Goal: Task Accomplishment & Management: Manage account settings

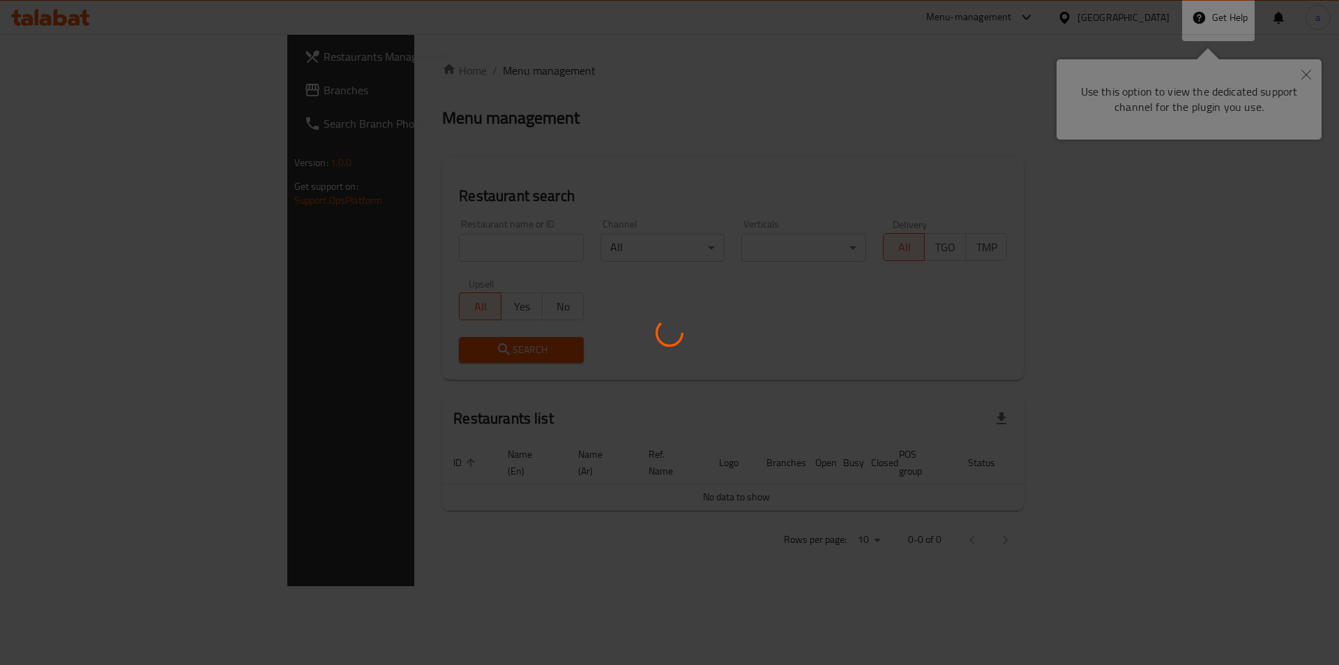
click at [1307, 77] on div at bounding box center [669, 332] width 1339 height 665
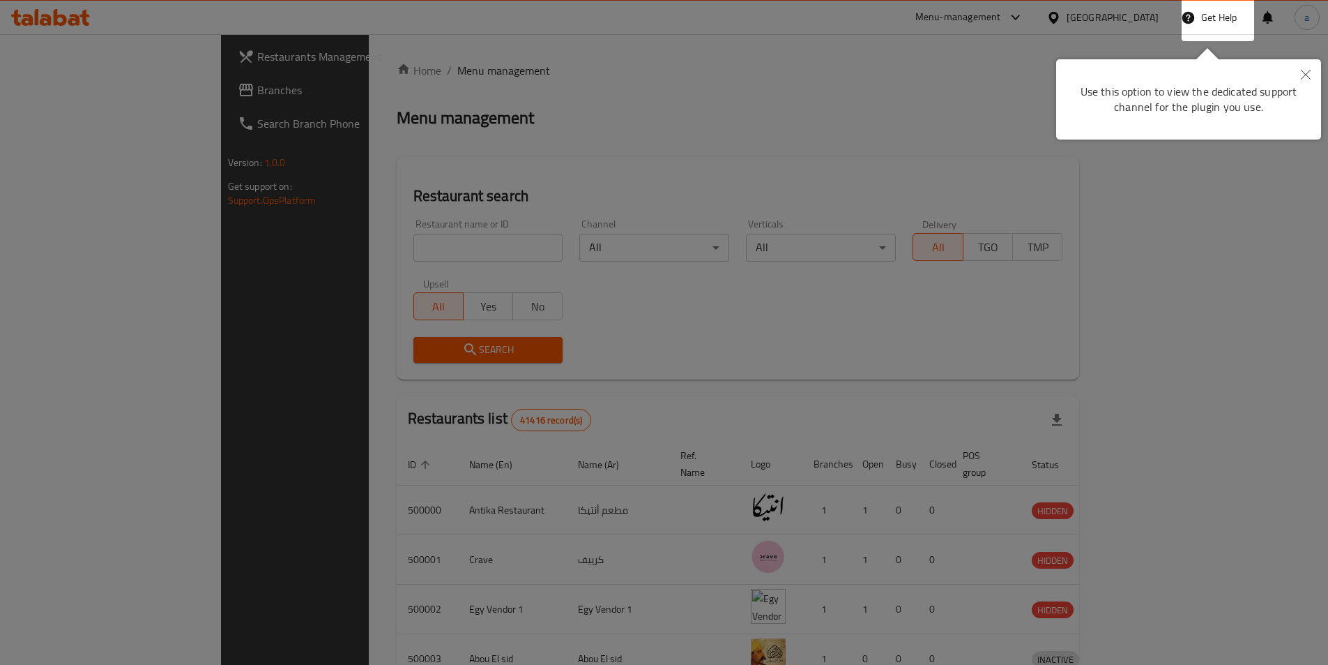
click at [540, 229] on div at bounding box center [664, 332] width 1328 height 665
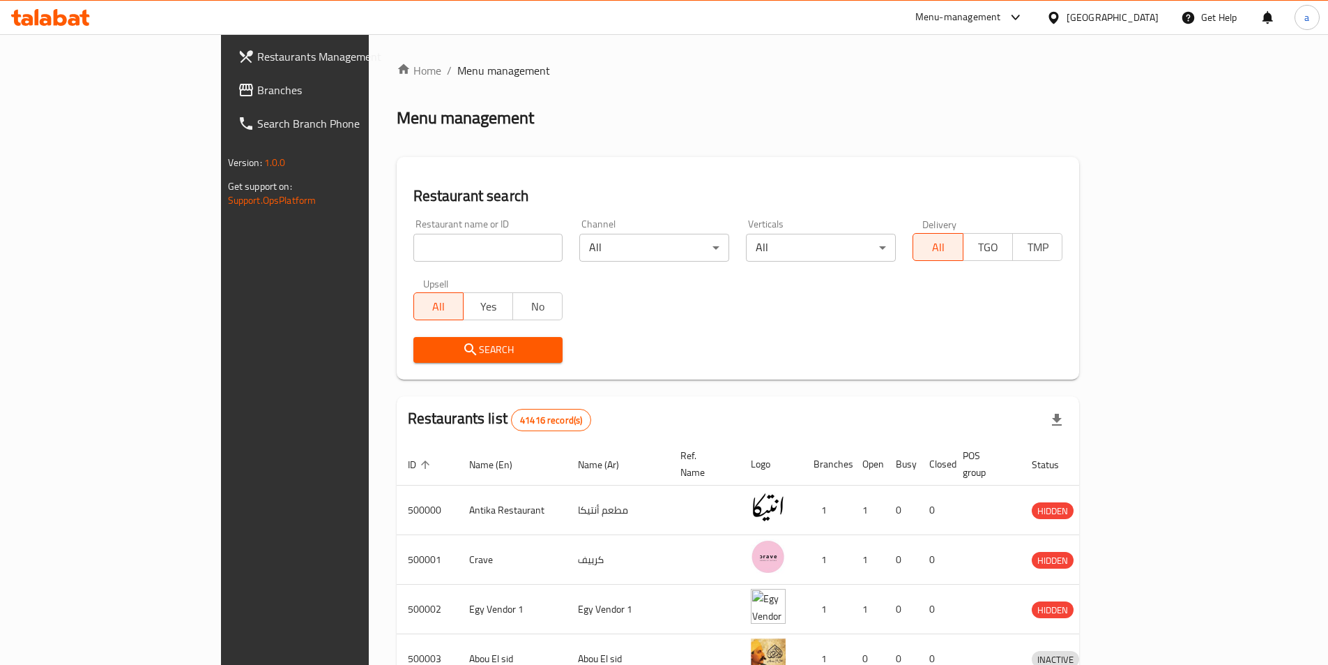
click at [1067, 19] on div at bounding box center [1057, 17] width 20 height 15
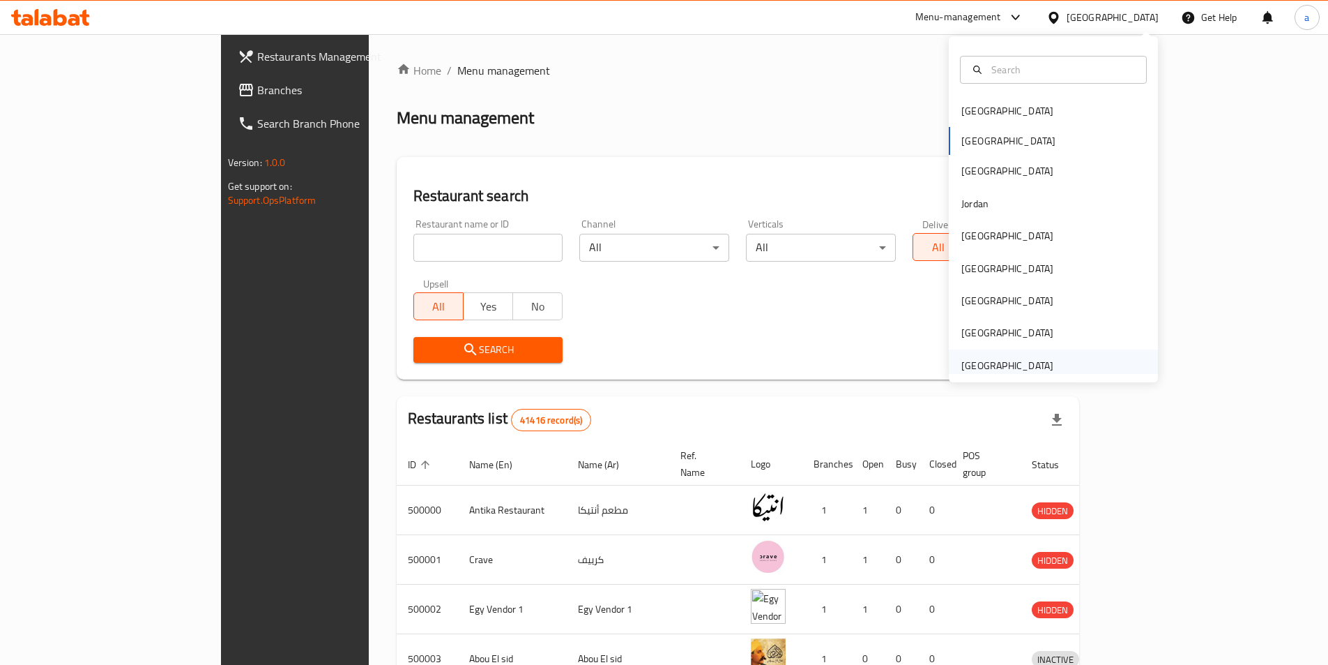
click at [992, 365] on div "[GEOGRAPHIC_DATA]" at bounding box center [1008, 365] width 92 height 15
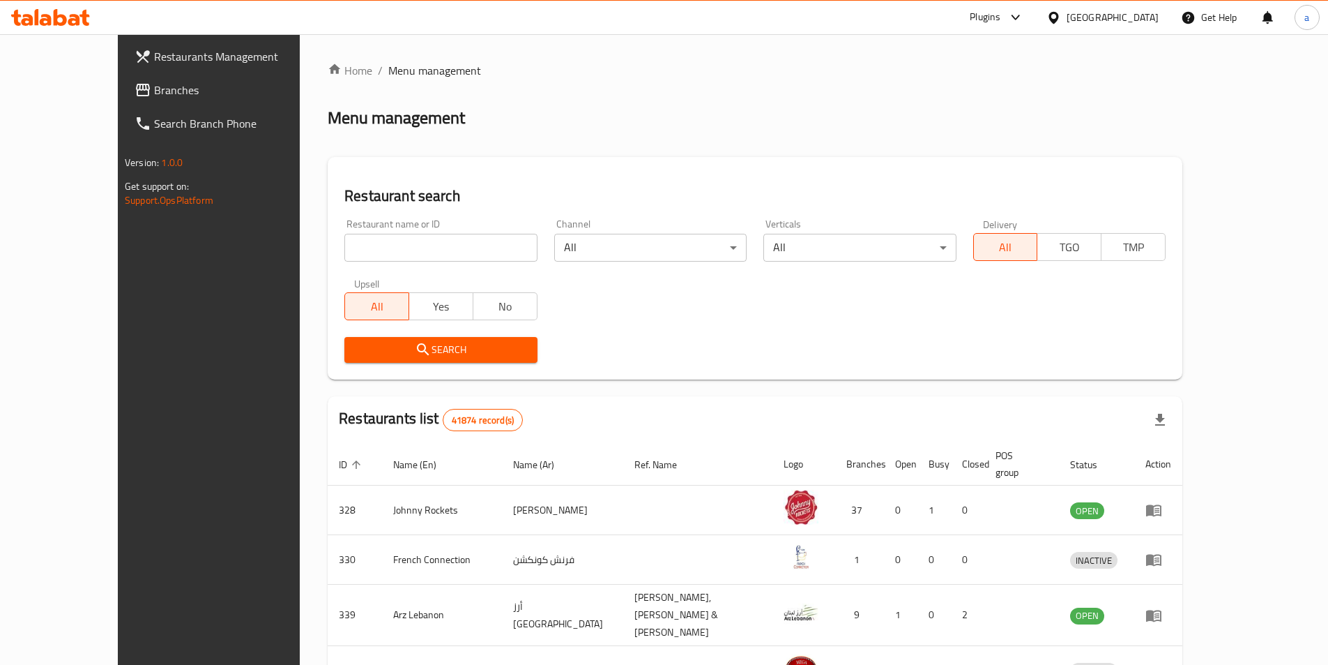
click at [154, 93] on span "Branches" at bounding box center [241, 90] width 174 height 17
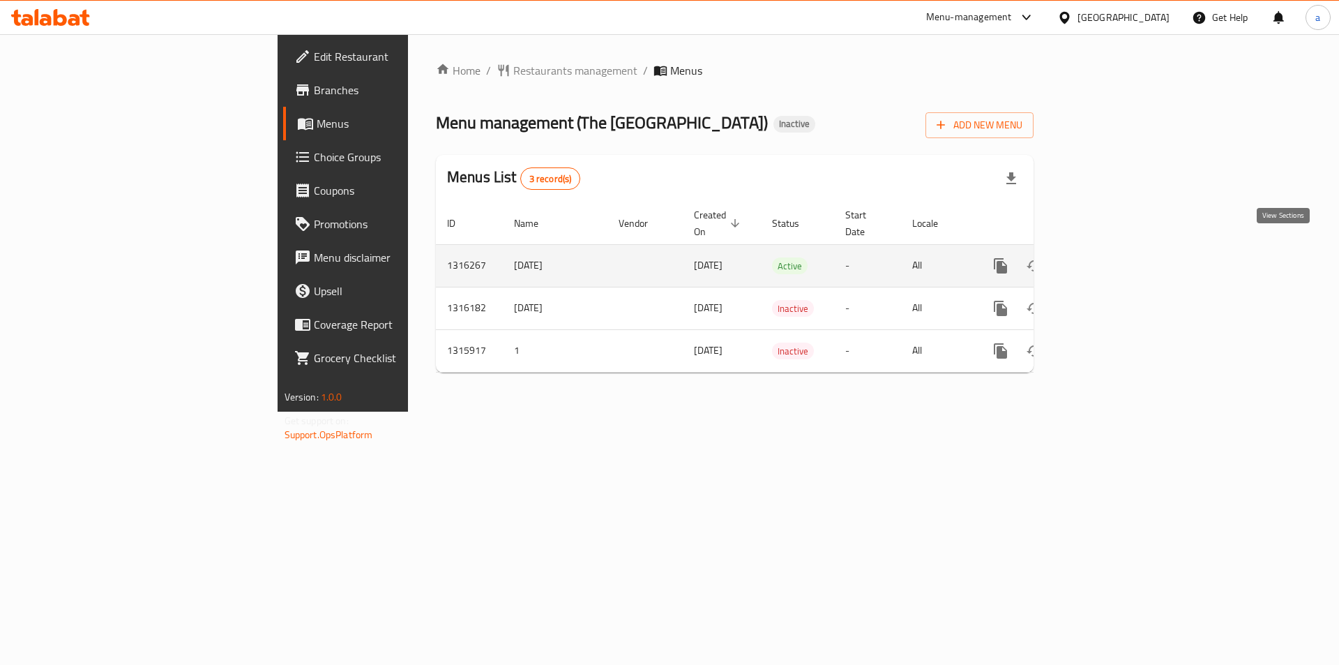
click at [1107, 259] on icon "enhanced table" at bounding box center [1101, 265] width 13 height 13
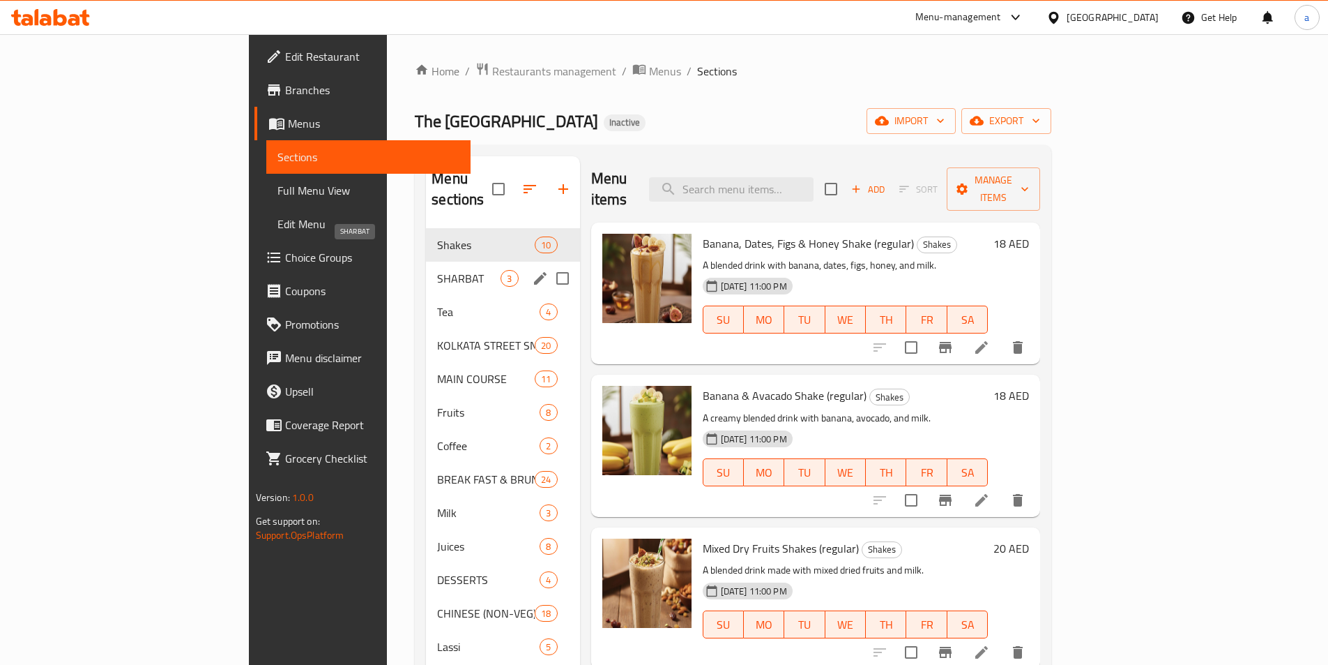
click at [437, 270] on span "SHARBAT" at bounding box center [468, 278] width 63 height 17
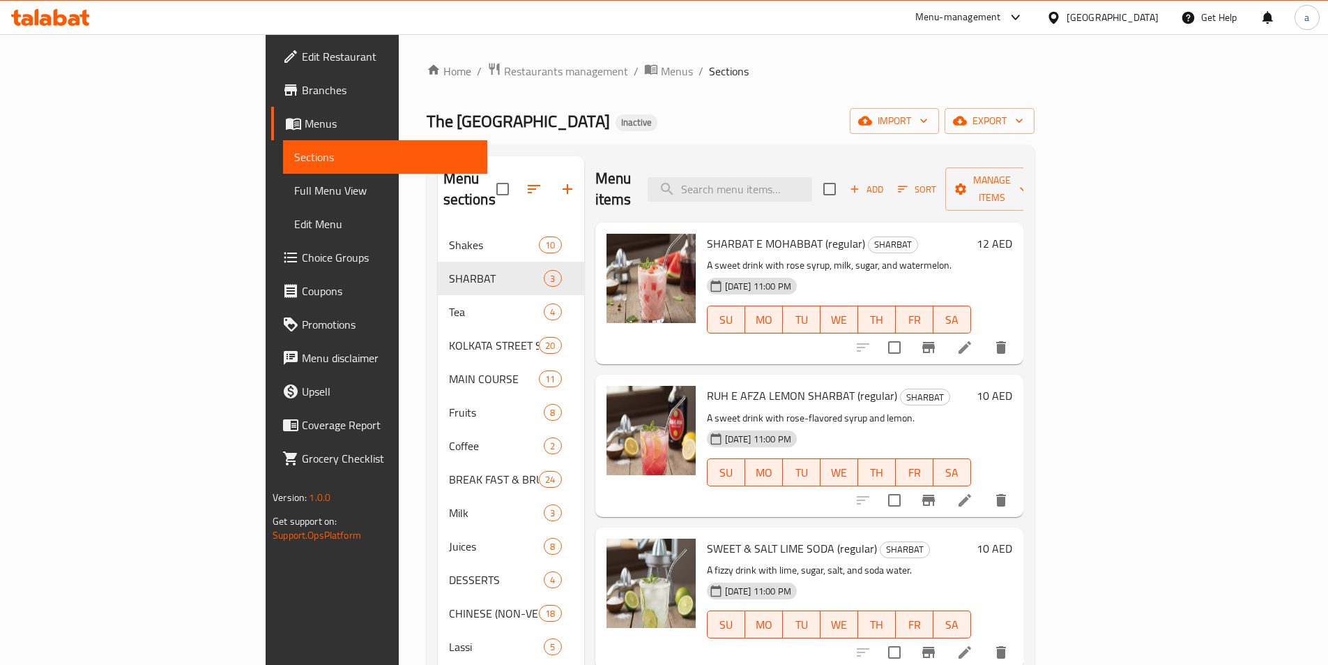
click at [756, 385] on span "RUH E AFZA LEMON SHARBAT (regular)" at bounding box center [802, 395] width 190 height 21
click at [755, 385] on span "RUH E AFZA LEMON SHARBAT (regular)" at bounding box center [802, 395] width 190 height 21
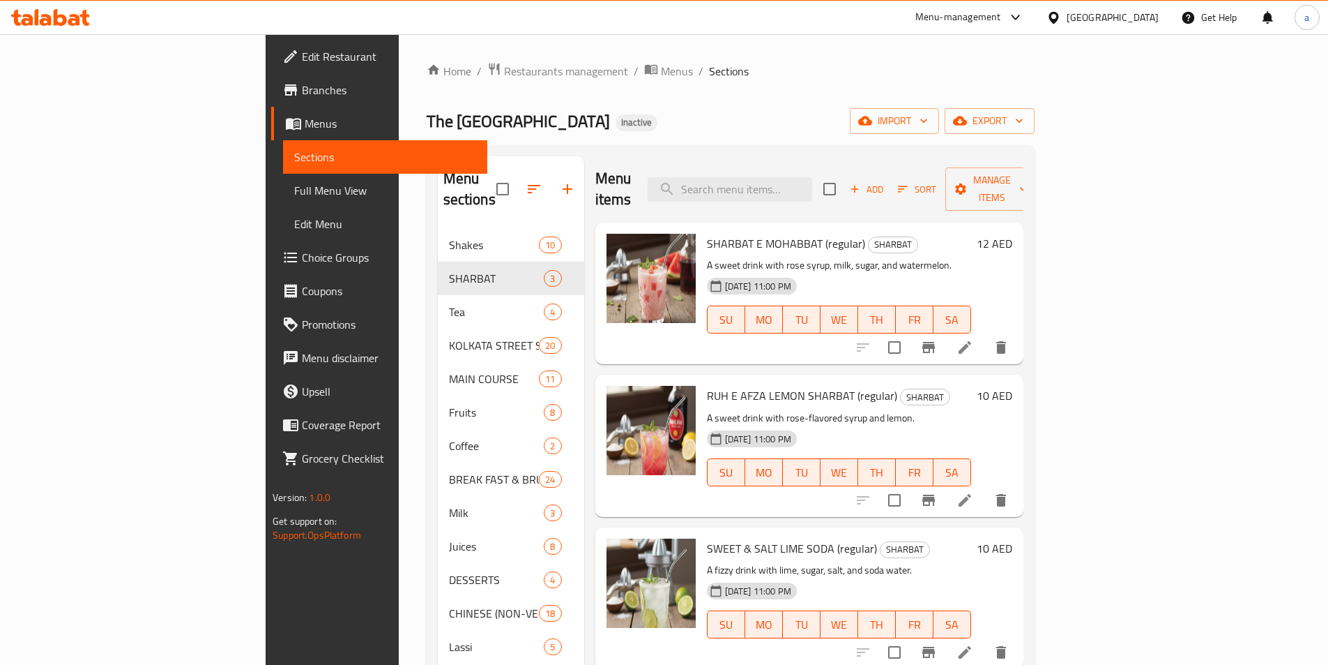
click at [707, 233] on span "SHARBAT E MOHABBAT (regular)" at bounding box center [786, 243] width 158 height 21
click at [971, 386] on h6 "RUH E AFZA LEMON SHARBAT (regular) SHARBAT" at bounding box center [839, 396] width 264 height 20
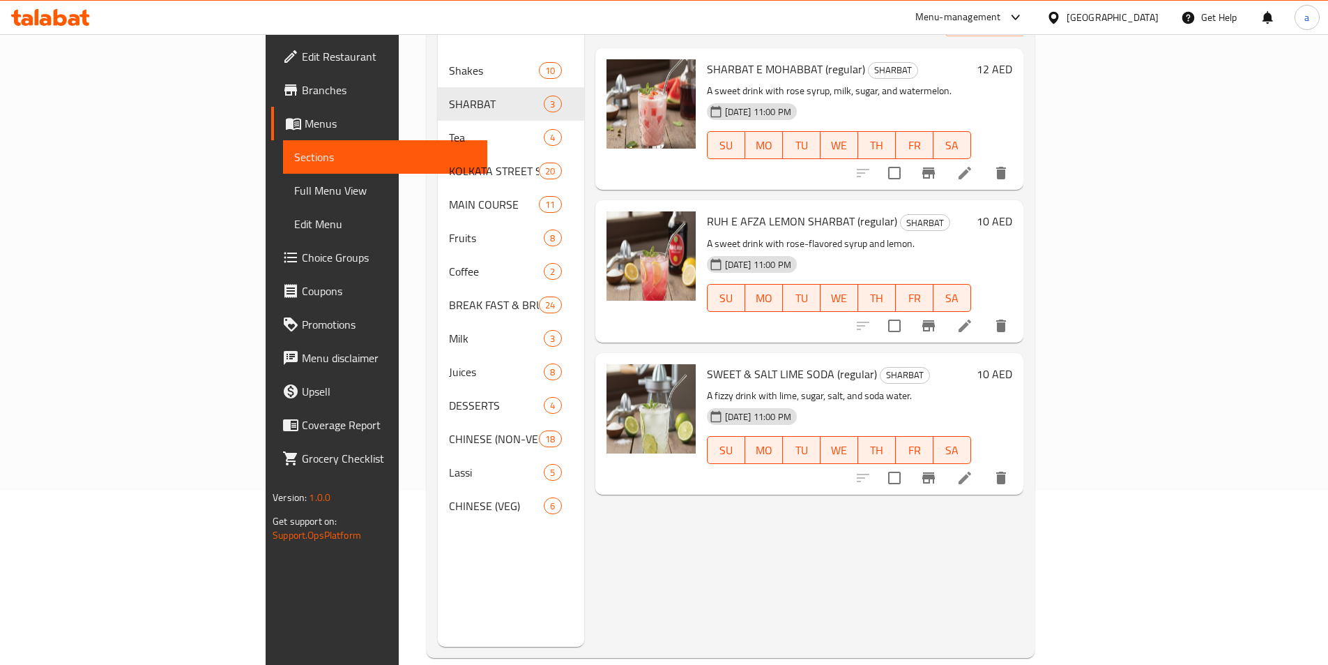
scroll to position [195, 0]
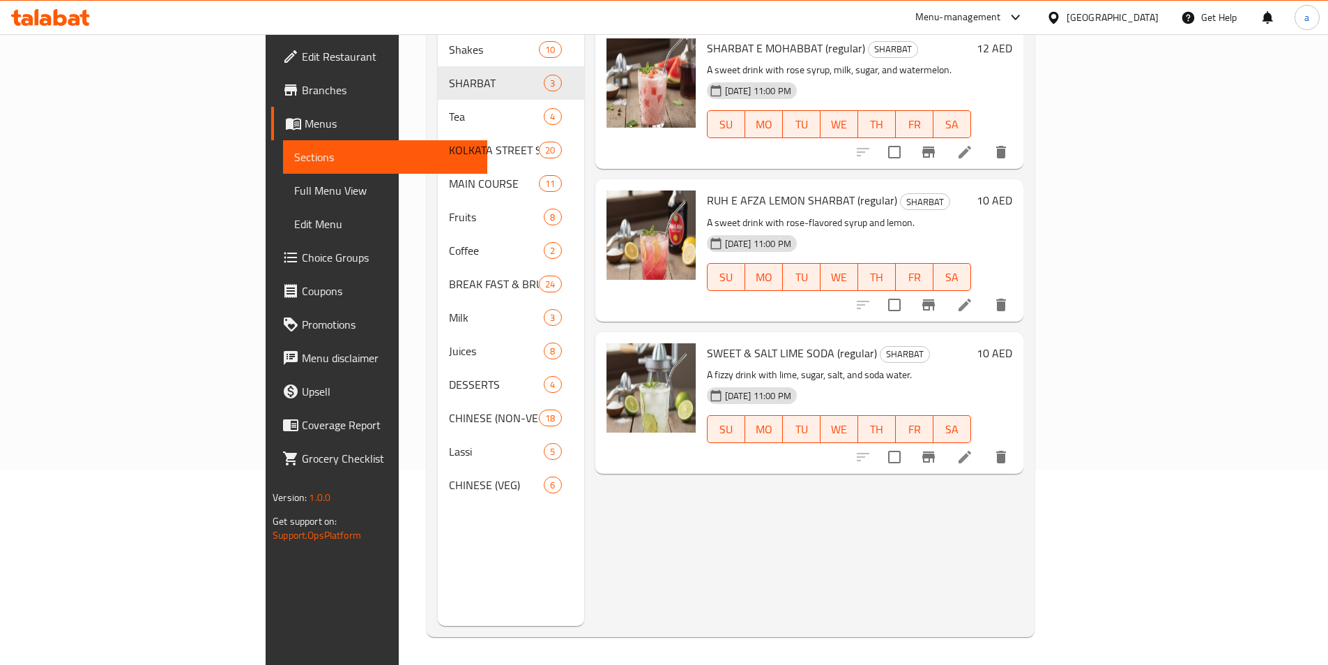
click at [767, 190] on span "RUH E AFZA LEMON SHARBAT (regular)" at bounding box center [802, 200] width 190 height 21
copy span "SHARBAT"
click at [973, 448] on icon at bounding box center [965, 456] width 17 height 17
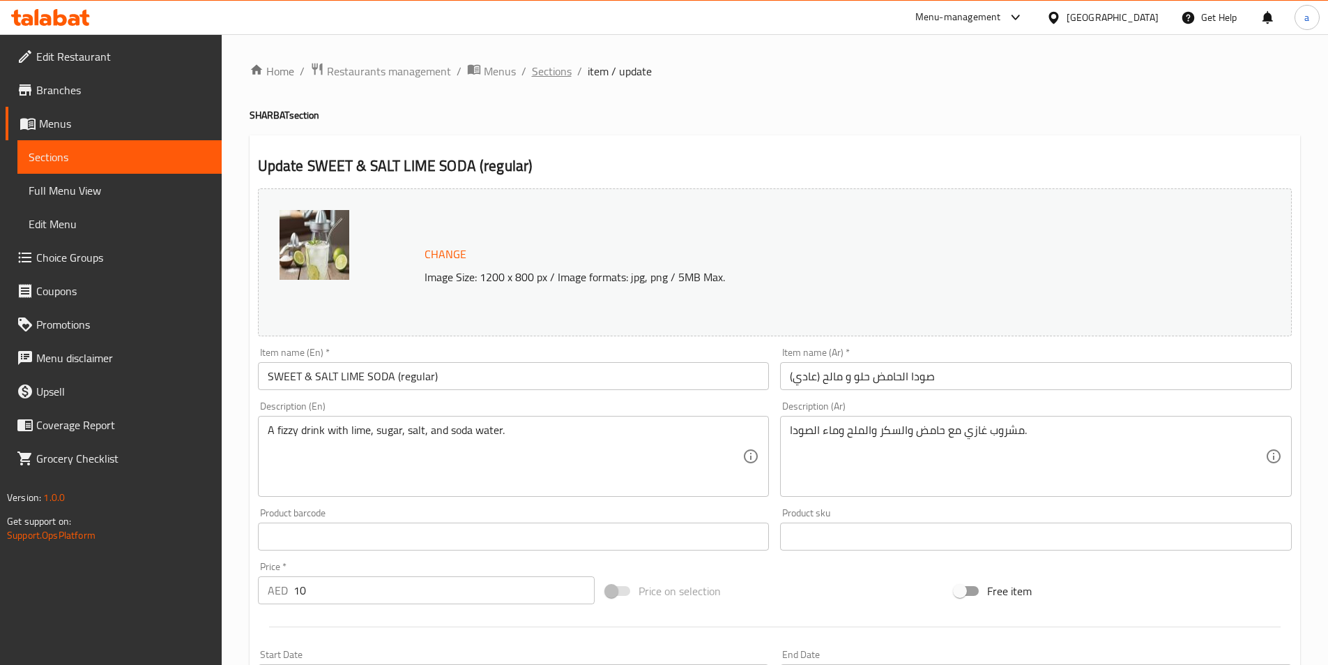
click at [542, 75] on span "Sections" at bounding box center [552, 71] width 40 height 17
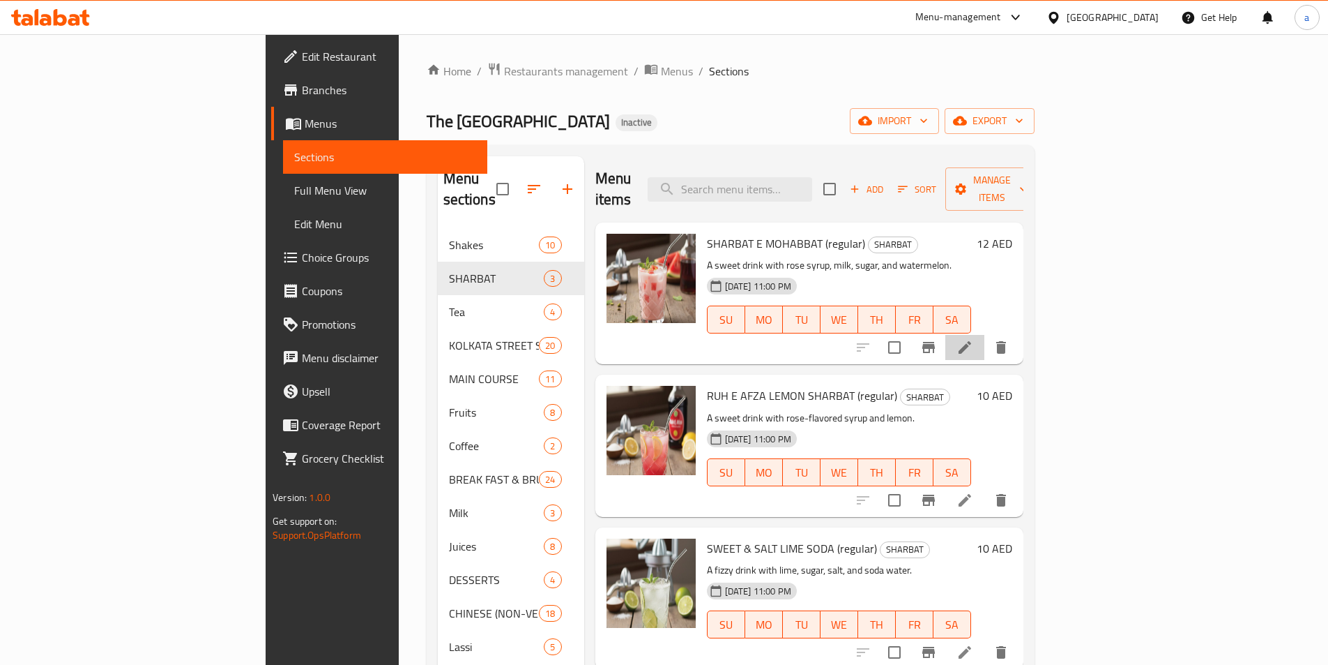
click at [985, 335] on li at bounding box center [965, 347] width 39 height 25
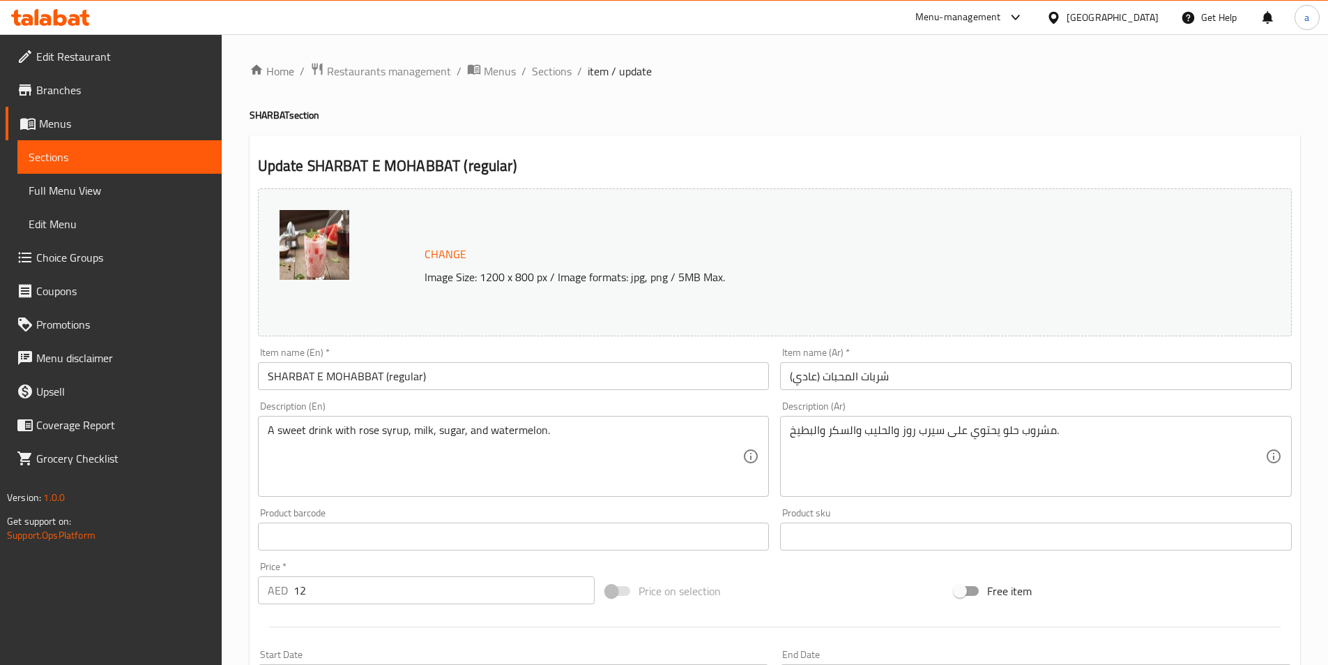
click at [872, 374] on input "شربات المحبات (عادي)" at bounding box center [1036, 376] width 512 height 28
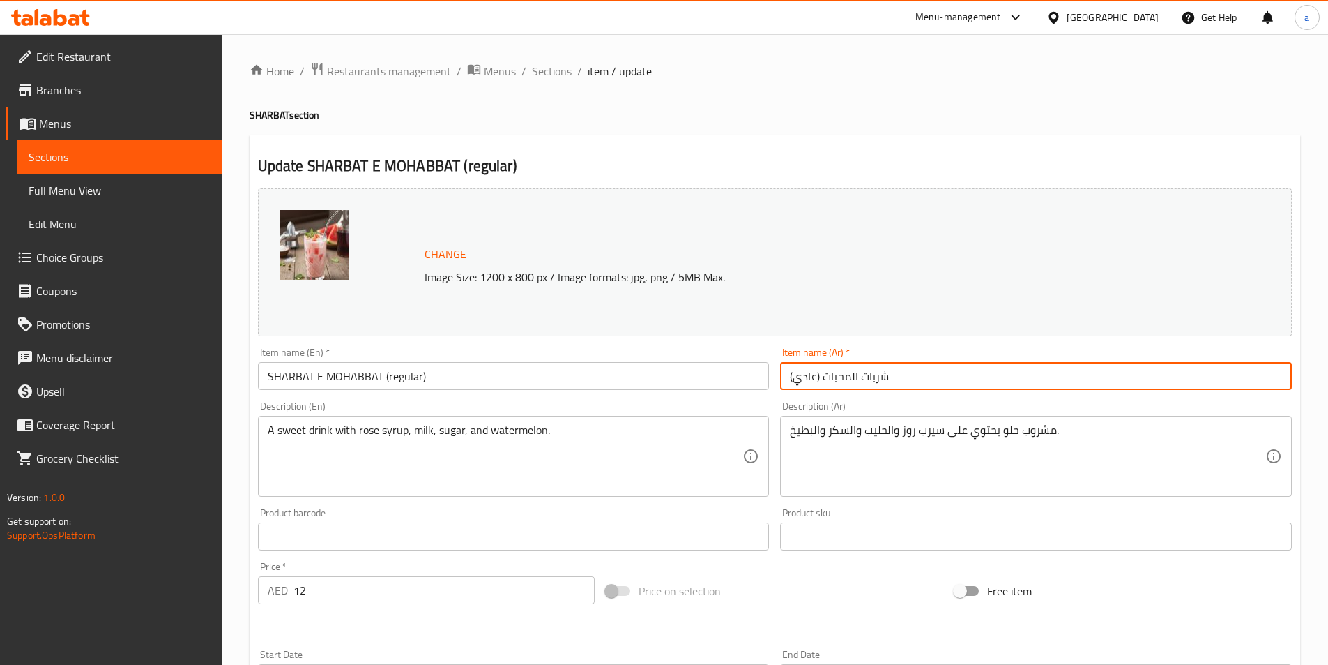
click at [872, 374] on input "شربات المحبات (عادي)" at bounding box center [1036, 376] width 512 height 28
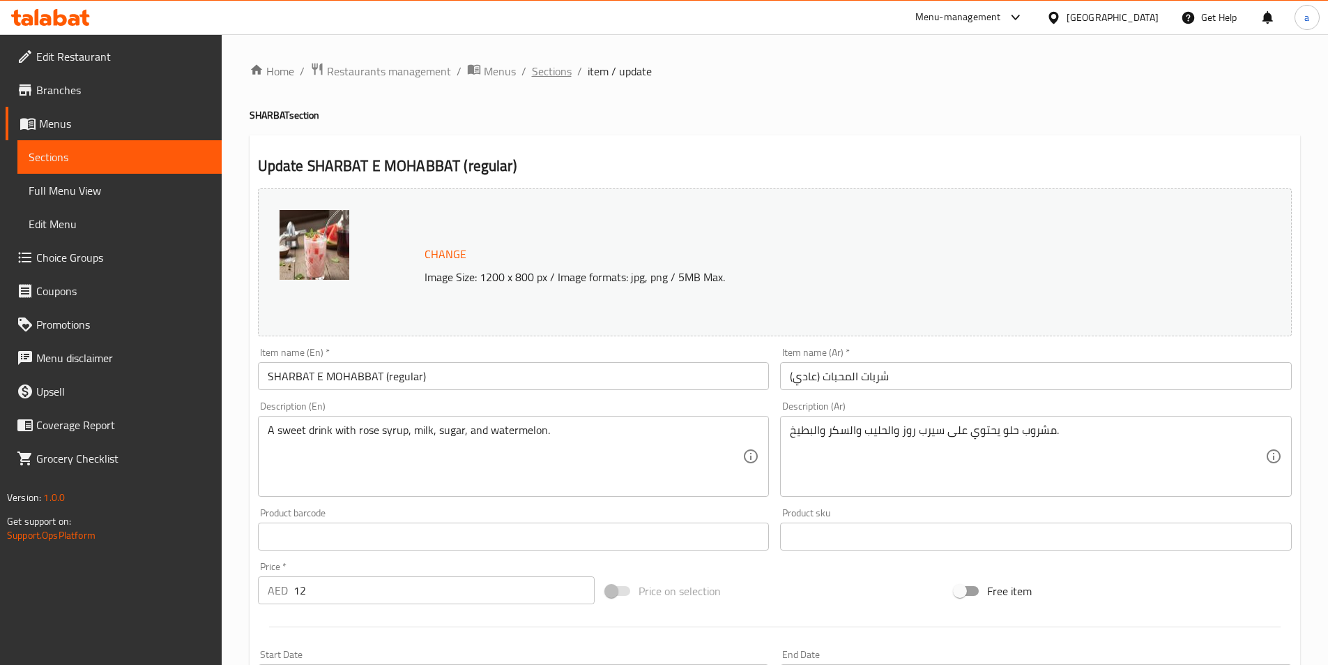
click at [536, 67] on span "Sections" at bounding box center [552, 71] width 40 height 17
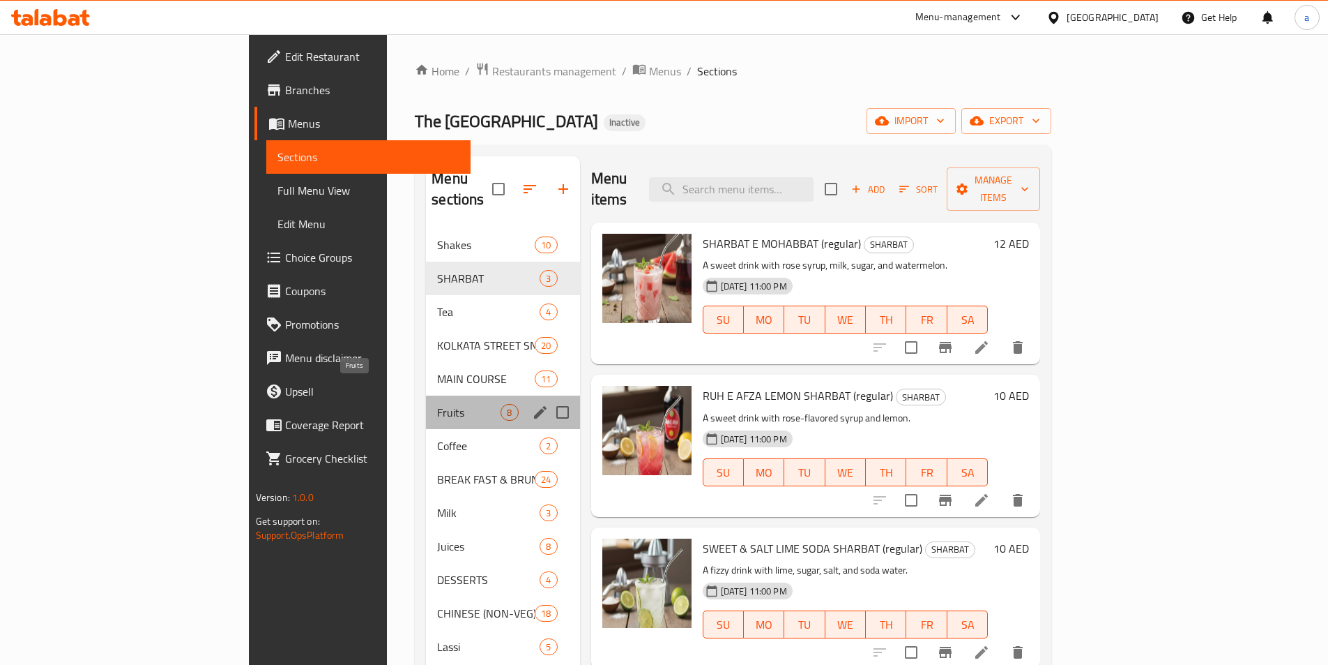
click at [437, 404] on span "Fruits" at bounding box center [468, 412] width 63 height 17
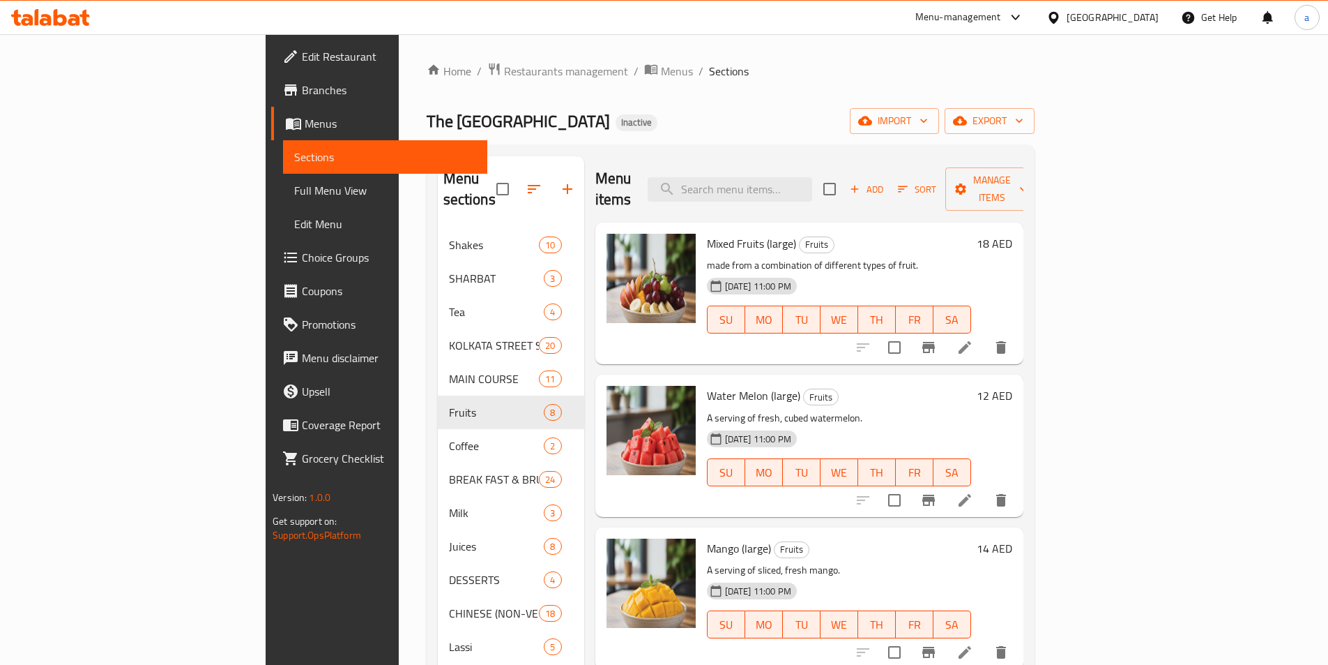
click at [985, 335] on li at bounding box center [965, 347] width 39 height 25
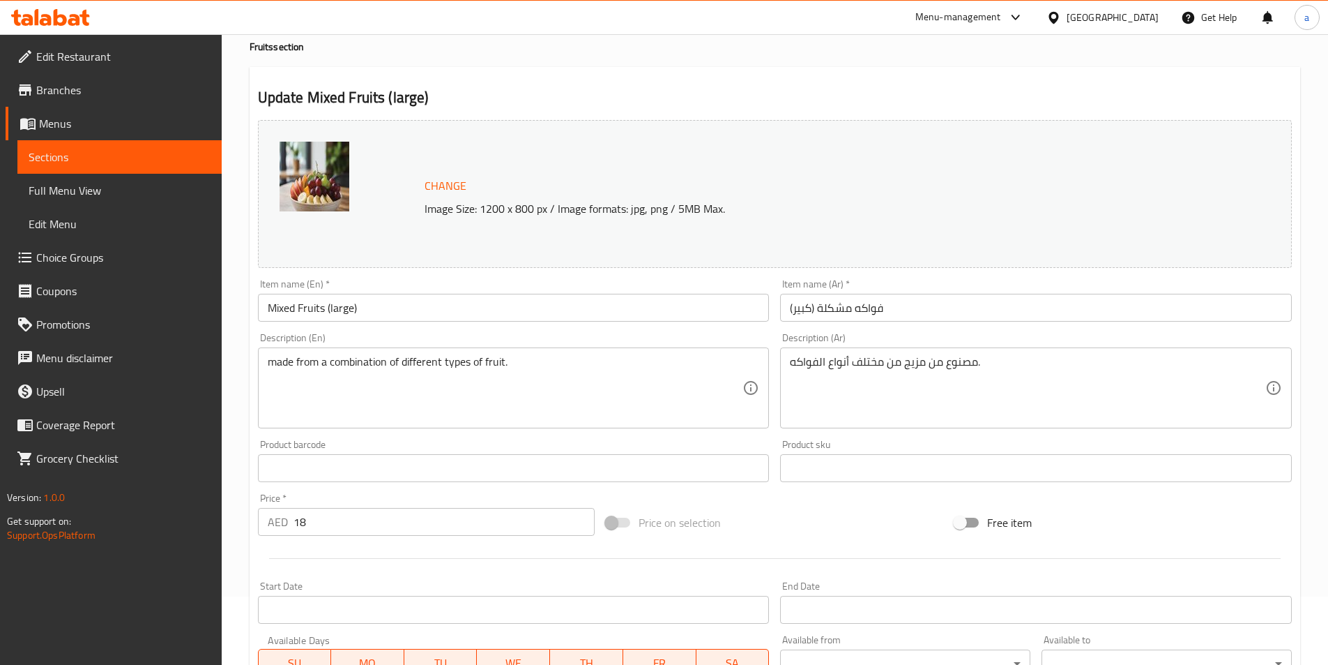
scroll to position [209, 0]
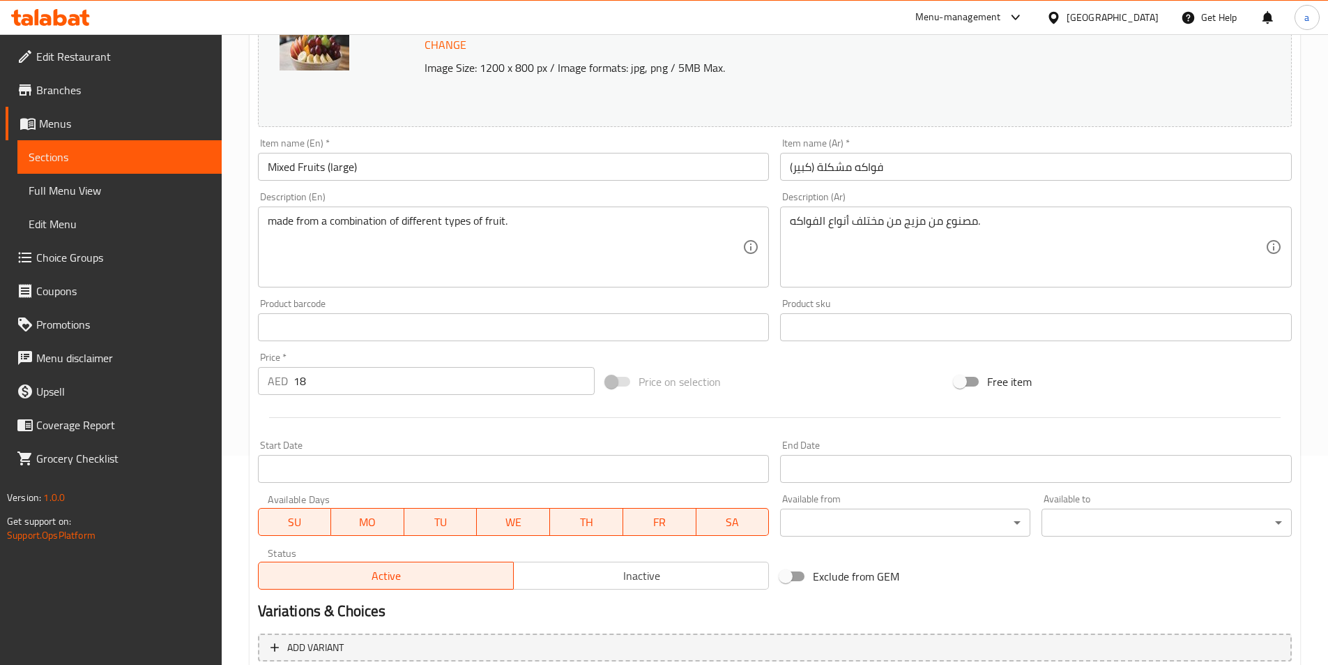
click at [876, 162] on input "فواكه مشكلة (كبير)" at bounding box center [1036, 167] width 512 height 28
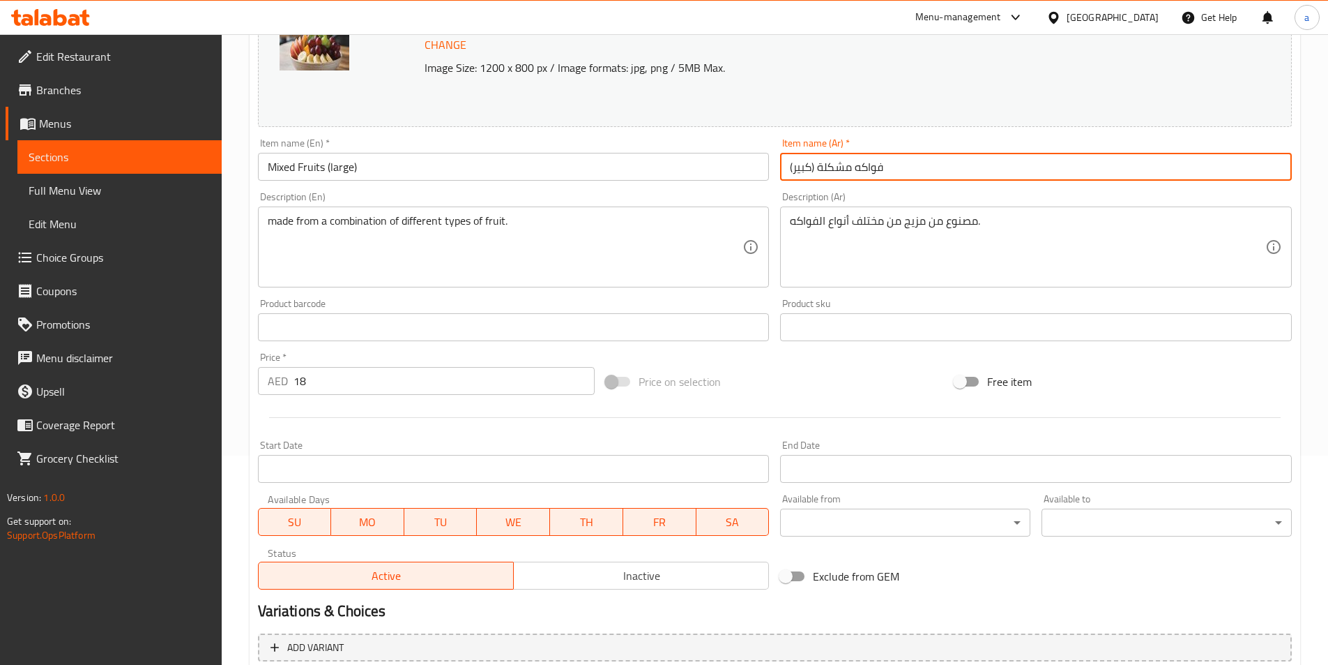
click at [876, 162] on input "فواكه مشكلة (كبير)" at bounding box center [1036, 167] width 512 height 28
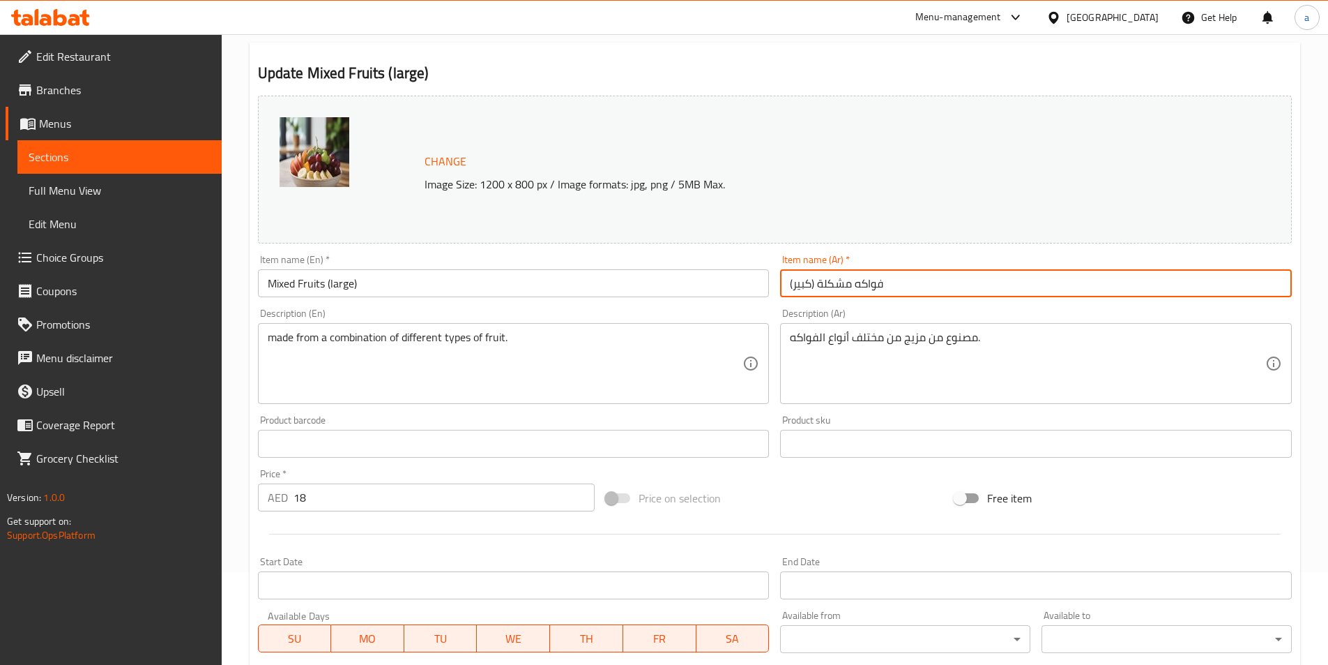
scroll to position [0, 0]
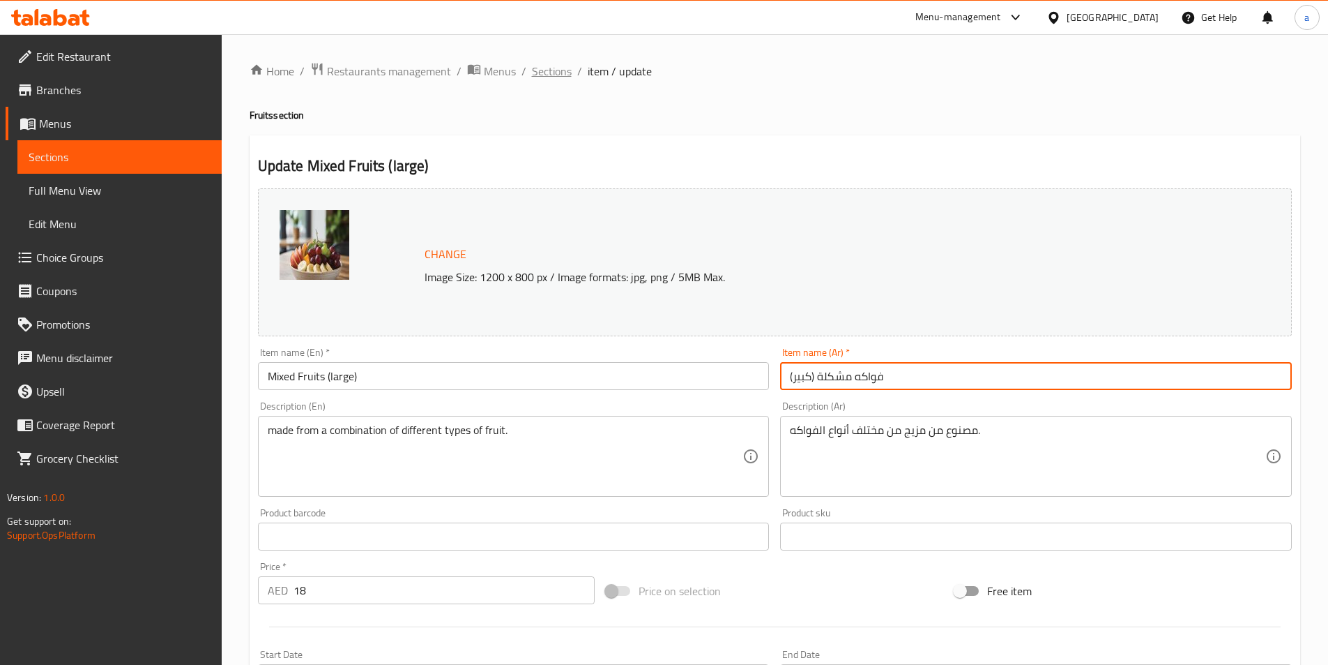
click at [553, 73] on span "Sections" at bounding box center [552, 71] width 40 height 17
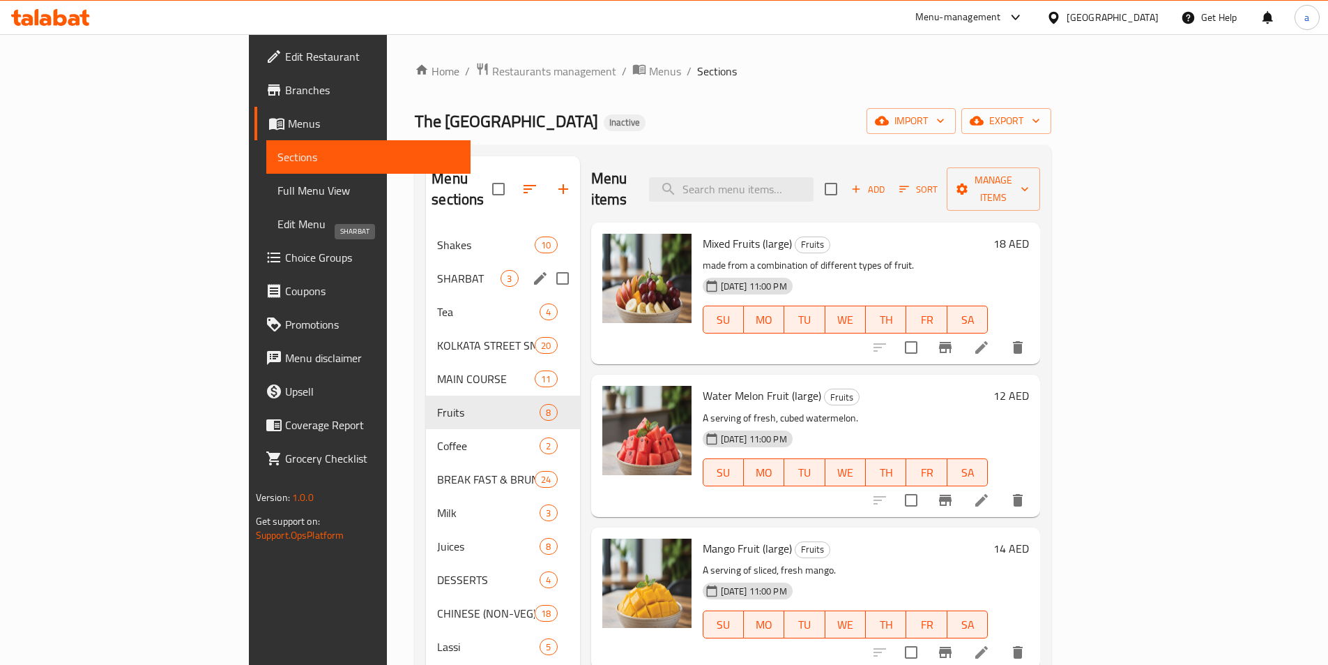
click at [437, 270] on span "SHARBAT" at bounding box center [468, 278] width 63 height 17
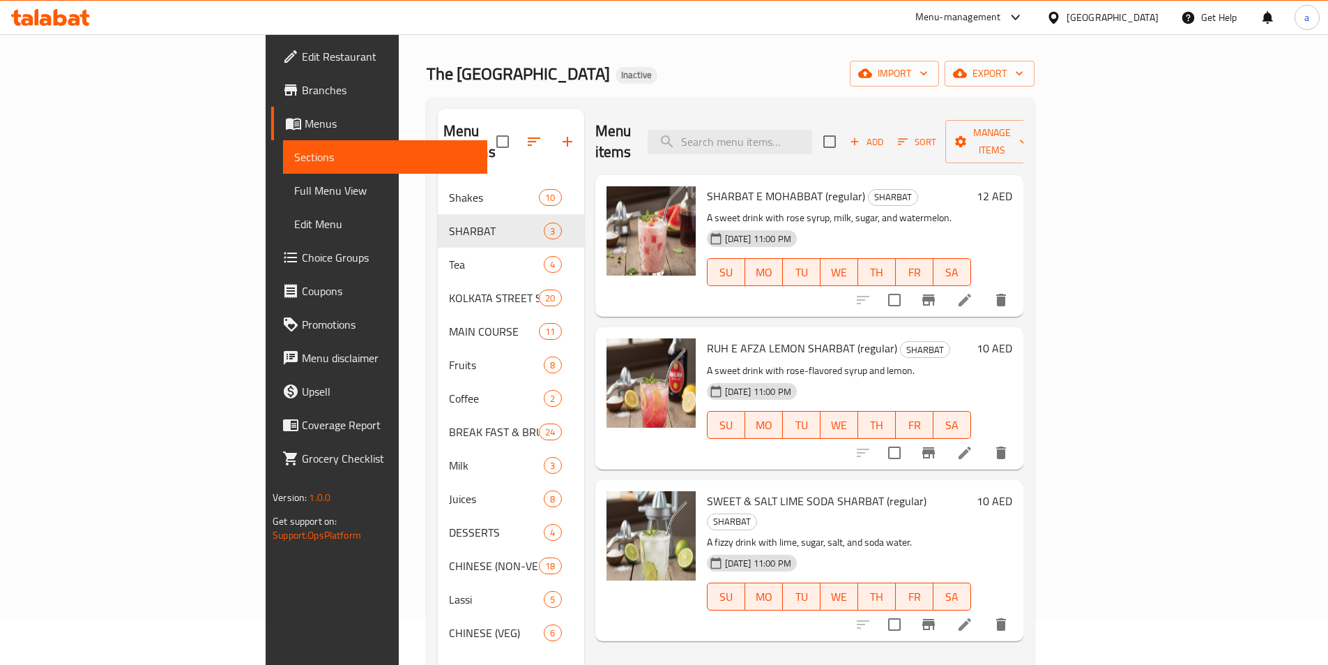
scroll to position [139, 0]
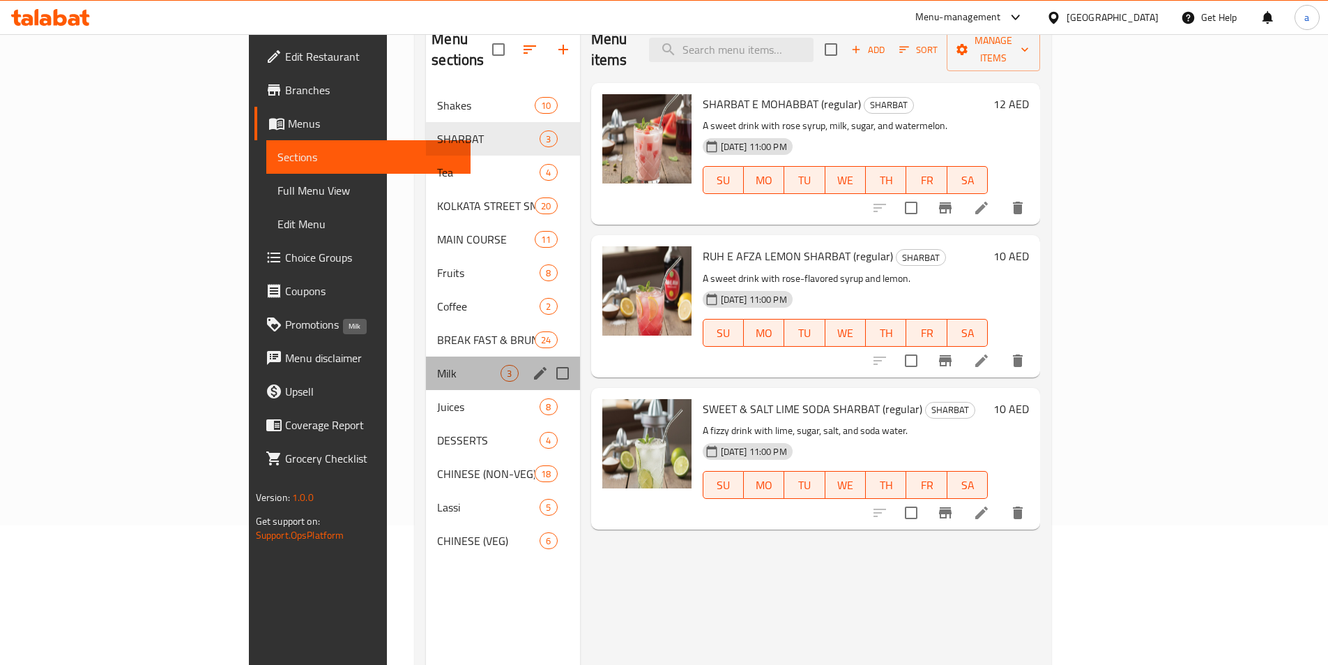
click at [437, 365] on span "Milk" at bounding box center [468, 373] width 63 height 17
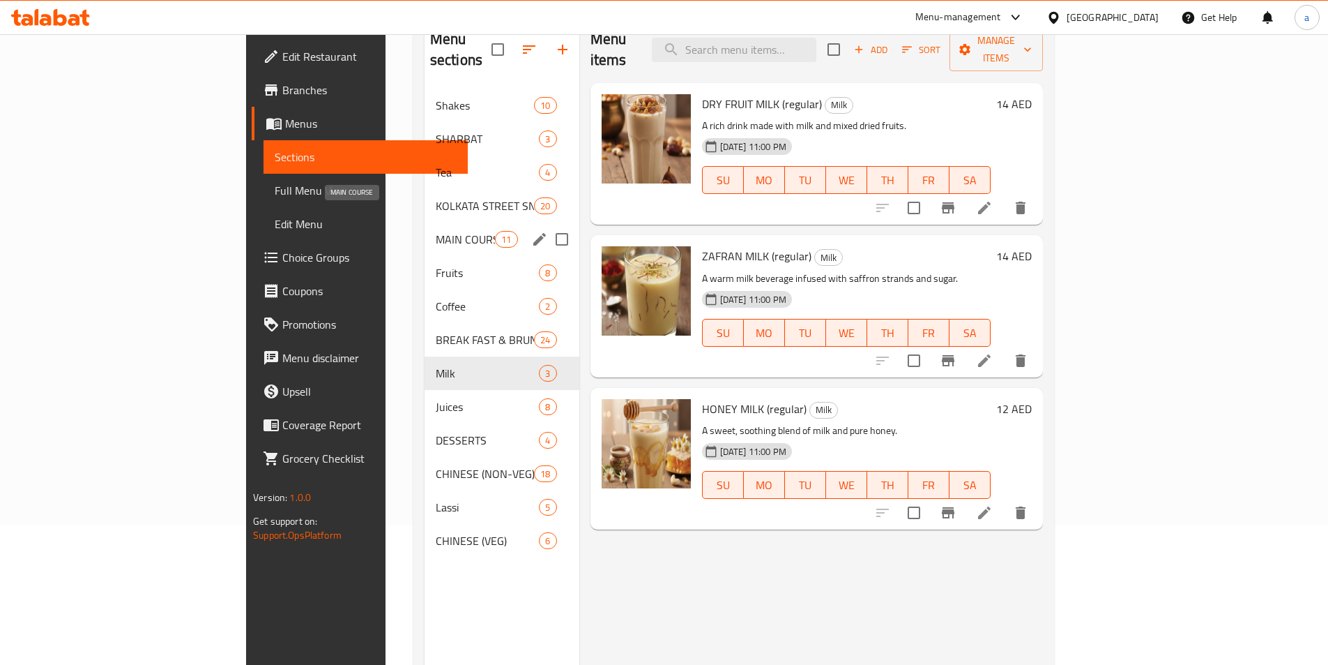
click at [436, 231] on span "MAIN COURSE" at bounding box center [465, 239] width 59 height 17
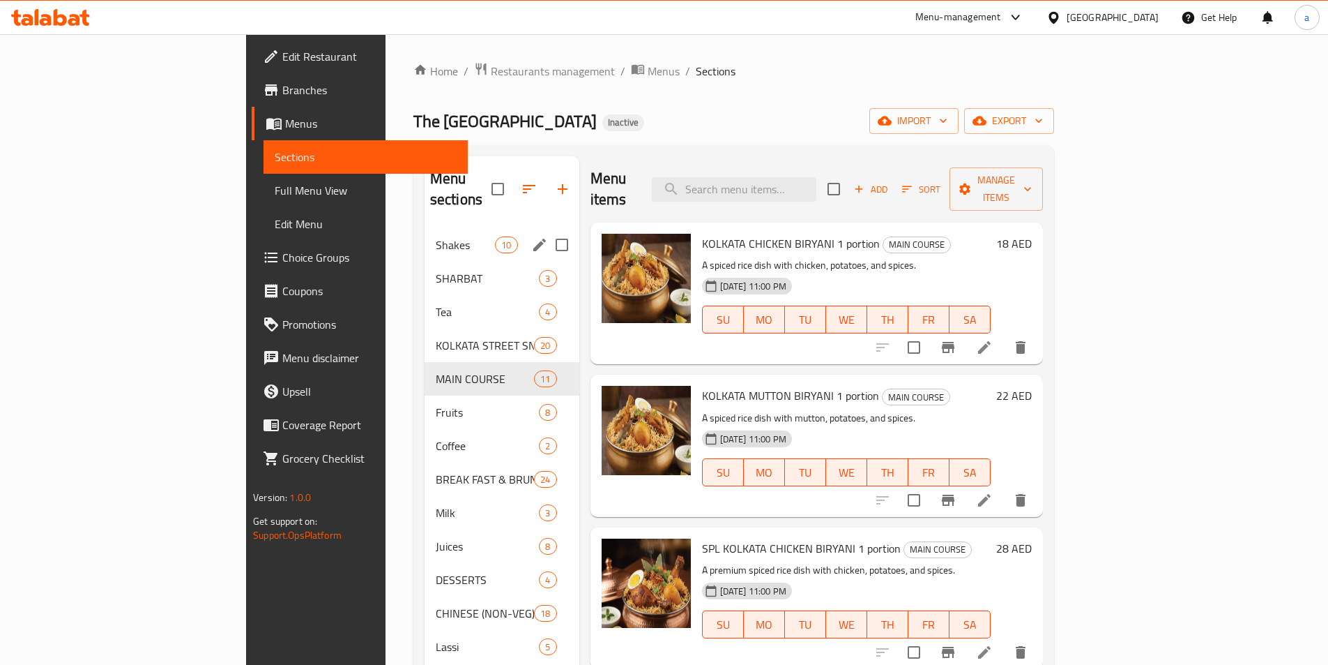
click at [425, 236] on div "Shakes 10" at bounding box center [502, 244] width 155 height 33
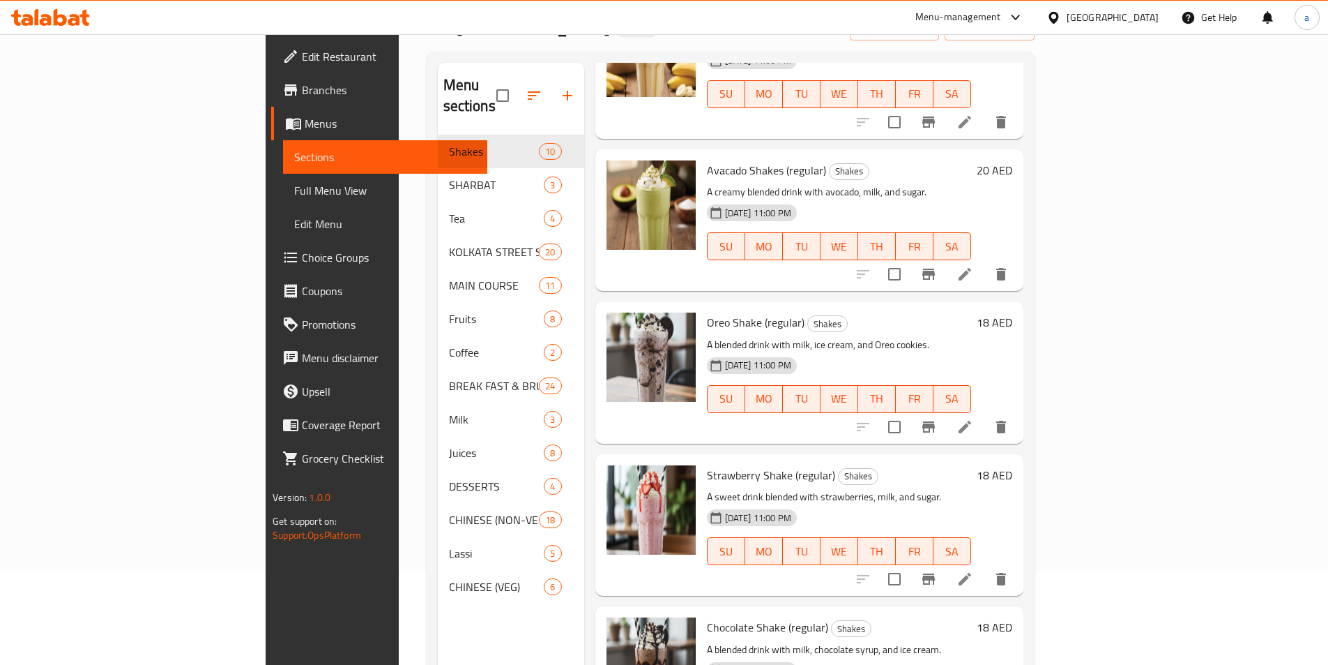
scroll to position [195, 0]
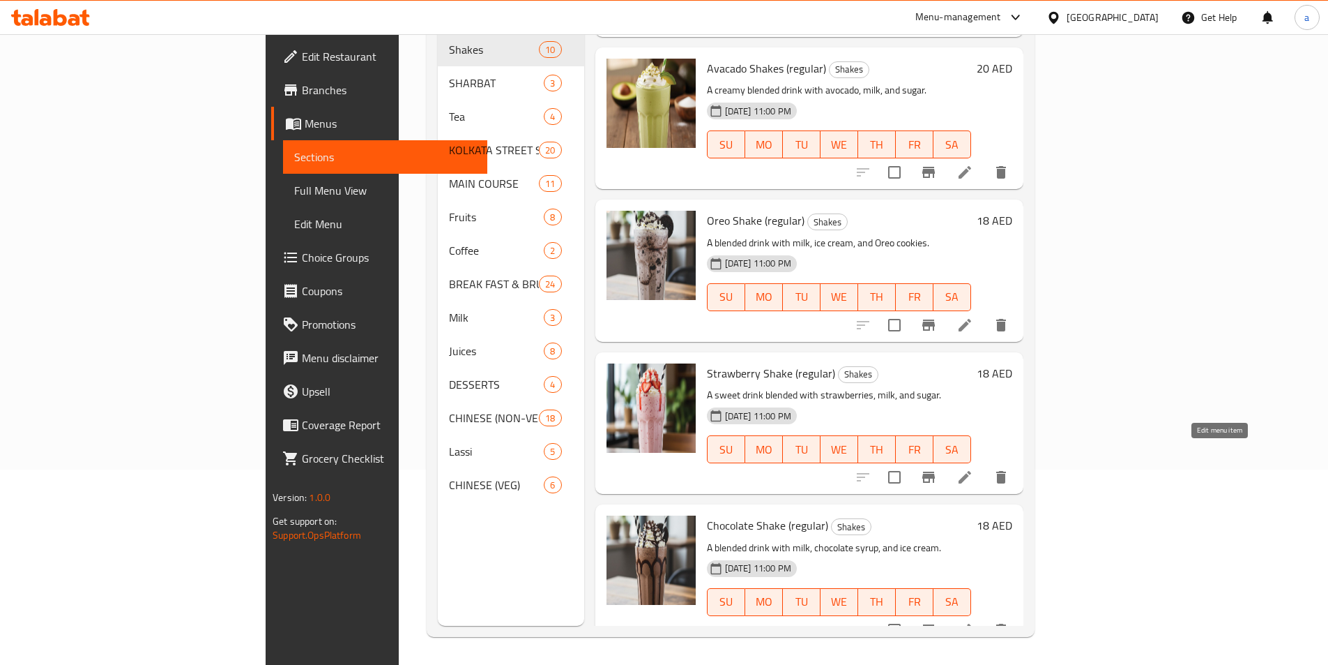
click at [971, 471] on icon at bounding box center [965, 477] width 13 height 13
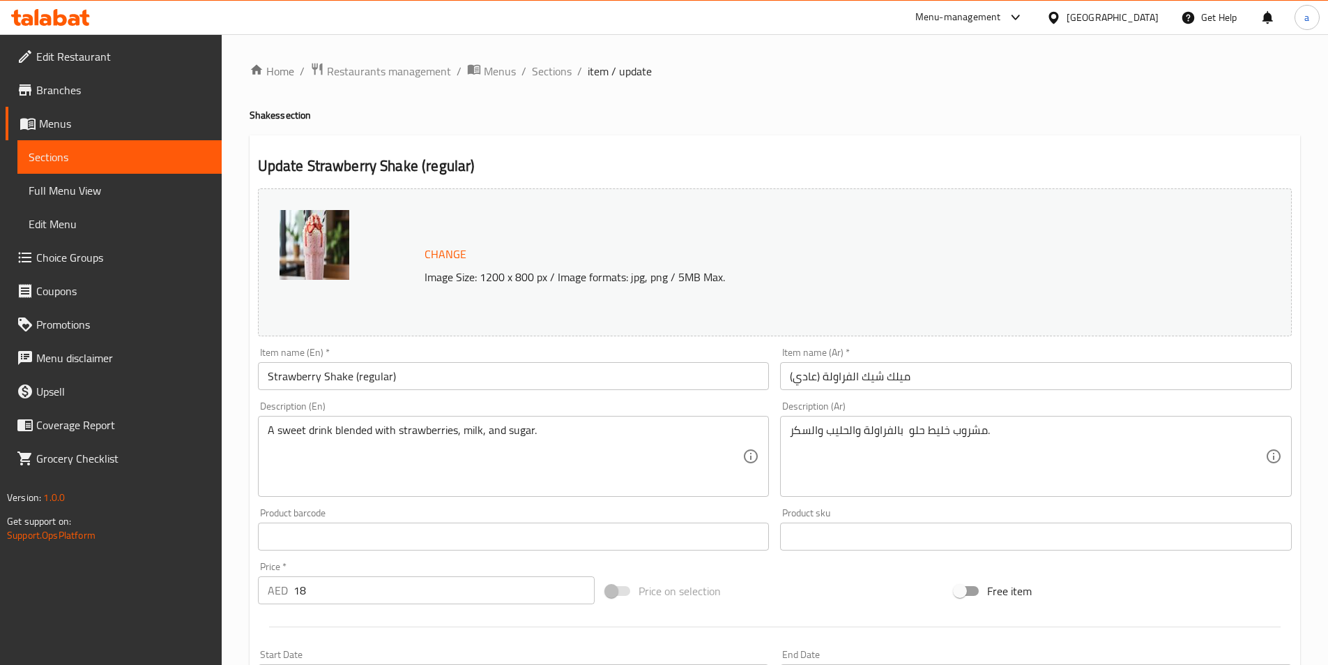
click at [904, 376] on input "ميلك شيك الفراولة (عادي)" at bounding box center [1036, 376] width 512 height 28
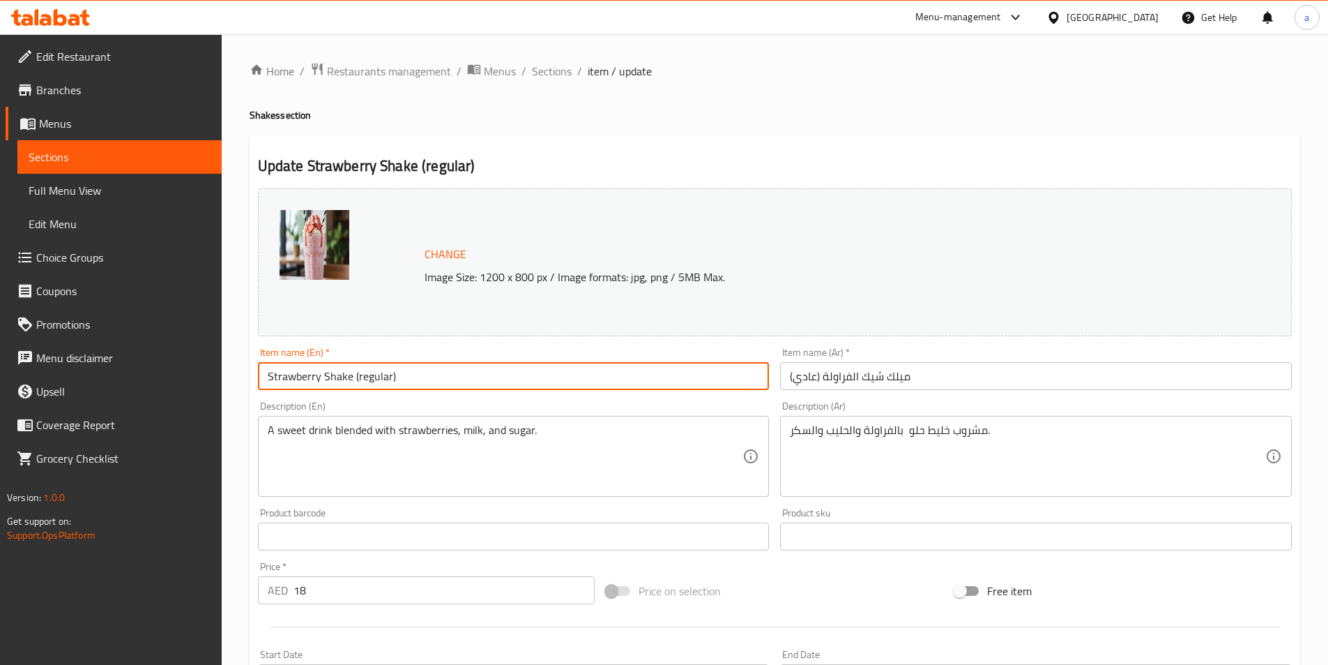
drag, startPoint x: 392, startPoint y: 374, endPoint x: 247, endPoint y: 375, distance: 145.0
click at [247, 375] on div "Home / Restaurants management / Menus / Sections / item / update Shakes section…" at bounding box center [775, 519] width 1107 height 971
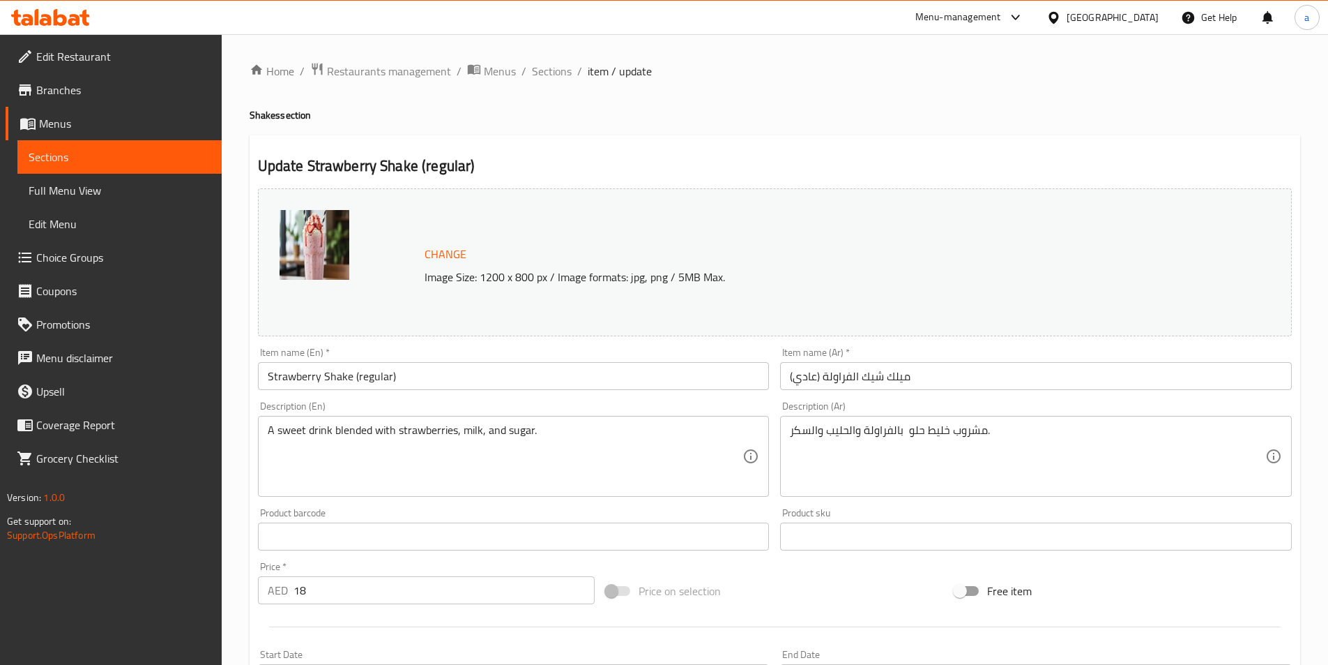
click at [901, 377] on input "ميلك شيك الفراولة (عادي)" at bounding box center [1036, 376] width 512 height 28
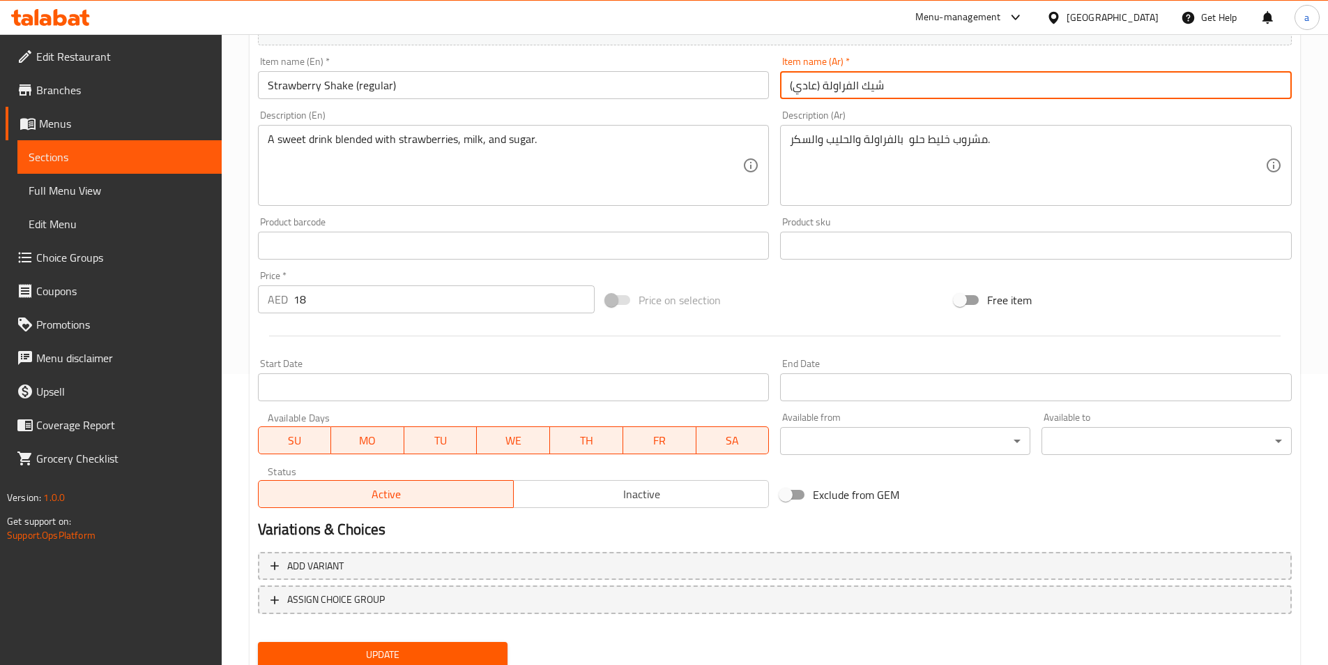
scroll to position [341, 0]
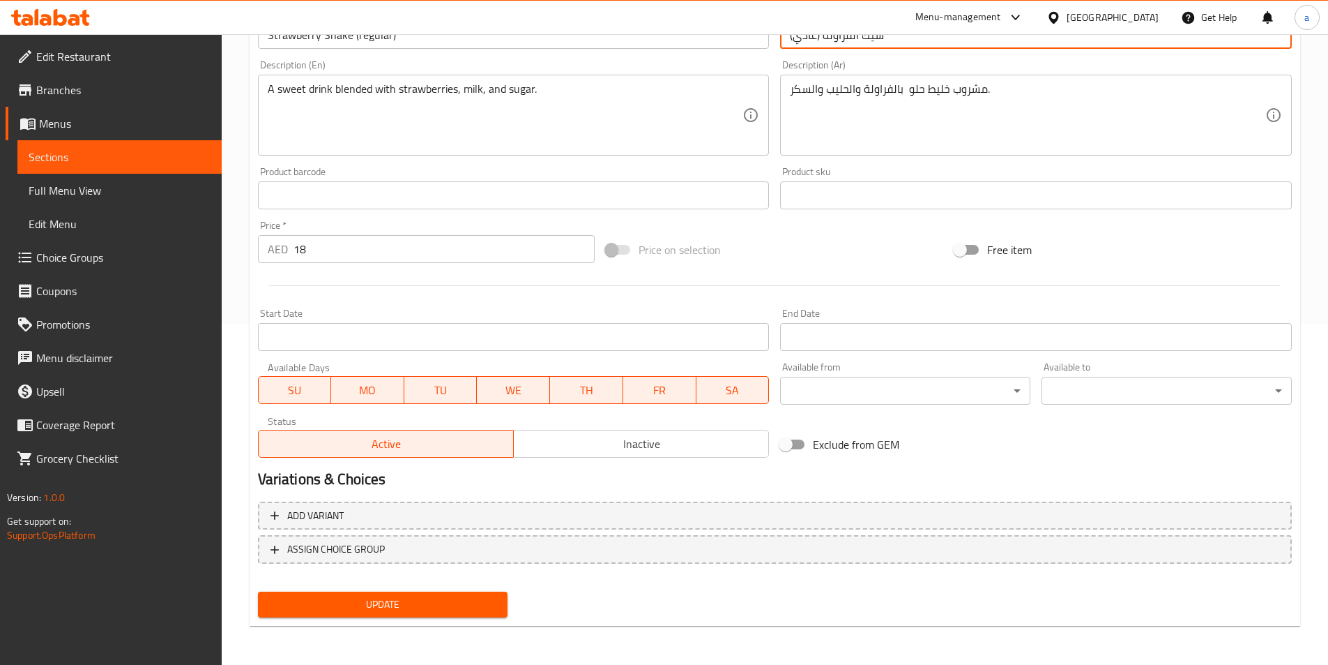
type input "شيك الفراولة (عادي)"
click at [412, 594] on button "Update" at bounding box center [383, 604] width 250 height 26
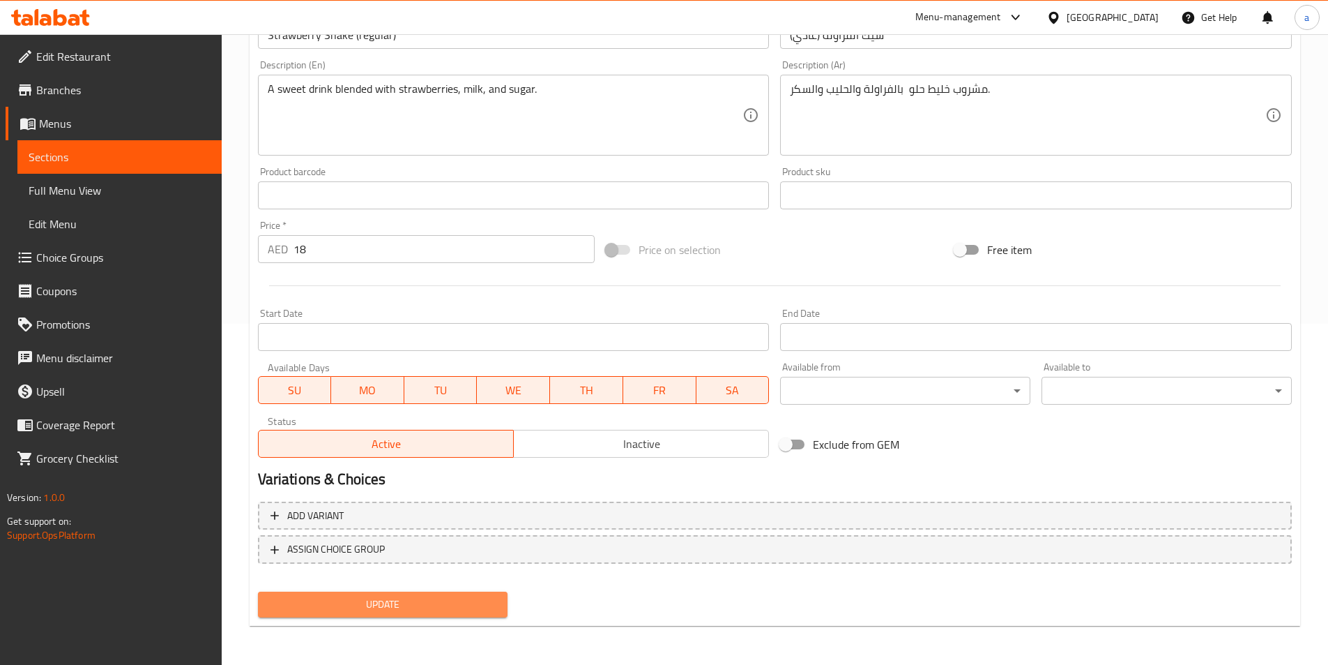
click at [446, 602] on span "Update" at bounding box center [383, 604] width 228 height 17
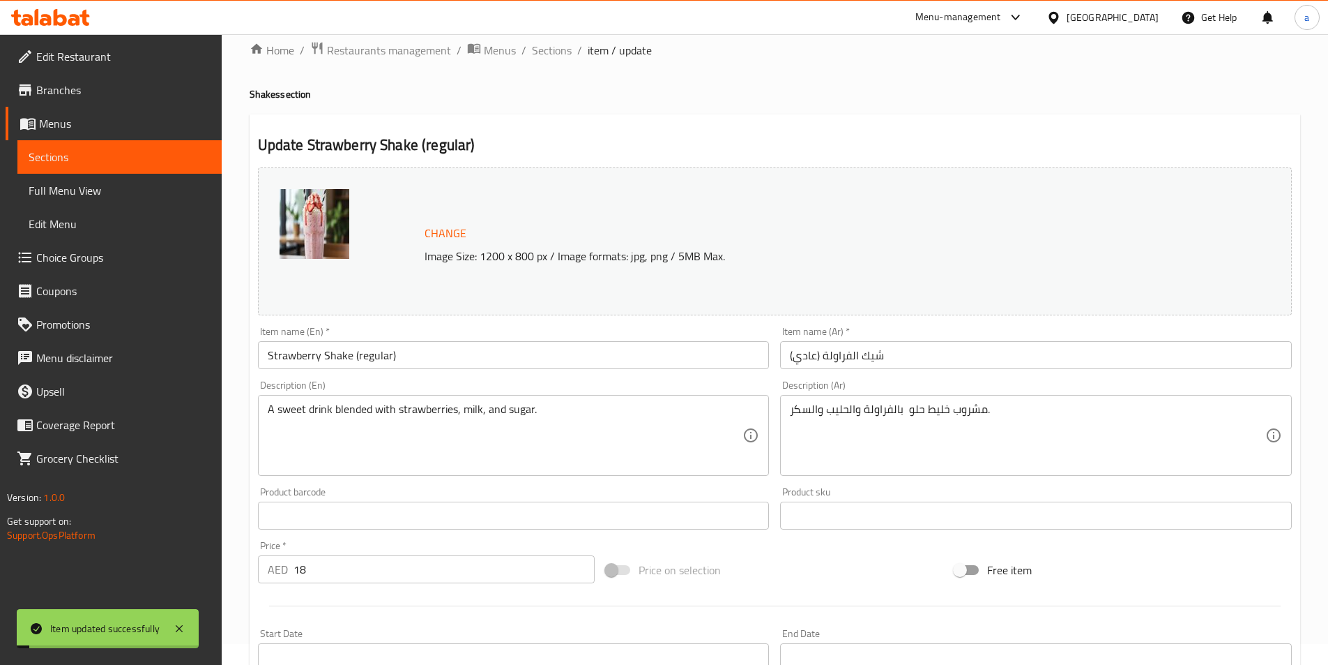
scroll to position [0, 0]
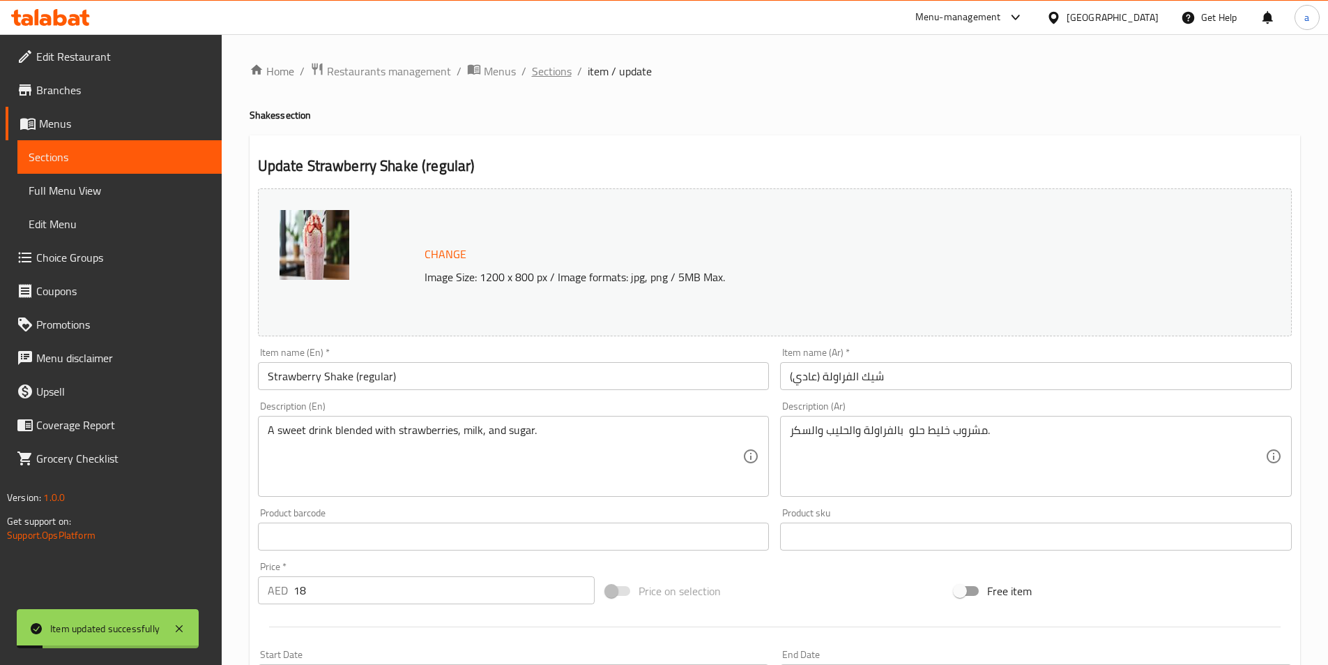
click at [554, 75] on span "Sections" at bounding box center [552, 71] width 40 height 17
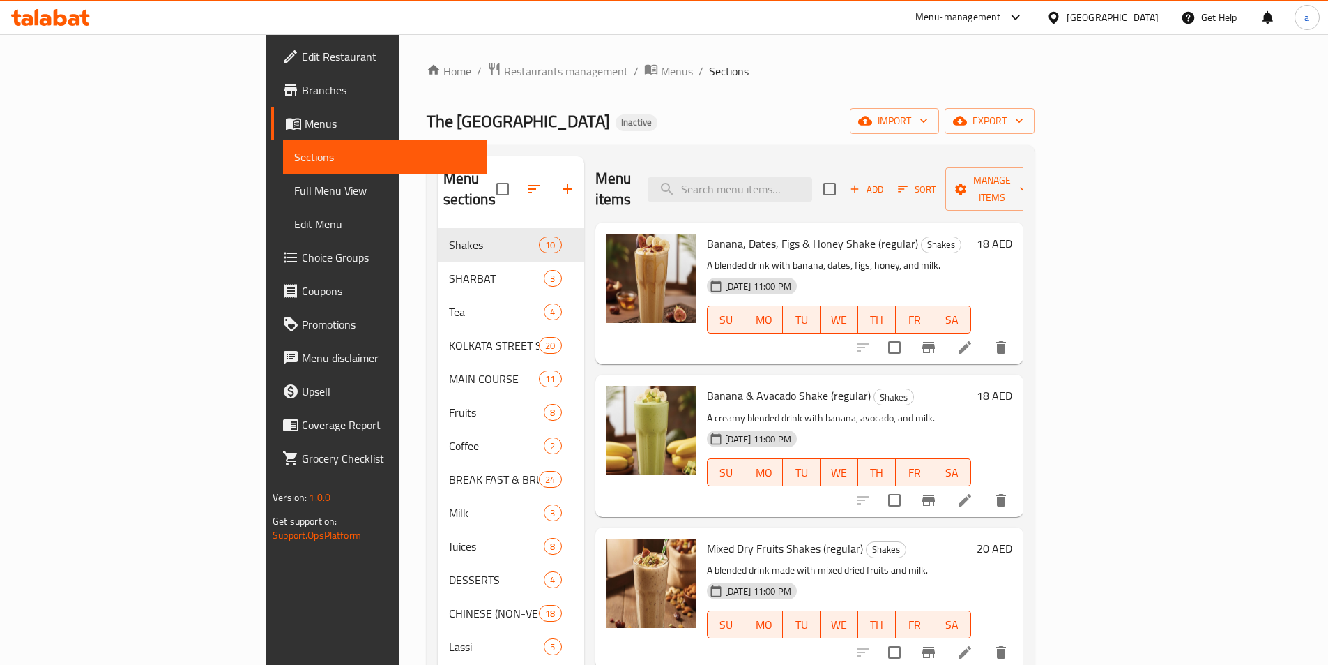
click at [973, 644] on icon at bounding box center [965, 652] width 17 height 17
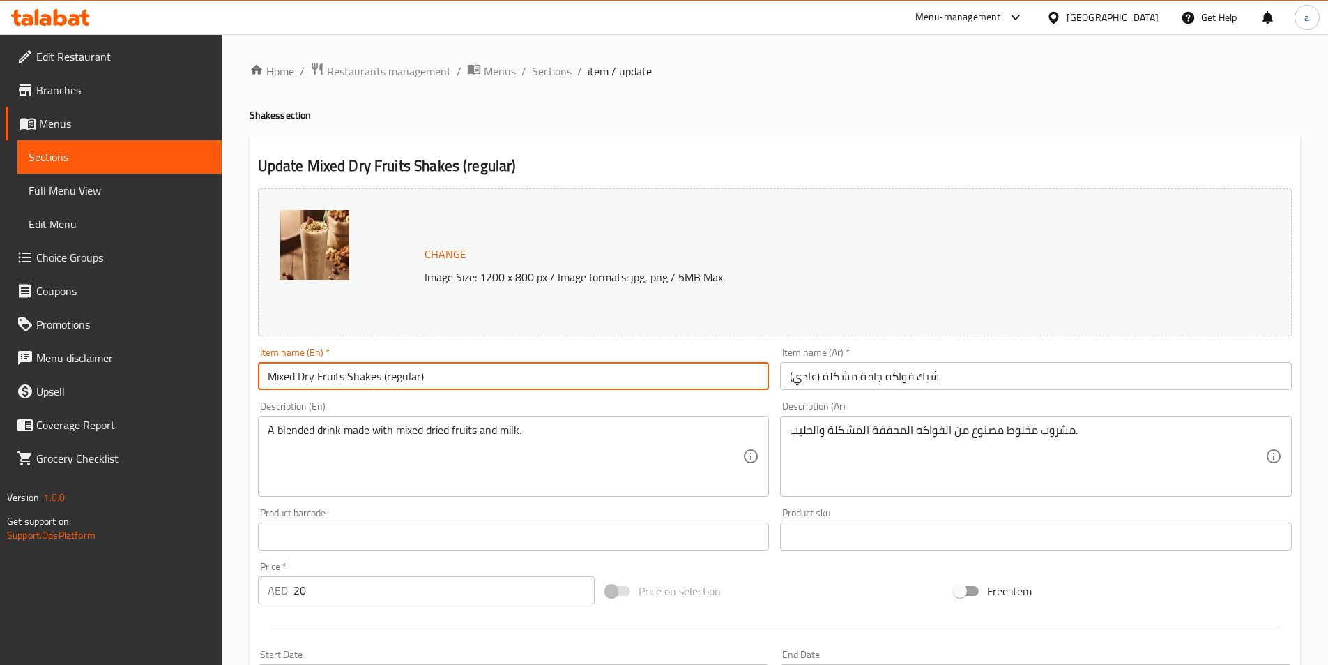
click at [379, 378] on input "Mixed Dry Fruits Shakes (regular)" at bounding box center [514, 376] width 512 height 28
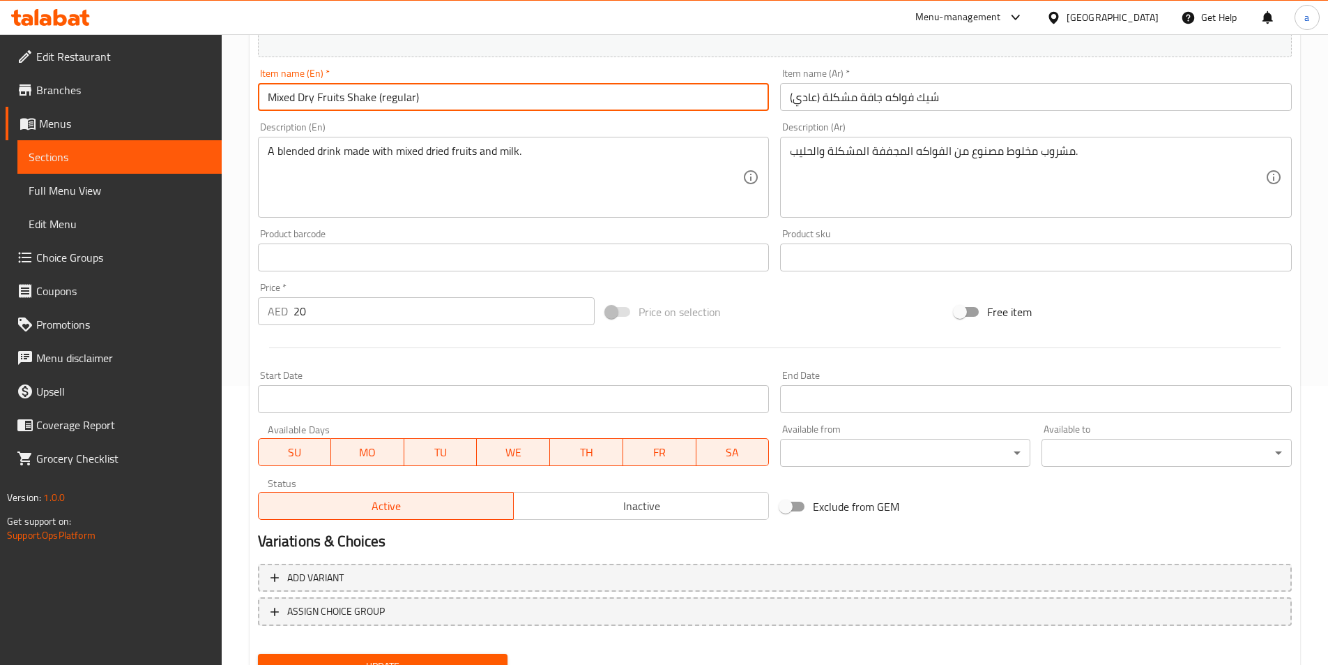
scroll to position [341, 0]
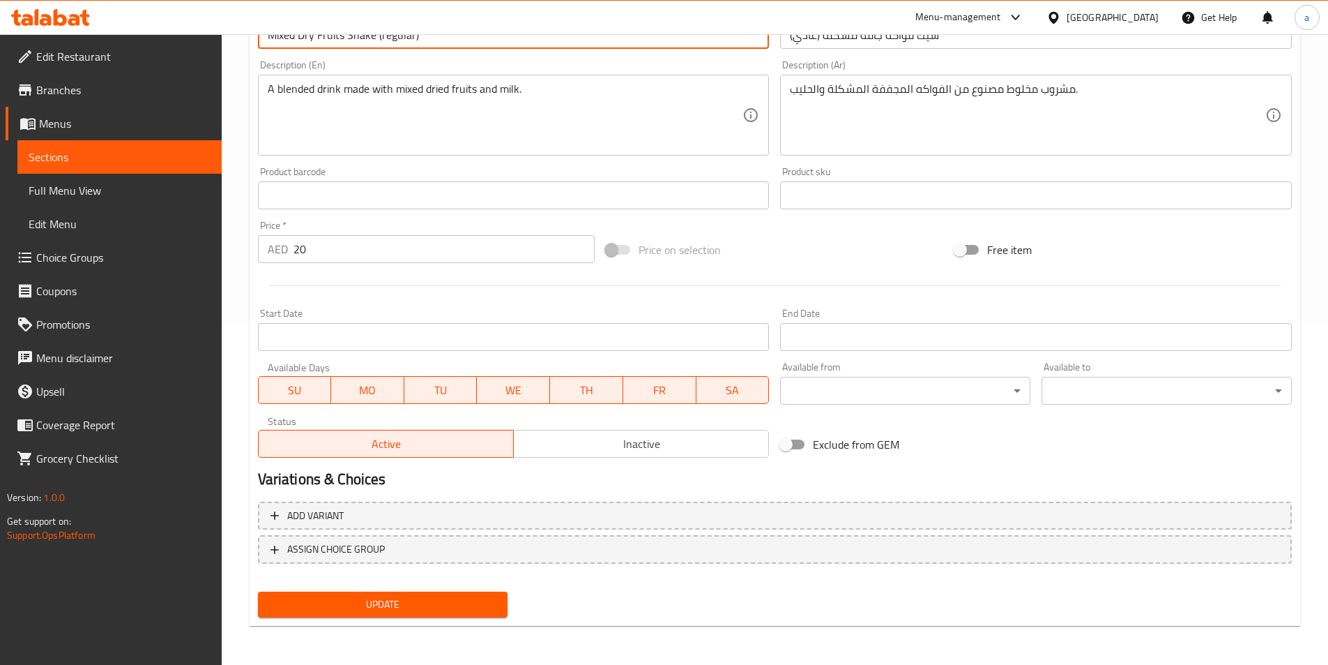
type input "Mixed Dry Fruits Shake (regular)"
click at [404, 612] on span "Update" at bounding box center [383, 604] width 228 height 17
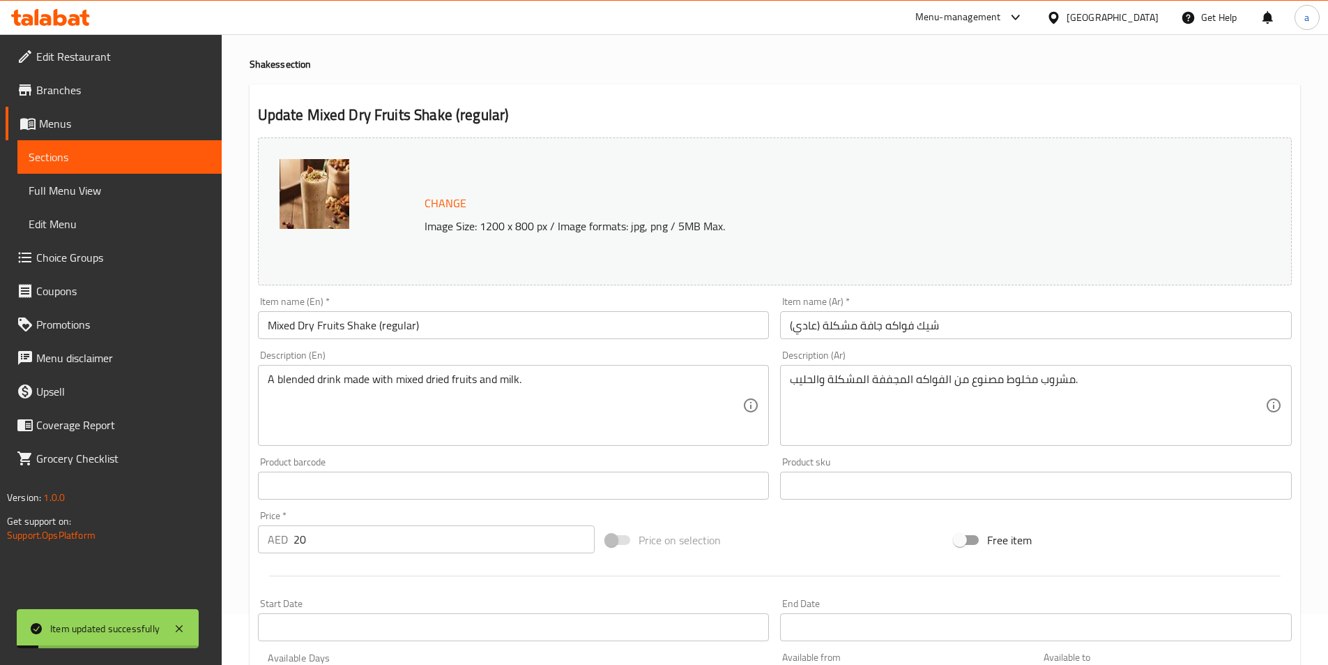
scroll to position [0, 0]
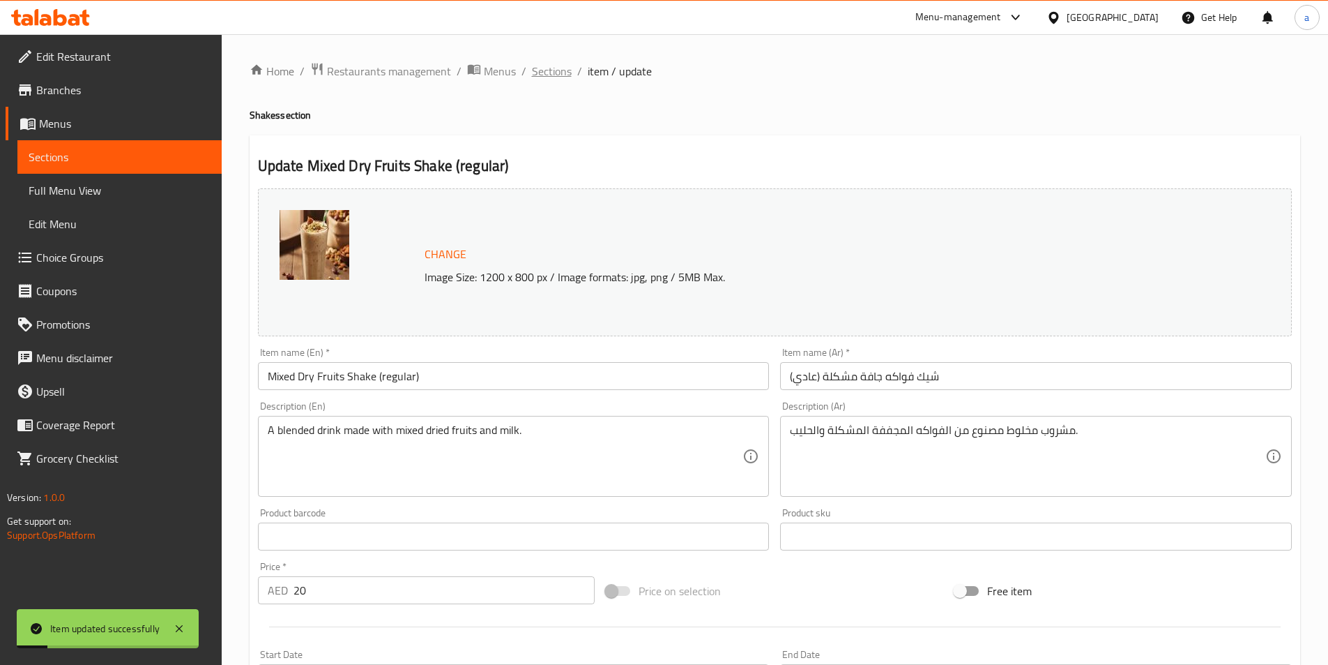
click at [556, 73] on span "Sections" at bounding box center [552, 71] width 40 height 17
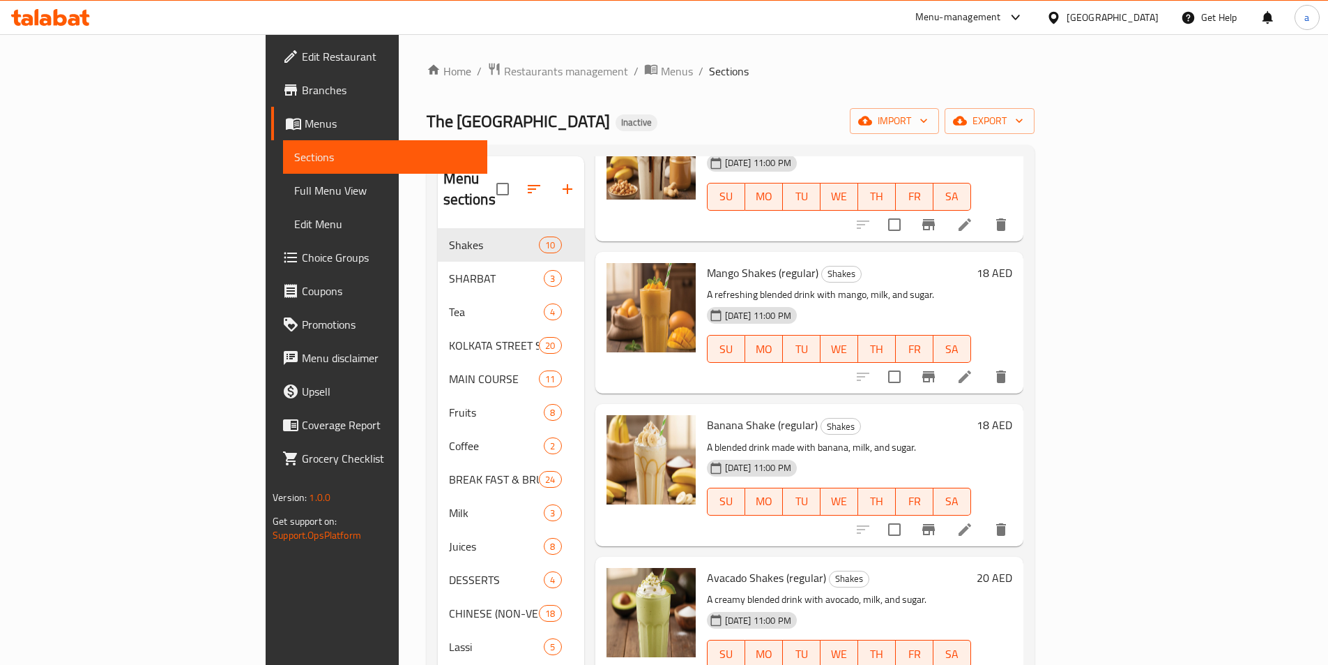
scroll to position [488, 0]
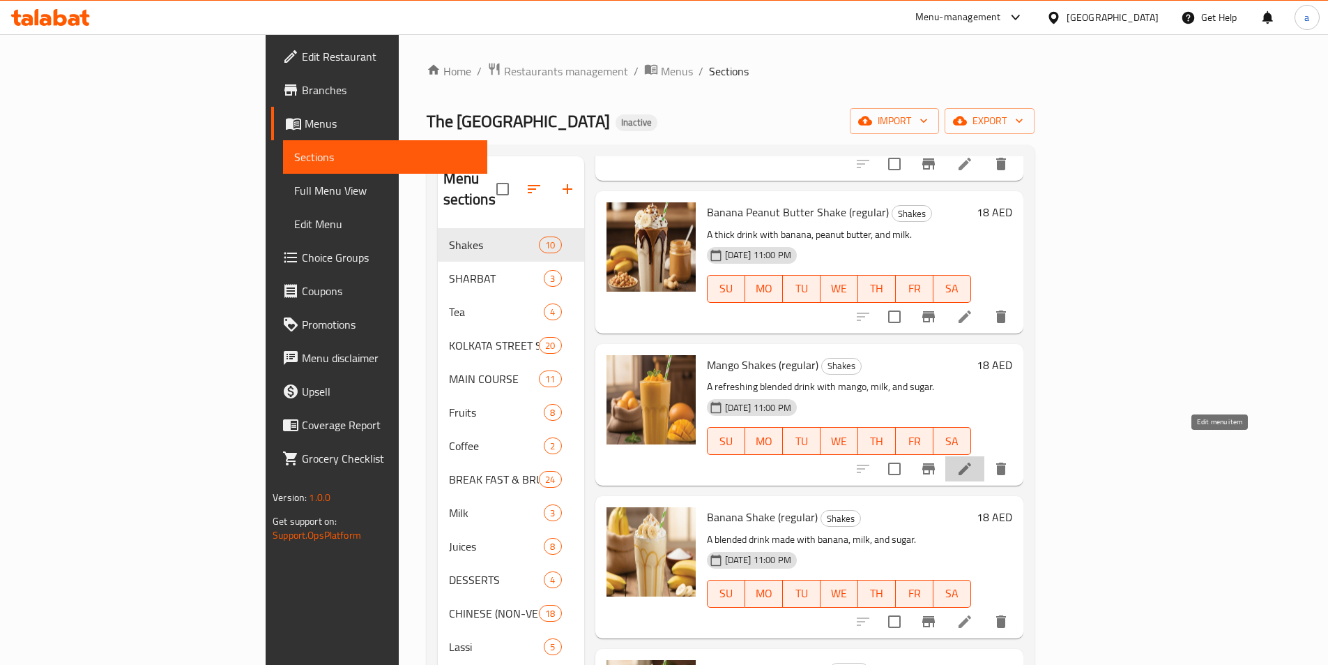
click at [973, 460] on icon at bounding box center [965, 468] width 17 height 17
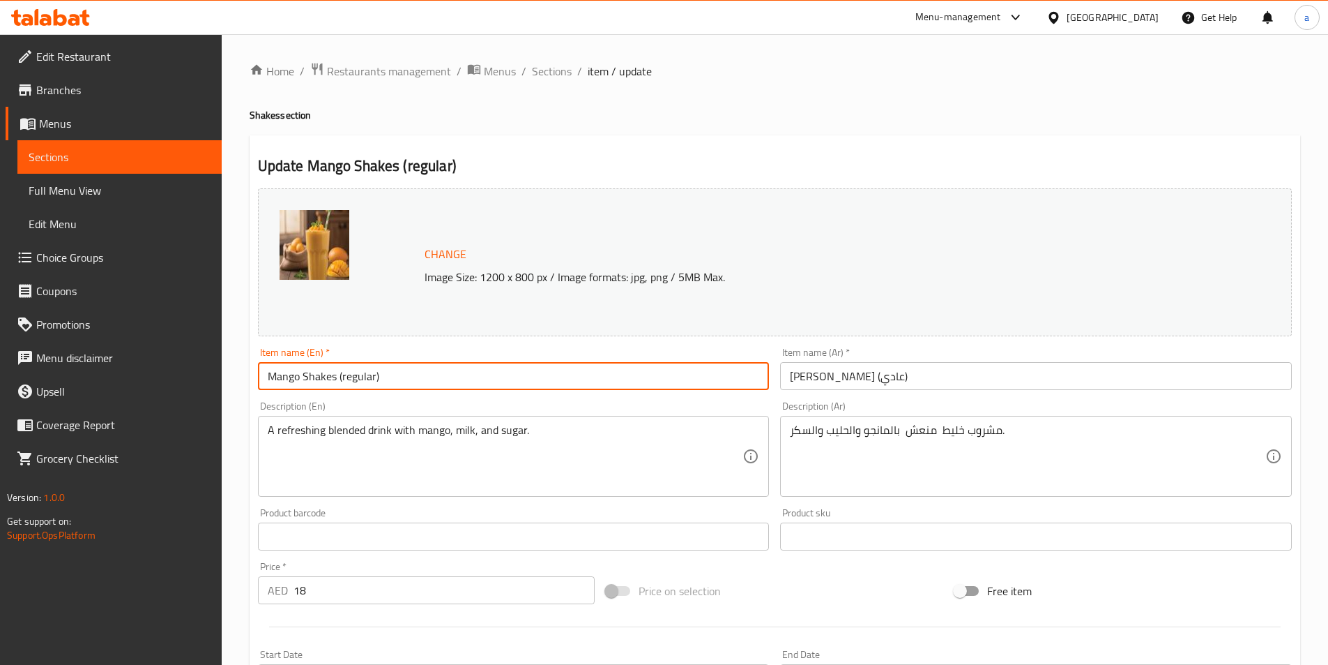
click at [333, 375] on input "Mango Shakes (regular)" at bounding box center [514, 376] width 512 height 28
click at [333, 376] on input "Mango Shakes (regular)" at bounding box center [514, 376] width 512 height 28
click at [335, 379] on input "Mango Shakes (regular)" at bounding box center [514, 376] width 512 height 28
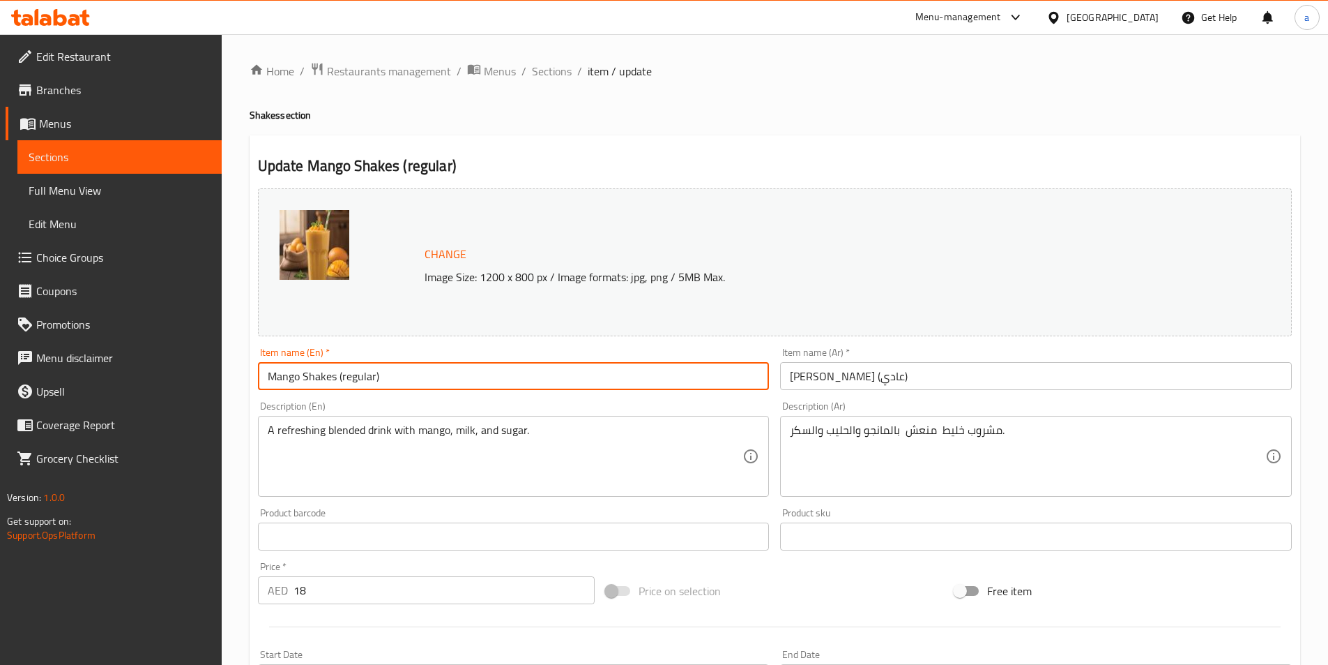
click at [332, 379] on input "Mango Shakes (regular)" at bounding box center [514, 376] width 512 height 28
click at [335, 378] on input "Mango Shakes (regular)" at bounding box center [514, 376] width 512 height 28
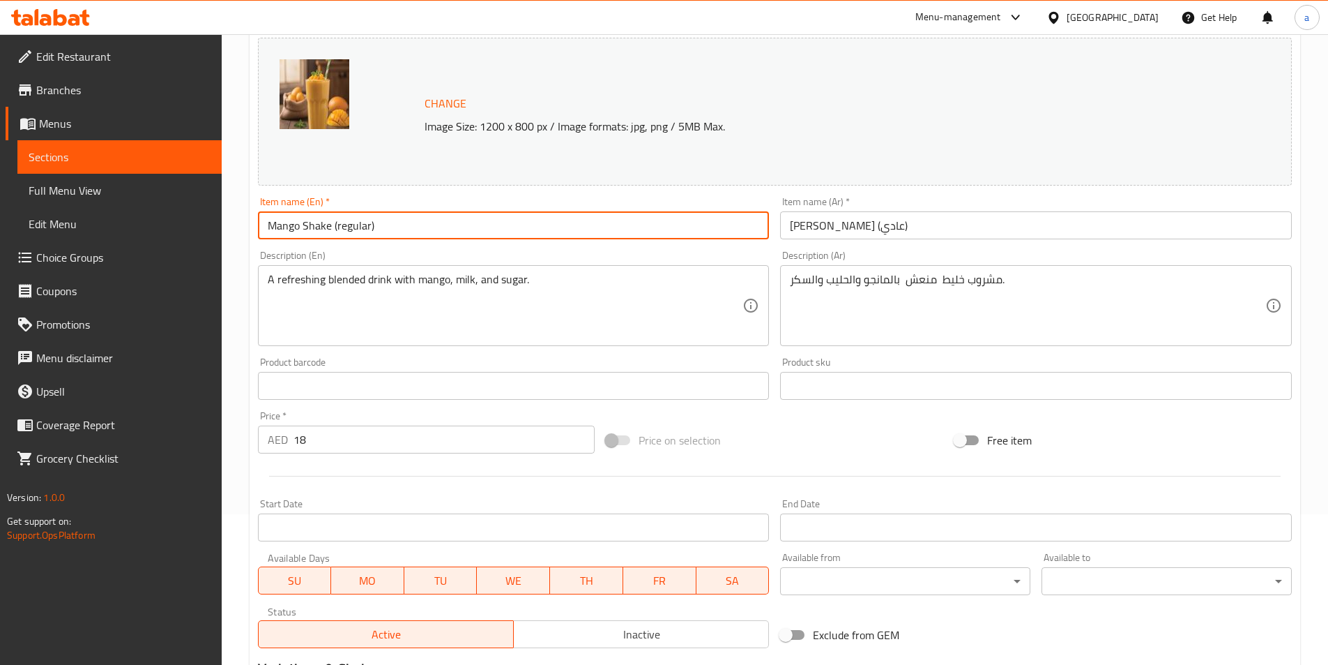
scroll to position [341, 0]
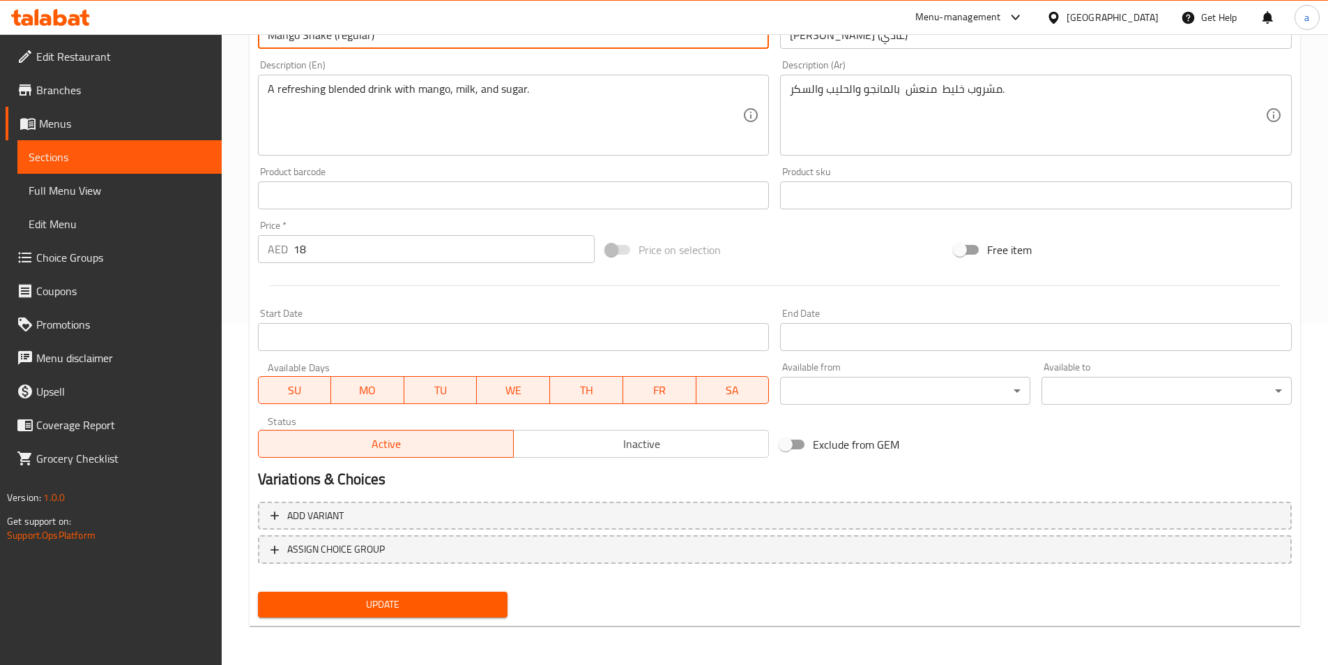
type input "Mango Shake (regular)"
click at [378, 603] on span "Update" at bounding box center [383, 604] width 228 height 17
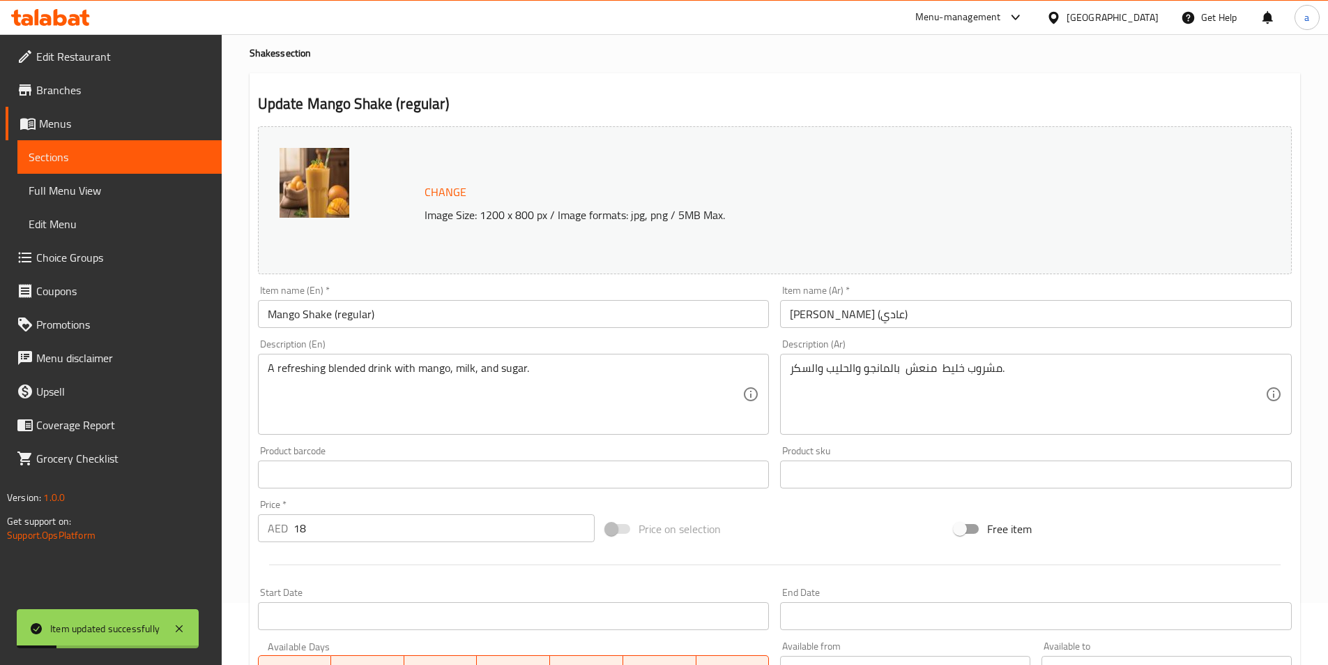
scroll to position [0, 0]
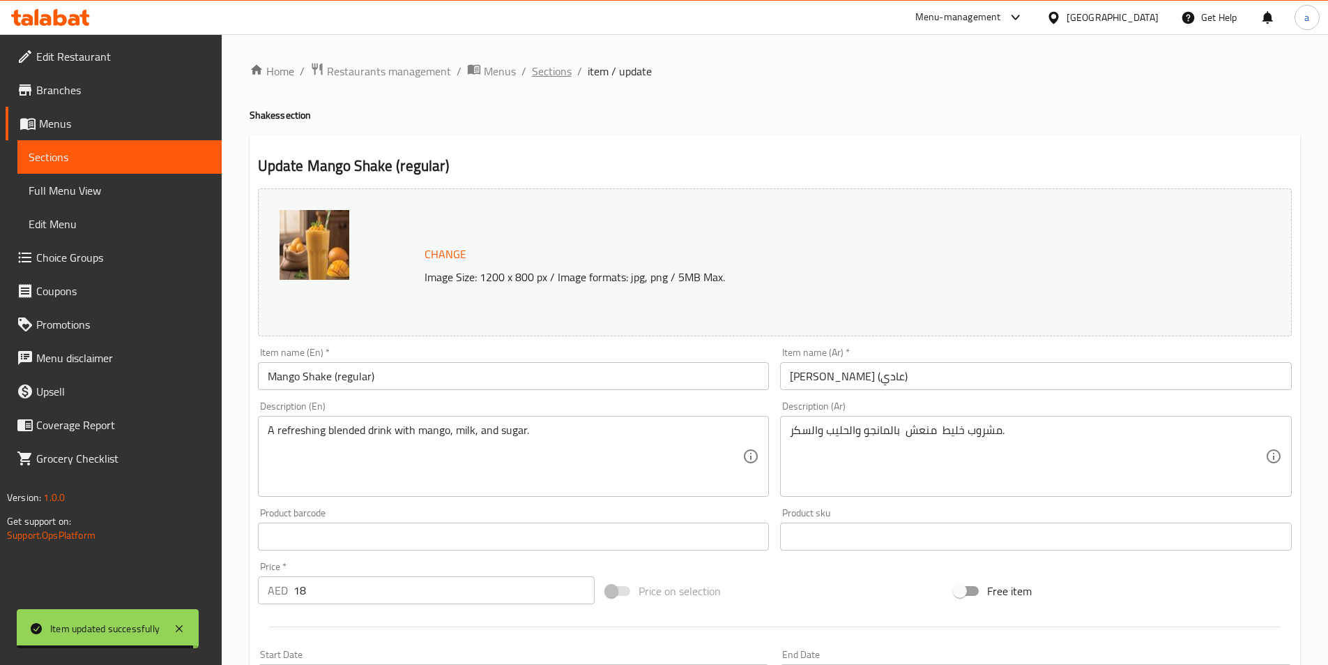
click at [540, 73] on span "Sections" at bounding box center [552, 71] width 40 height 17
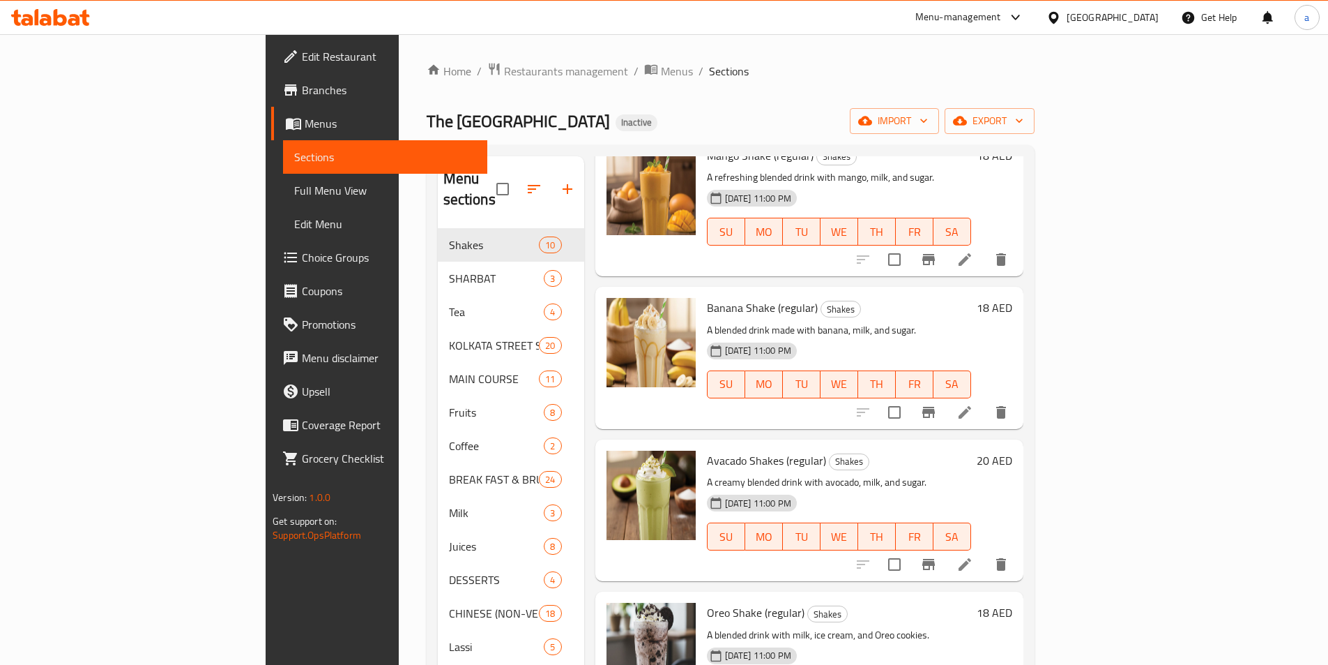
scroll to position [837, 0]
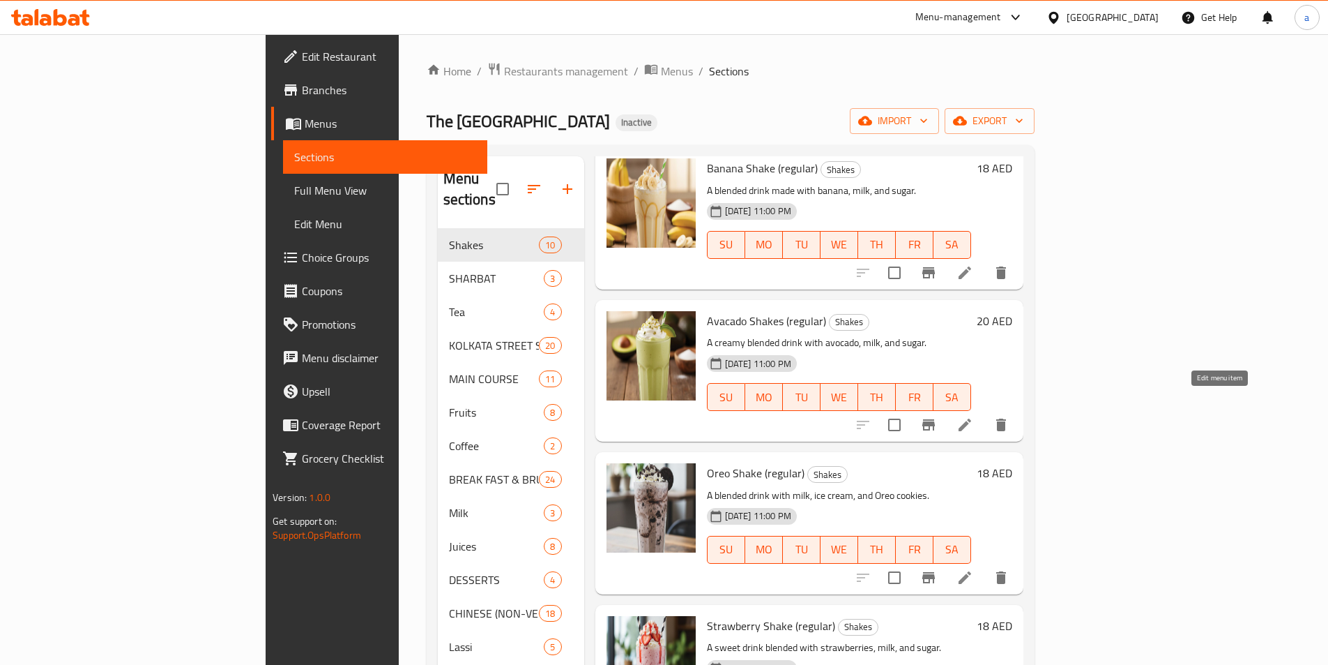
click at [971, 418] on icon at bounding box center [965, 424] width 13 height 13
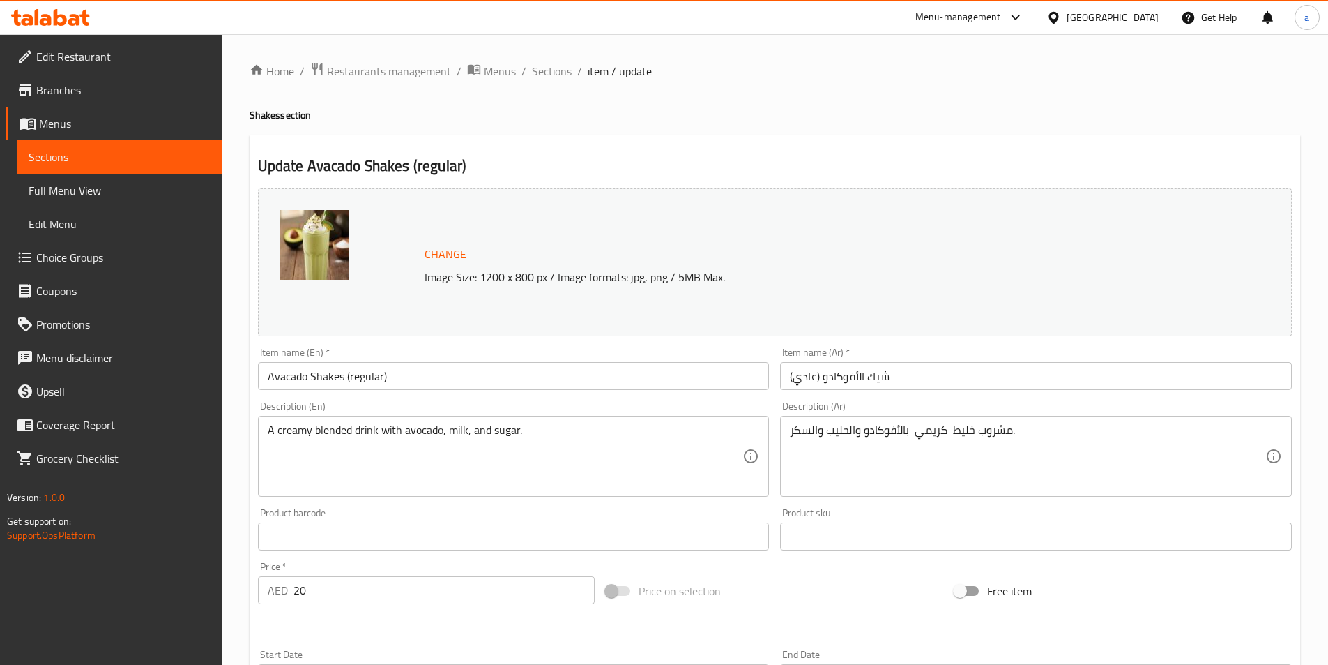
click at [340, 377] on input "Avacado Shakes (regular)" at bounding box center [514, 376] width 512 height 28
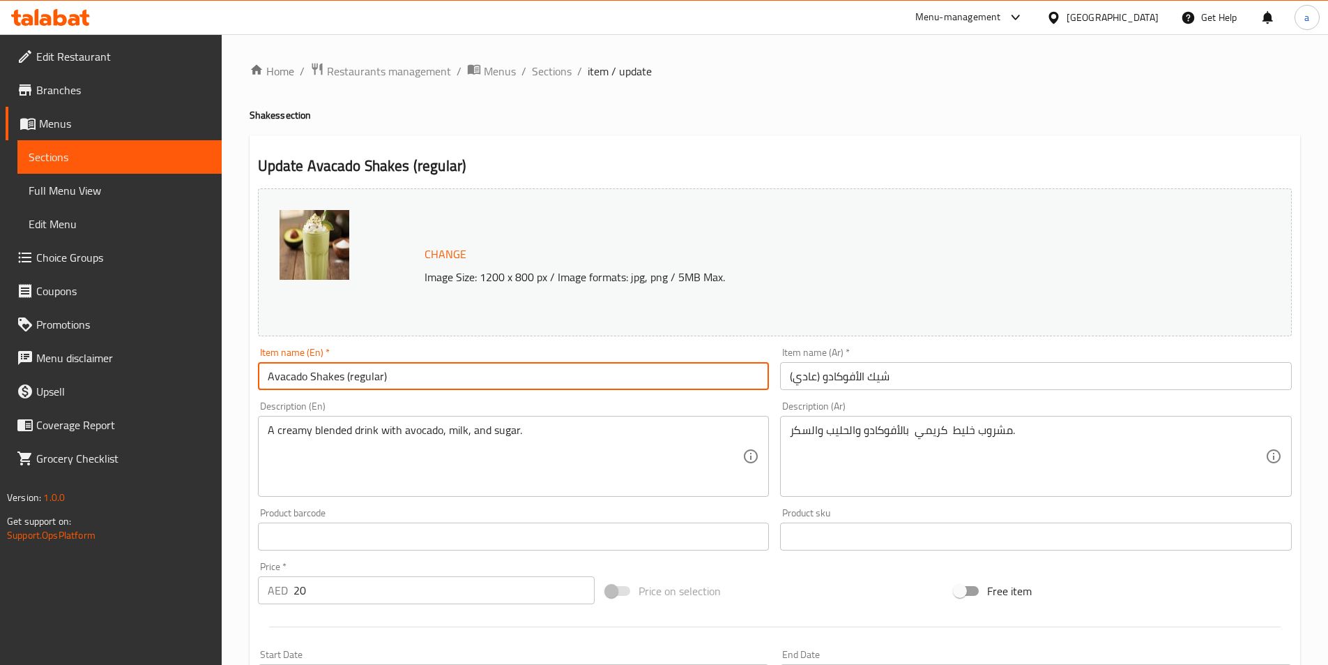
click at [344, 379] on input "Avacado Shakes (regular)" at bounding box center [514, 376] width 512 height 28
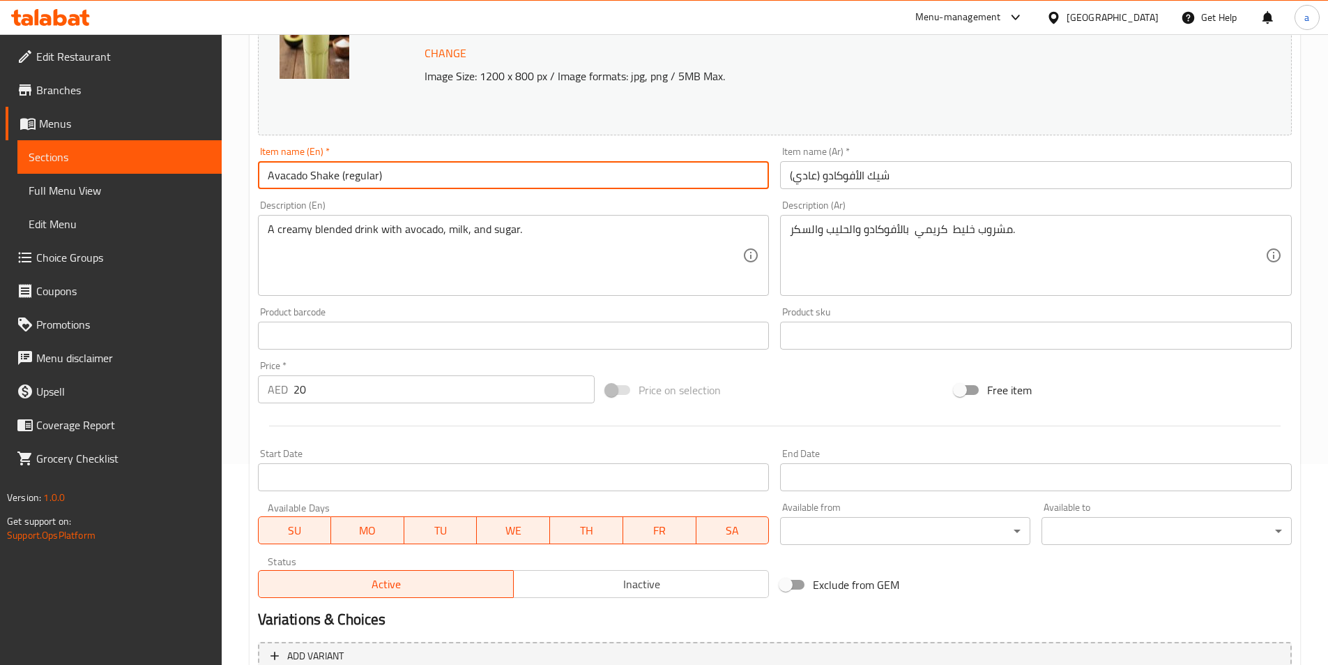
scroll to position [341, 0]
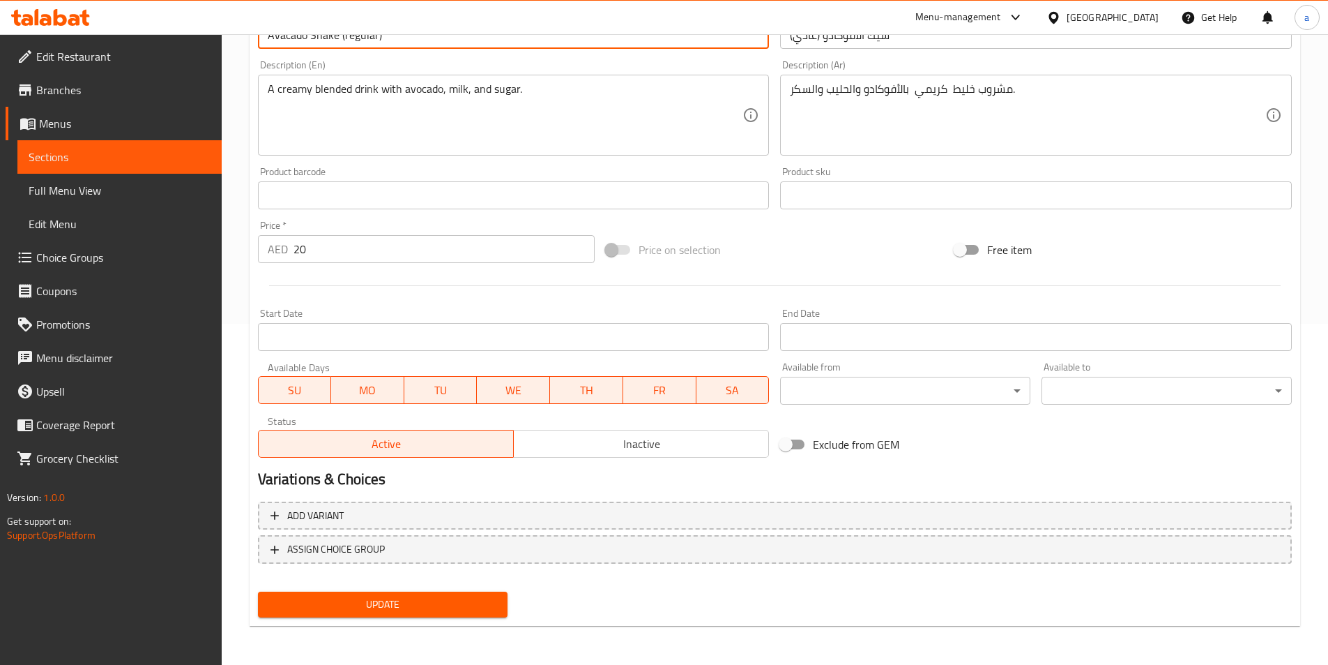
type input "Avacado Shake (regular)"
click at [399, 589] on div "Update" at bounding box center [382, 604] width 261 height 37
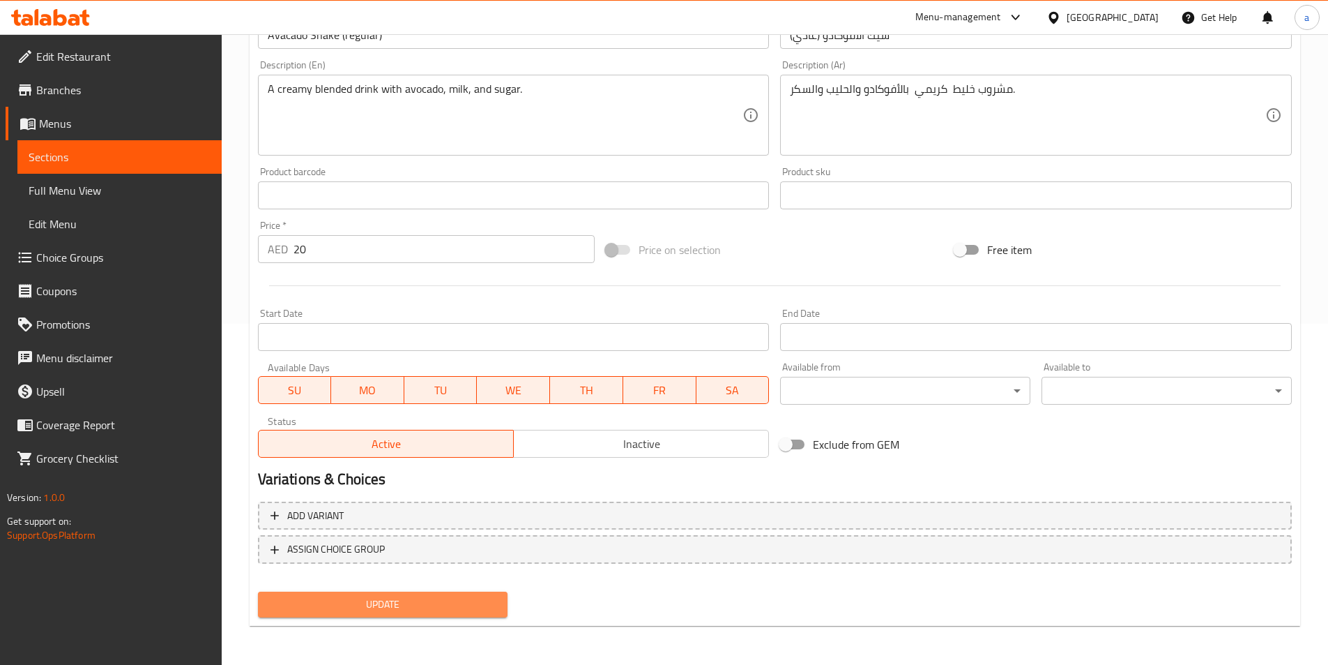
click at [399, 593] on button "Update" at bounding box center [383, 604] width 250 height 26
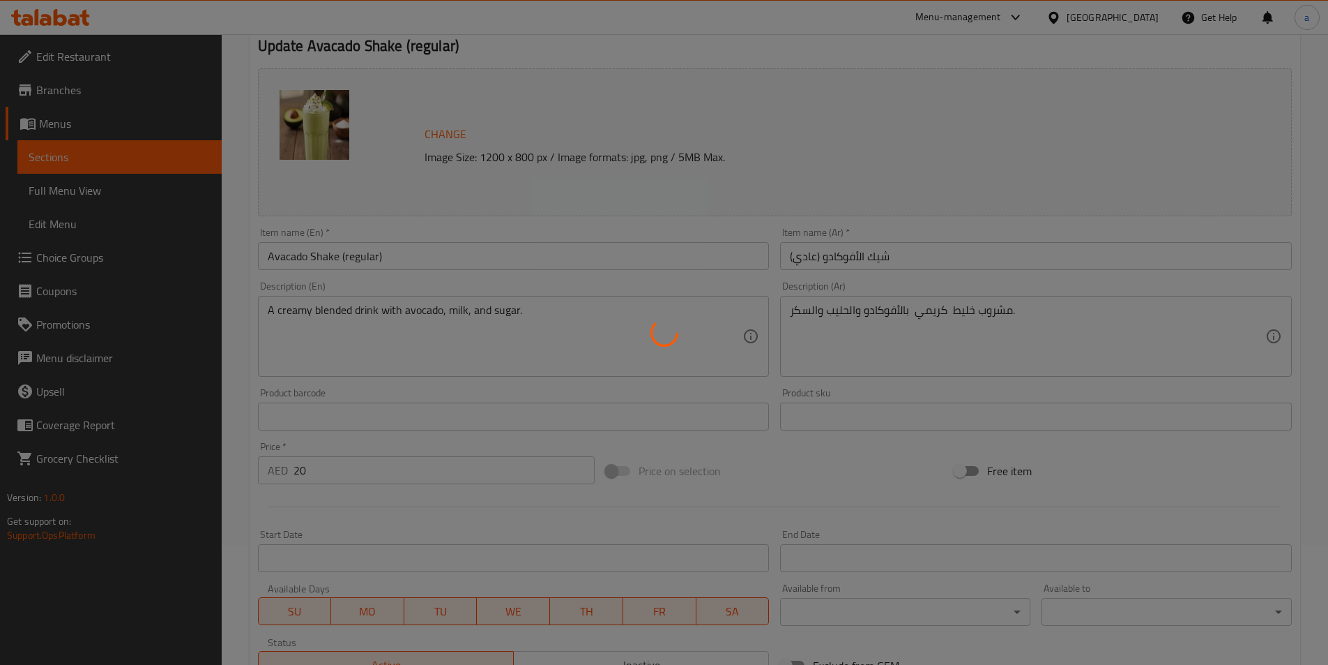
scroll to position [0, 0]
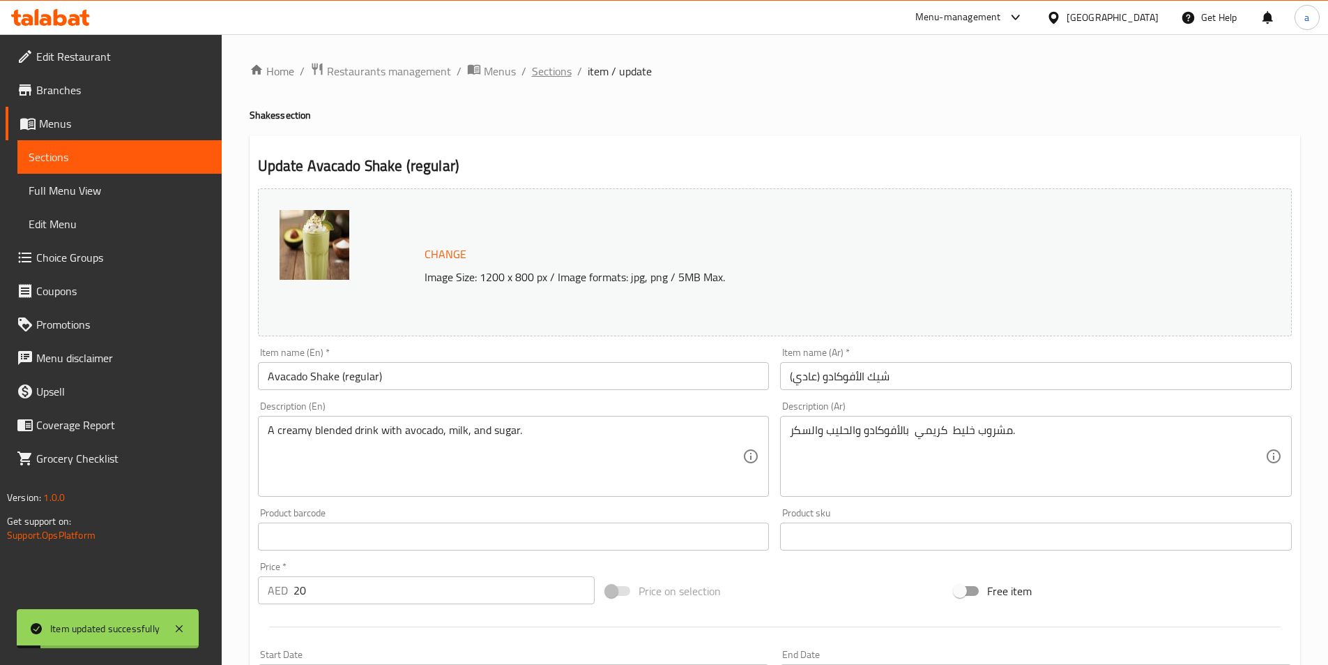
click at [553, 75] on span "Sections" at bounding box center [552, 71] width 40 height 17
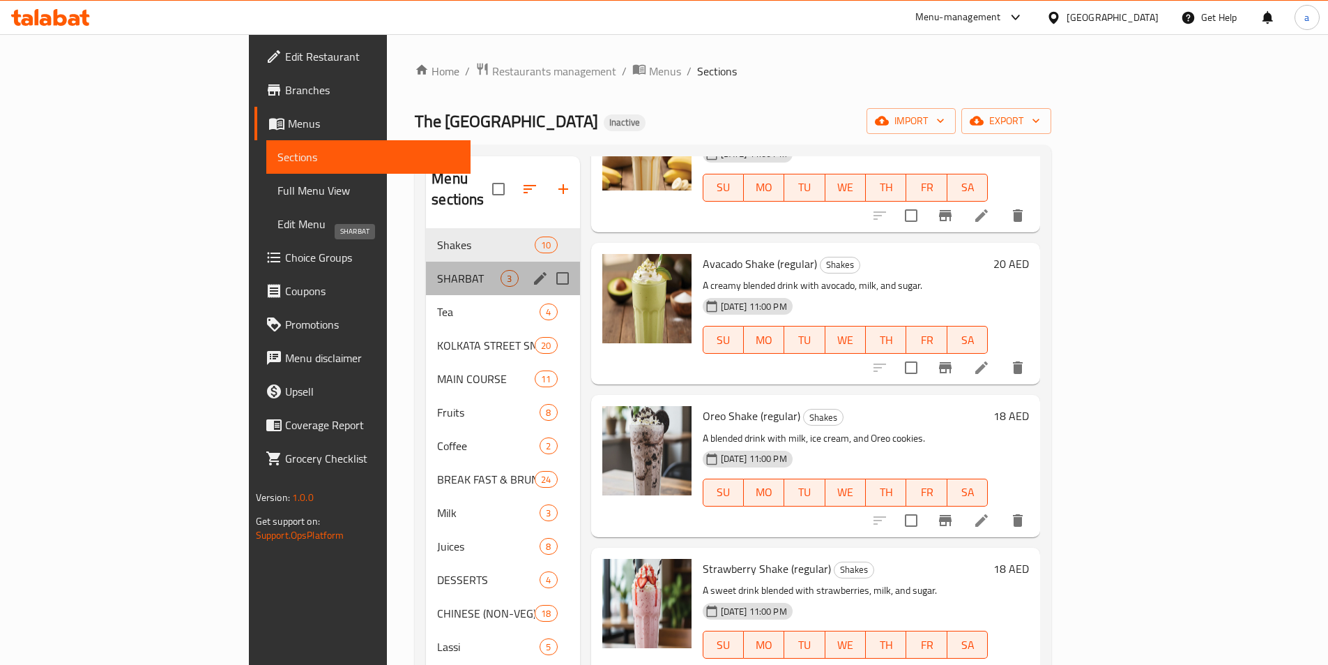
click at [437, 270] on span "SHARBAT" at bounding box center [468, 278] width 63 height 17
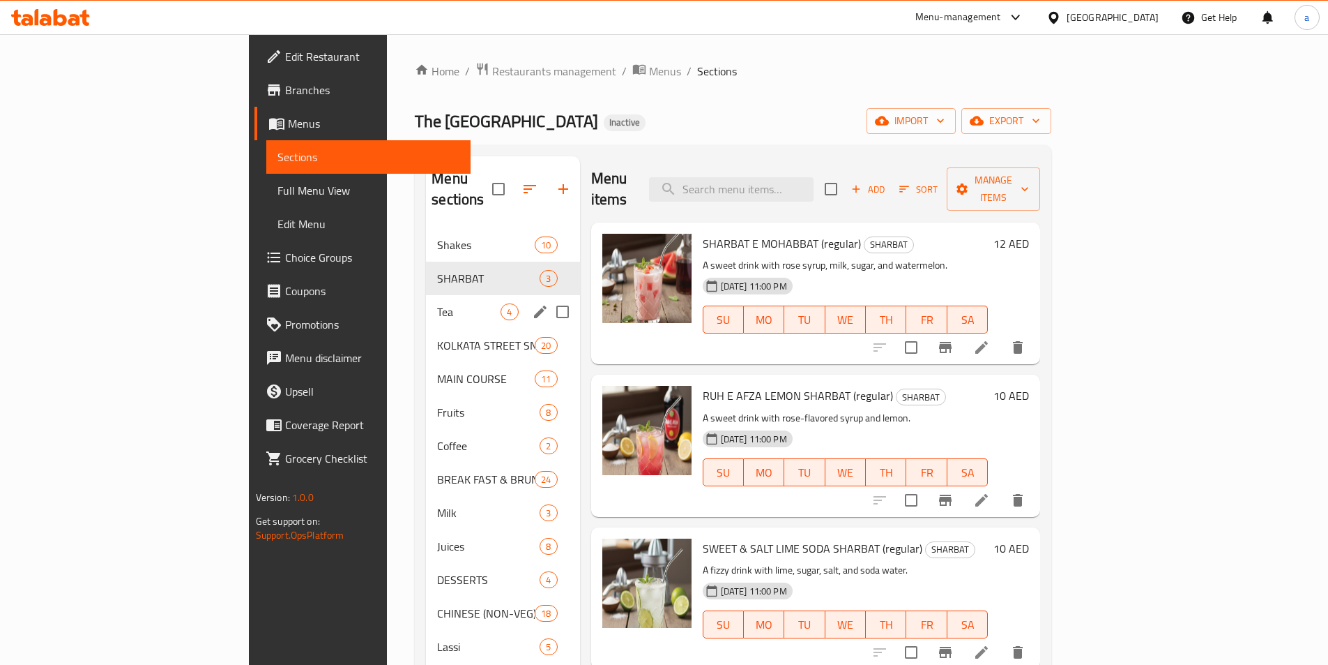
click at [437, 303] on span "Tea" at bounding box center [468, 311] width 63 height 17
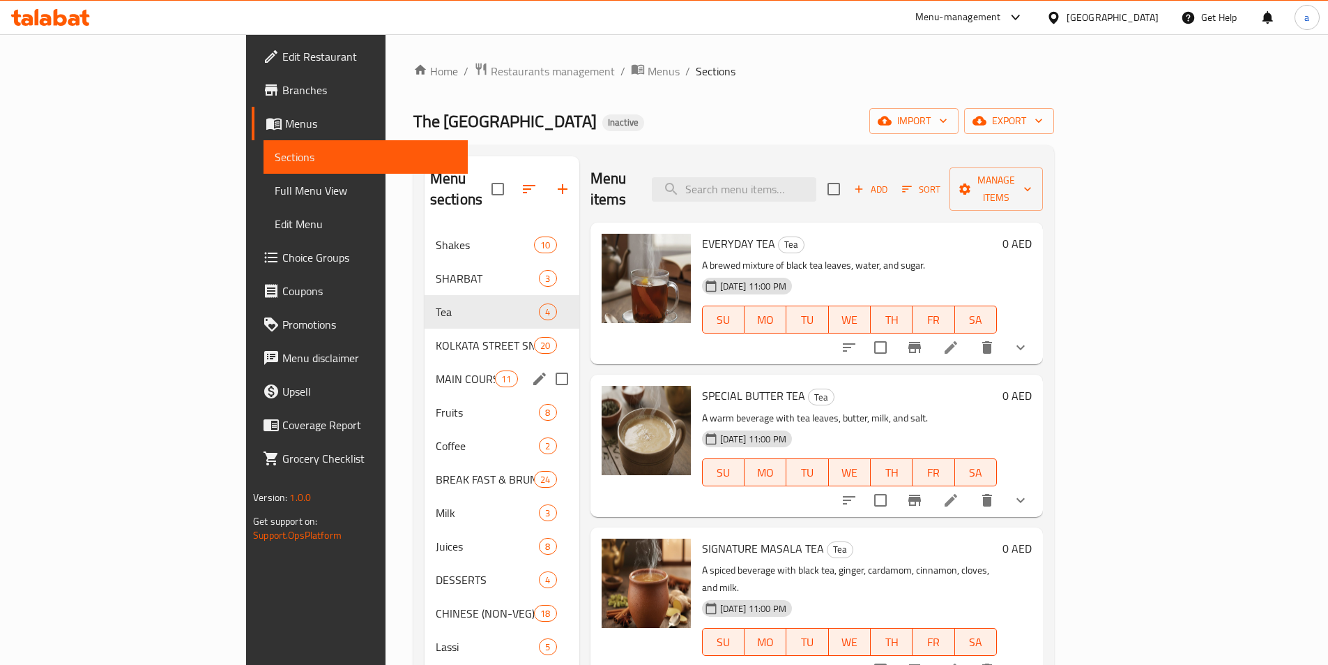
click at [436, 337] on span "KOLKATA STREET SNACKS" at bounding box center [485, 345] width 98 height 17
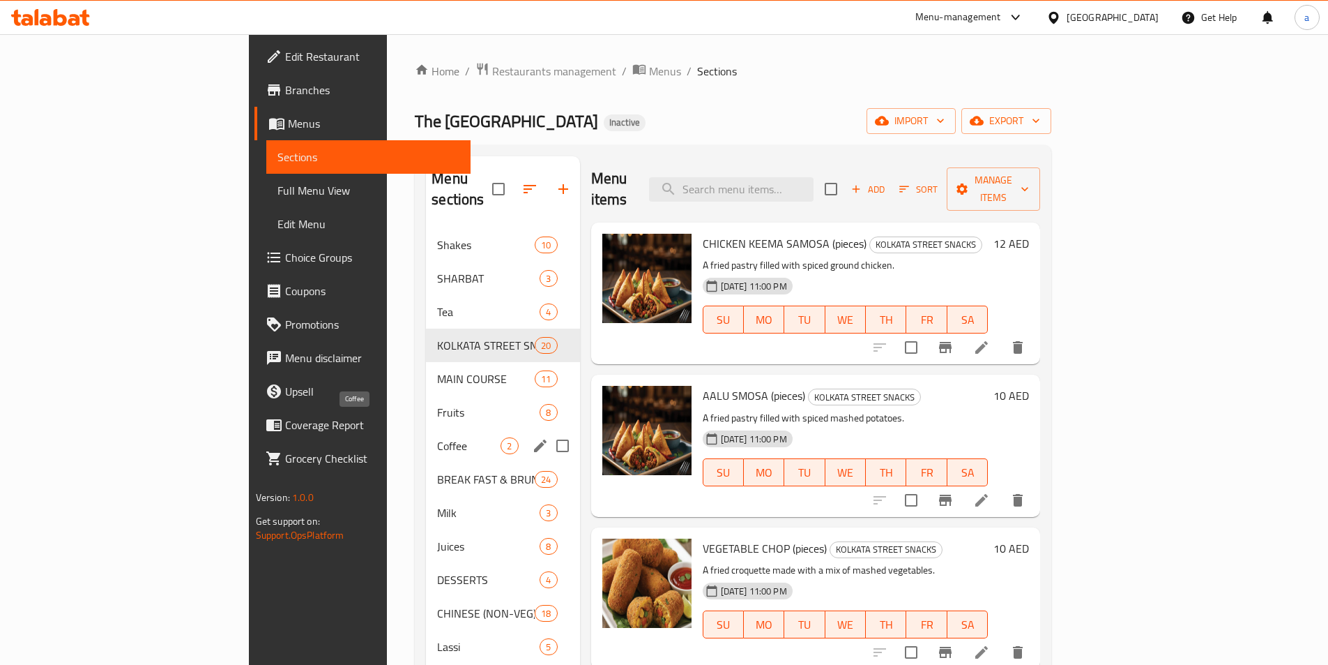
click at [437, 437] on span "Coffee" at bounding box center [468, 445] width 63 height 17
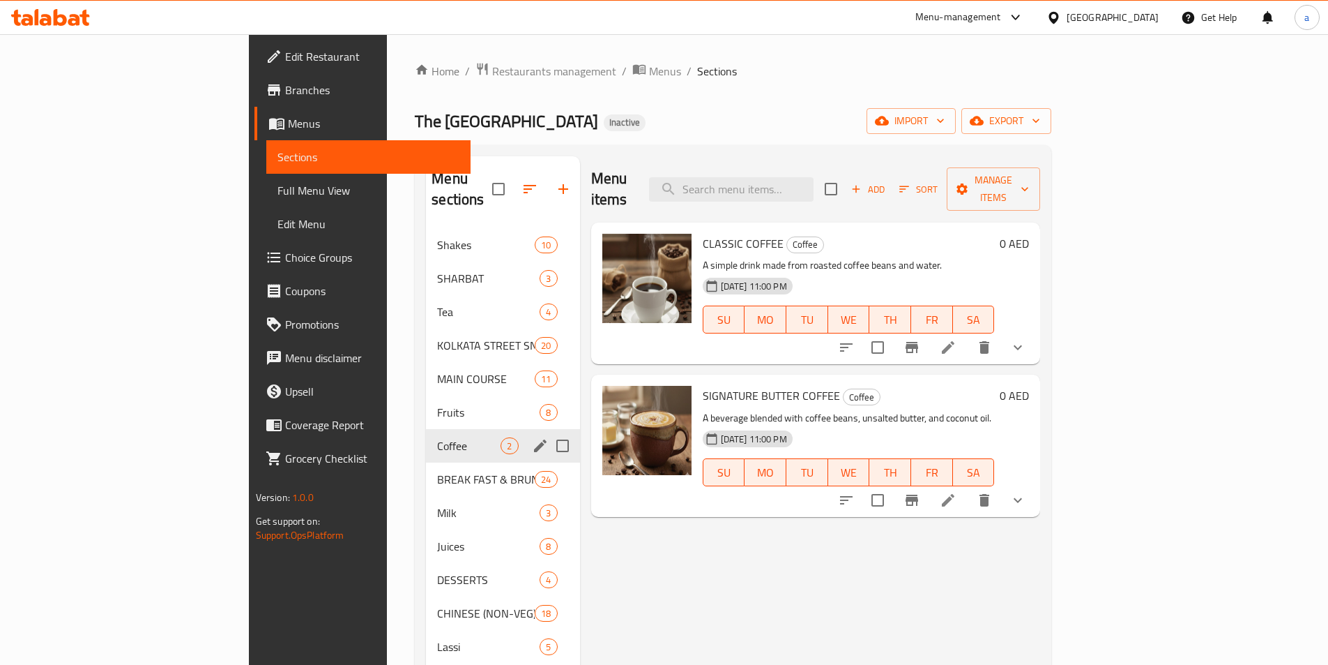
click at [426, 429] on div "Coffee 2" at bounding box center [502, 445] width 153 height 33
click at [437, 404] on span "Fruits" at bounding box center [488, 412] width 103 height 17
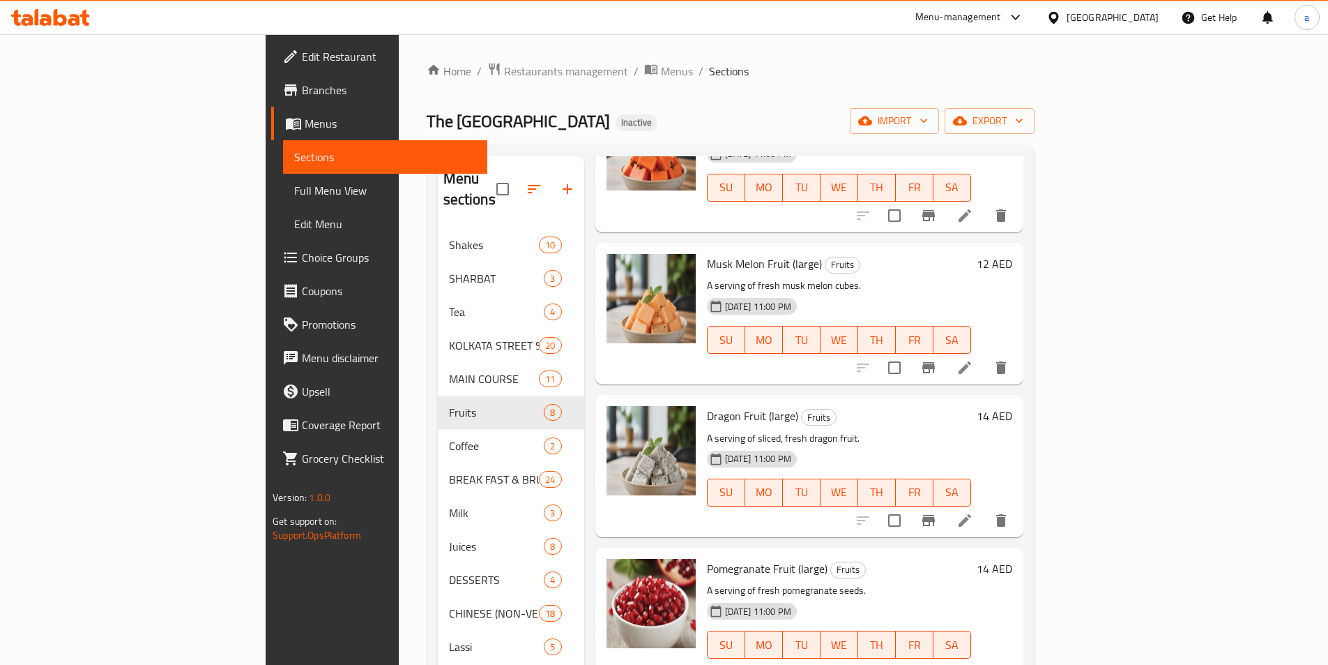
scroll to position [195, 0]
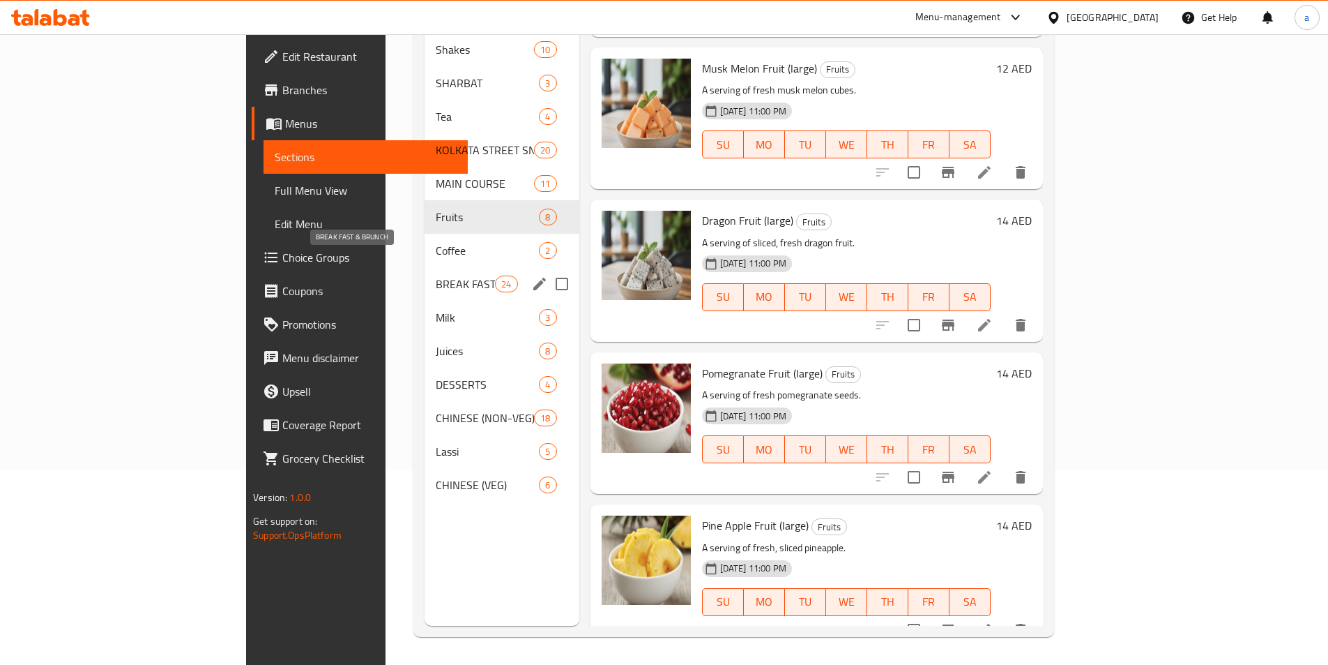
click at [436, 275] on span "BREAK FAST & BRUNCH" at bounding box center [465, 283] width 59 height 17
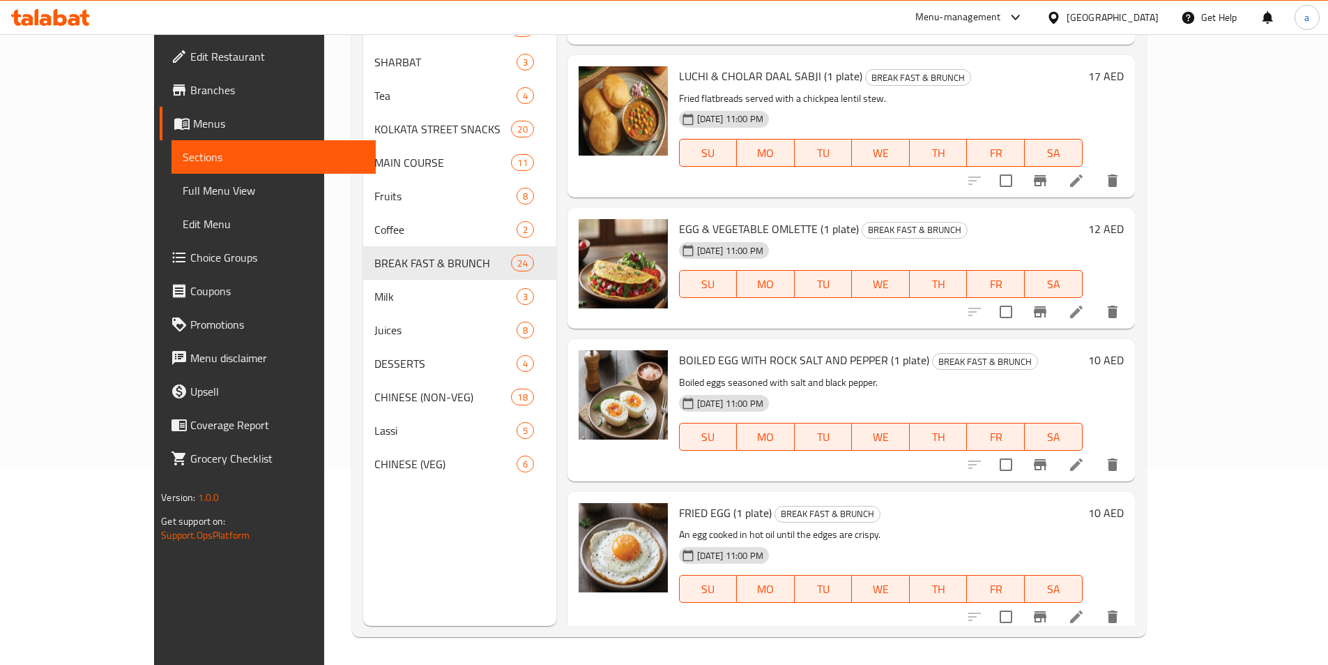
scroll to position [101, 0]
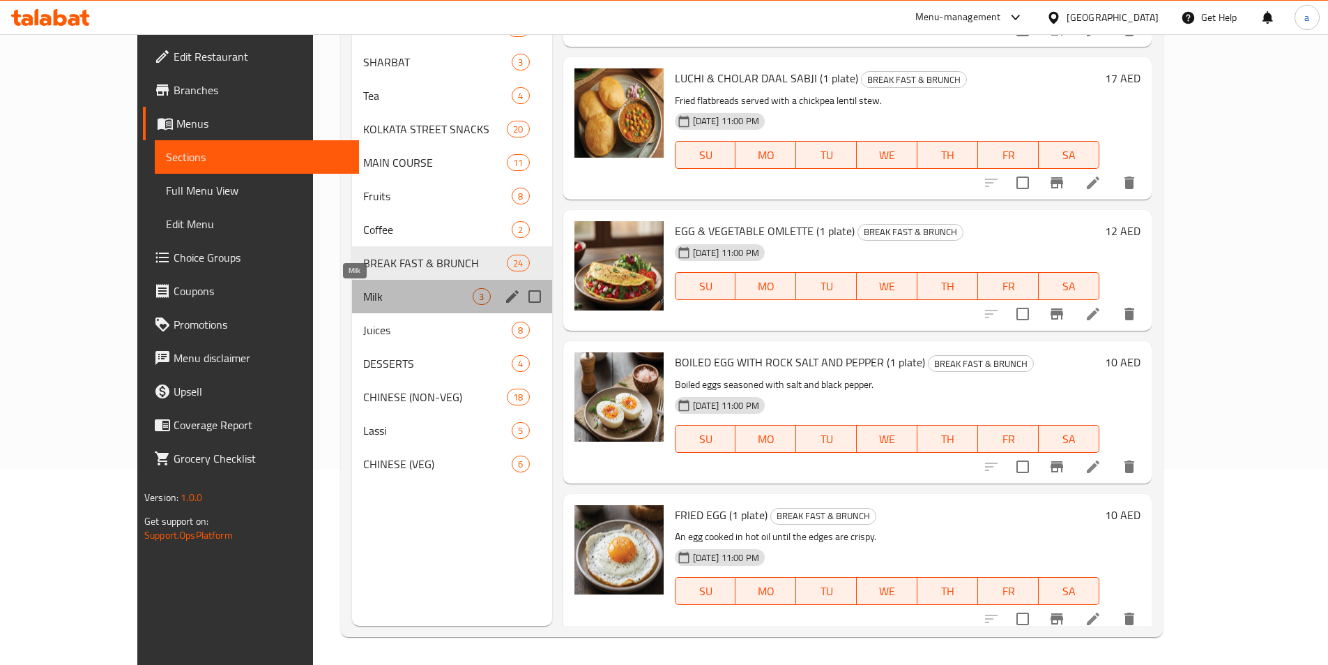
click at [363, 299] on span "Milk" at bounding box center [418, 296] width 110 height 17
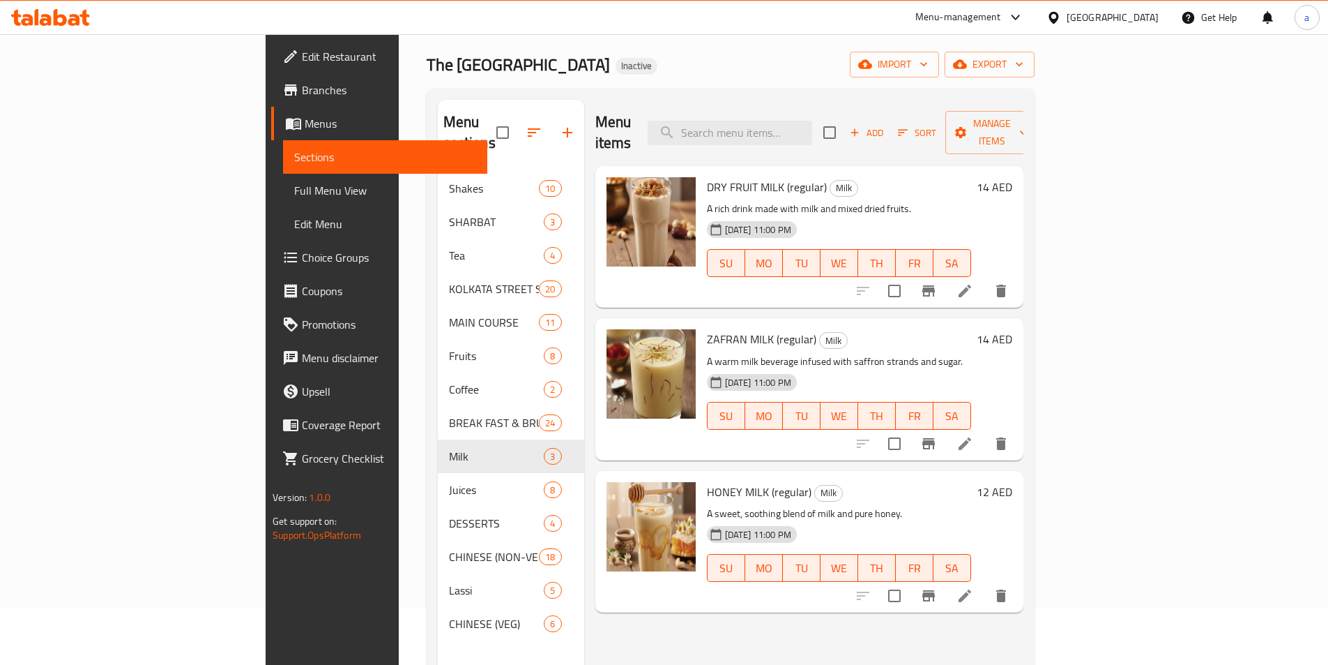
scroll to position [56, 0]
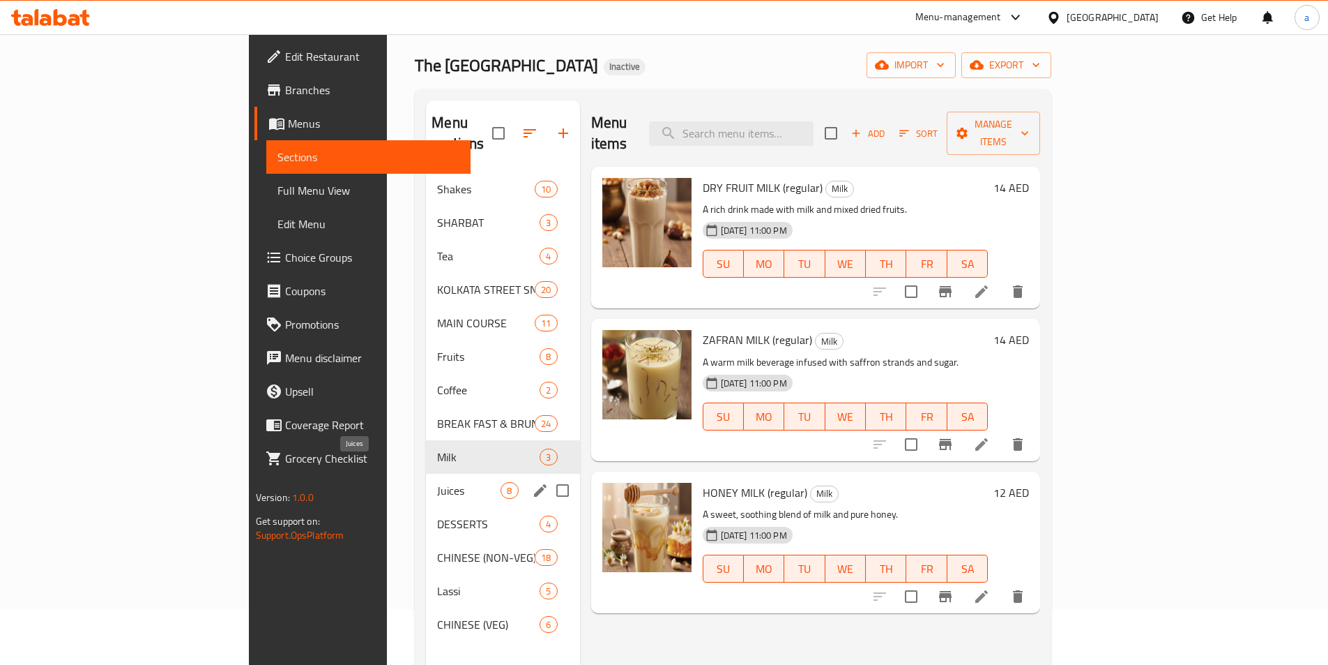
click at [437, 482] on span "Juices" at bounding box center [468, 490] width 63 height 17
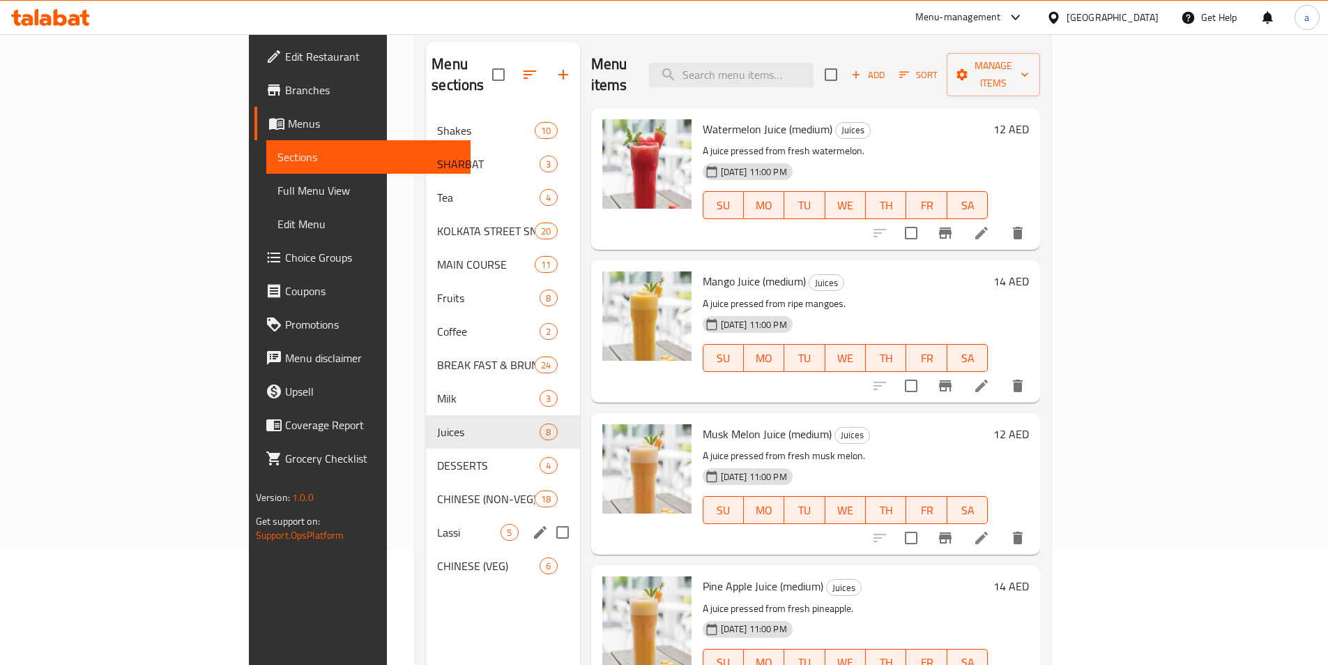
scroll to position [195, 0]
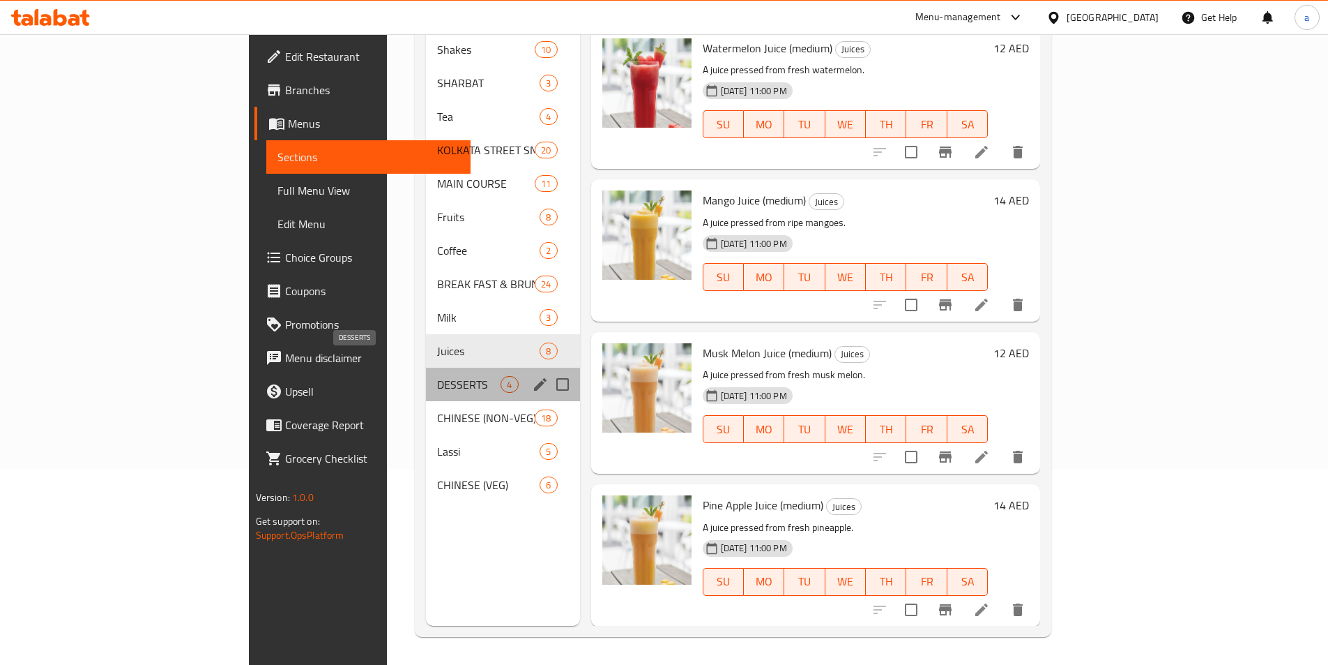
click at [437, 376] on span "DESSERTS" at bounding box center [468, 384] width 63 height 17
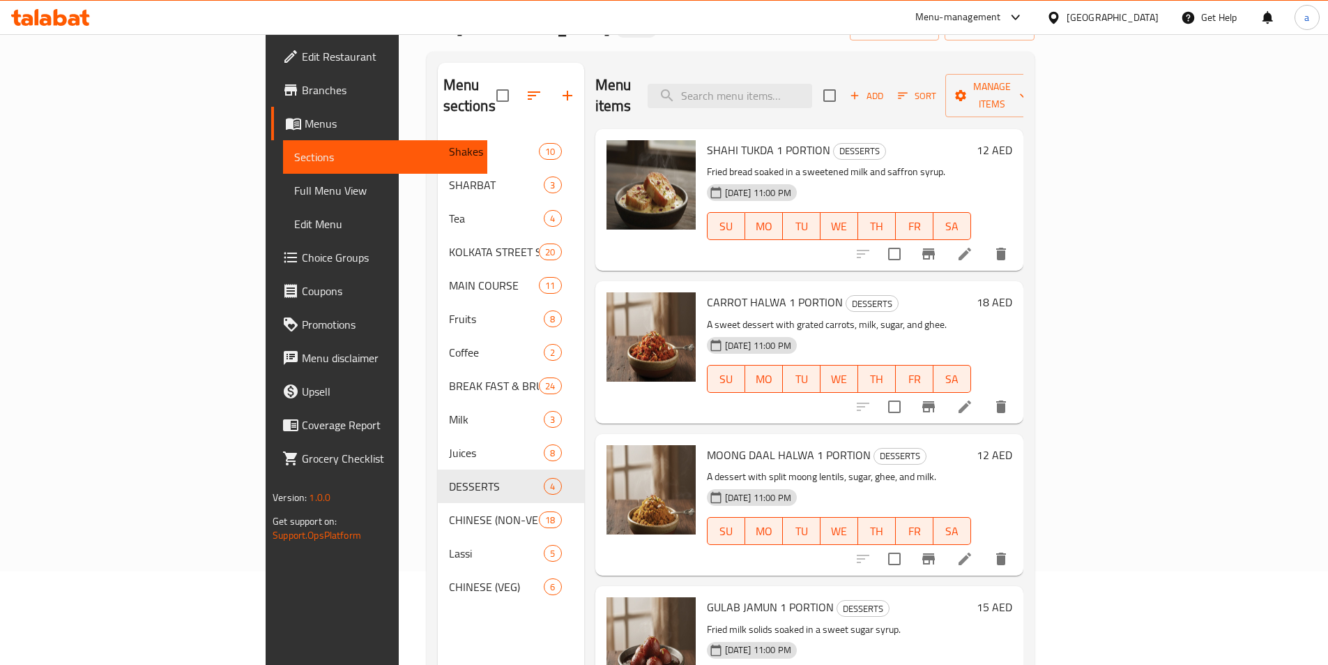
scroll to position [195, 0]
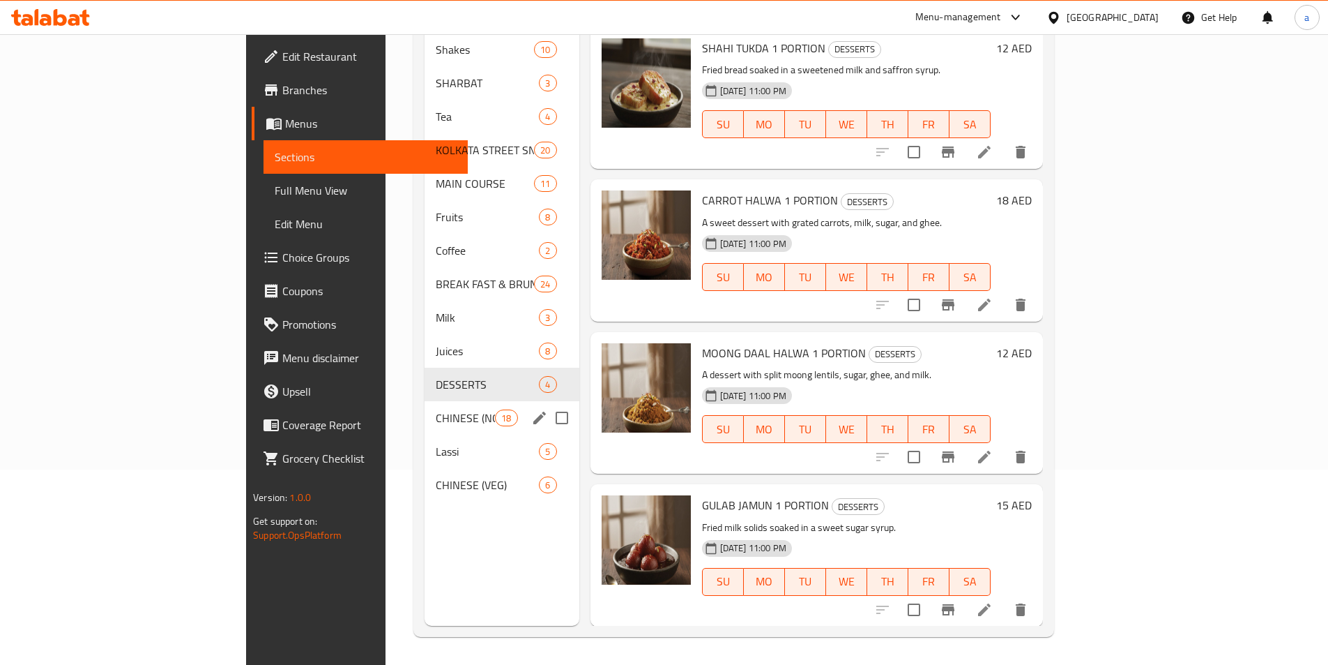
click at [425, 409] on div "CHINESE (NON-VEG) 18" at bounding box center [502, 417] width 155 height 33
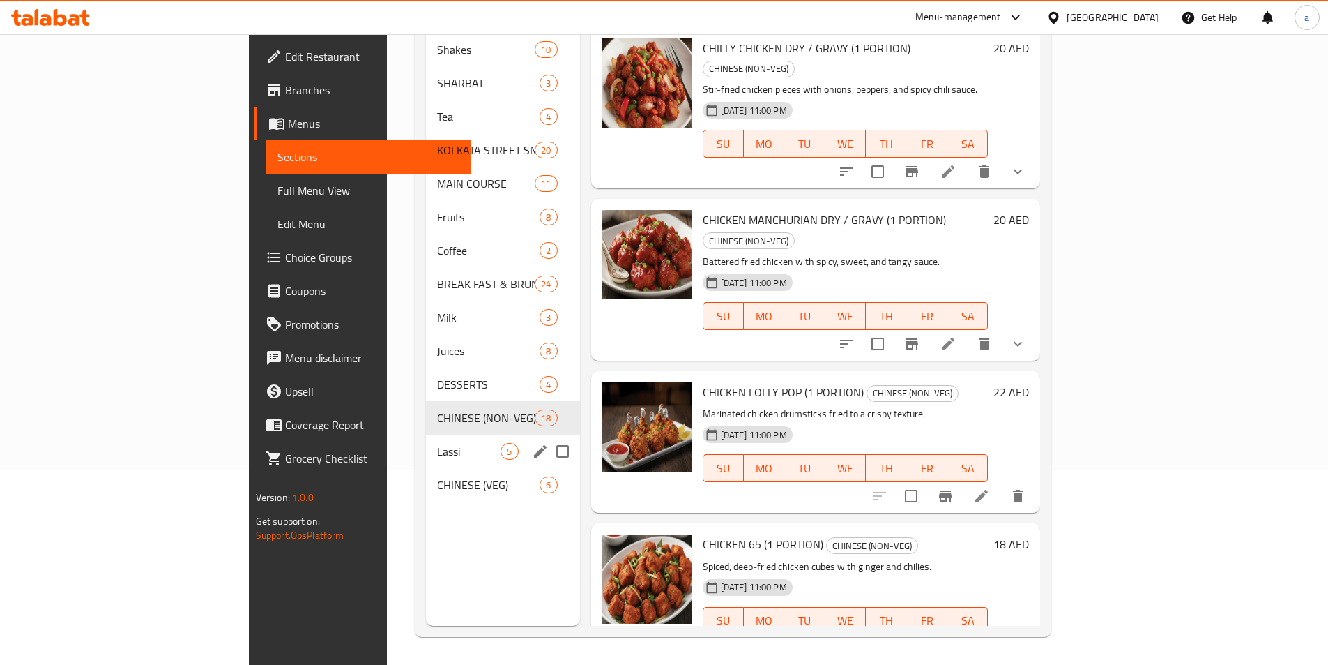
click at [437, 443] on span "Lassi" at bounding box center [468, 451] width 63 height 17
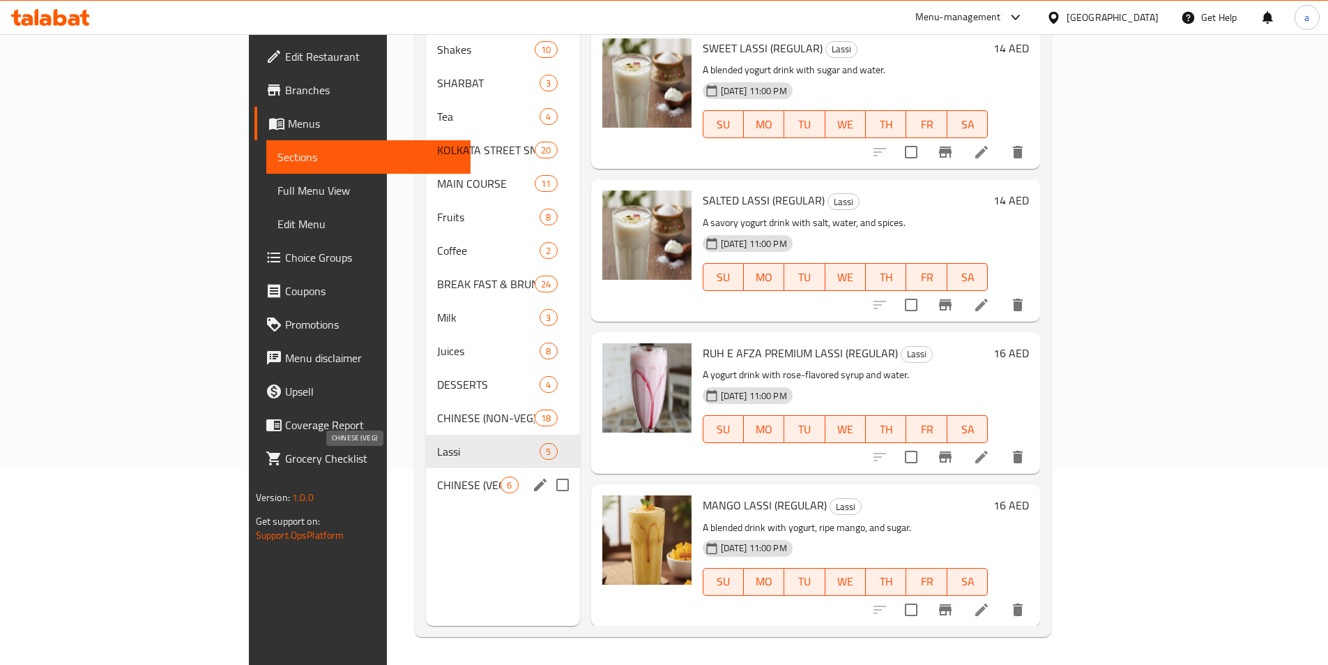
click at [437, 476] on span "CHINESE (VEG)" at bounding box center [468, 484] width 63 height 17
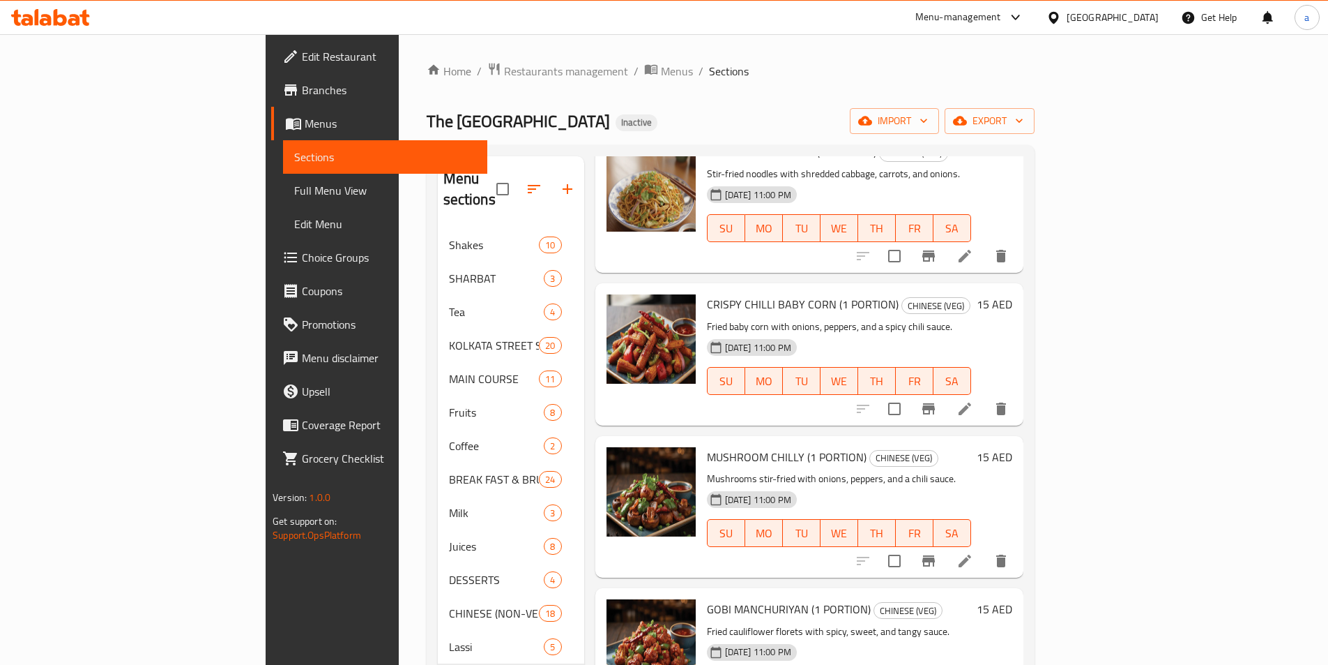
scroll to position [279, 0]
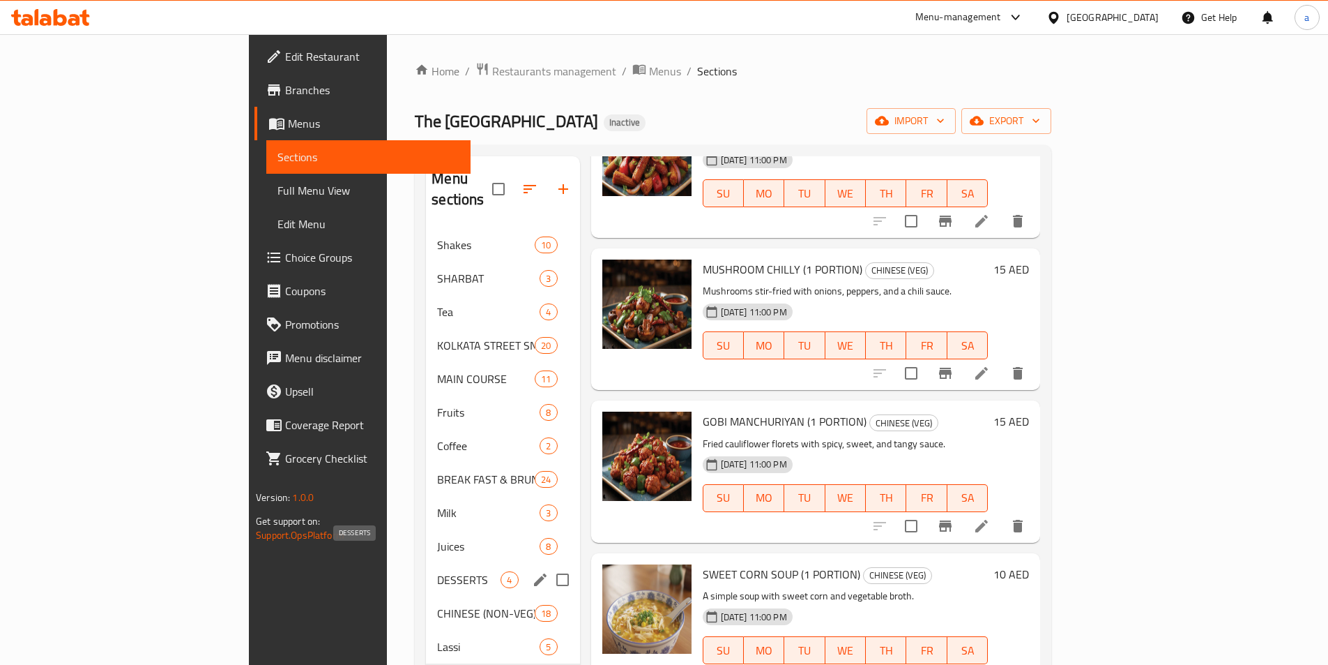
click at [437, 571] on span "DESSERTS" at bounding box center [468, 579] width 63 height 17
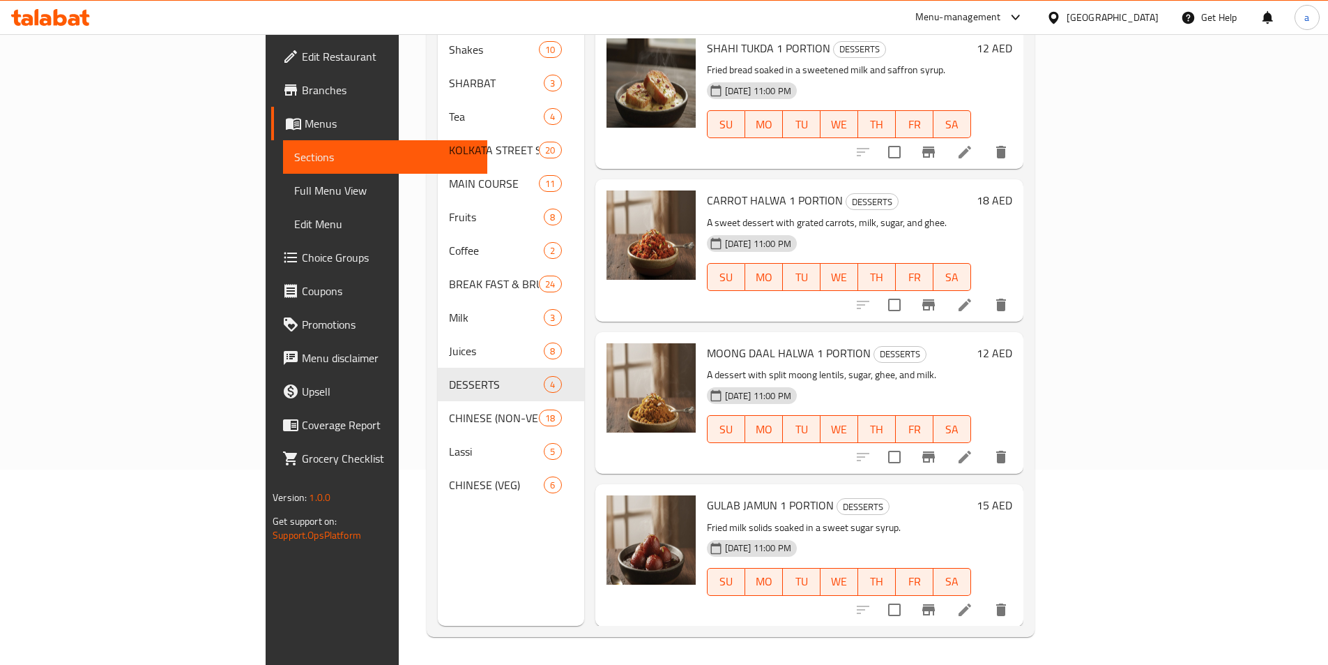
scroll to position [56, 0]
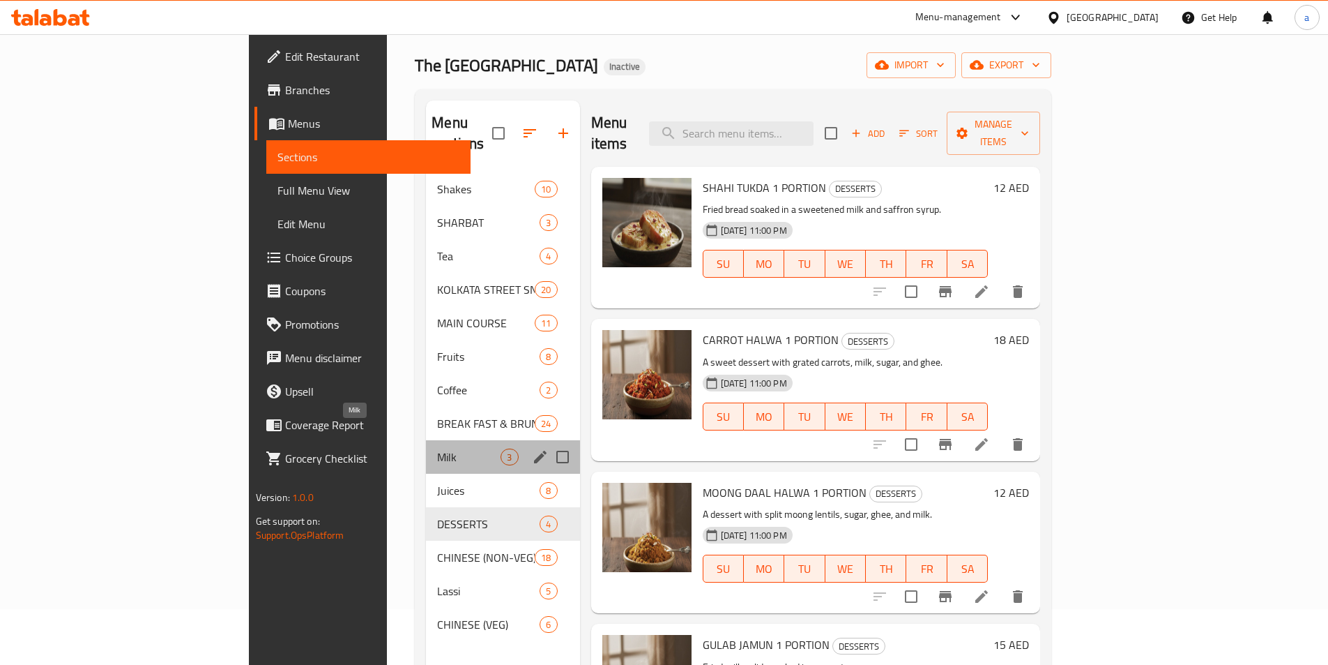
click at [437, 448] on span "Milk" at bounding box center [468, 456] width 63 height 17
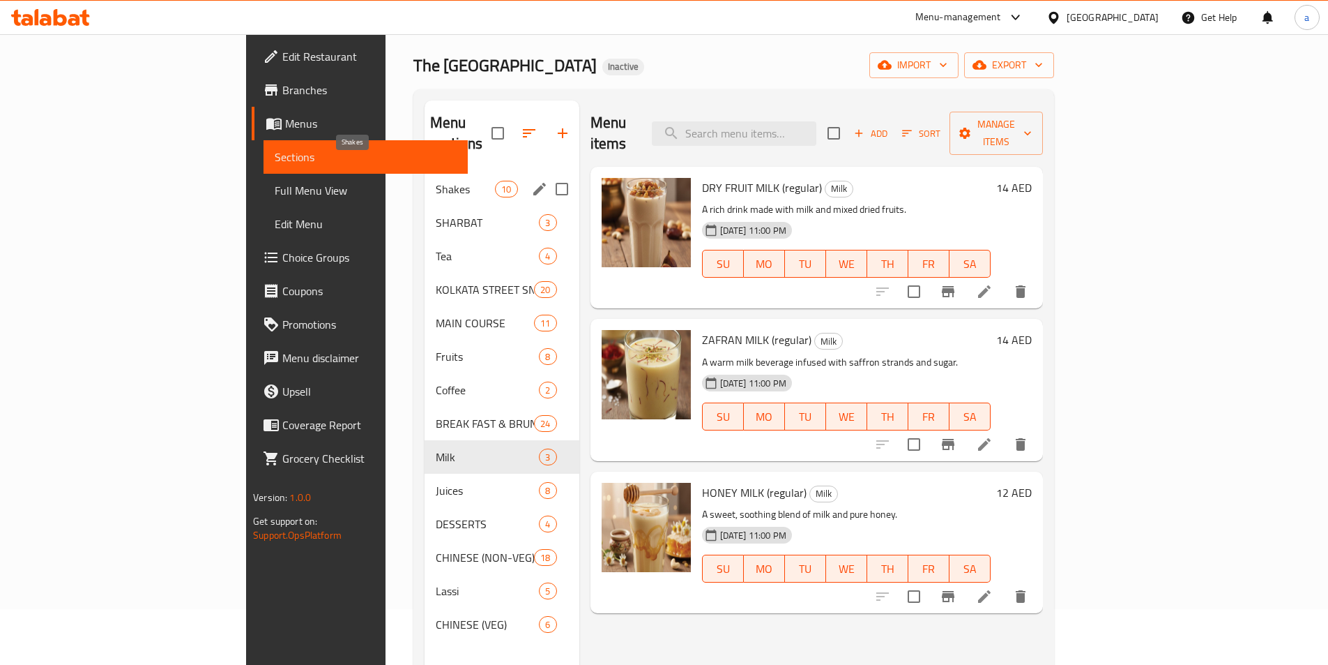
click at [436, 181] on span "Shakes" at bounding box center [465, 189] width 59 height 17
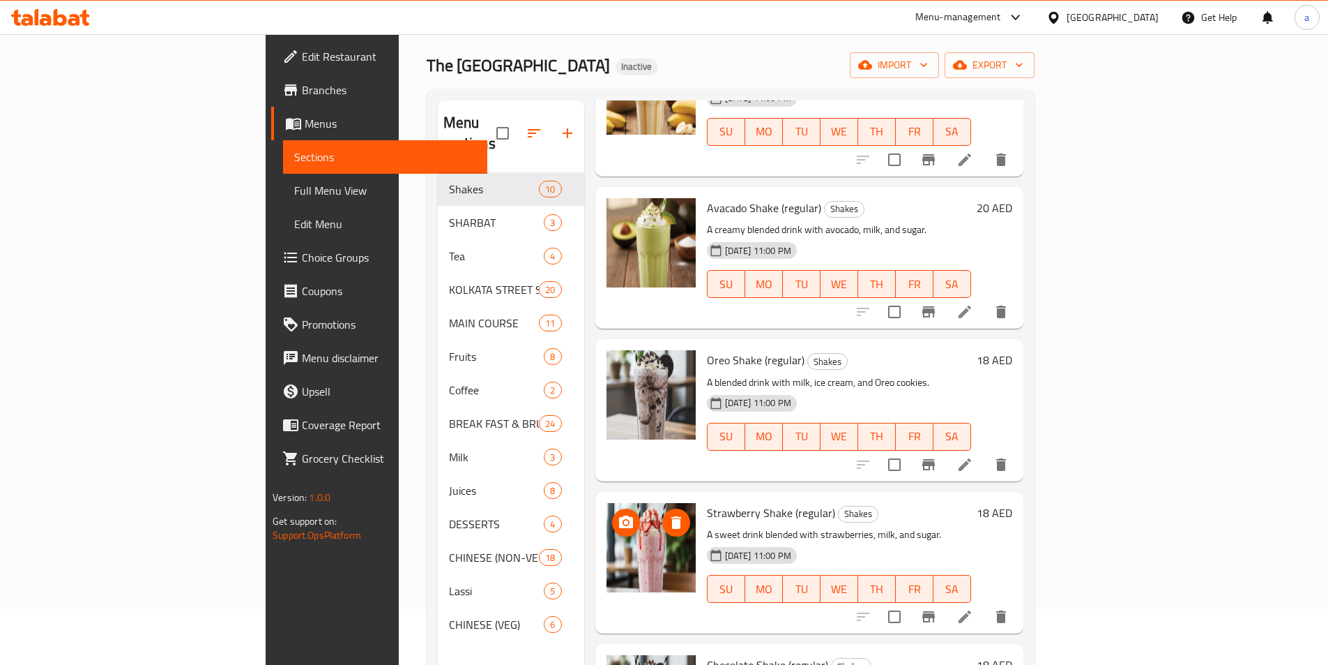
scroll to position [195, 0]
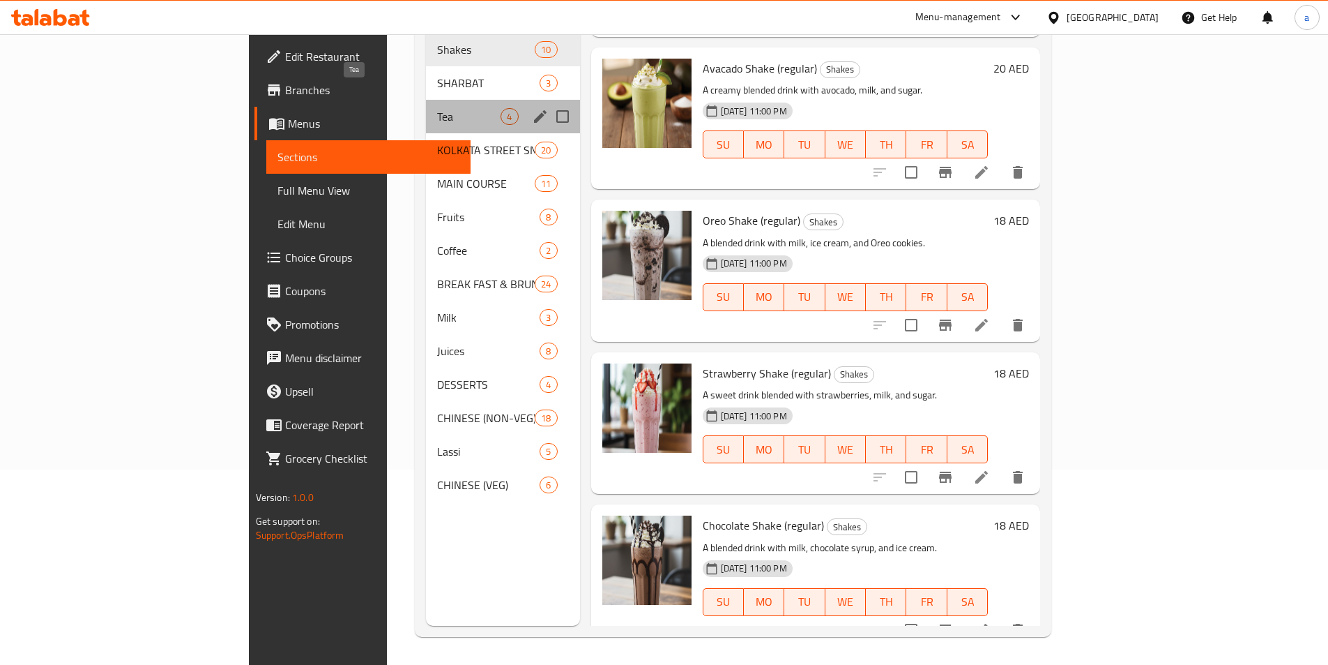
click at [437, 108] on span "Tea" at bounding box center [468, 116] width 63 height 17
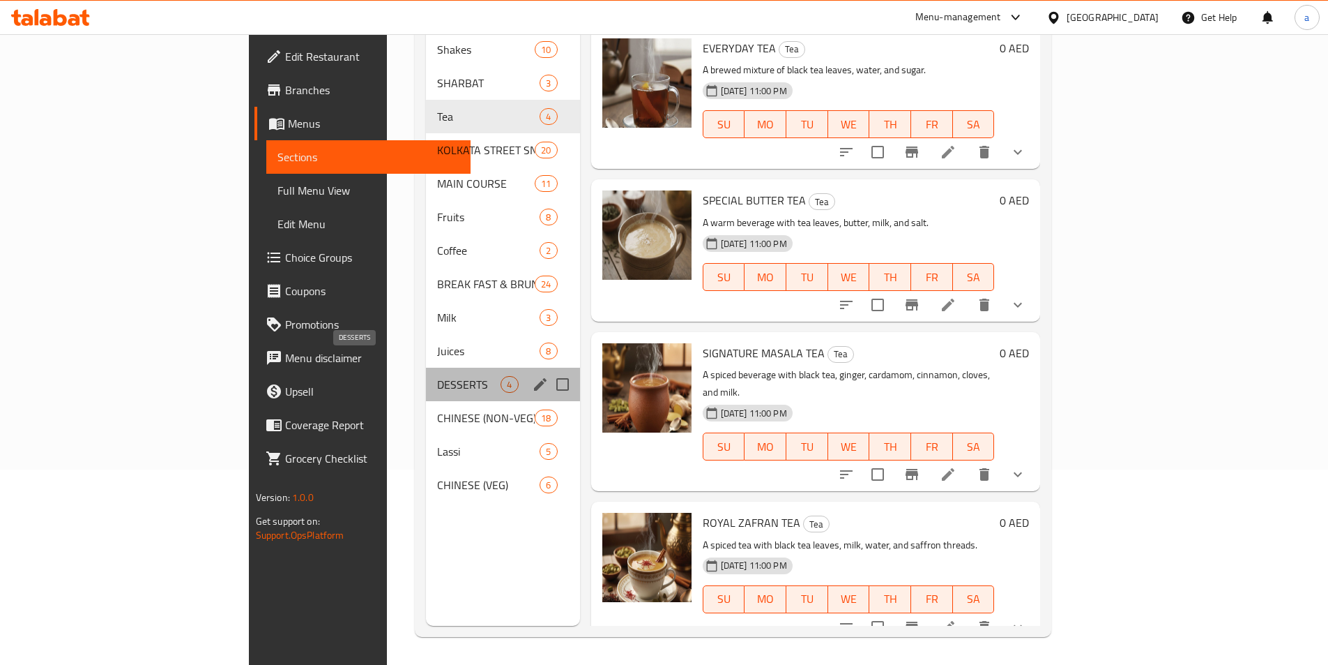
click at [437, 376] on span "DESSERTS" at bounding box center [468, 384] width 63 height 17
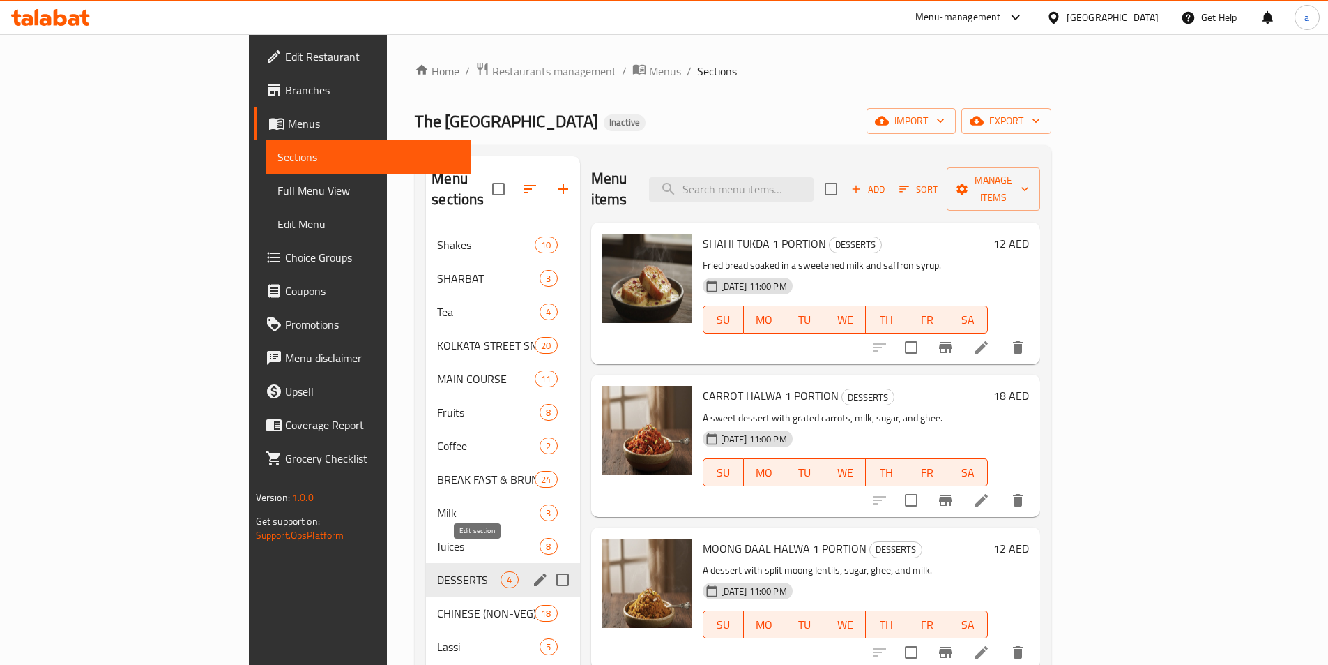
click at [532, 571] on icon "edit" at bounding box center [540, 579] width 17 height 17
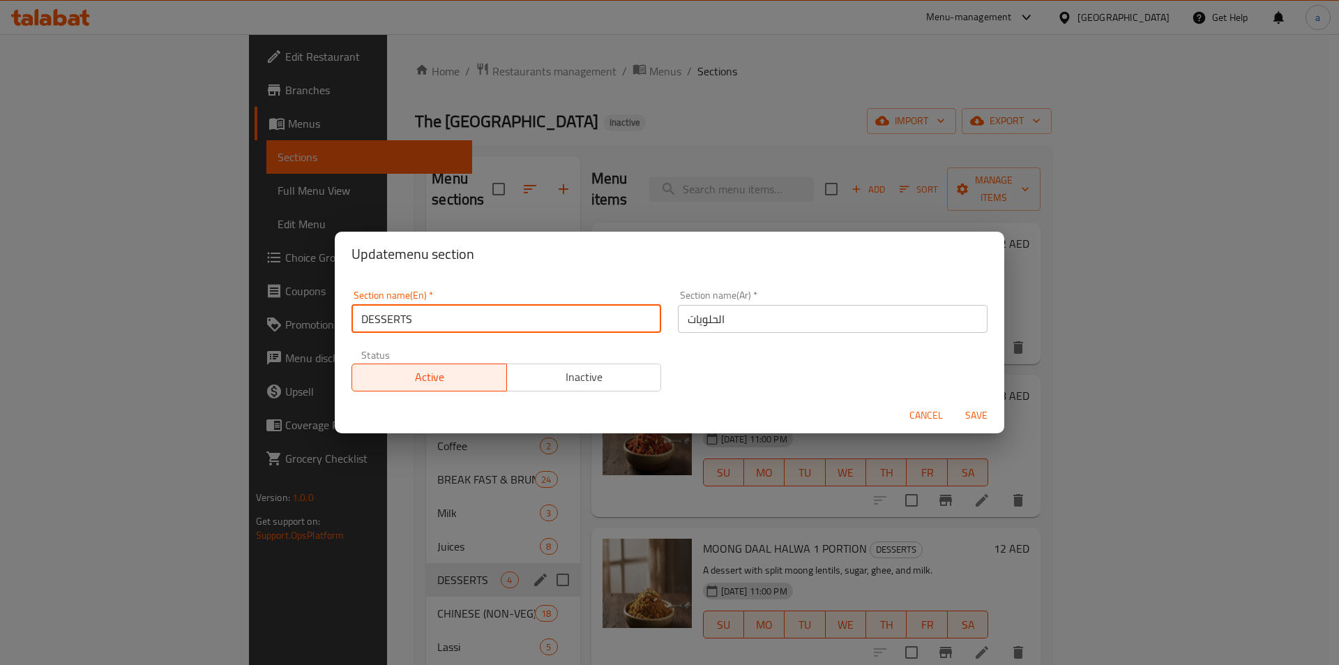
click at [400, 323] on input "DESSERTS" at bounding box center [506, 319] width 310 height 28
click at [874, 82] on div "Update menu section Section name(En)   * DESSERTS Section name(En) * Section na…" at bounding box center [669, 332] width 1339 height 665
click at [925, 414] on span "Cancel" at bounding box center [925, 415] width 33 height 17
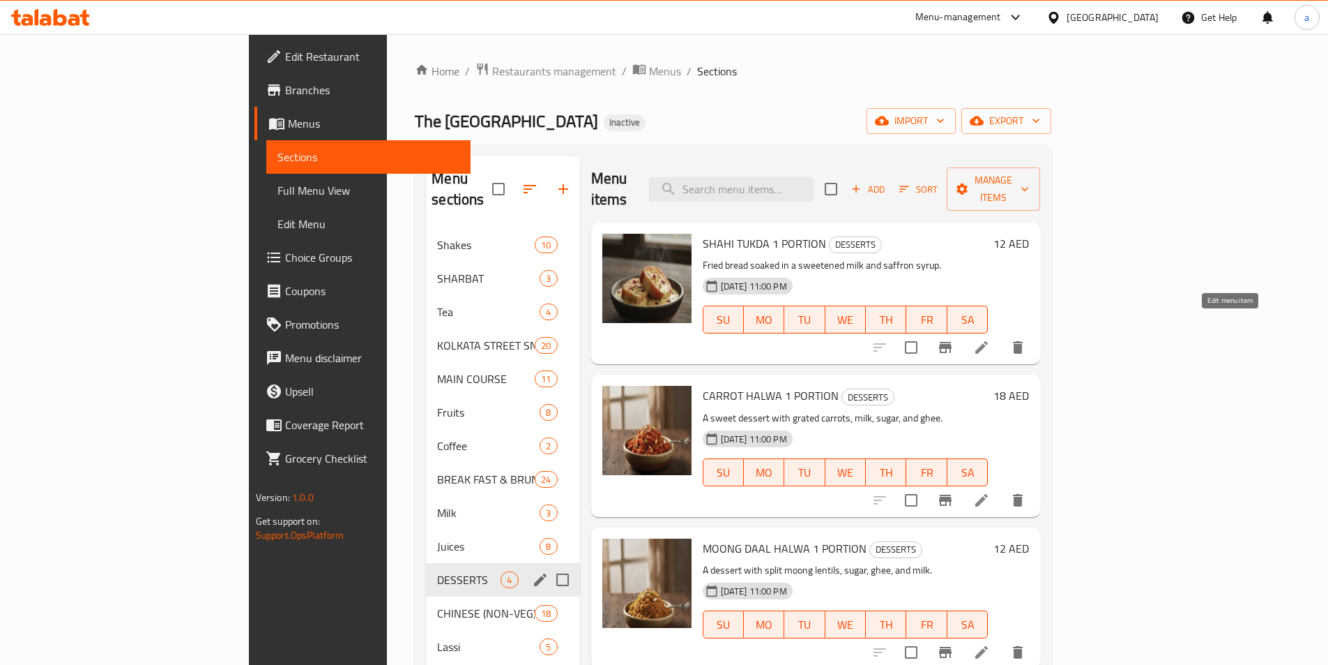
click at [990, 339] on icon at bounding box center [981, 347] width 17 height 17
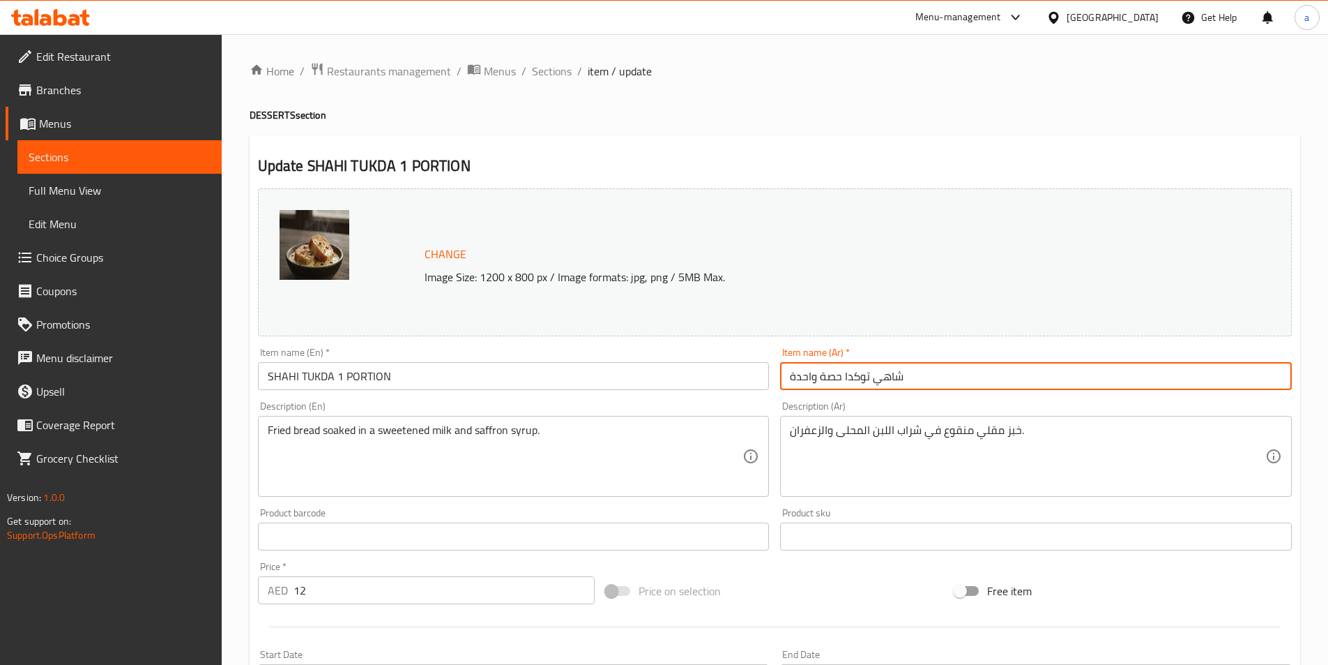
click at [1035, 388] on input "شاهي توكدا حصة واحدة" at bounding box center [1036, 376] width 512 height 28
click at [1268, 375] on input "حلويات شاهي توكدا حصة واحدة" at bounding box center [1036, 376] width 512 height 28
type input "حلويات شاهي توكدا حصة واحدة"
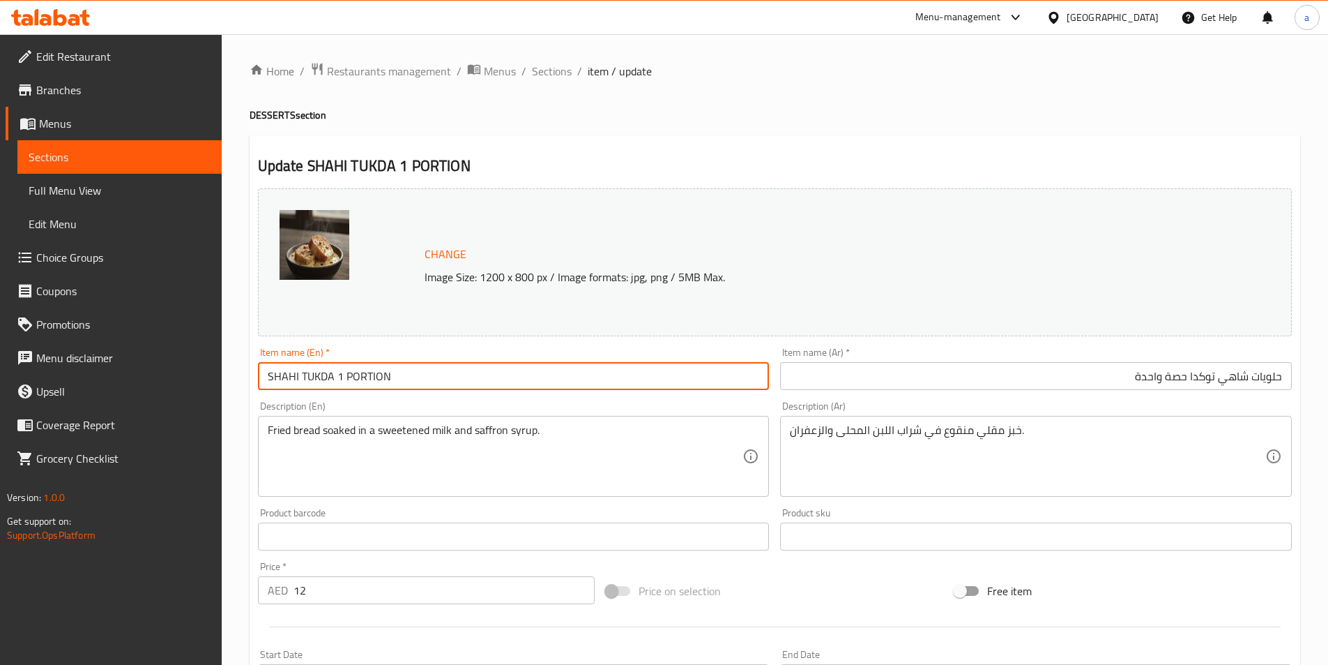
click at [411, 377] on input "SHAHI TUKDA 1 PORTION" at bounding box center [514, 376] width 512 height 28
paste input "DESSERTS"
click at [339, 371] on input "SHAHI TUKDA DESSERTS 1 PORTION" at bounding box center [514, 376] width 512 height 28
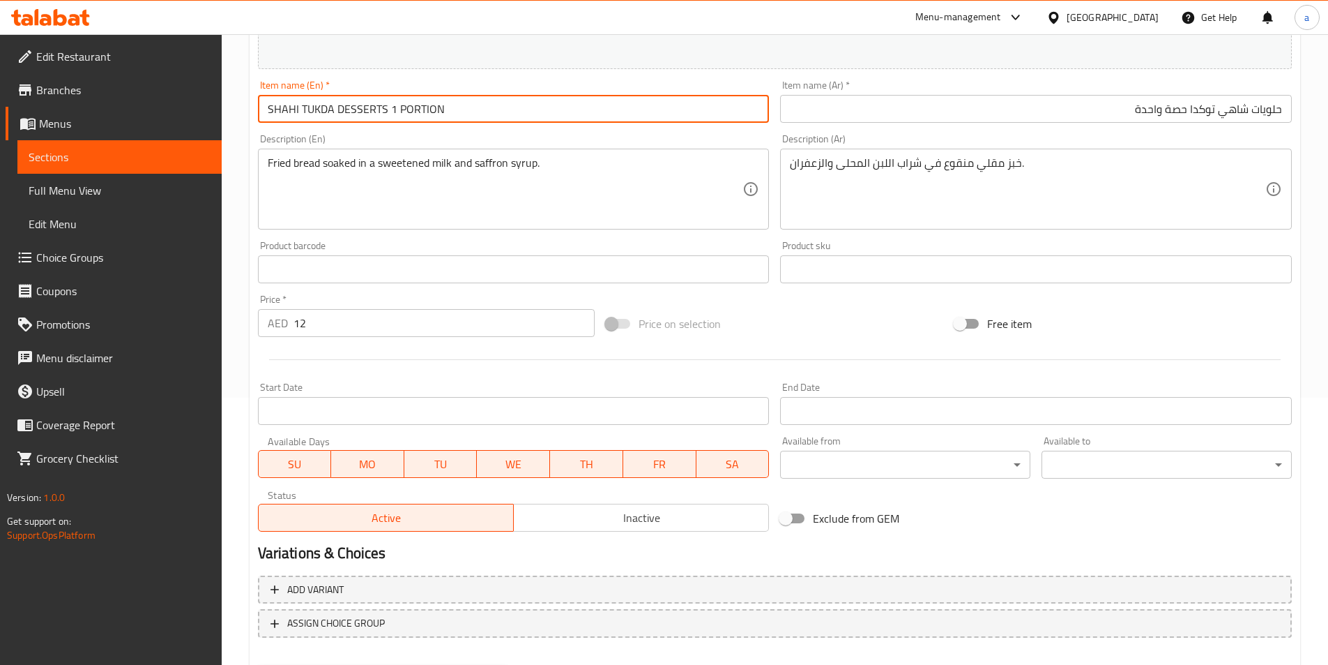
scroll to position [341, 0]
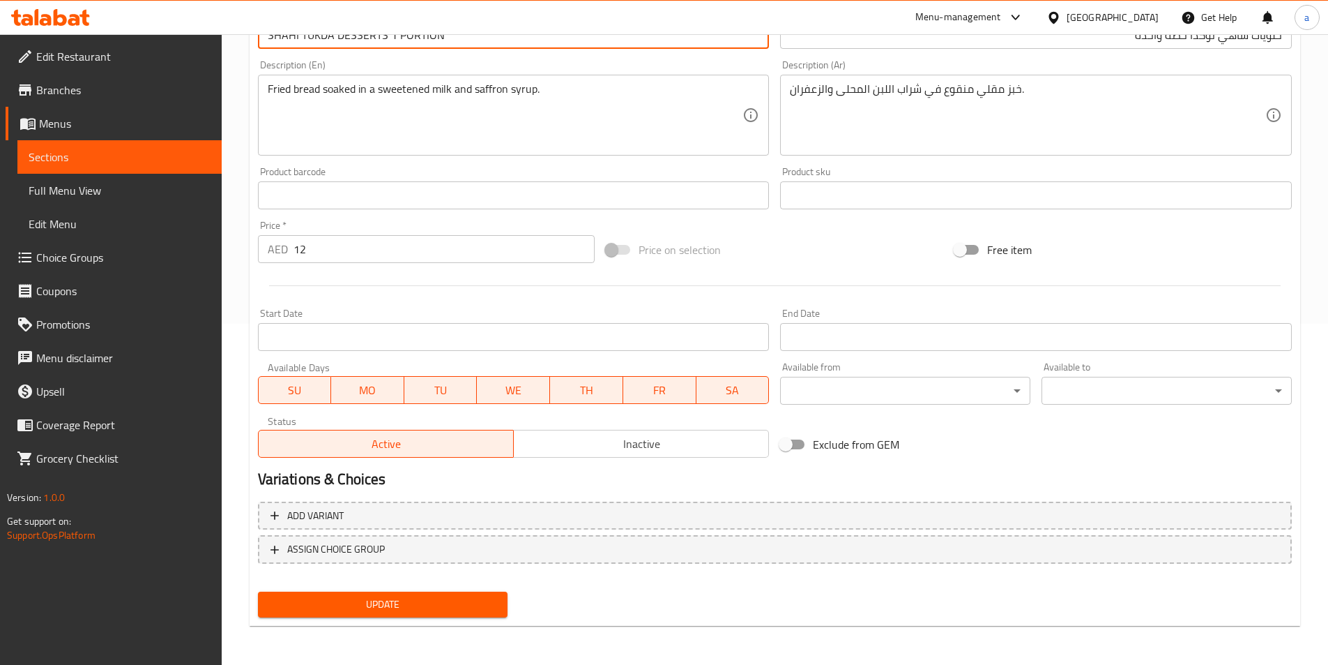
type input "SHAHI TUKDA DESSERTS 1 PORTION"
click at [442, 594] on button "Update" at bounding box center [383, 604] width 250 height 26
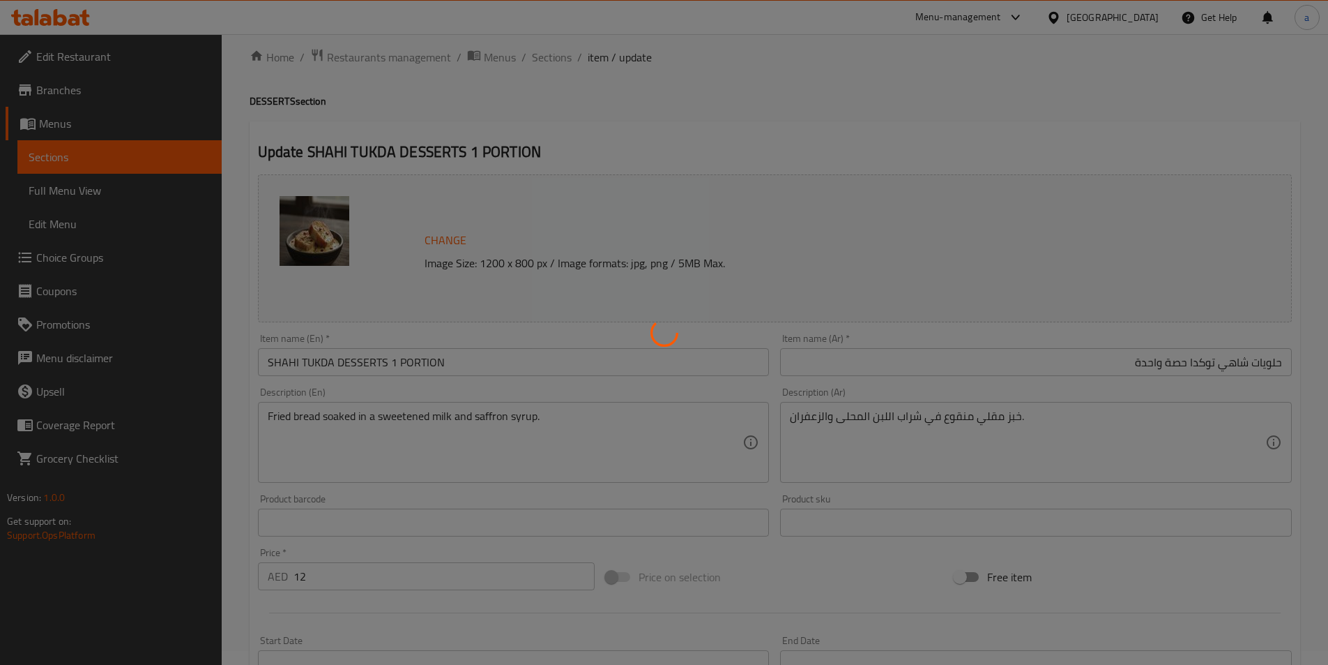
scroll to position [0, 0]
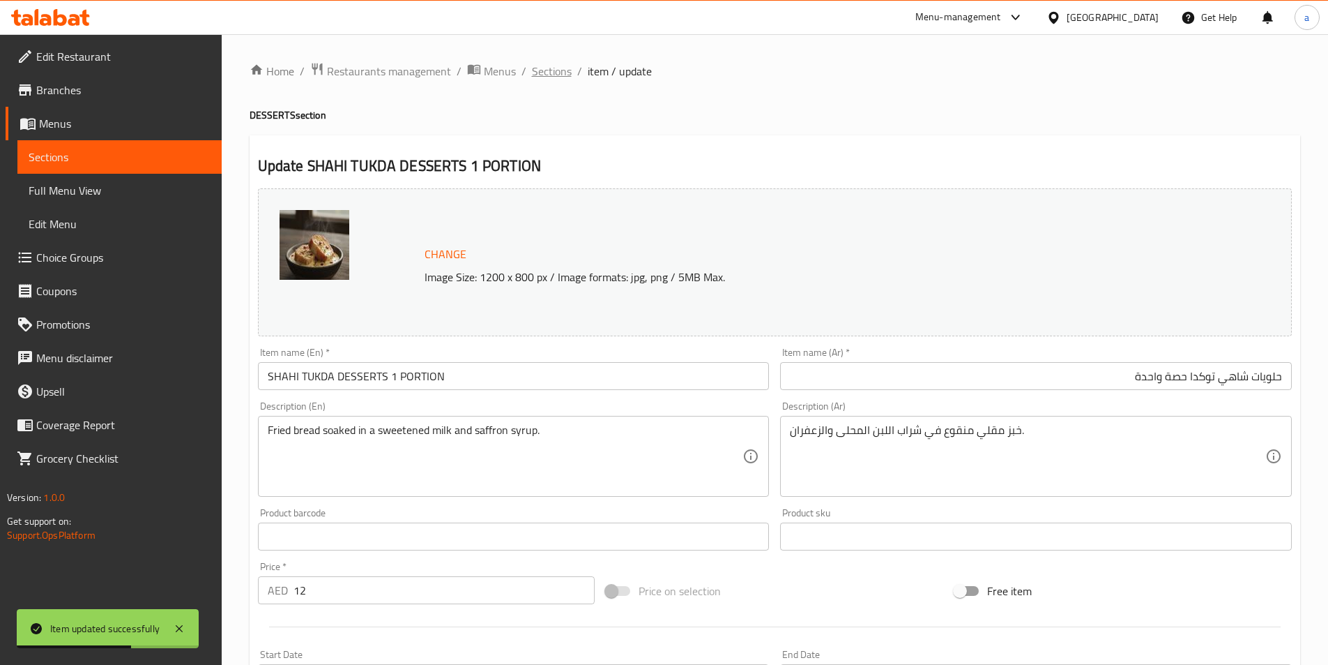
click at [554, 71] on span "Sections" at bounding box center [552, 71] width 40 height 17
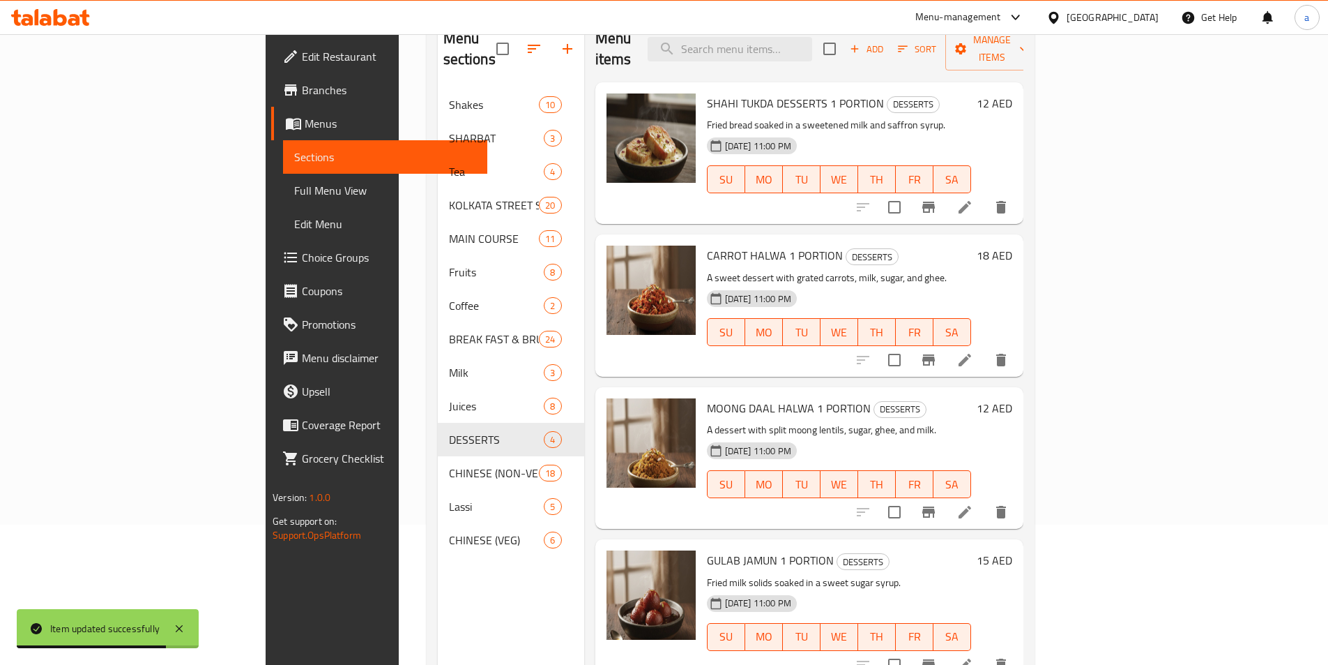
scroll to position [56, 0]
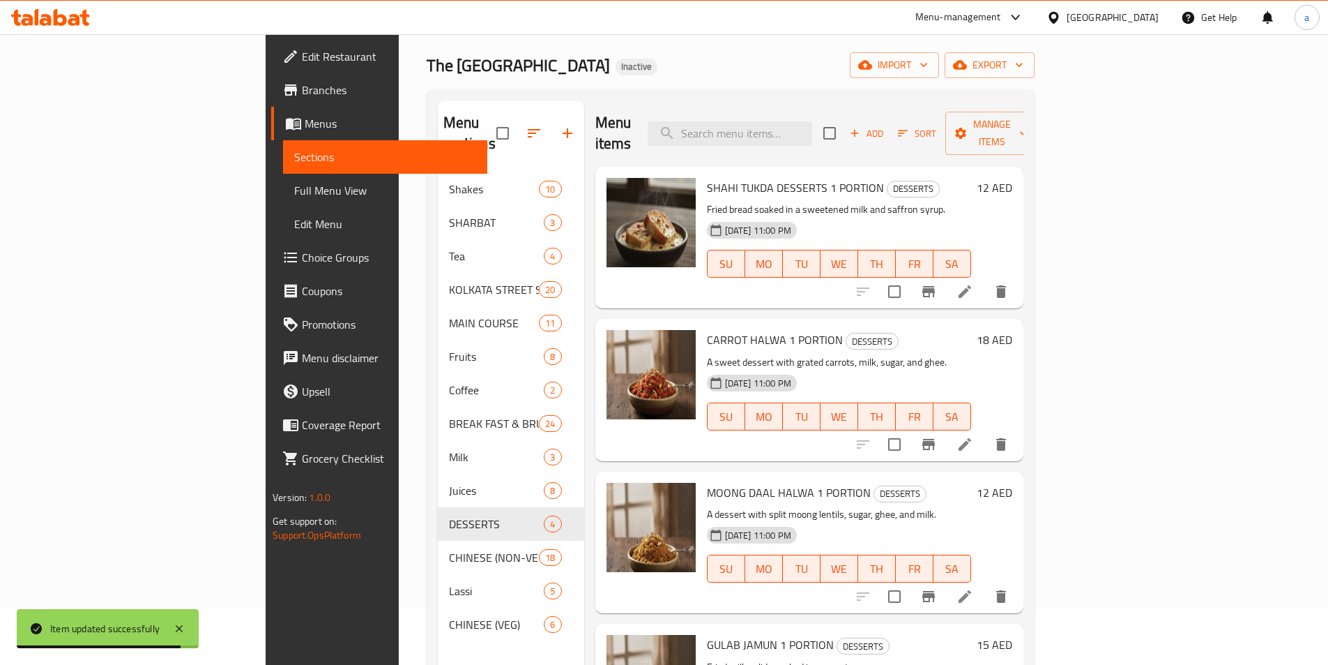
click at [973, 436] on icon at bounding box center [965, 444] width 17 height 17
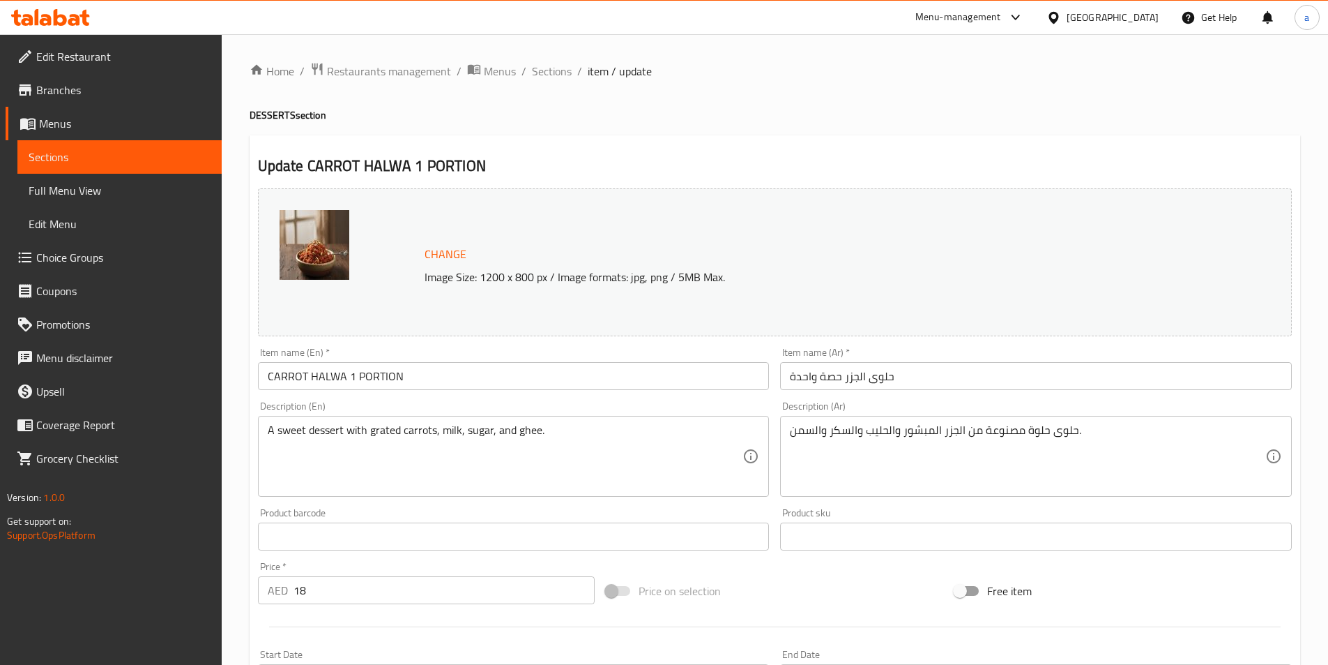
click at [265, 376] on input "CARROT HALWA 1 PORTION" at bounding box center [514, 376] width 512 height 28
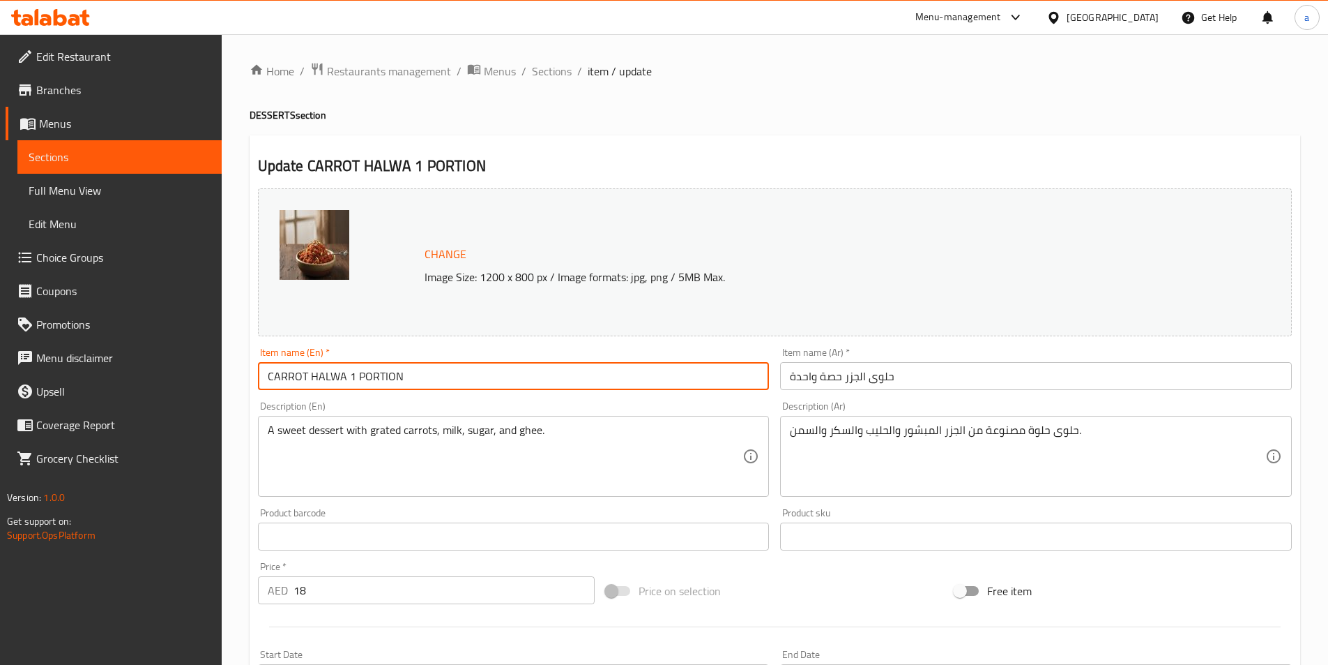
paste input "DESSERTS"
click at [336, 378] on input "DESSERTS CARROT HALWA 1 PORTION" at bounding box center [514, 376] width 512 height 28
drag, startPoint x: 402, startPoint y: 380, endPoint x: 241, endPoint y: 379, distance: 160.4
click at [241, 379] on div "Home / Restaurants management / Menus / Sections / item / update DESSERTS secti…" at bounding box center [775, 519] width 1107 height 971
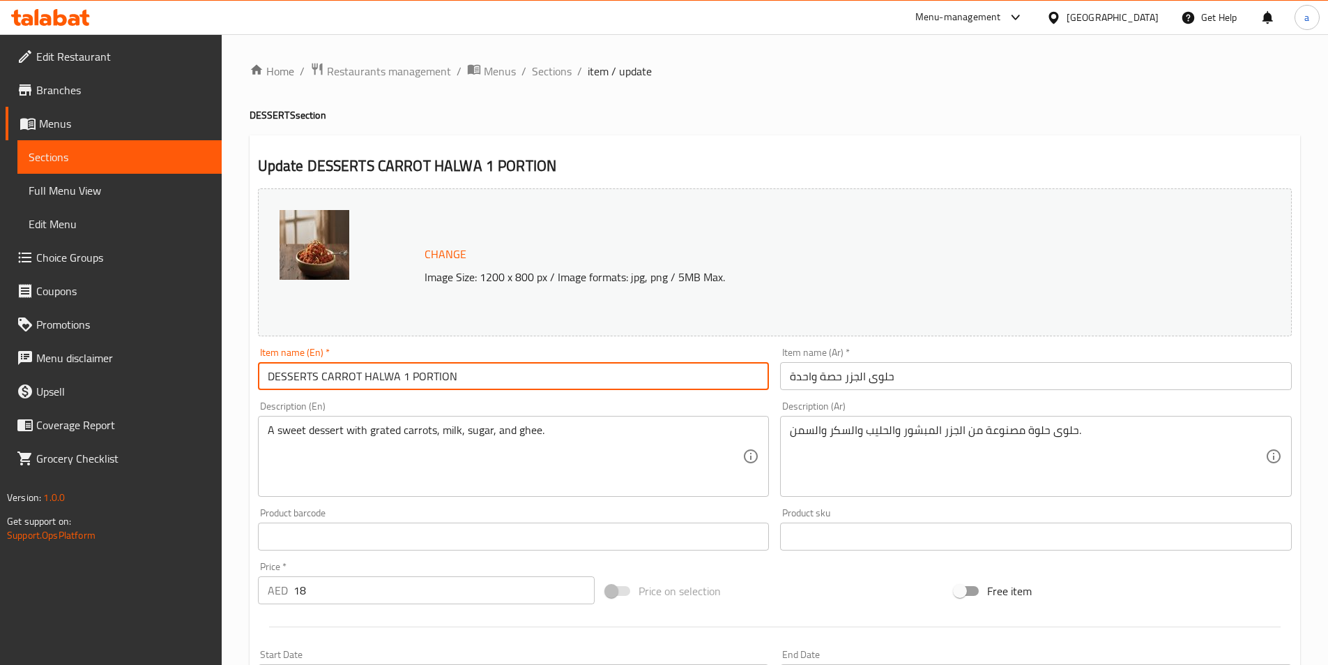
type input "DESSERTS CARROT HALWA 1 PORTION"
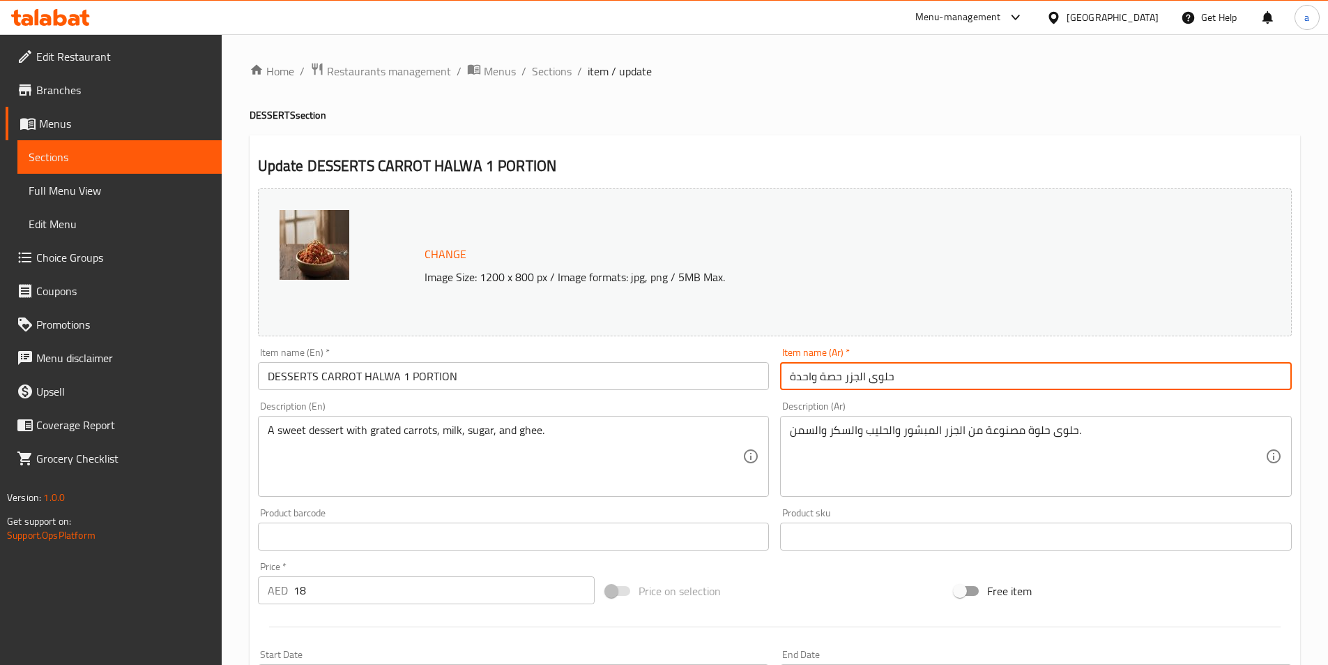
click at [931, 379] on input "حلوى الجزر حصة واحدة" at bounding box center [1036, 376] width 512 height 28
click at [1031, 377] on input "حلويات حلوى الجزر حصة واحدة" at bounding box center [1036, 376] width 512 height 28
type input "حلويات حلوى الجزر حصة واحدة"
click at [577, 378] on input "DESSERTS CARROT HALWA 1 PORTION" at bounding box center [514, 376] width 512 height 28
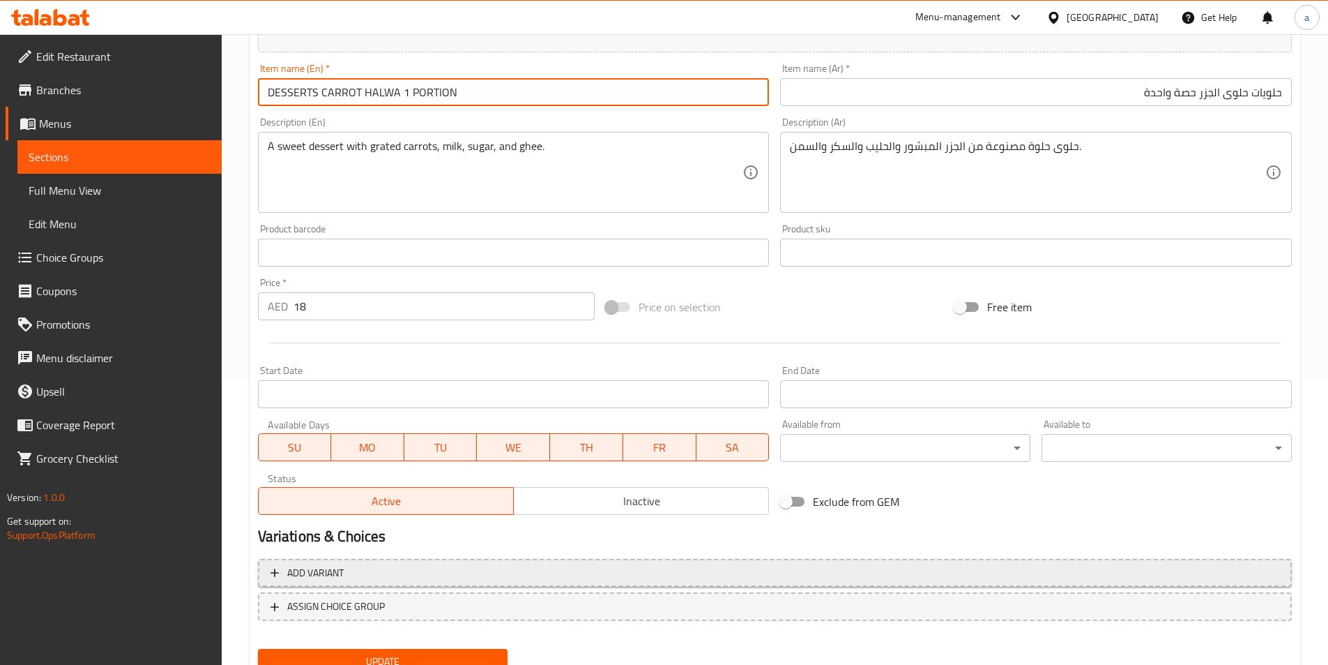
scroll to position [341, 0]
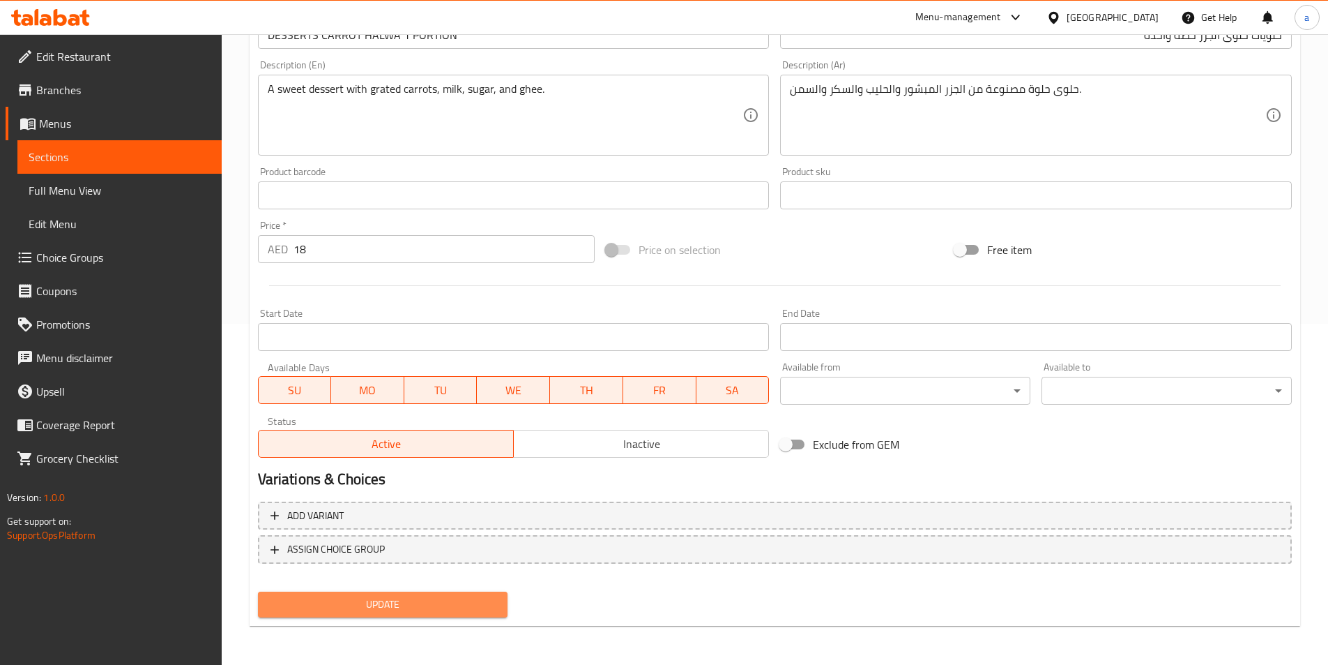
click at [434, 593] on button "Update" at bounding box center [383, 604] width 250 height 26
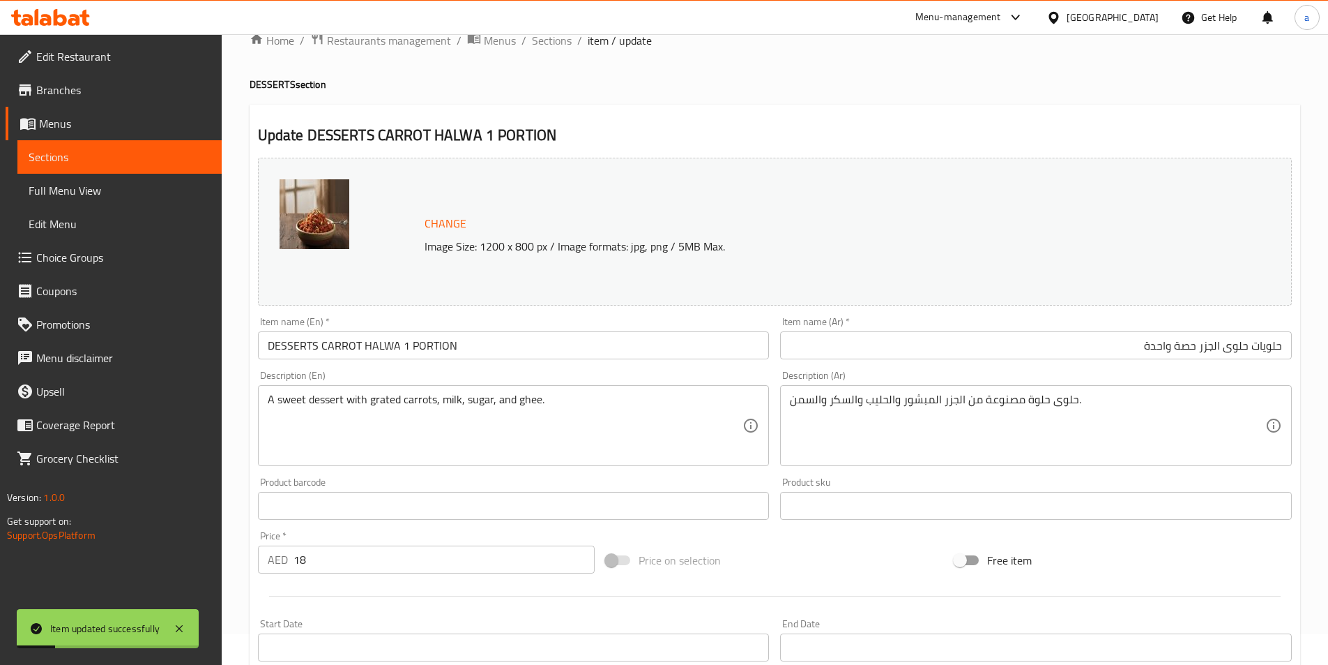
scroll to position [0, 0]
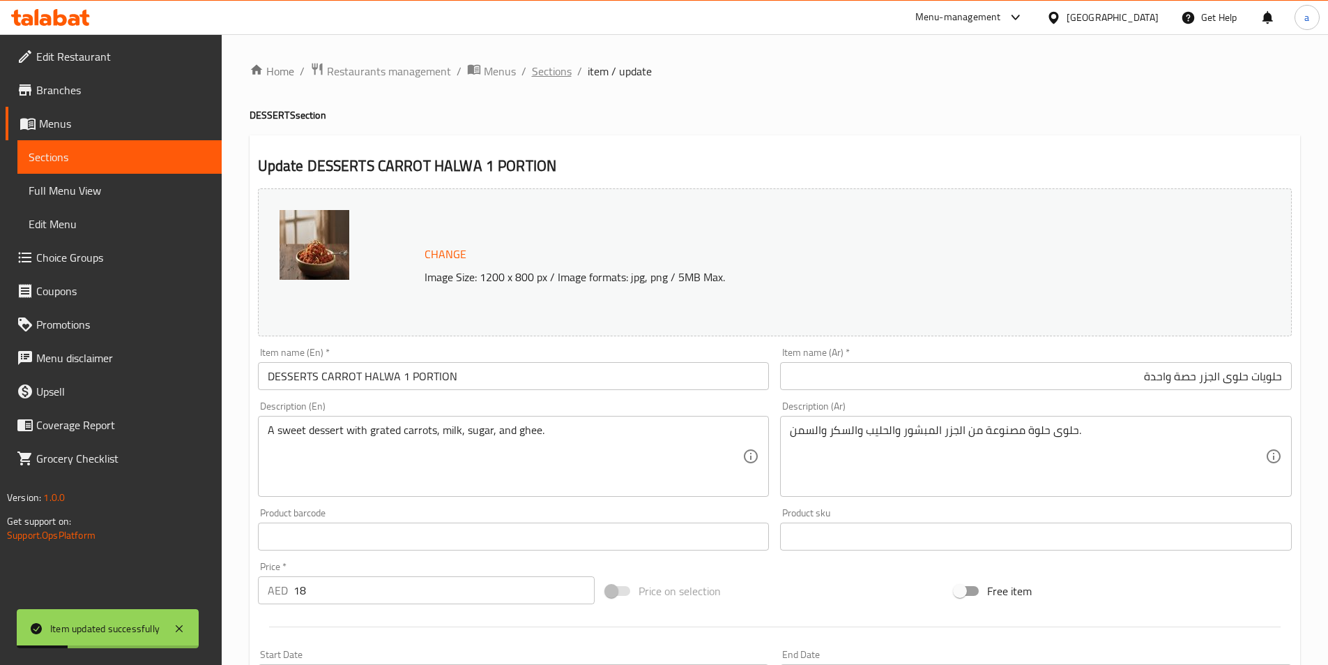
click at [548, 77] on span "Sections" at bounding box center [552, 71] width 40 height 17
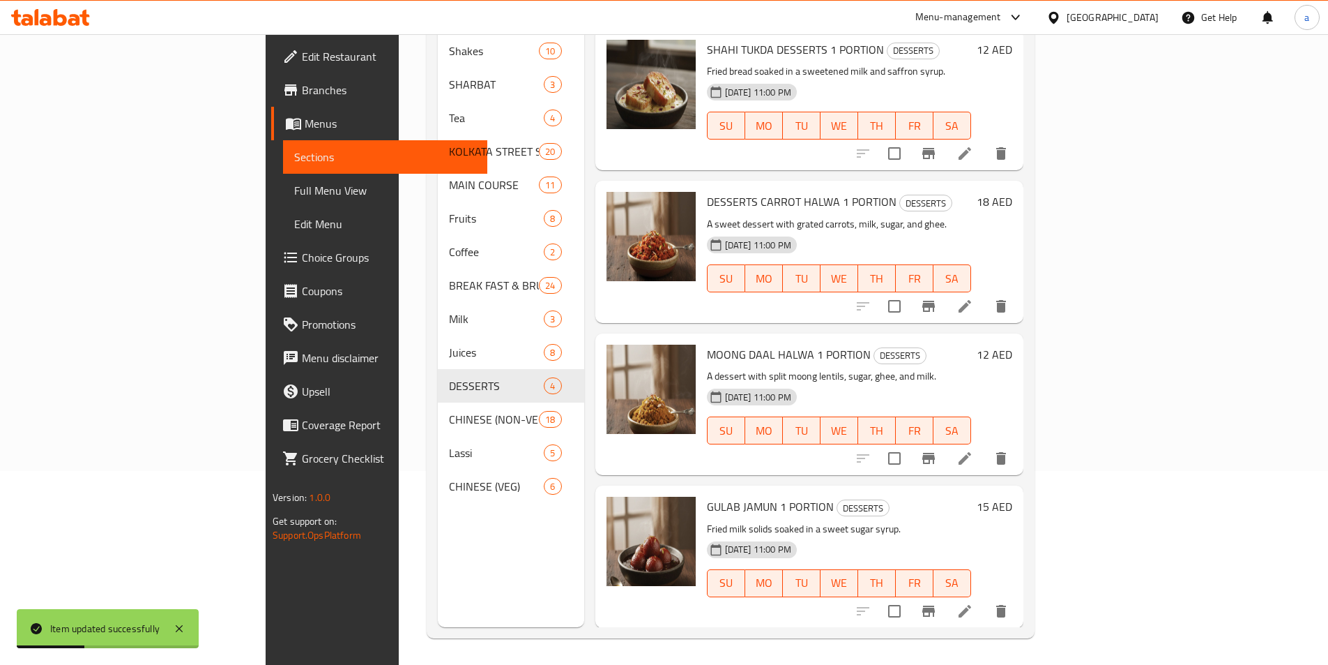
scroll to position [195, 0]
click at [971, 450] on icon at bounding box center [965, 456] width 13 height 13
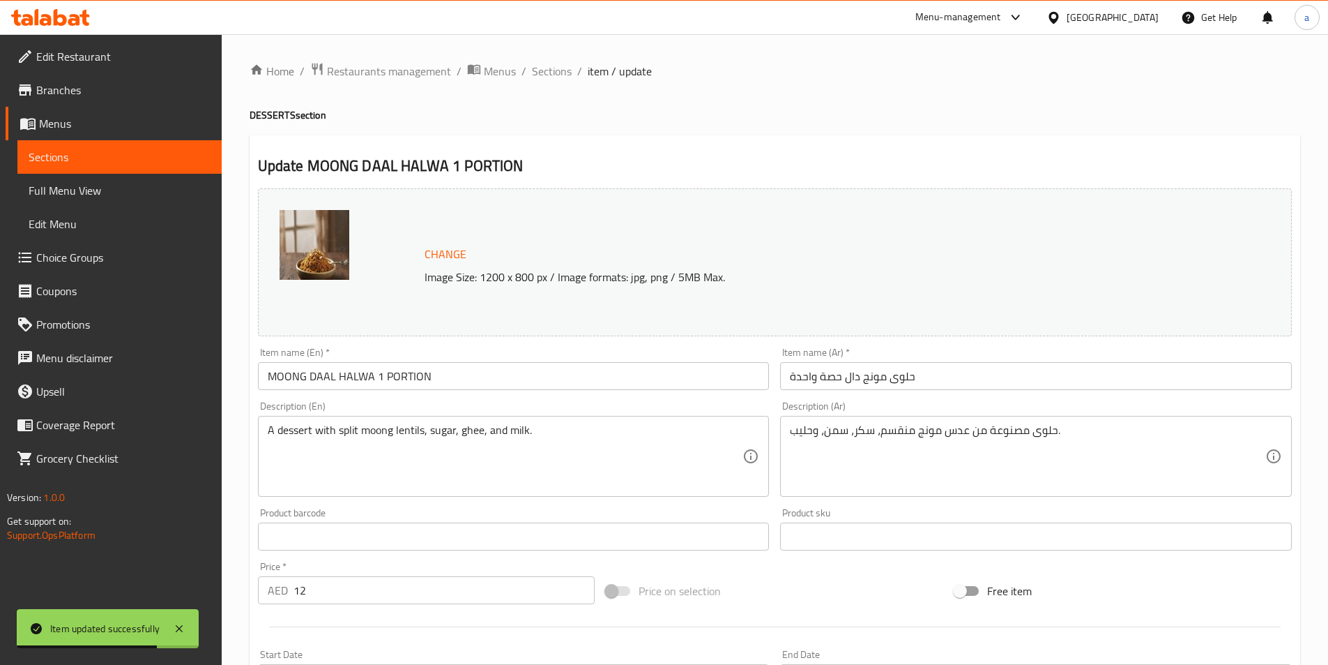
click at [977, 375] on input "حلوى مونج دال حصة واحدة" at bounding box center [1036, 376] width 512 height 28
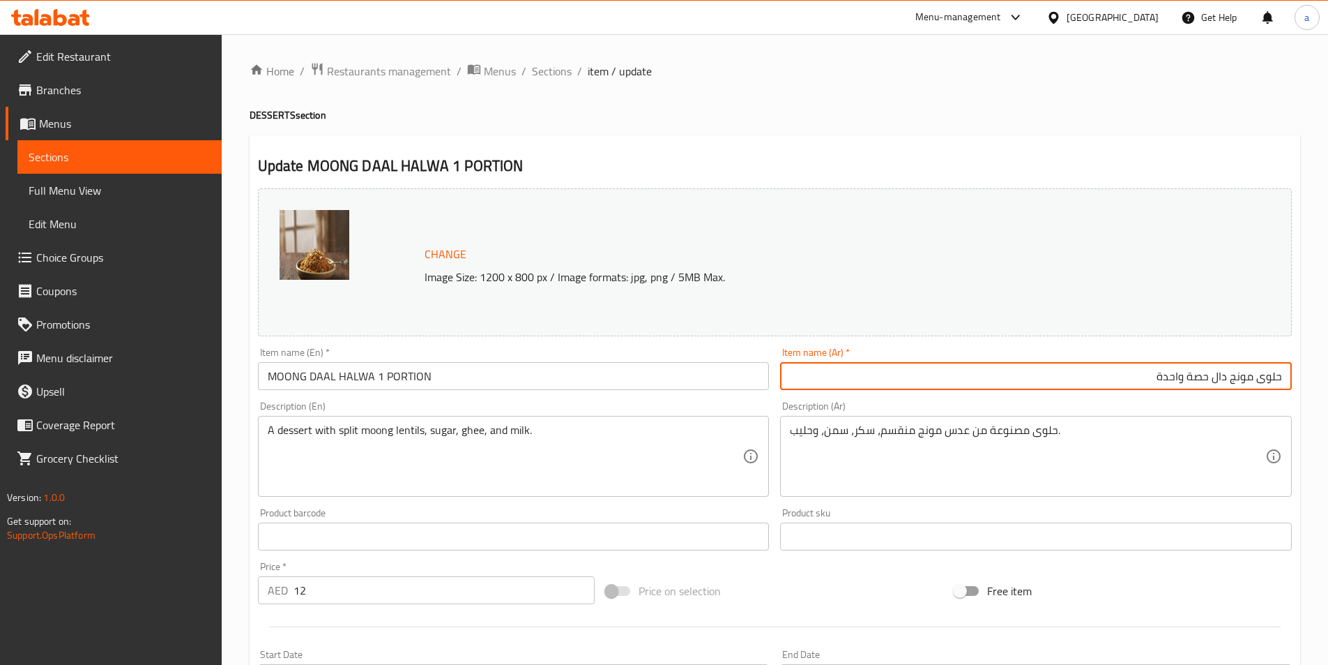
paste input "حلويات"
type input "حلويات حلوى مونج دال حصة واحدة"
click at [315, 375] on input "MOONG DAAL HALWA 1 PORTION" at bounding box center [514, 376] width 512 height 28
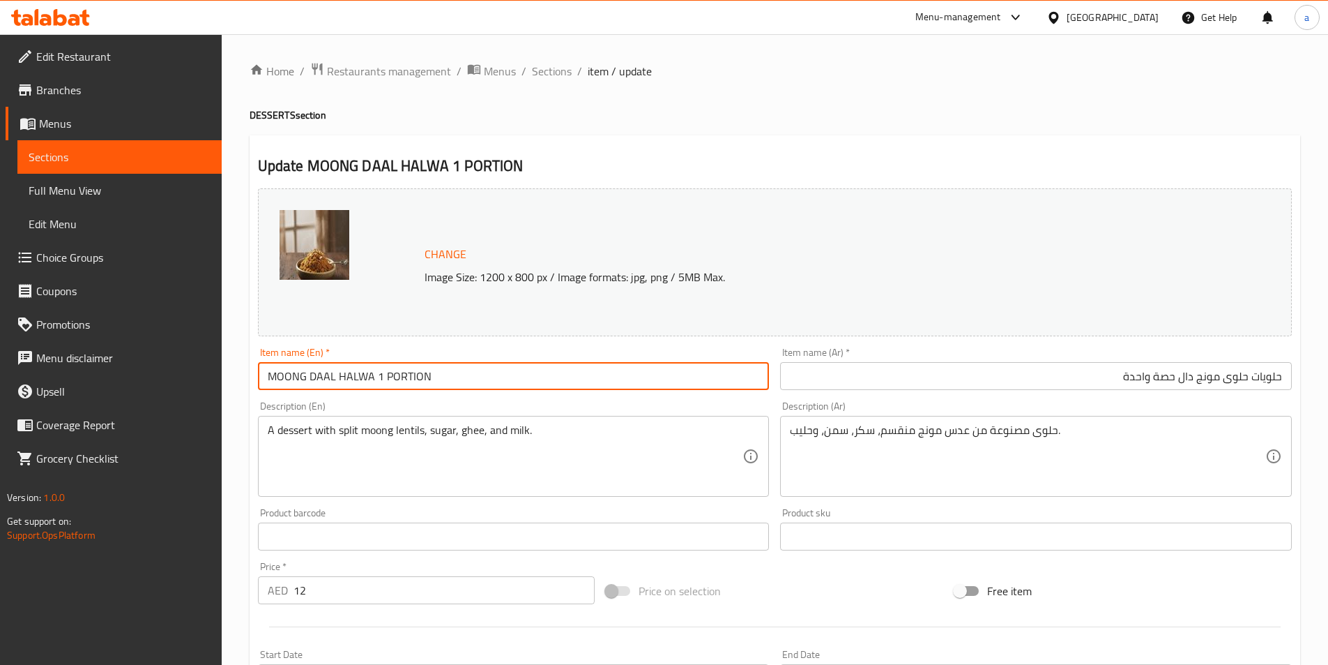
click at [315, 375] on input "MOONG DAAL HALWA 1 PORTION" at bounding box center [514, 376] width 512 height 28
click at [452, 378] on input "MOONG DAAL HALWA 1 PORTION" at bounding box center [514, 376] width 512 height 28
paste input "DESSERTS"
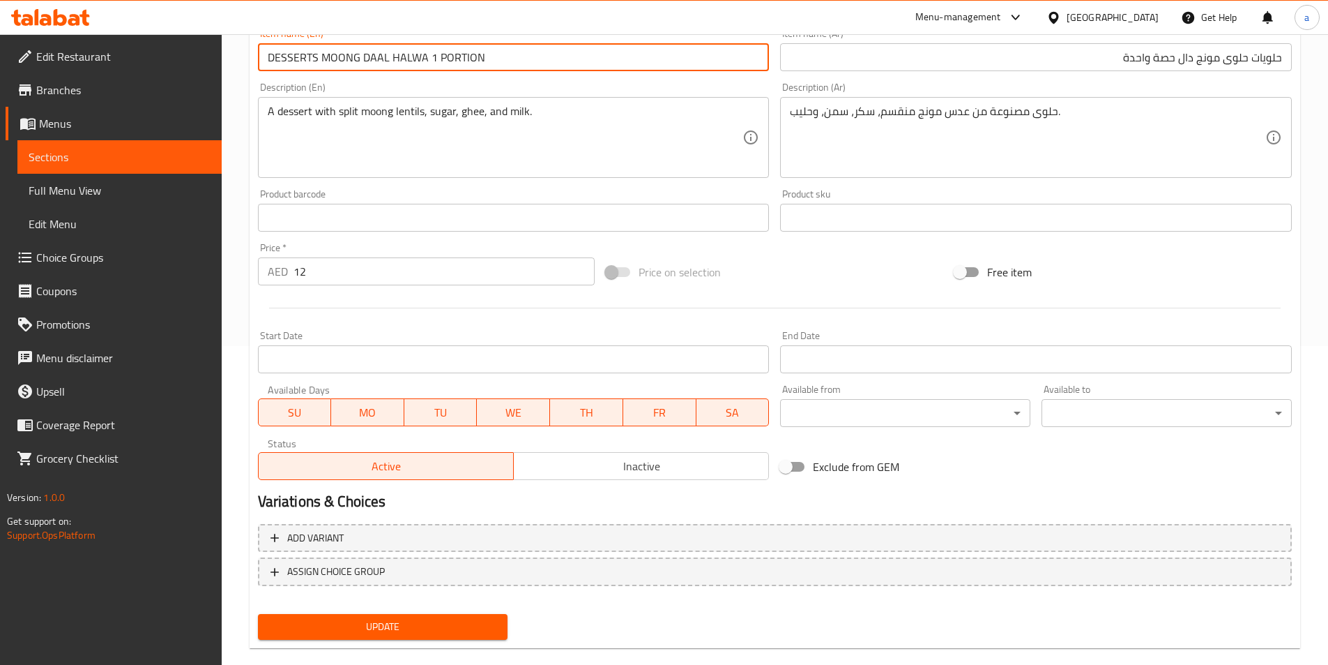
scroll to position [341, 0]
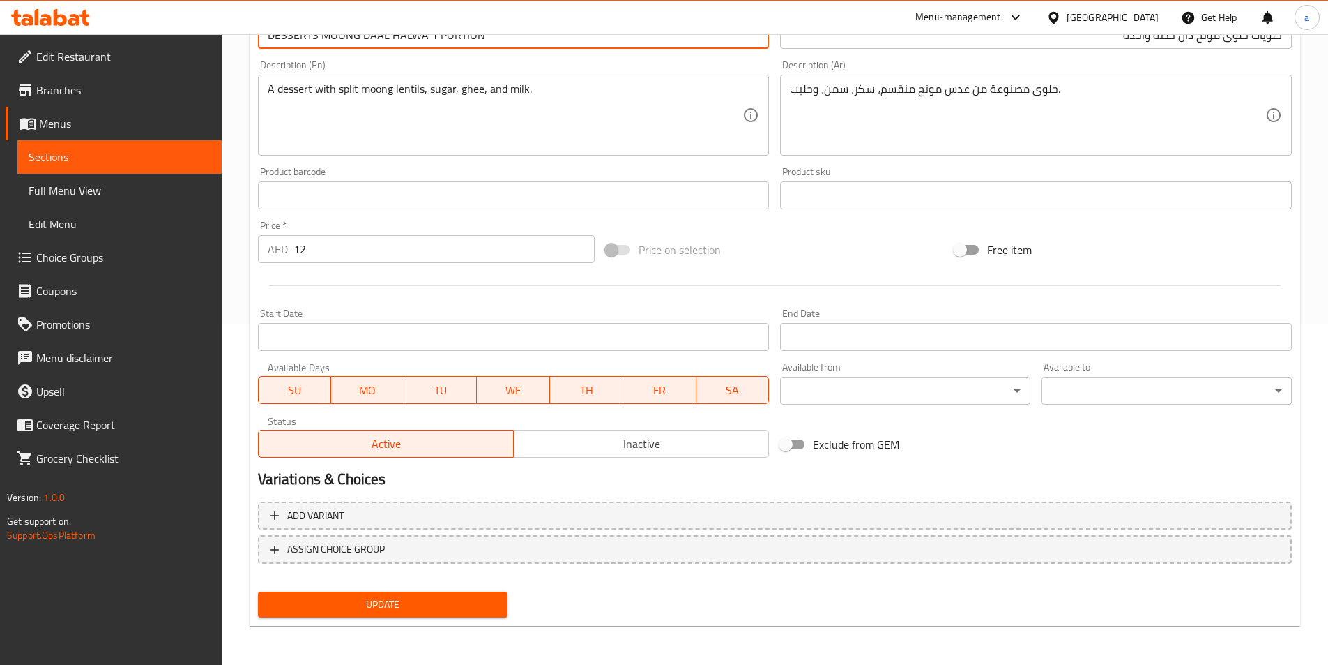
type input "DESSERTS MOONG DAAL HALWA 1 PORTION"
click at [469, 602] on span "Update" at bounding box center [383, 604] width 228 height 17
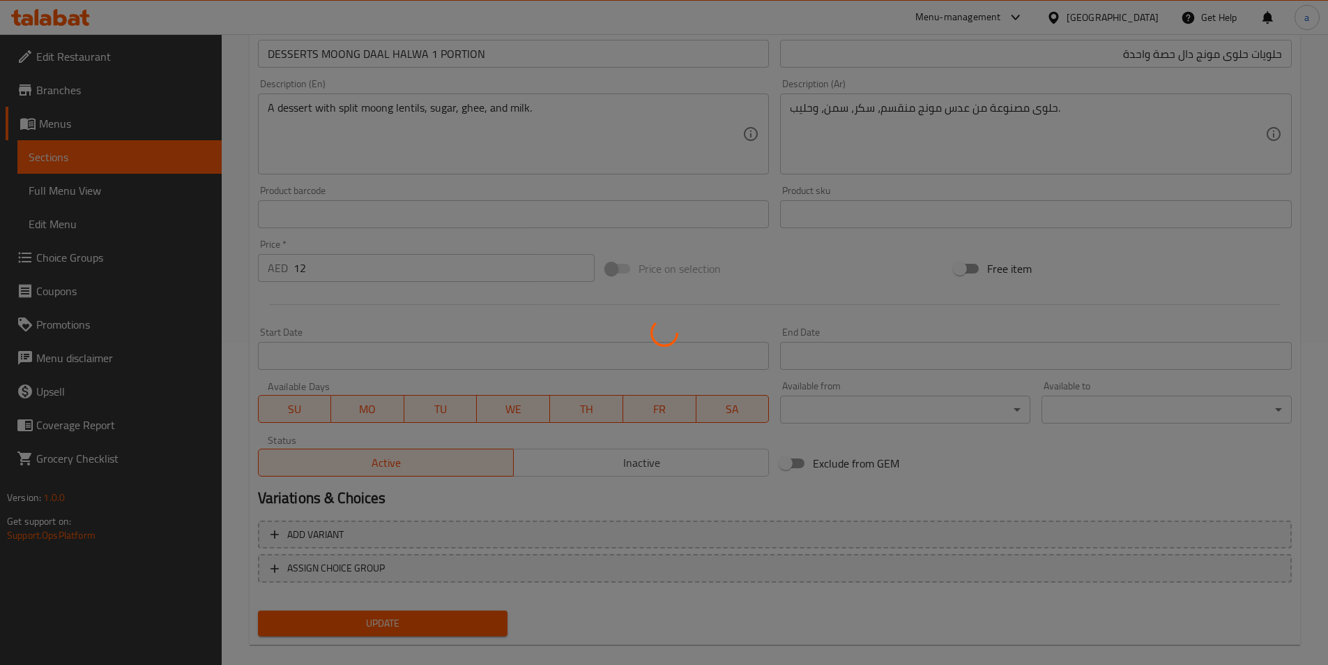
scroll to position [0, 0]
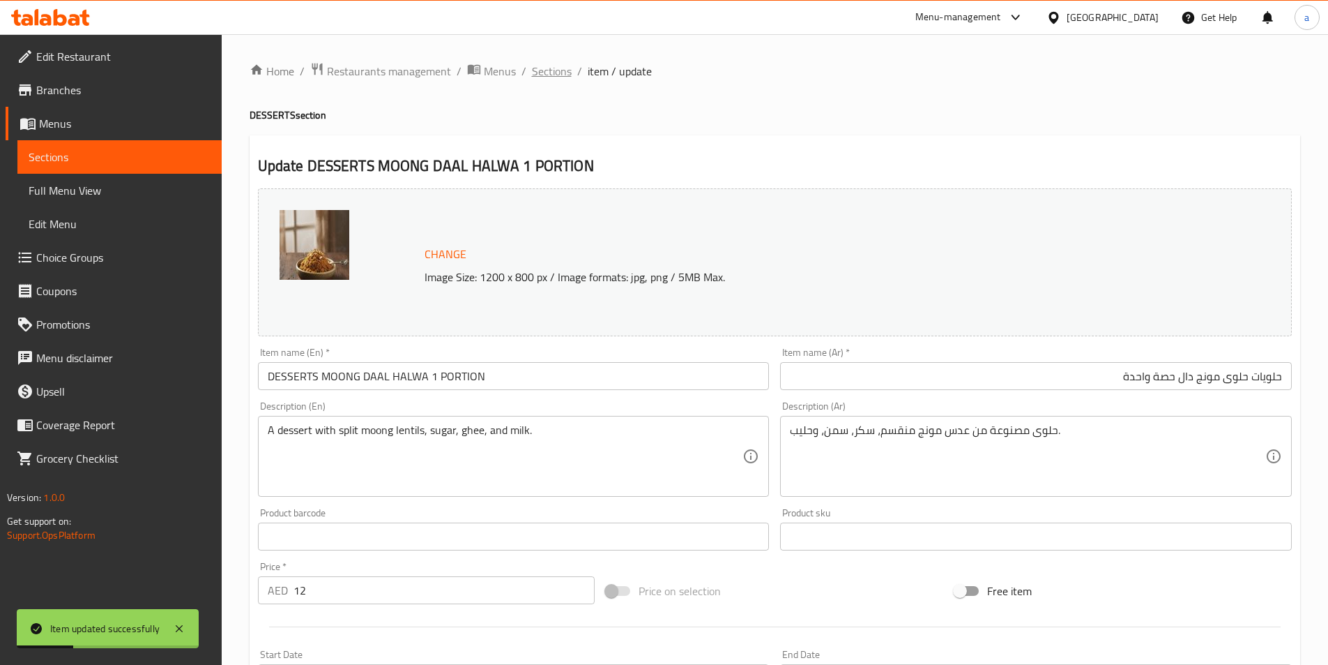
click at [543, 75] on span "Sections" at bounding box center [552, 71] width 40 height 17
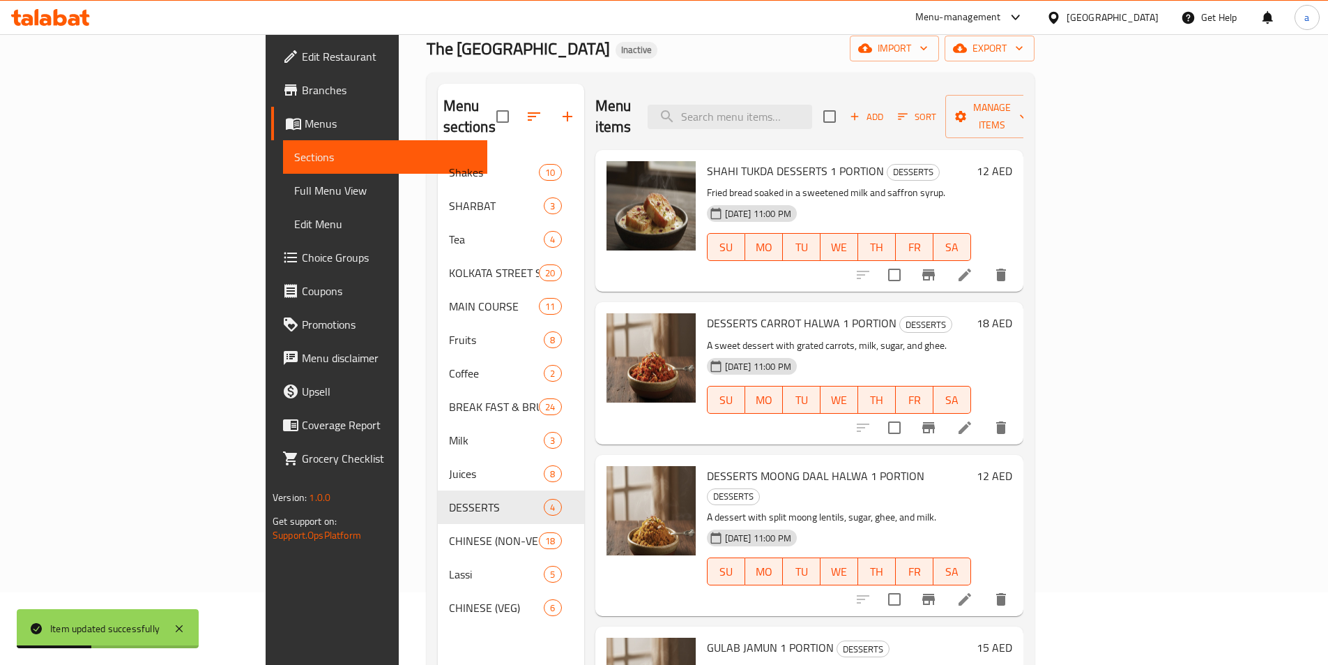
scroll to position [195, 0]
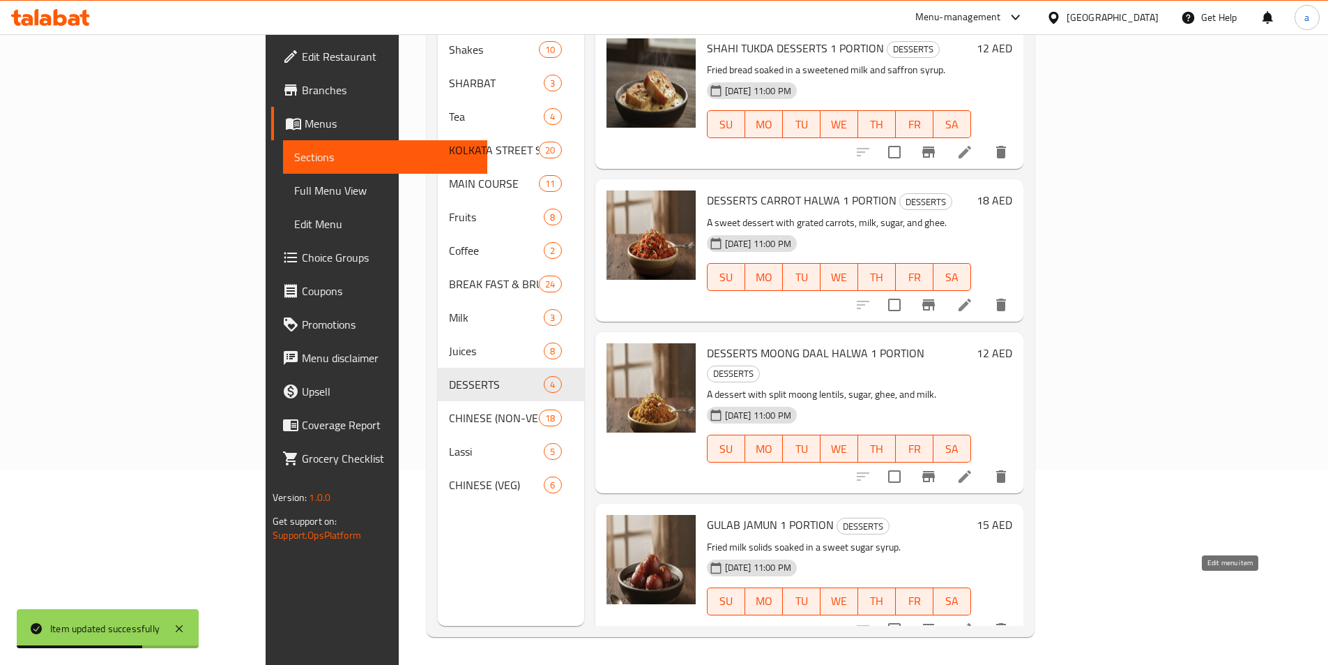
click at [973, 621] on icon at bounding box center [965, 629] width 17 height 17
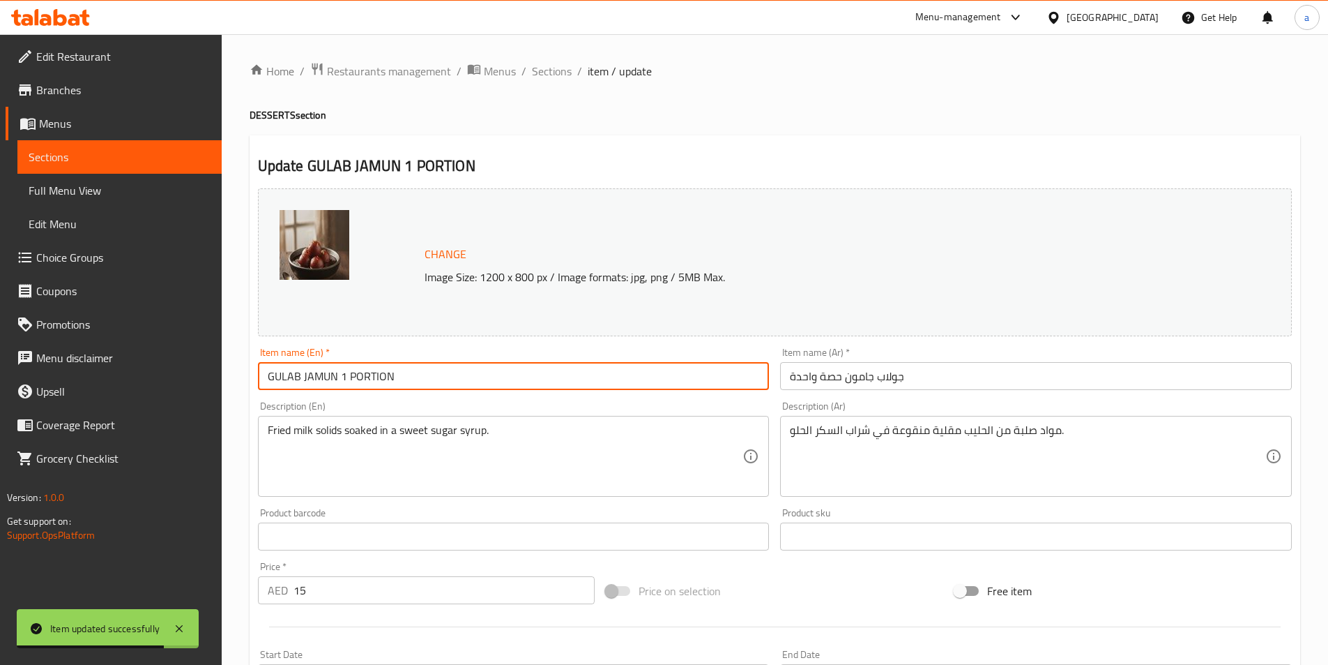
click at [439, 367] on input "GULAB JAMUN 1 PORTION" at bounding box center [514, 376] width 512 height 28
paste input "DESSERTS"
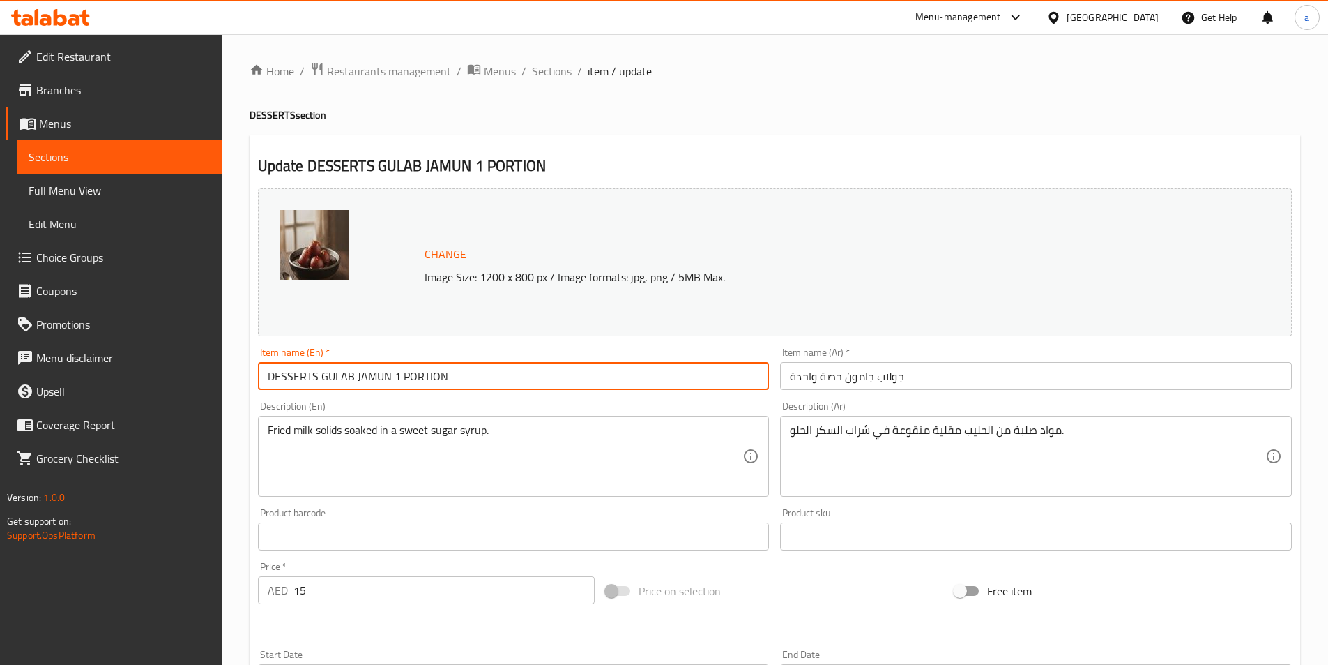
type input "DESSERTS GULAB JAMUN 1 PORTION"
click at [990, 369] on input "جولاب جامون حصة واحدة" at bounding box center [1036, 376] width 512 height 28
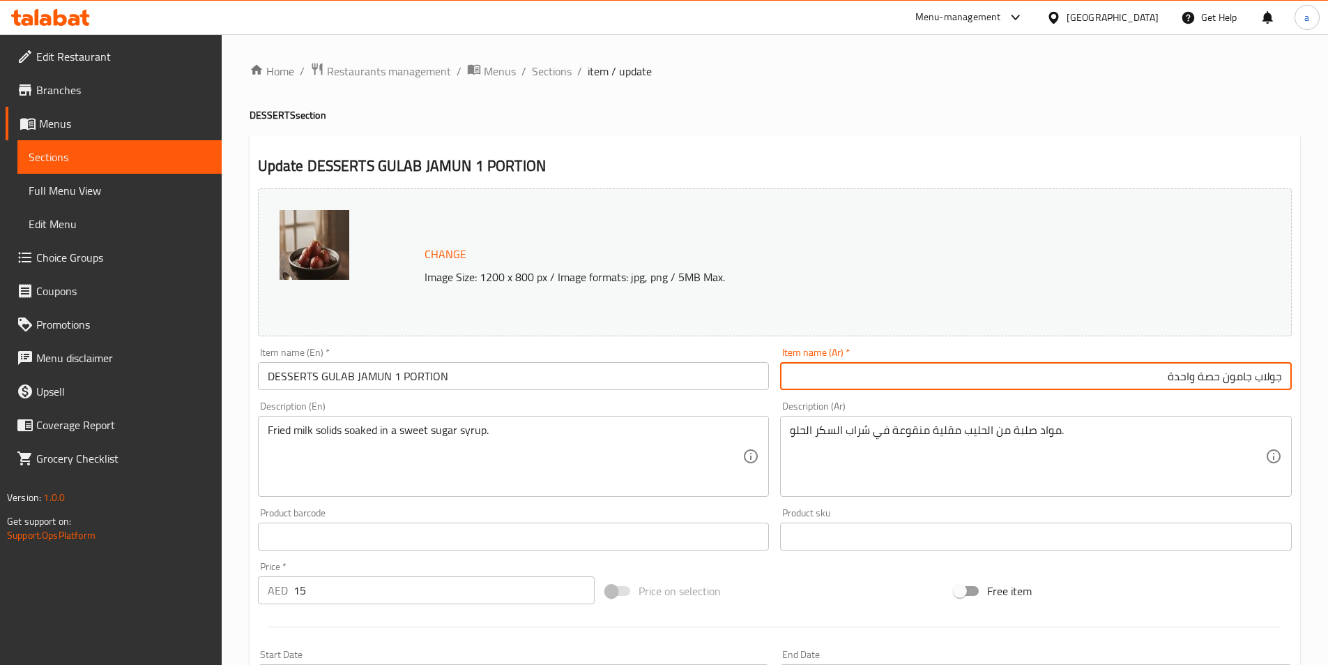
paste input "حلويات"
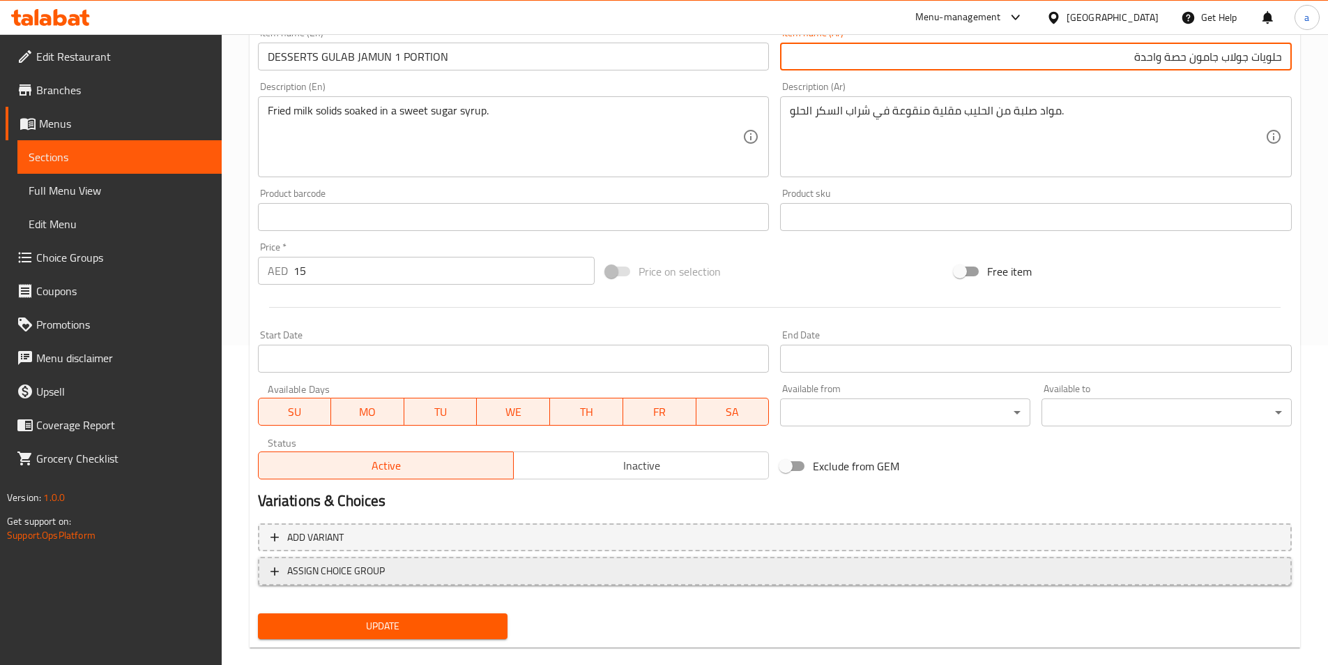
scroll to position [341, 0]
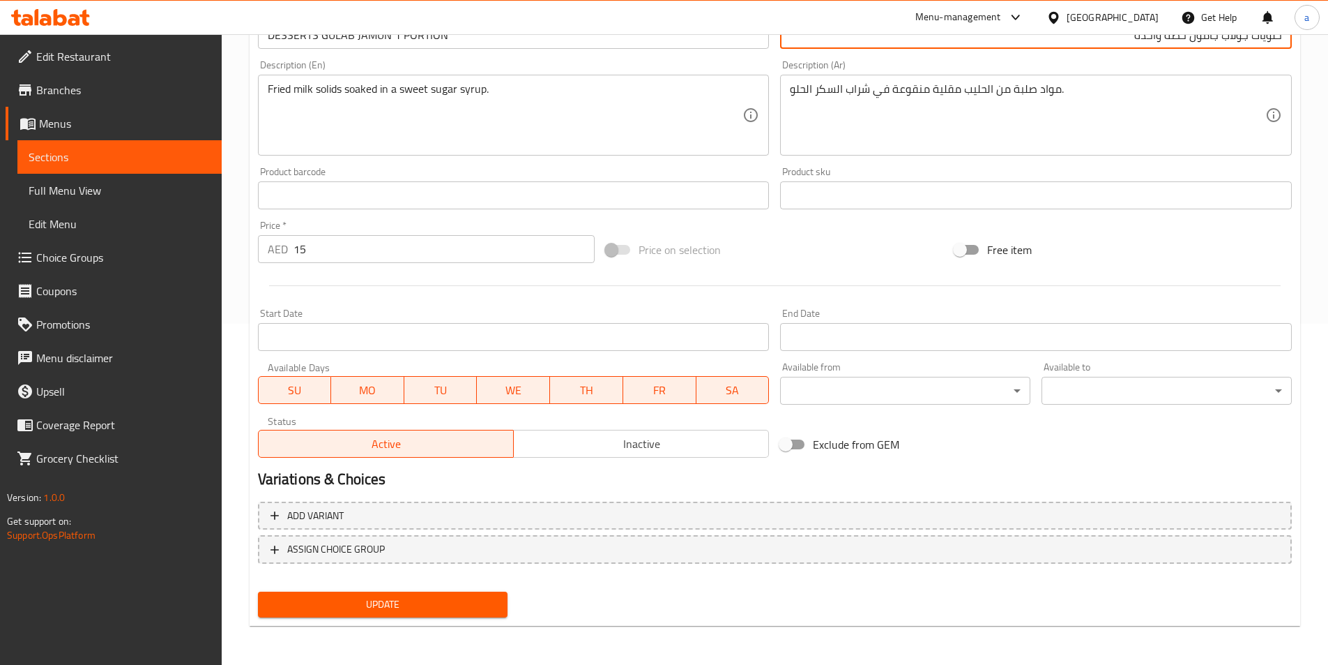
type input "حلويات جولاب جامون حصة واحدة"
click at [439, 609] on span "Update" at bounding box center [383, 604] width 228 height 17
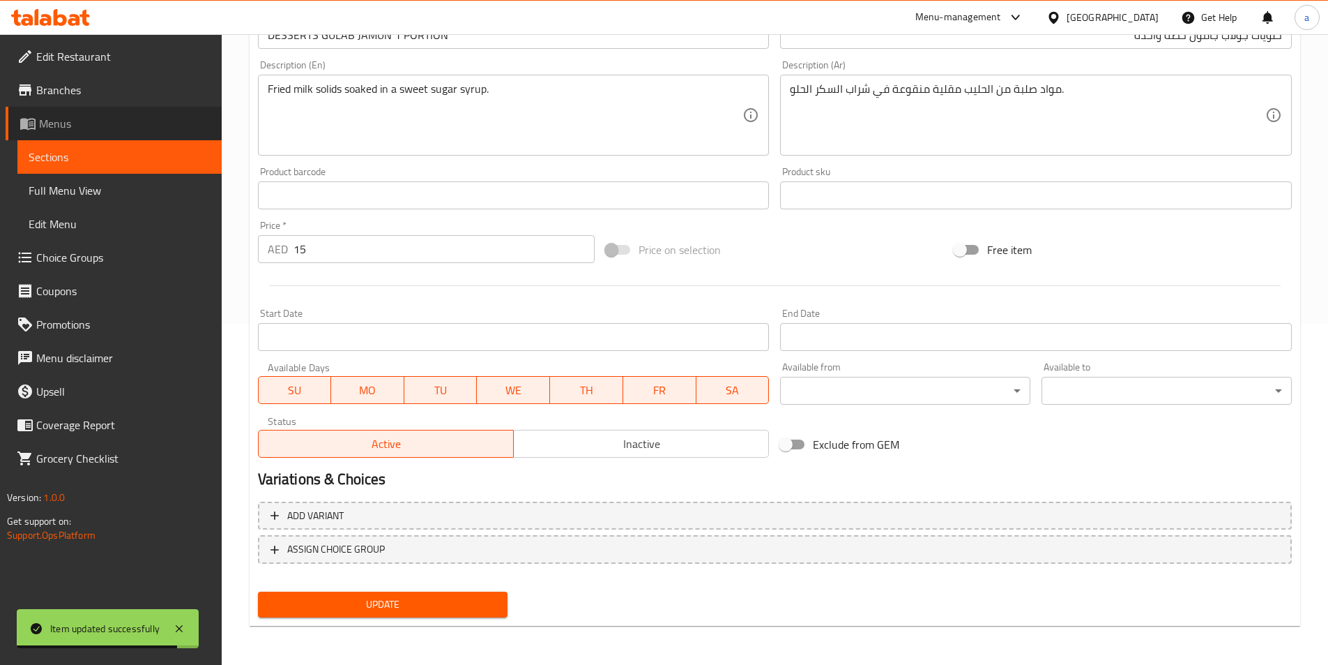
click at [94, 130] on span "Menus" at bounding box center [125, 123] width 172 height 17
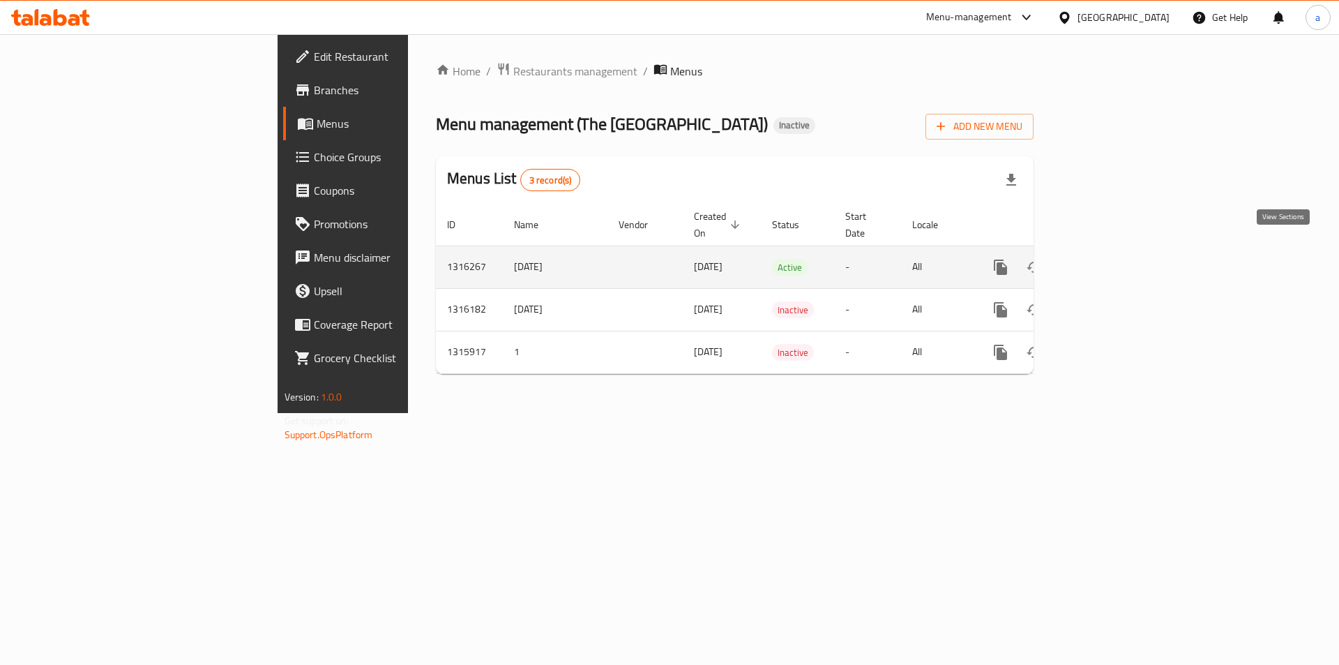
click at [1109, 259] on icon "enhanced table" at bounding box center [1101, 267] width 17 height 17
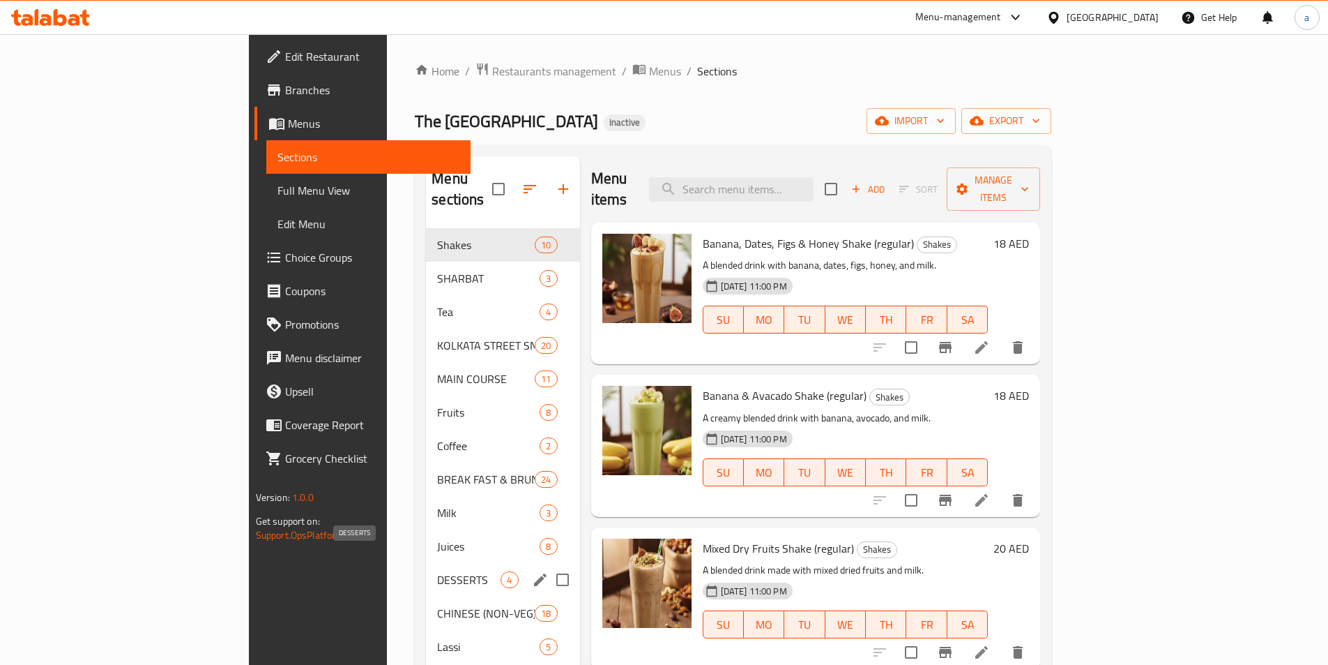
click at [437, 571] on span "DESSERTS" at bounding box center [468, 579] width 63 height 17
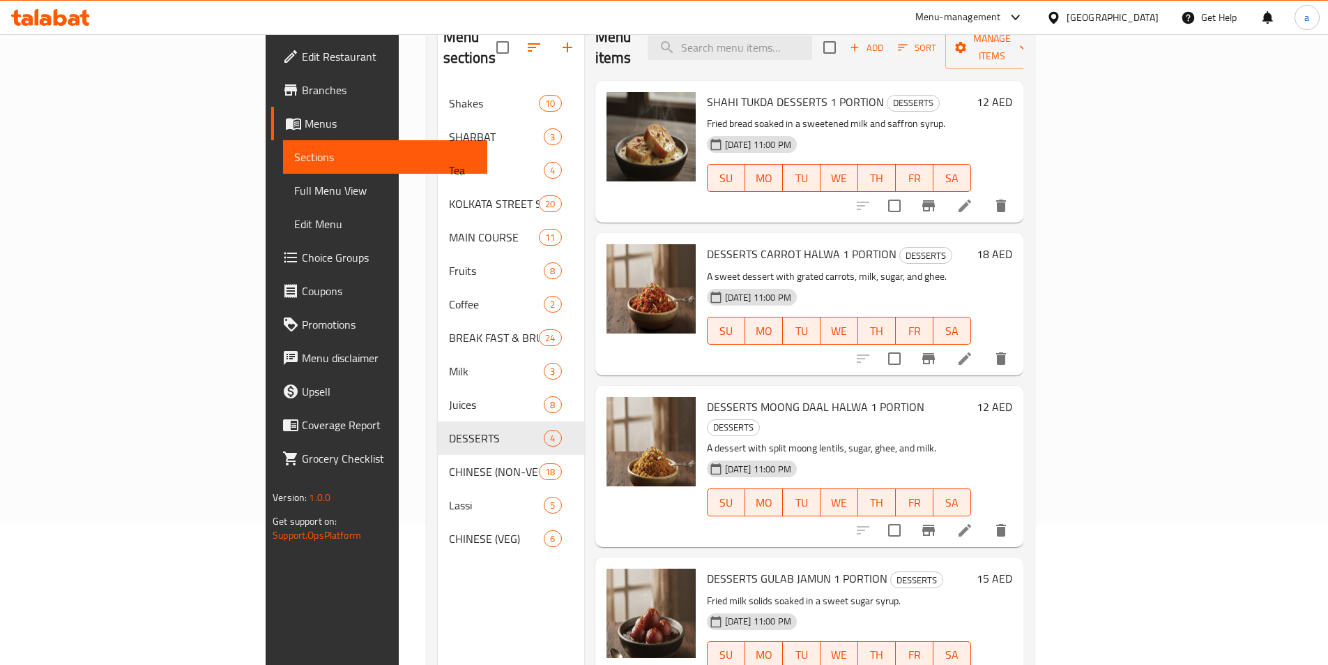
scroll to position [195, 0]
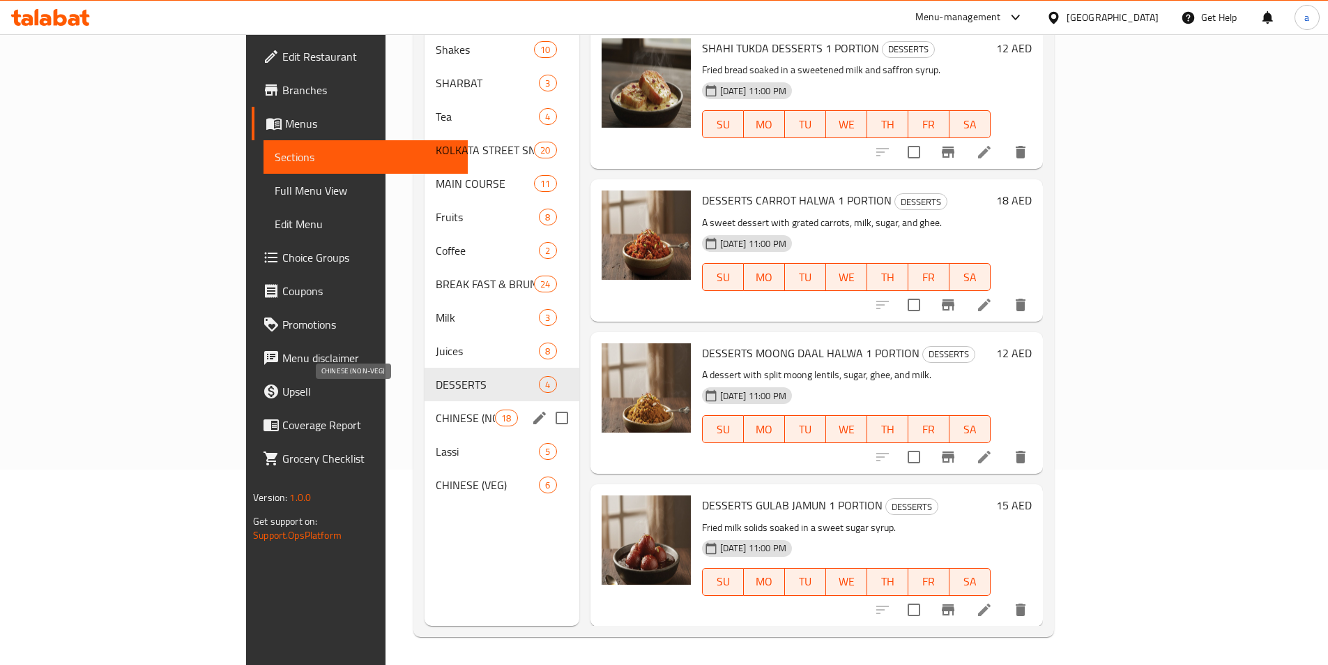
click at [436, 409] on span "CHINESE (NON-VEG)" at bounding box center [465, 417] width 59 height 17
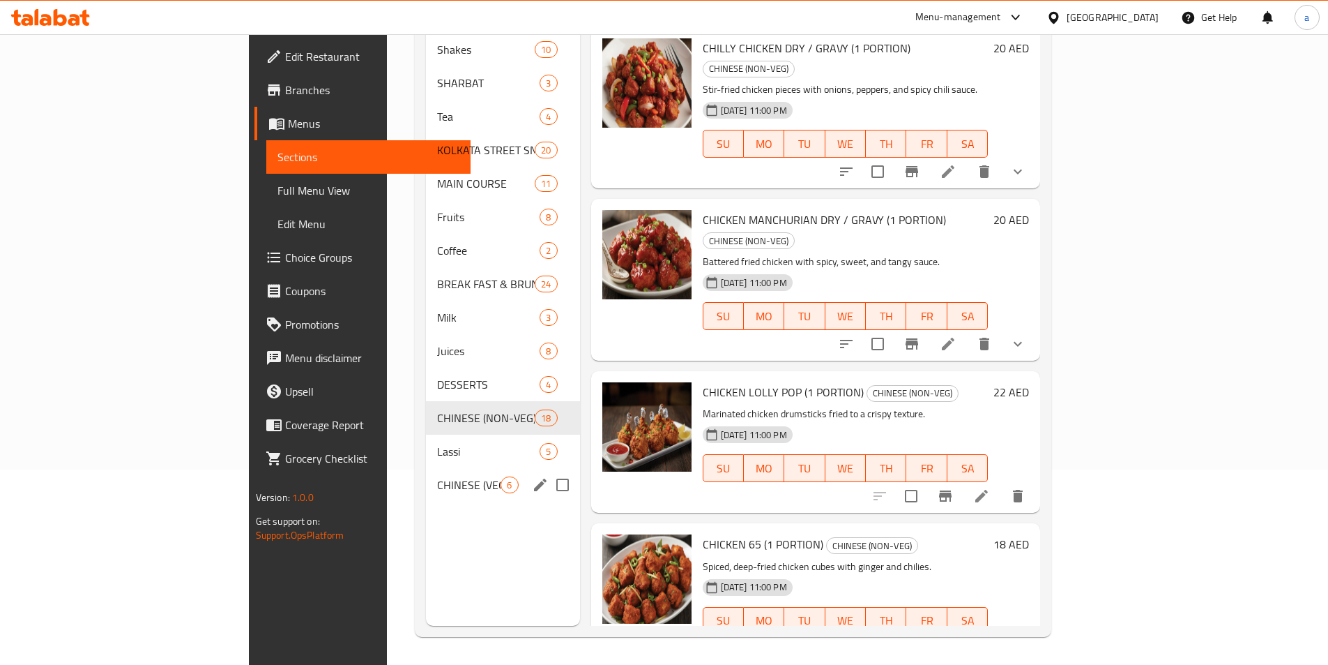
click at [426, 474] on div "CHINESE (VEG) 6" at bounding box center [502, 484] width 153 height 33
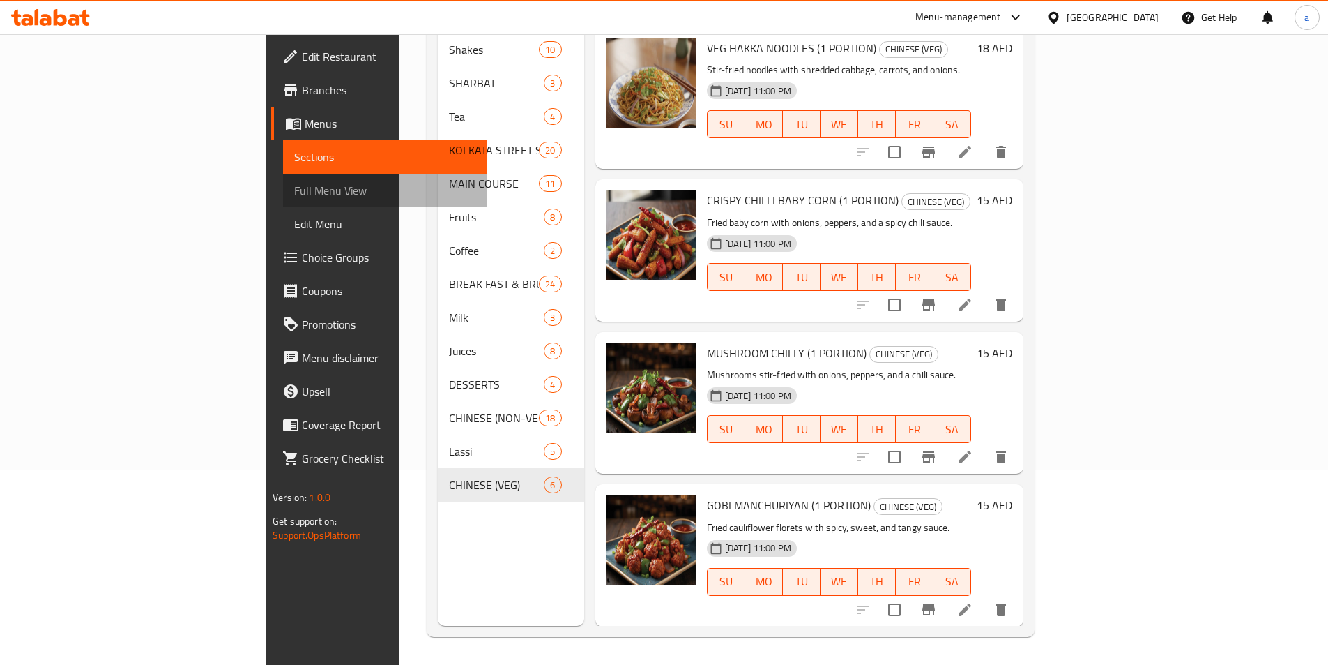
click at [294, 195] on span "Full Menu View" at bounding box center [385, 190] width 182 height 17
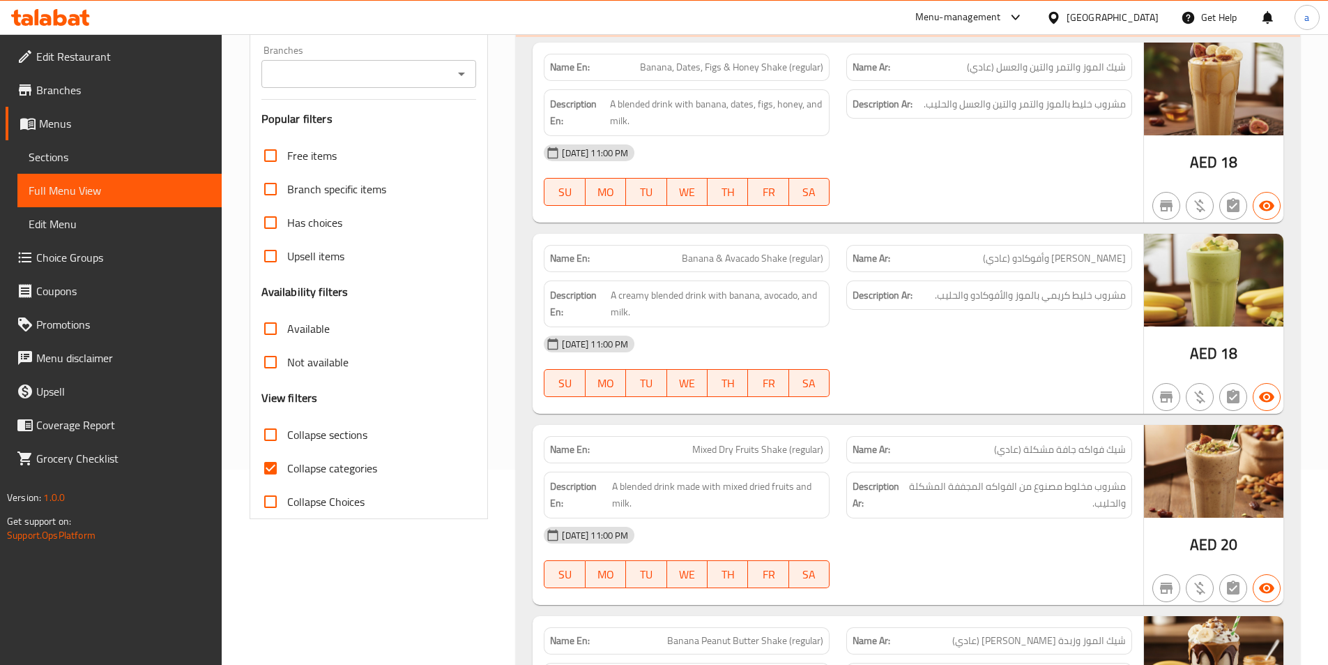
click at [267, 457] on input "Collapse categories" at bounding box center [270, 467] width 33 height 33
checkbox input "false"
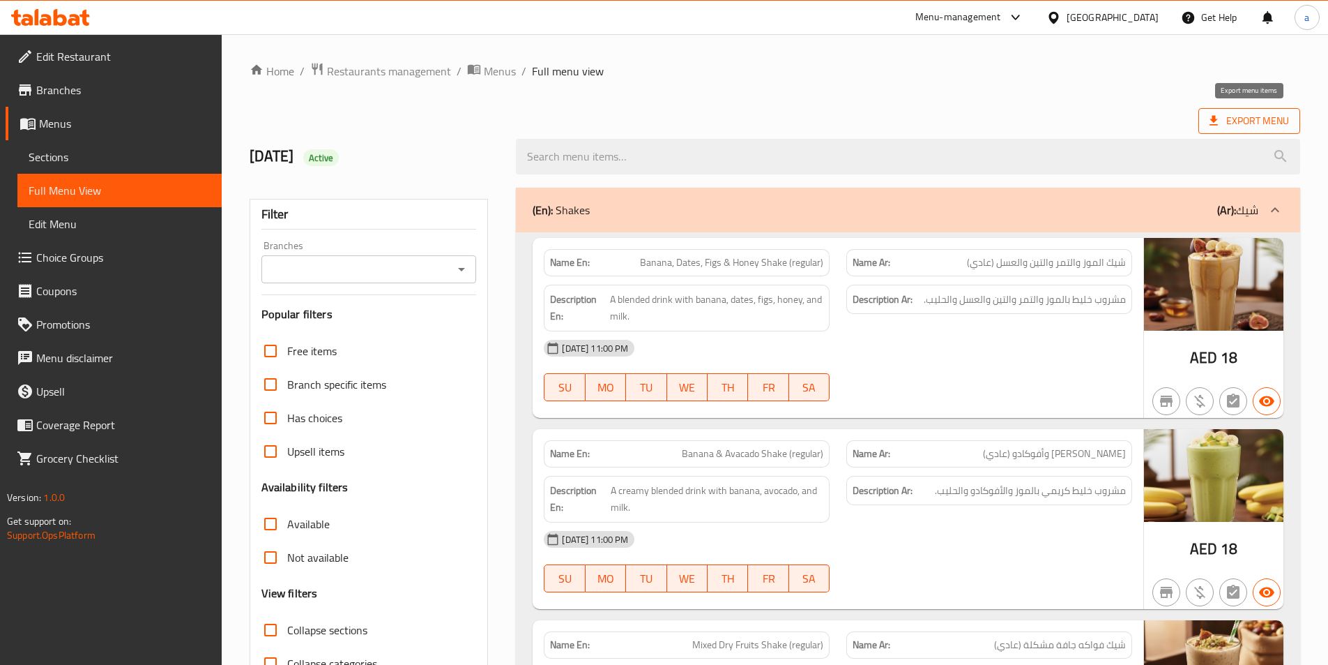
click at [1252, 123] on span "Export Menu" at bounding box center [1249, 120] width 79 height 17
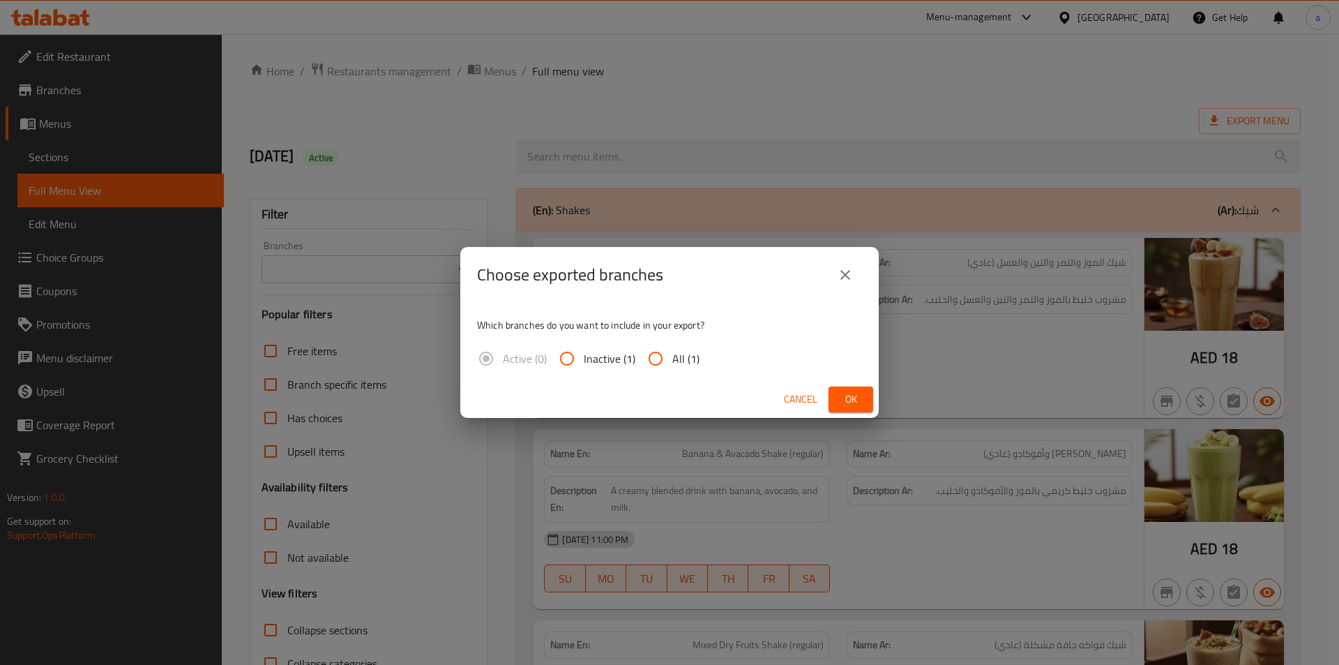
click at [662, 359] on input "All (1)" at bounding box center [655, 358] width 33 height 33
radio input "true"
click at [860, 397] on span "Ok" at bounding box center [851, 399] width 22 height 17
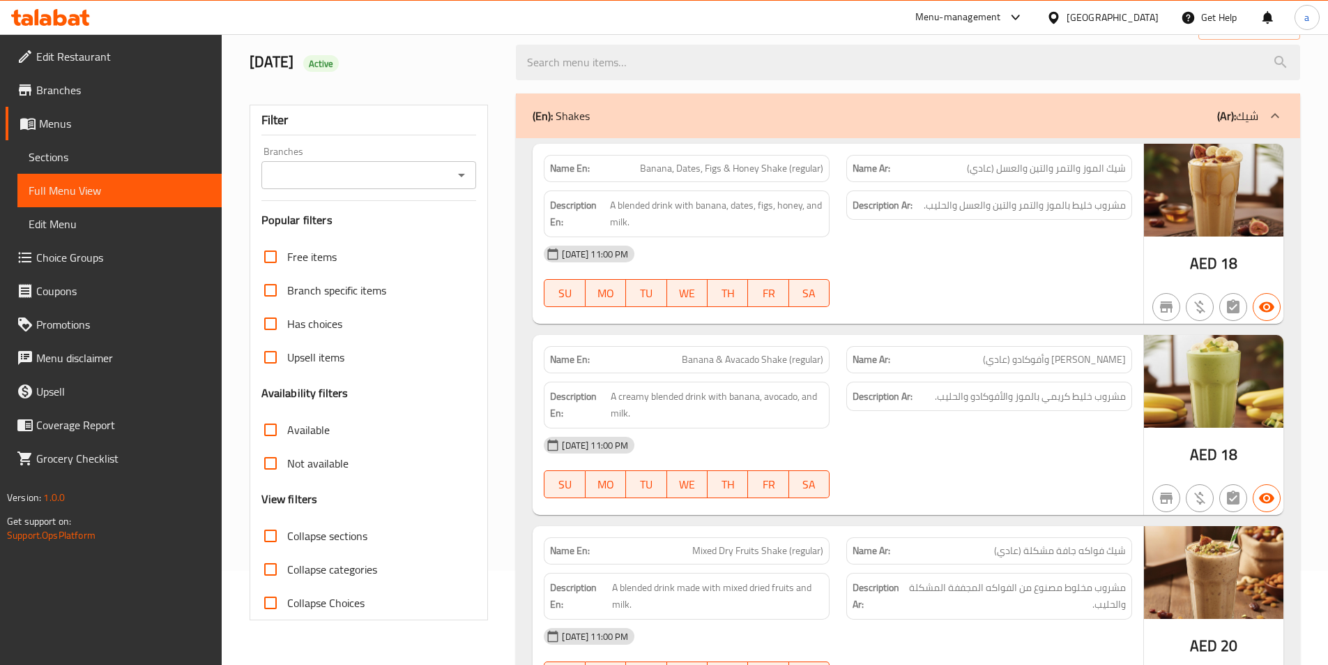
scroll to position [70, 0]
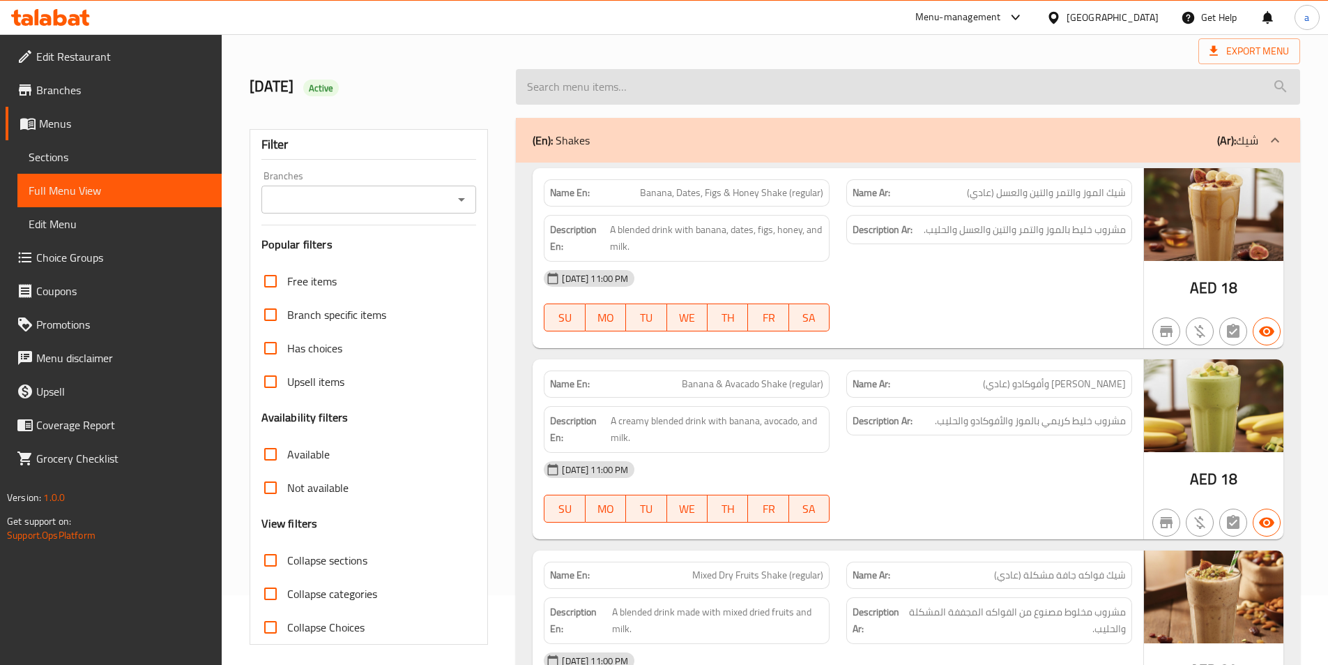
click at [697, 93] on input "search" at bounding box center [908, 87] width 784 height 36
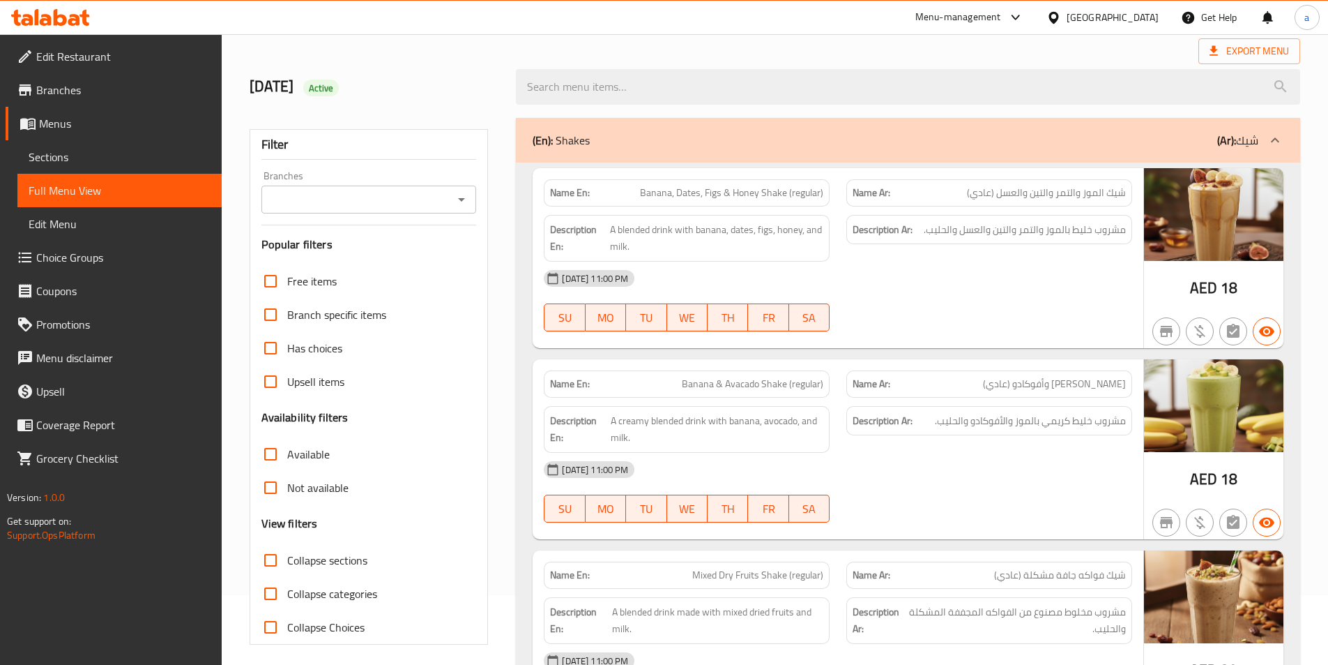
click at [79, 160] on span "Sections" at bounding box center [120, 157] width 182 height 17
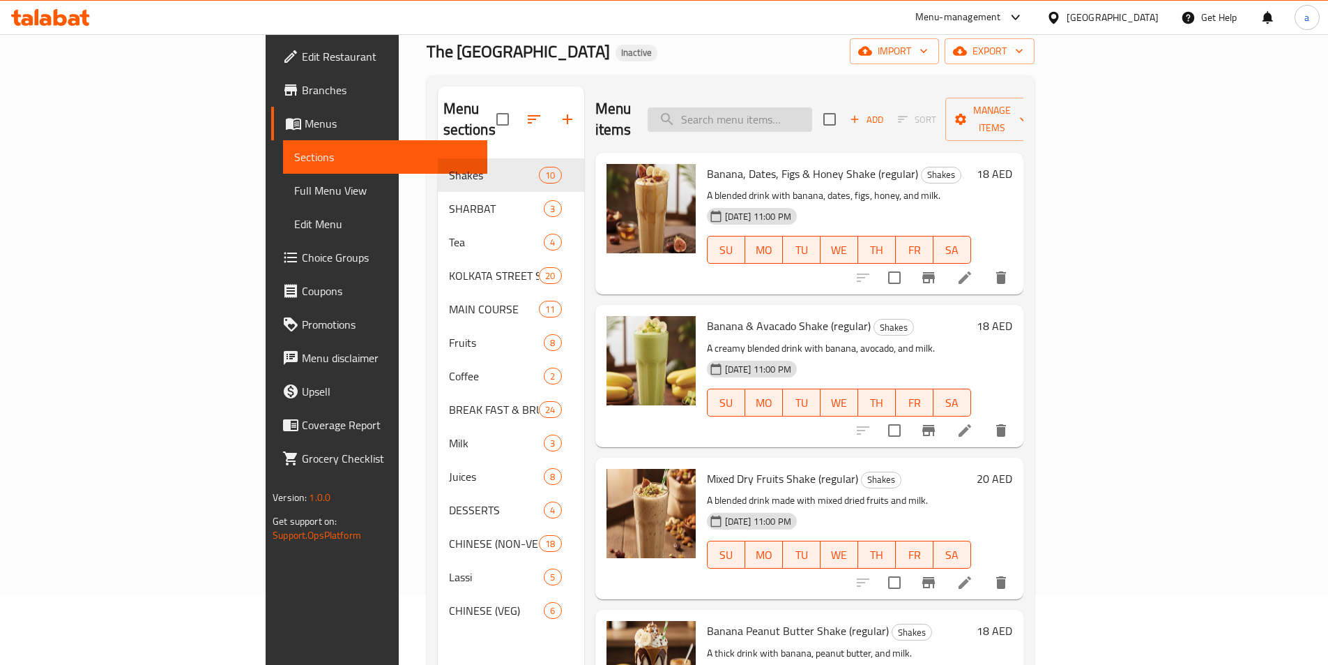
click at [812, 119] on input "search" at bounding box center [730, 119] width 165 height 24
paste input "ميلك"
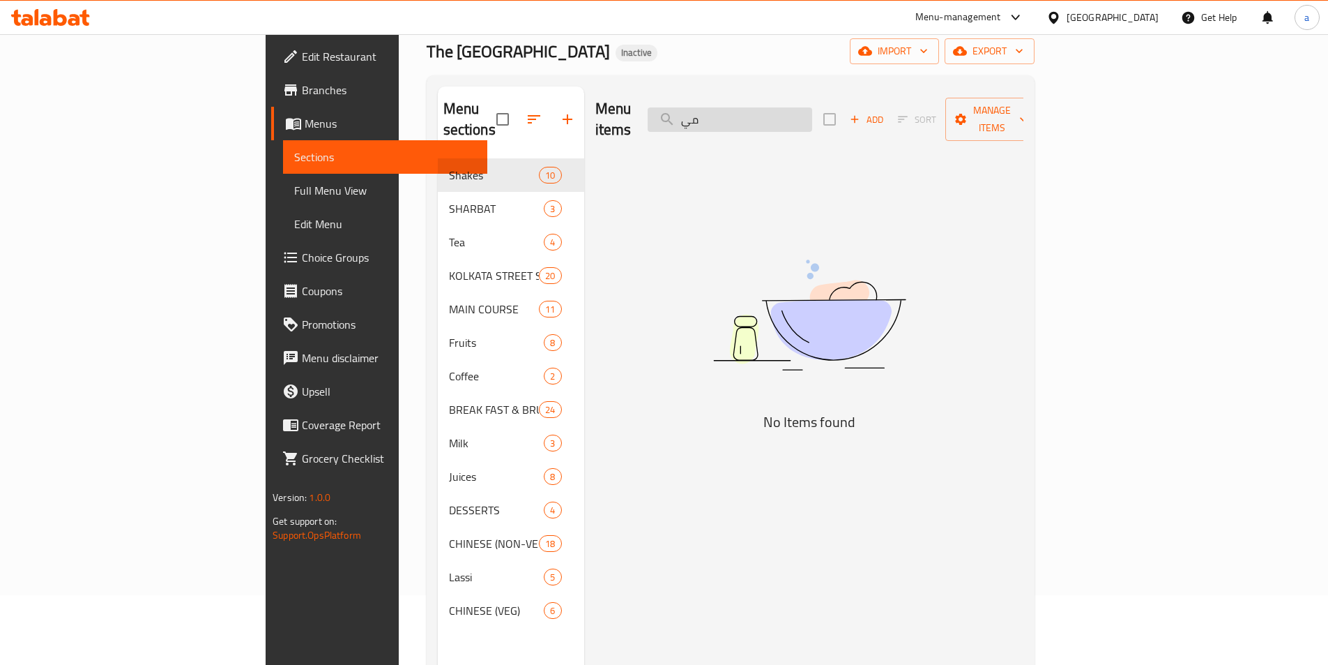
type input "م"
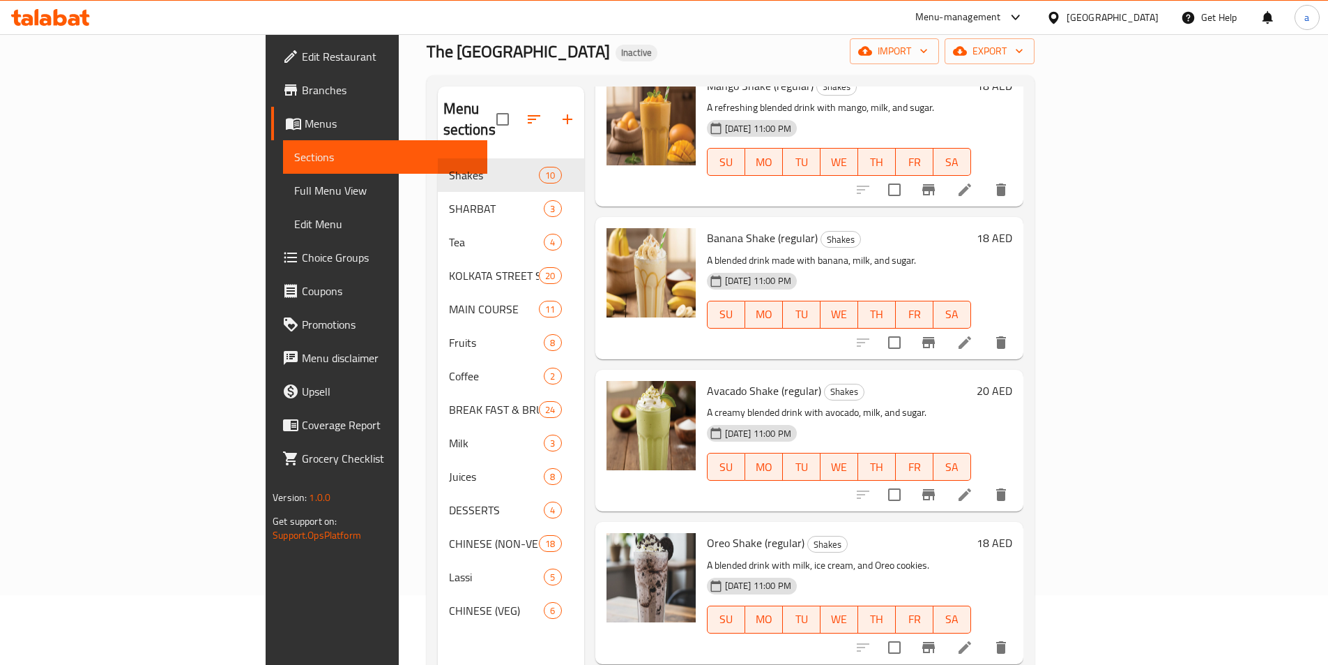
scroll to position [894, 0]
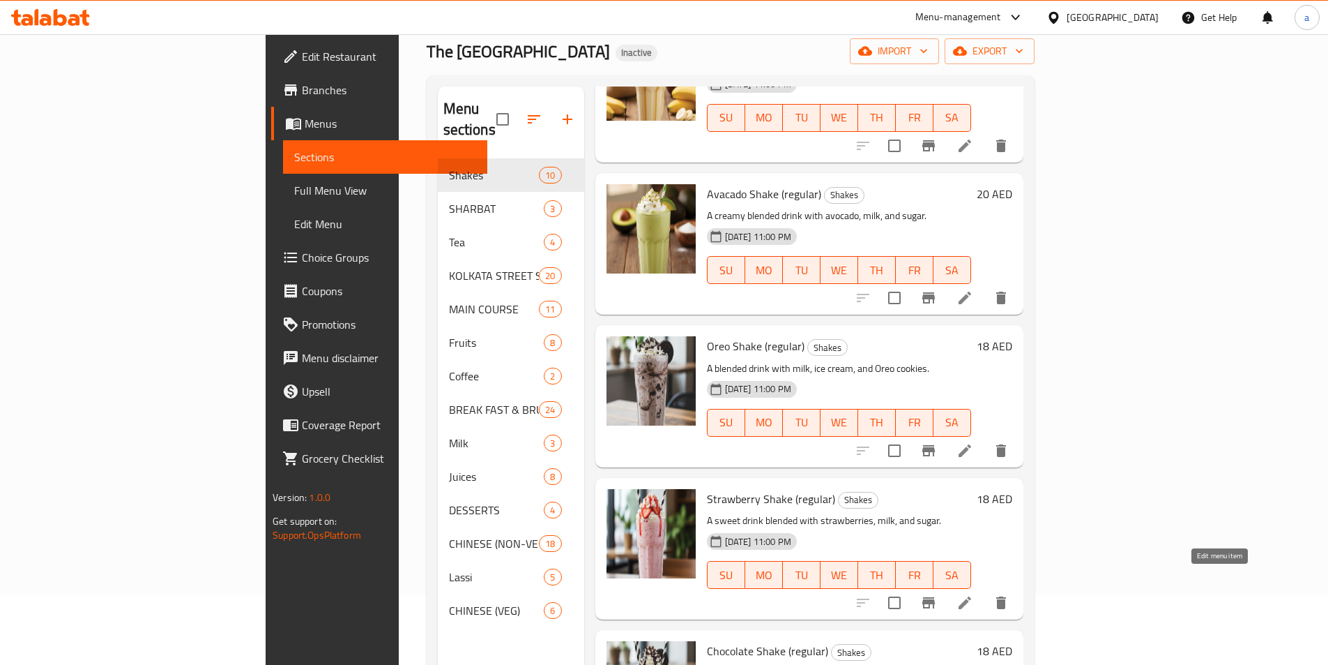
click at [971, 596] on icon at bounding box center [965, 602] width 13 height 13
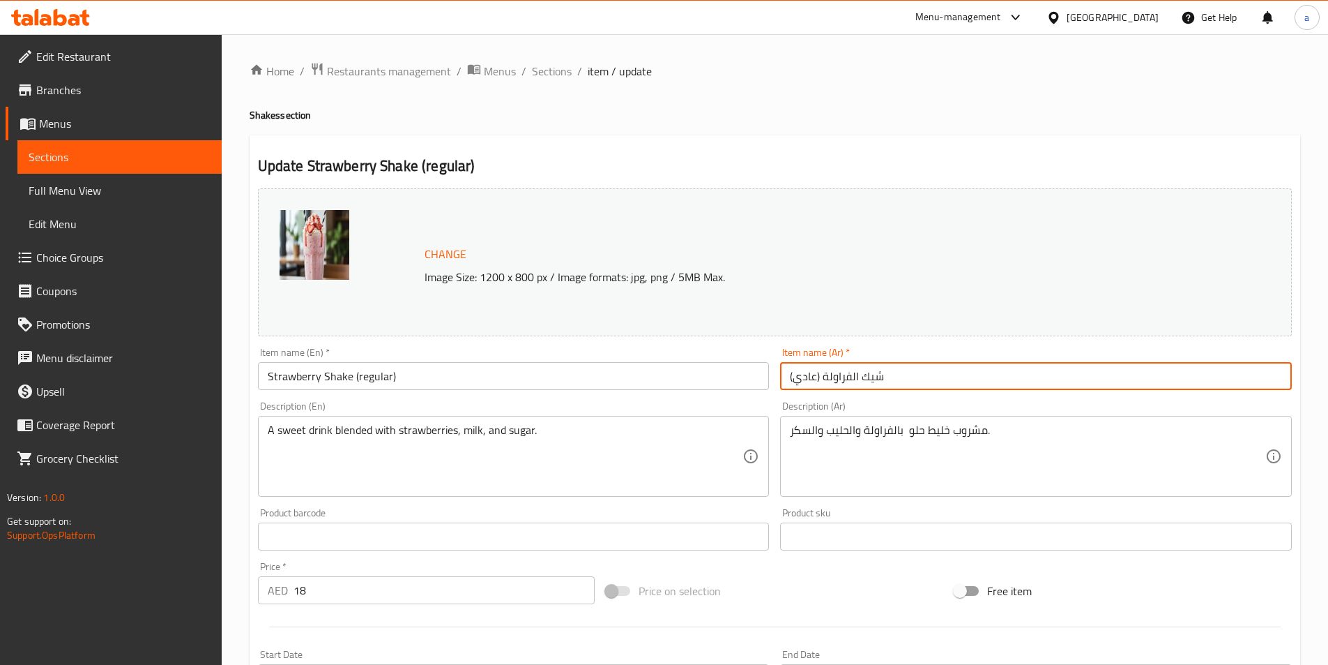
click at [930, 376] on input "شيك الفراولة (عادي)" at bounding box center [1036, 376] width 512 height 28
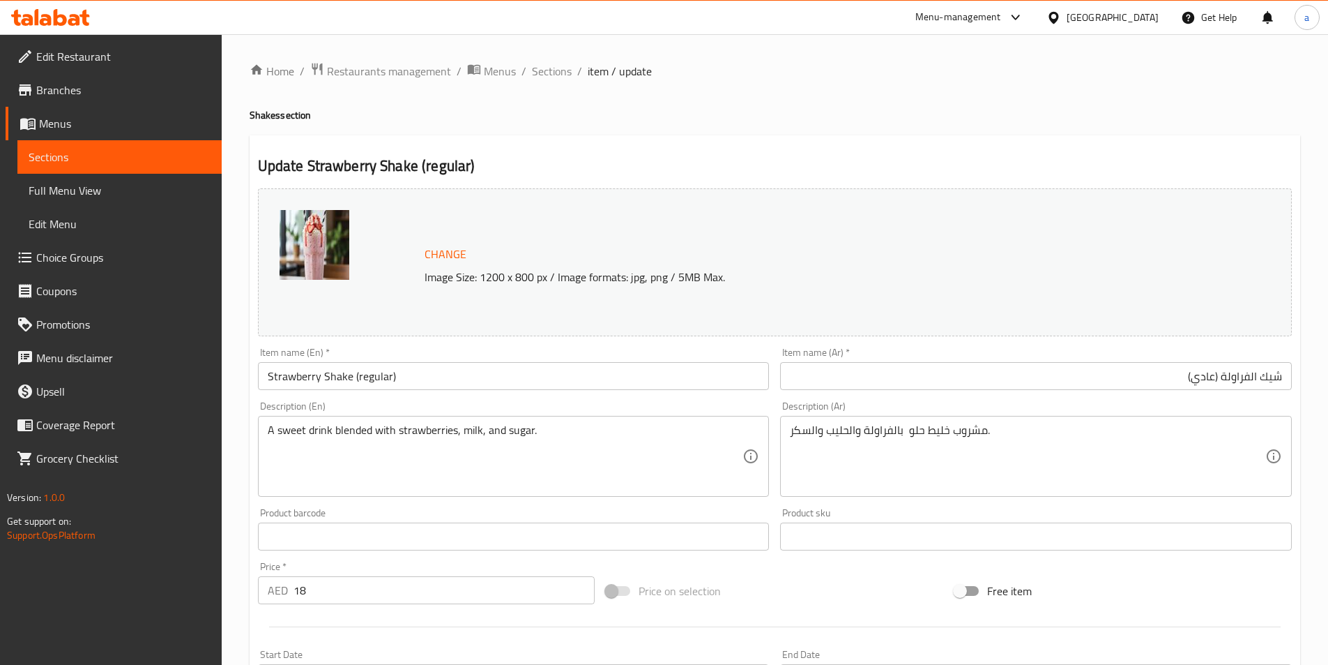
click at [1282, 370] on input "شيك الفراولة (عادي)" at bounding box center [1036, 376] width 512 height 28
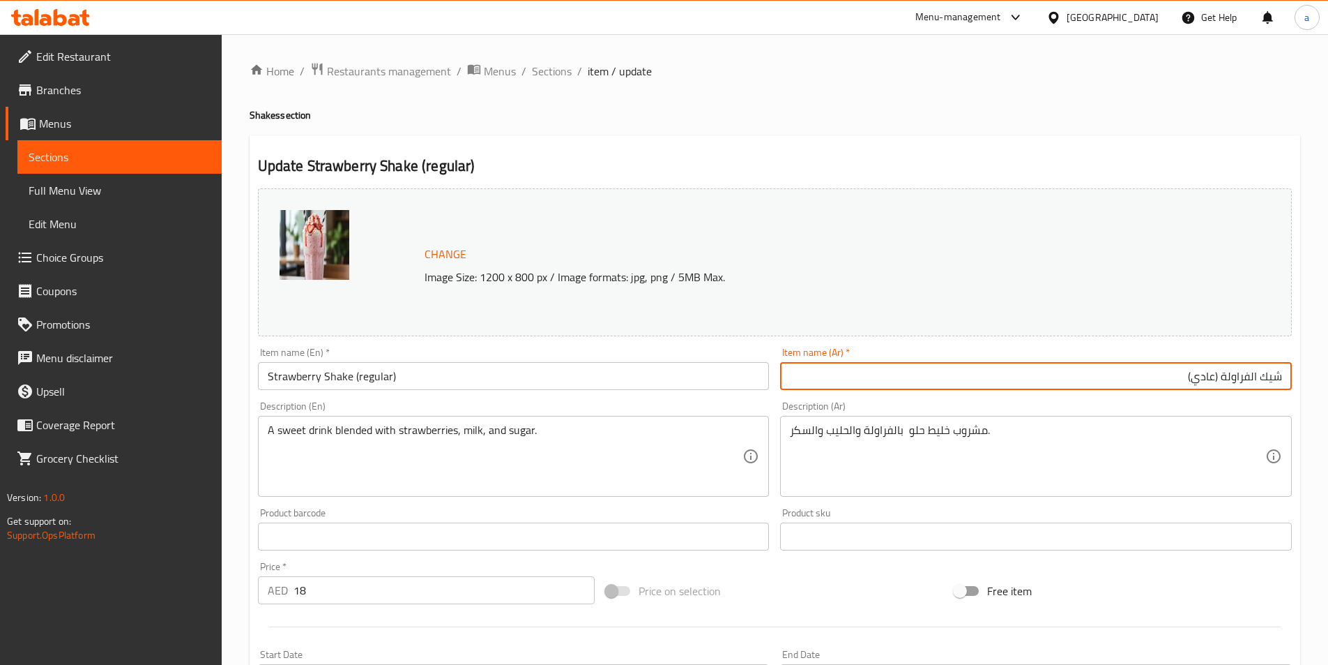
paste input "ميلك"
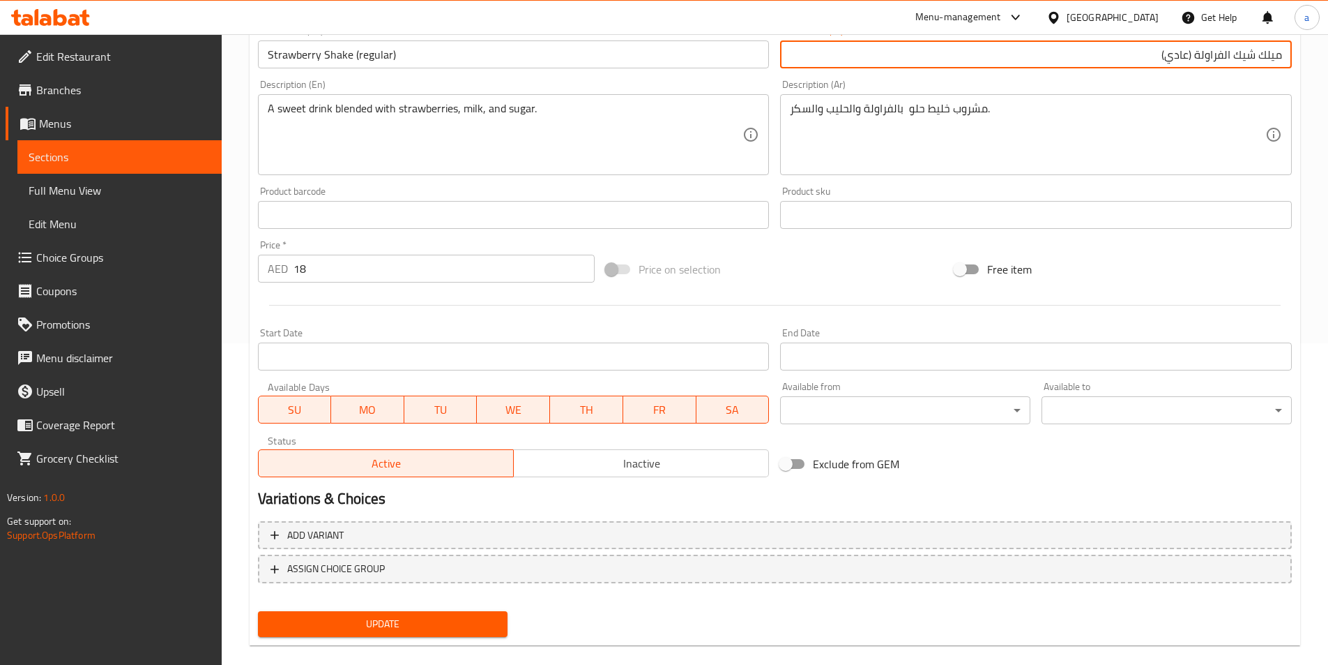
scroll to position [341, 0]
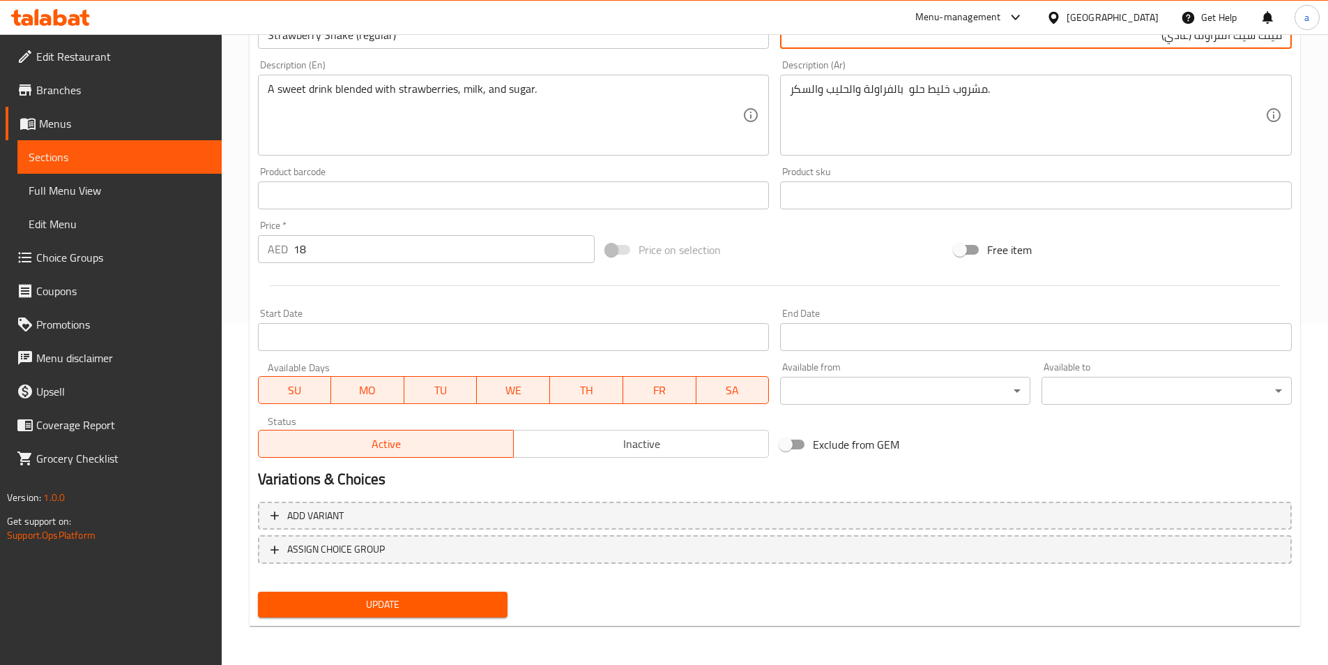
type input "ميلك شيك الفراولة (عادي)"
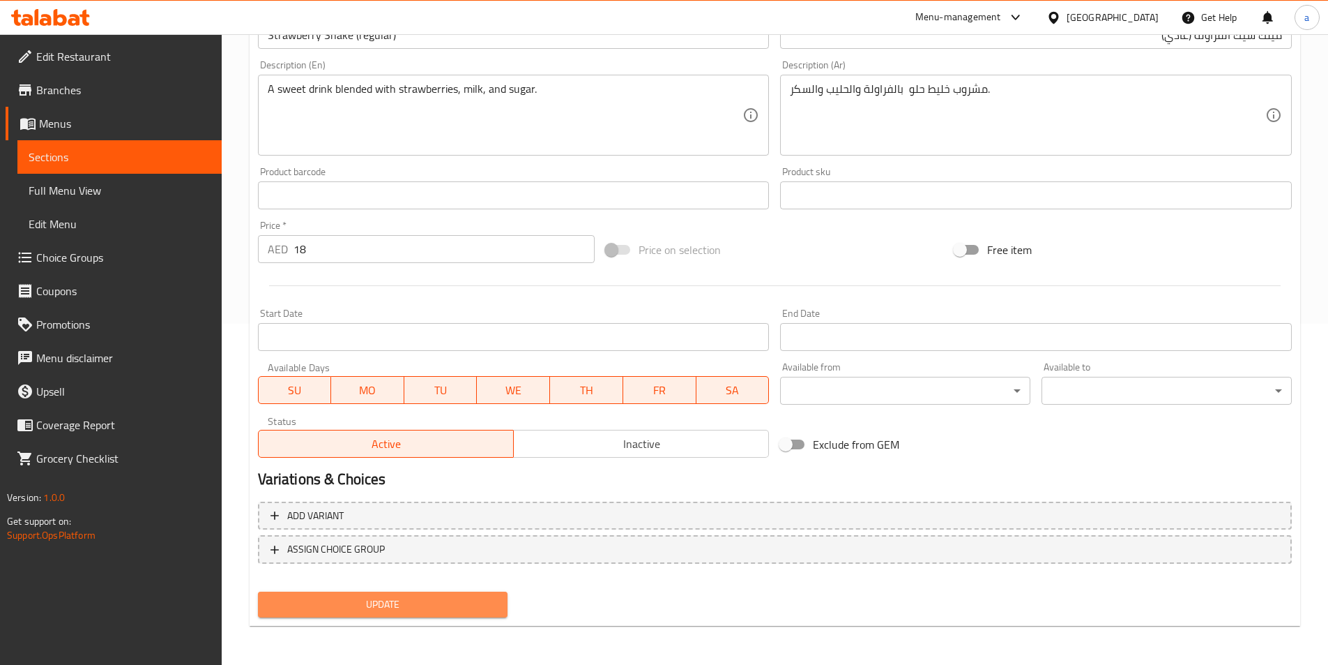
click at [395, 607] on span "Update" at bounding box center [383, 604] width 228 height 17
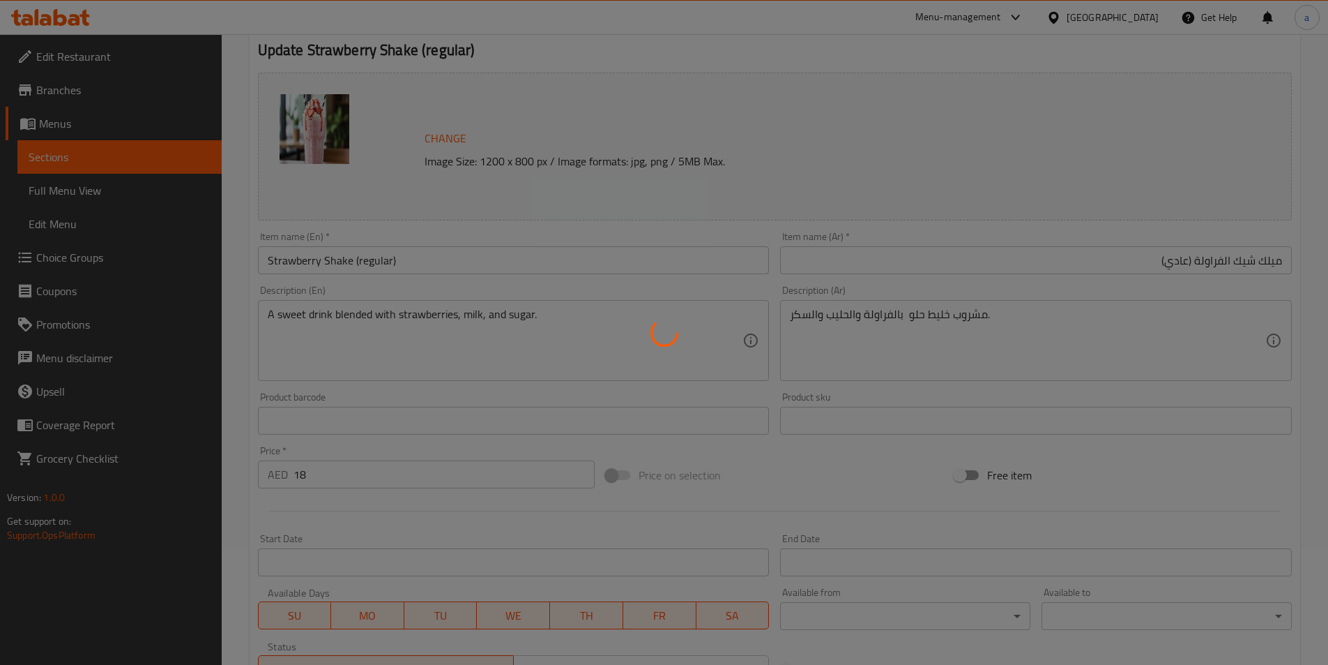
scroll to position [62, 0]
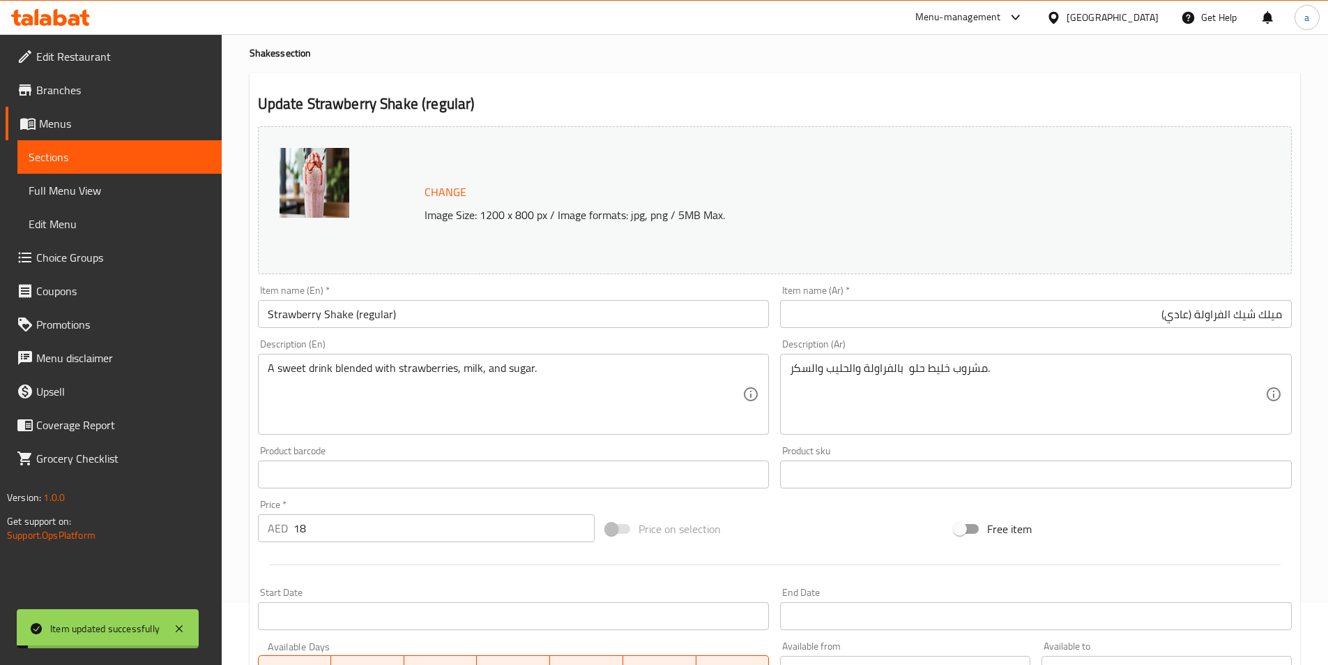
click at [107, 190] on span "Full Menu View" at bounding box center [120, 190] width 182 height 17
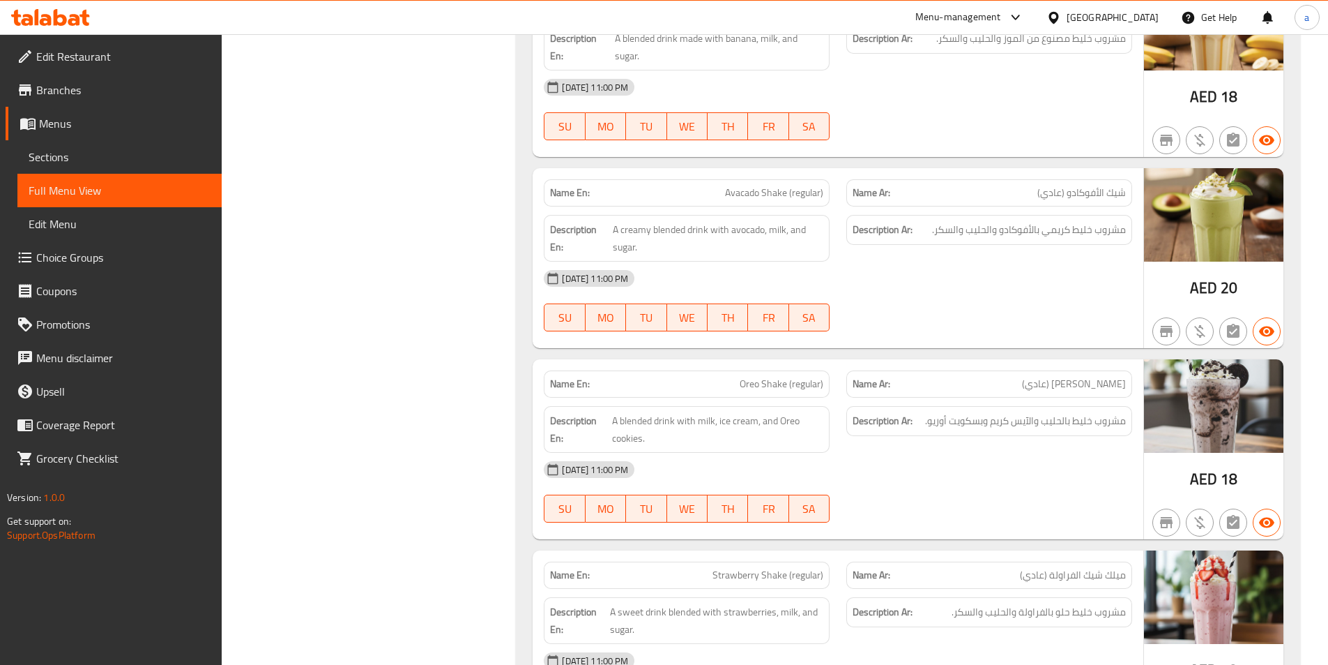
scroll to position [1317, 0]
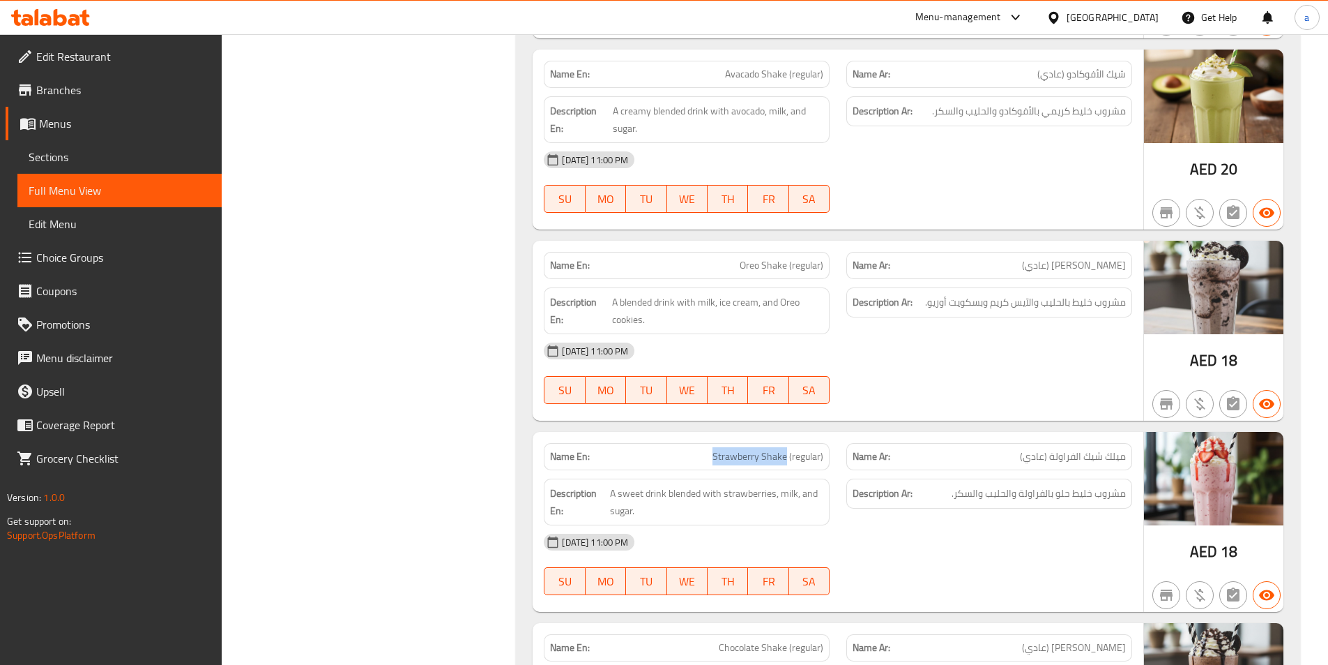
drag, startPoint x: 715, startPoint y: 454, endPoint x: 785, endPoint y: 447, distance: 70.1
click at [786, 449] on span "Strawberry Shake (regular)" at bounding box center [768, 456] width 111 height 15
copy span "Strawberry Shake"
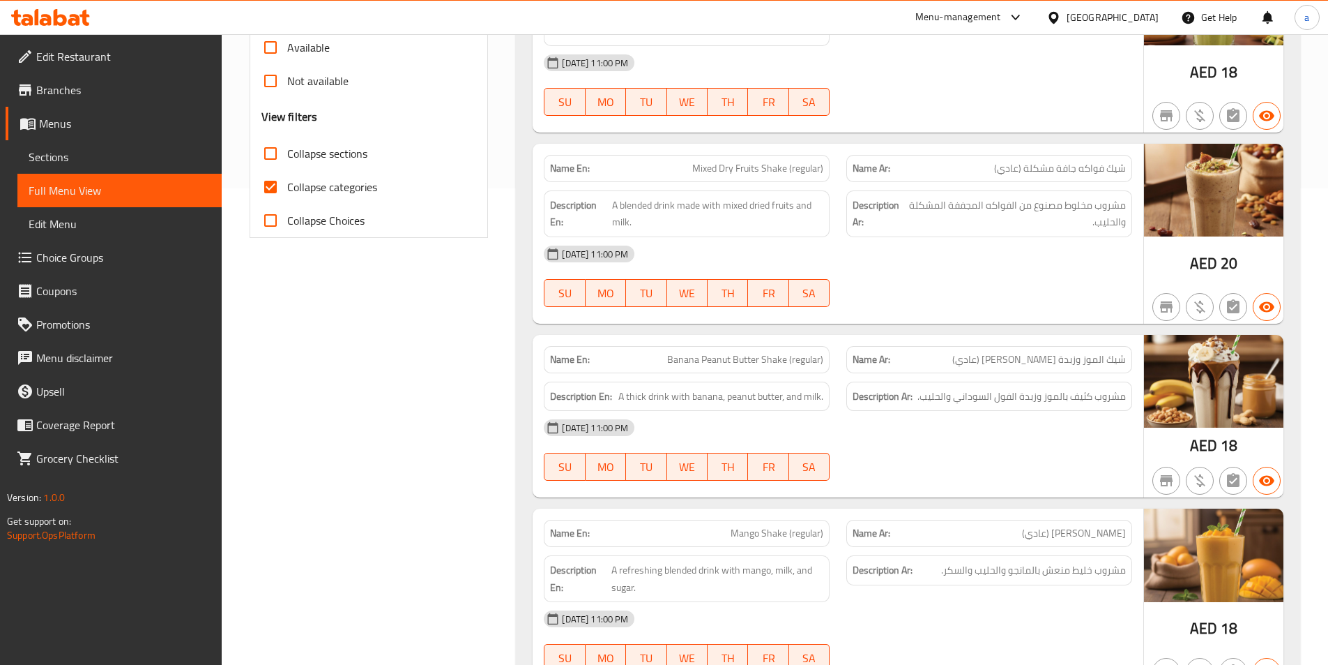
scroll to position [0, 0]
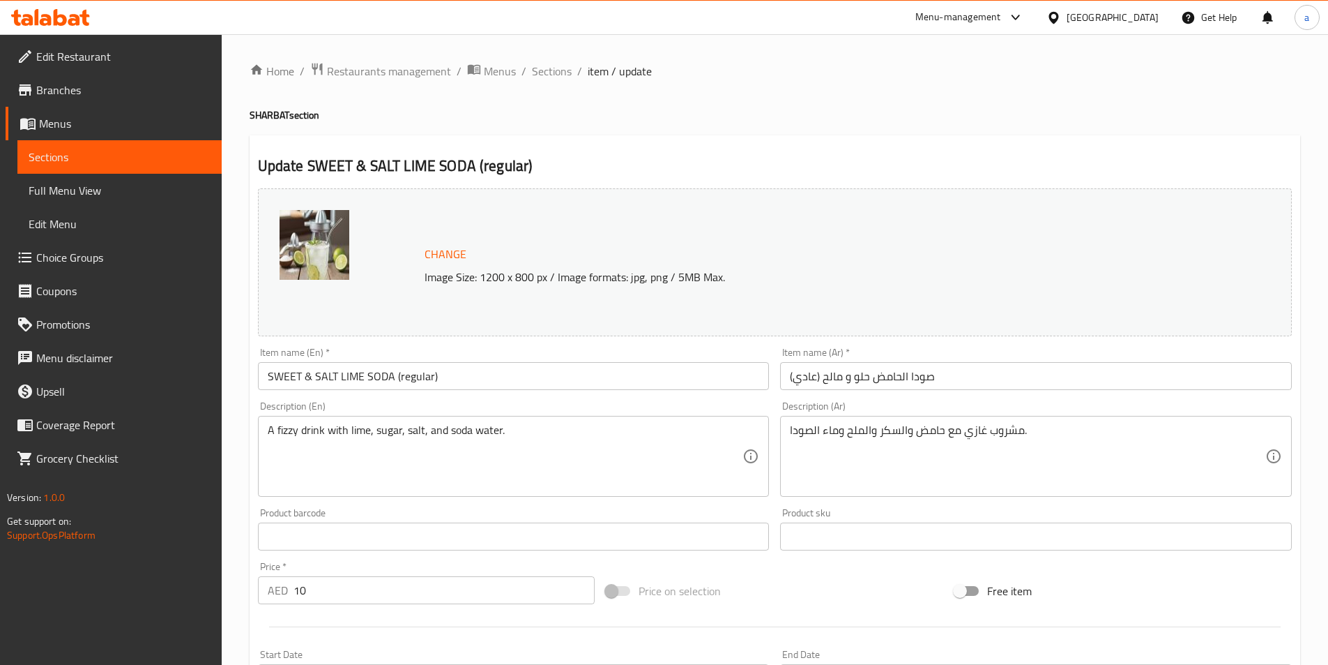
click at [392, 374] on input "SWEET & SALT LIME SODA (regular)" at bounding box center [514, 376] width 512 height 28
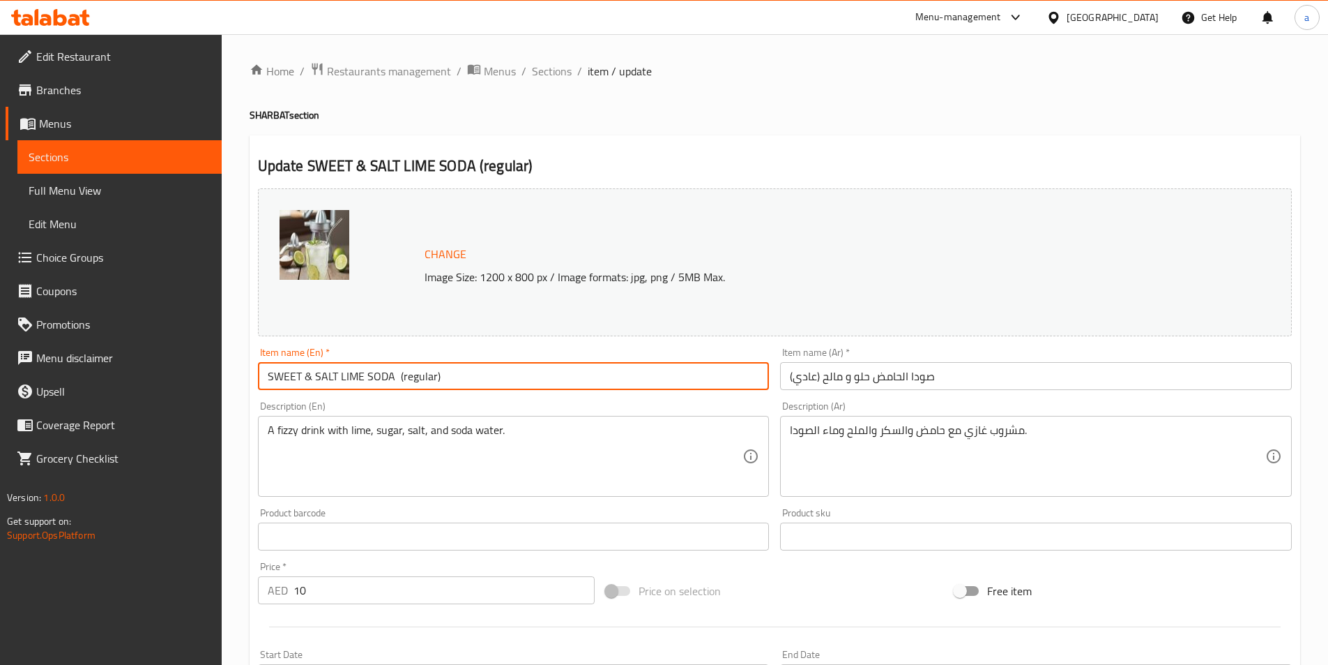
paste input "SHARBAT"
type input "SWEET & SALT LIME SODA SHARBAT (regular)"
click at [992, 383] on input "صودا الحامض حلو و مالح (عادي)" at bounding box center [1036, 376] width 512 height 28
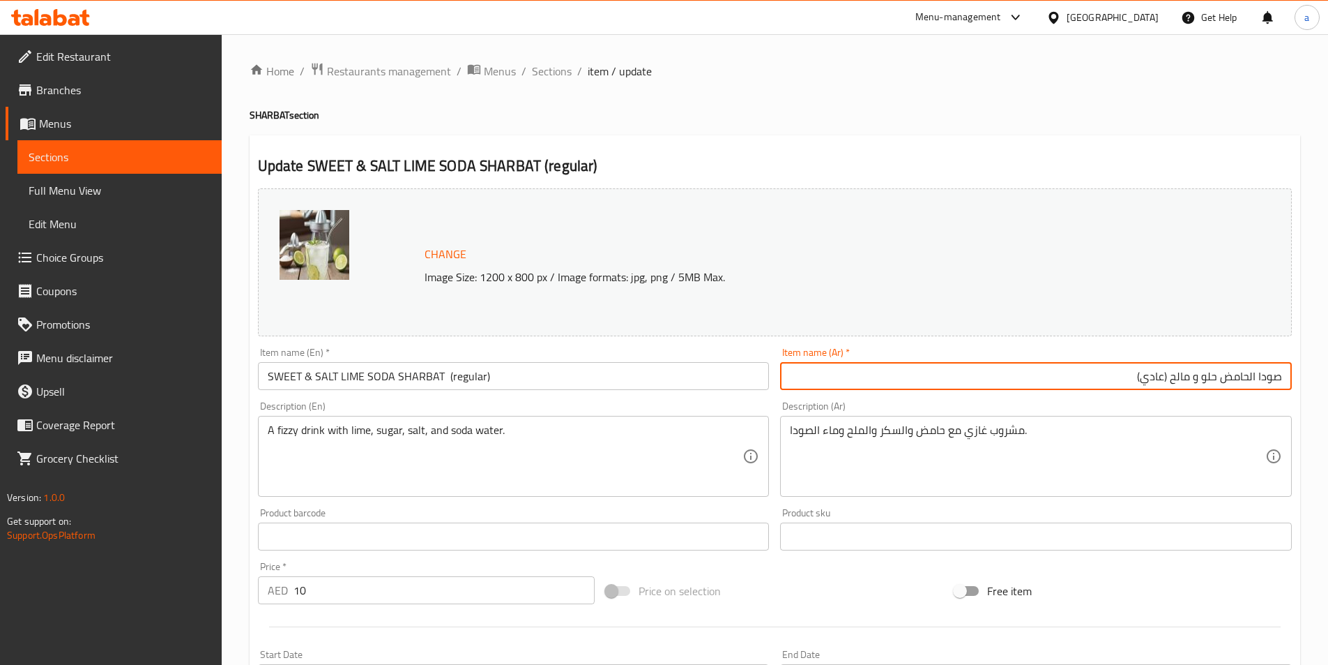
paste input "شربات"
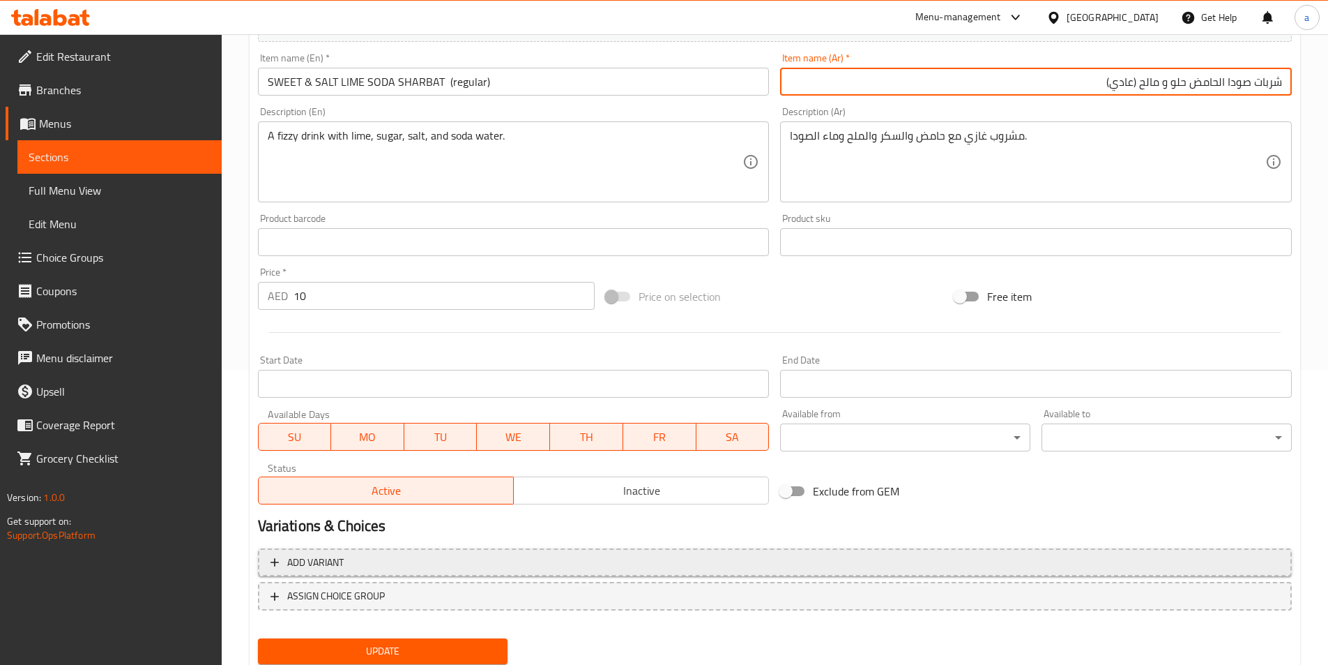
scroll to position [341, 0]
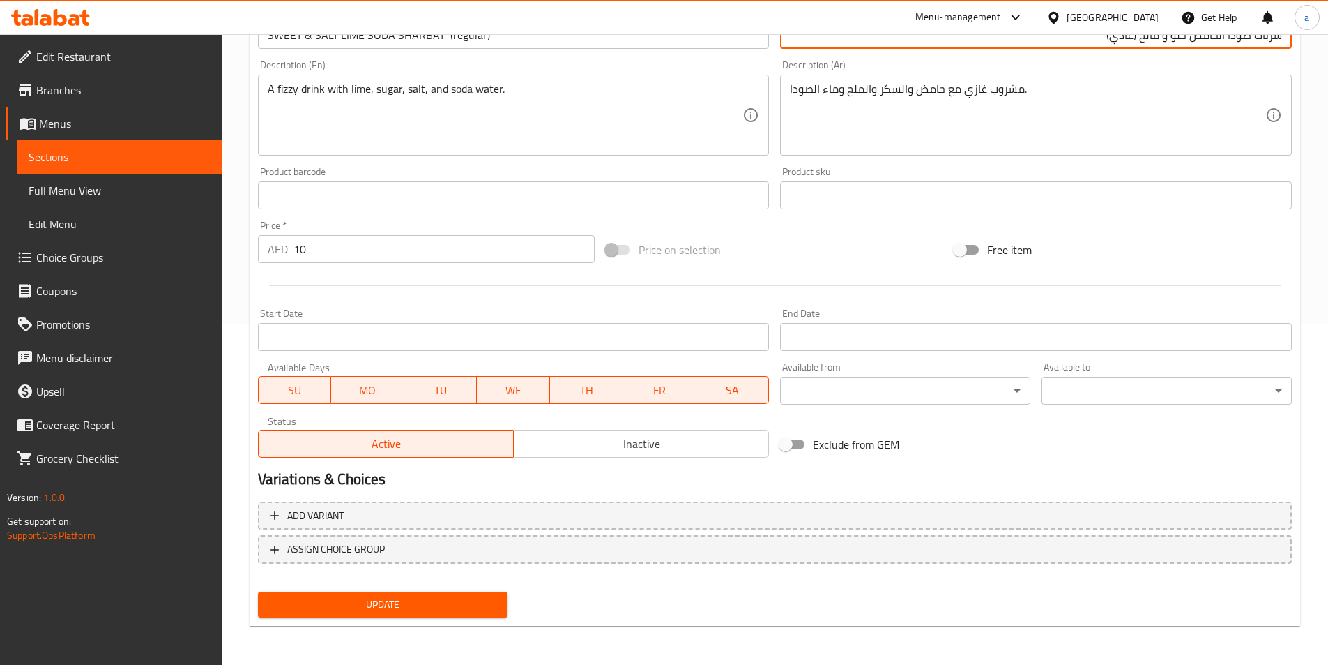
type input "شربات صودا الحامض حلو و مالح (عادي)"
click at [432, 599] on span "Update" at bounding box center [383, 604] width 228 height 17
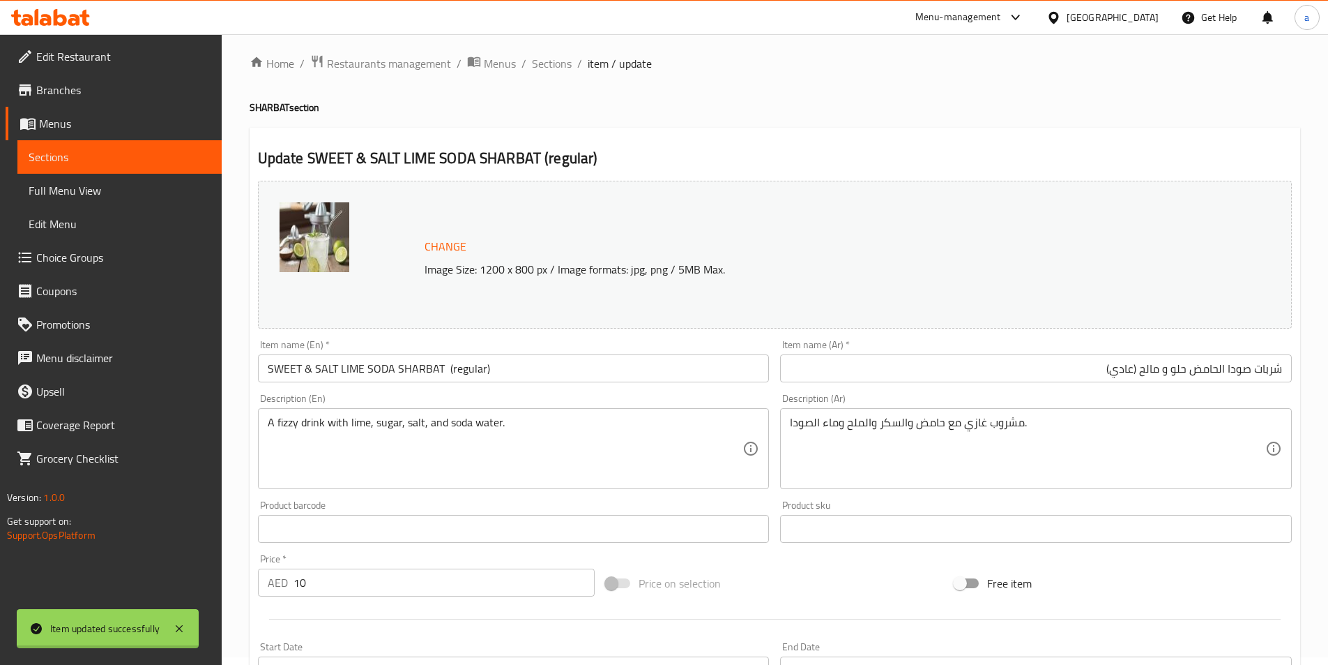
scroll to position [0, 0]
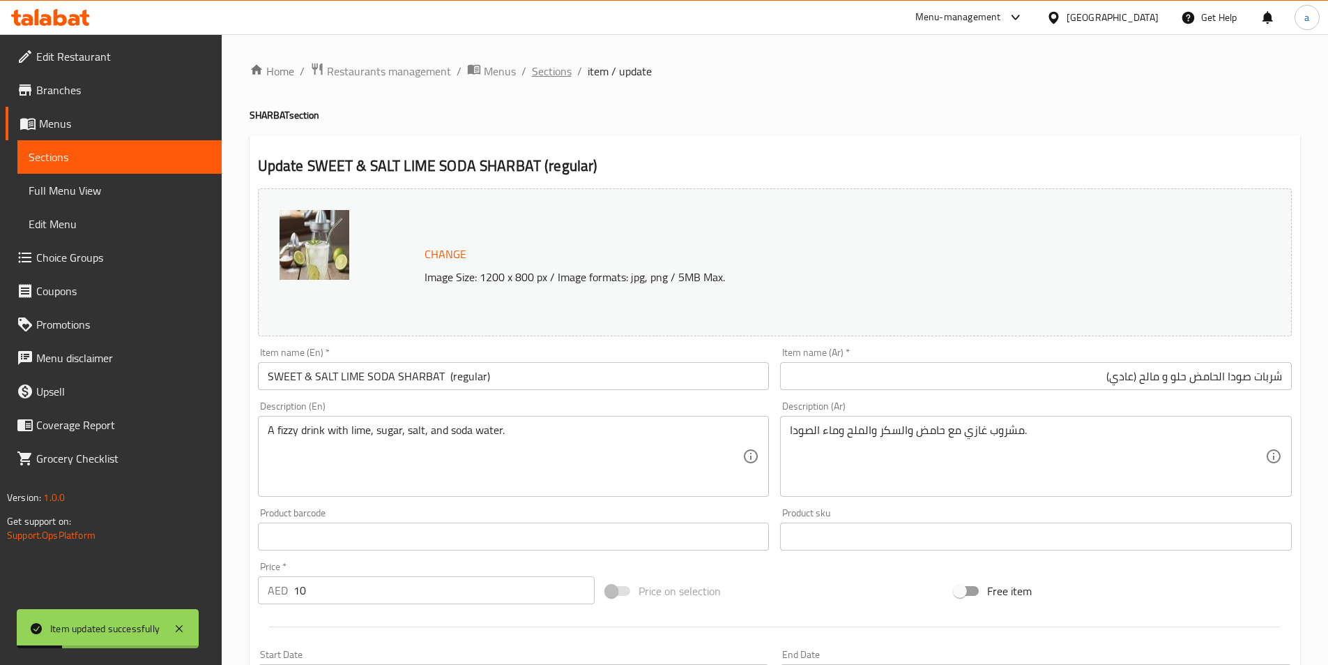
click at [549, 73] on span "Sections" at bounding box center [552, 71] width 40 height 17
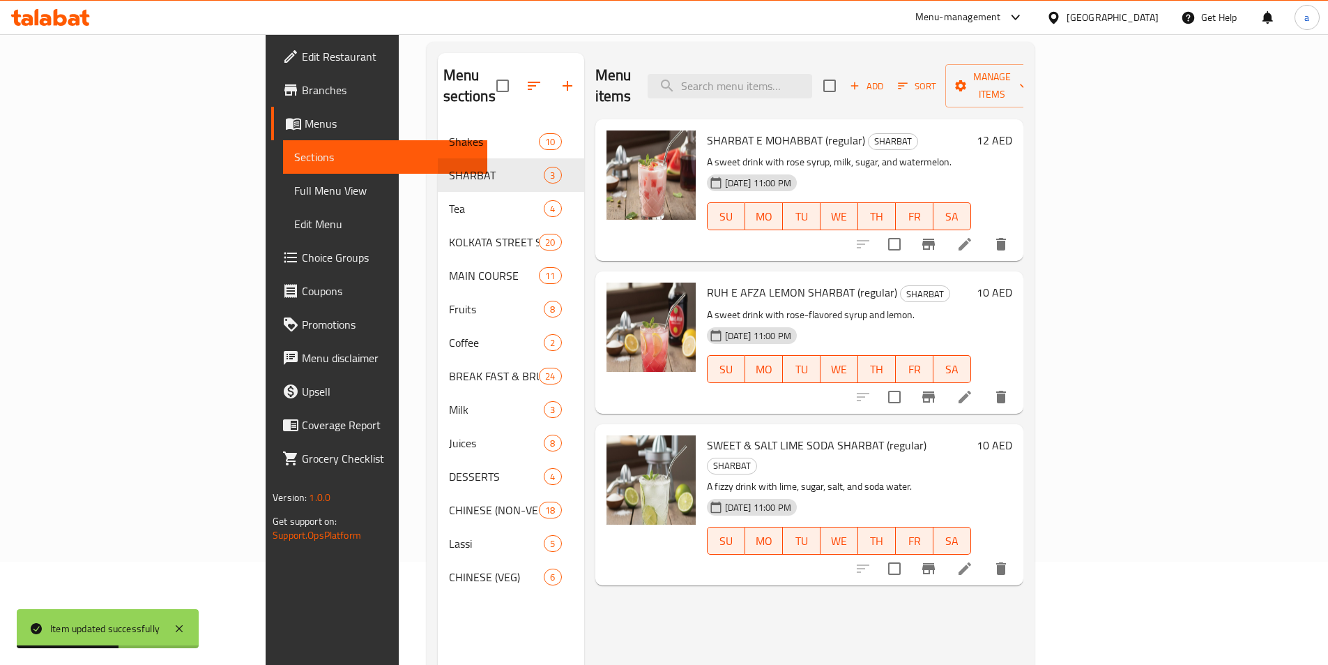
scroll to position [195, 0]
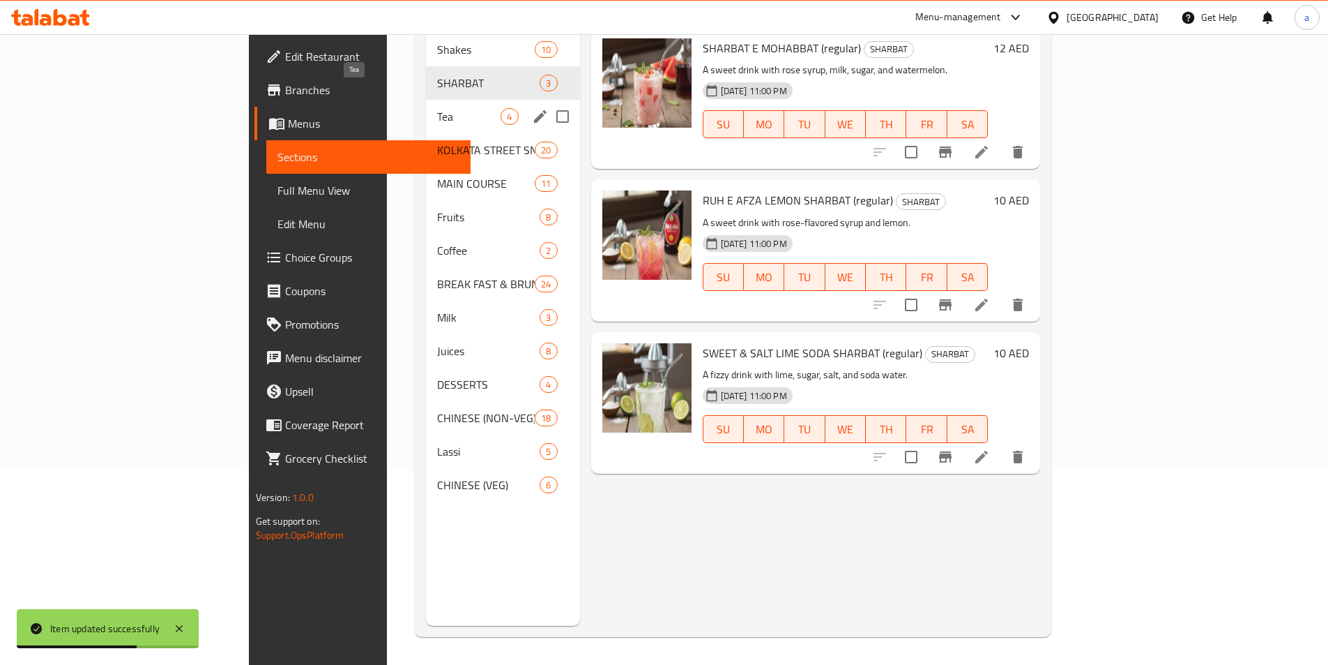
click at [437, 108] on span "Tea" at bounding box center [468, 116] width 63 height 17
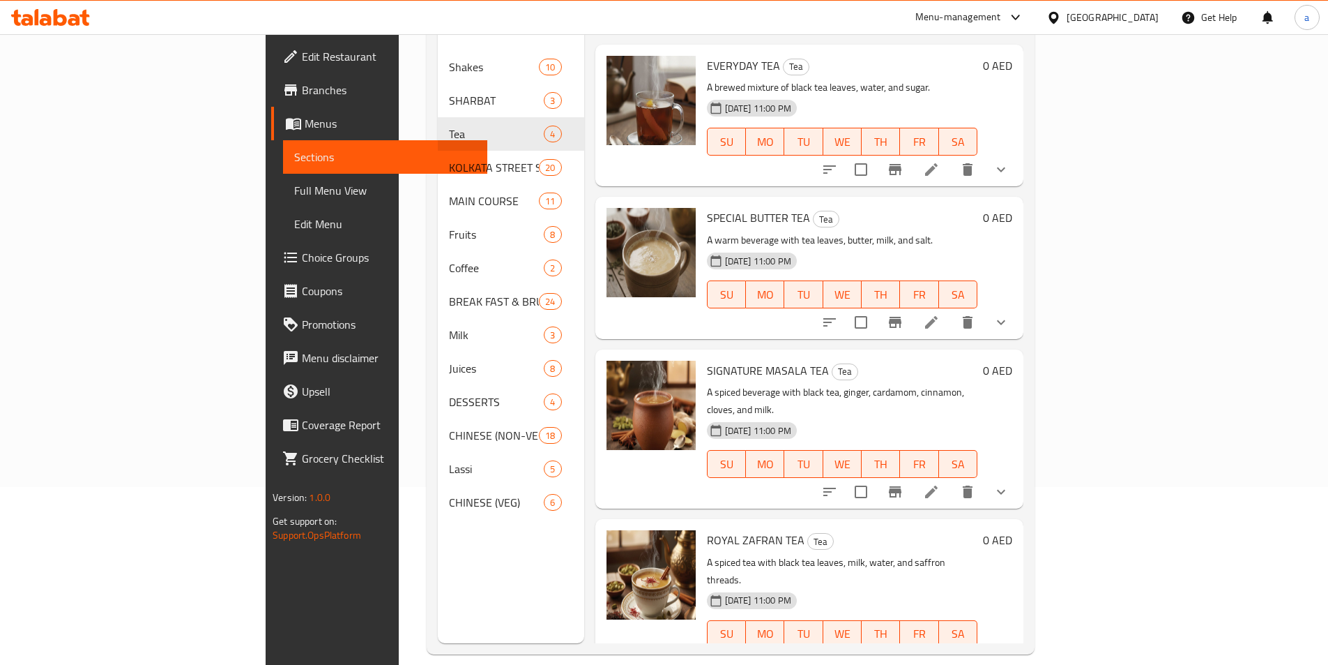
scroll to position [195, 0]
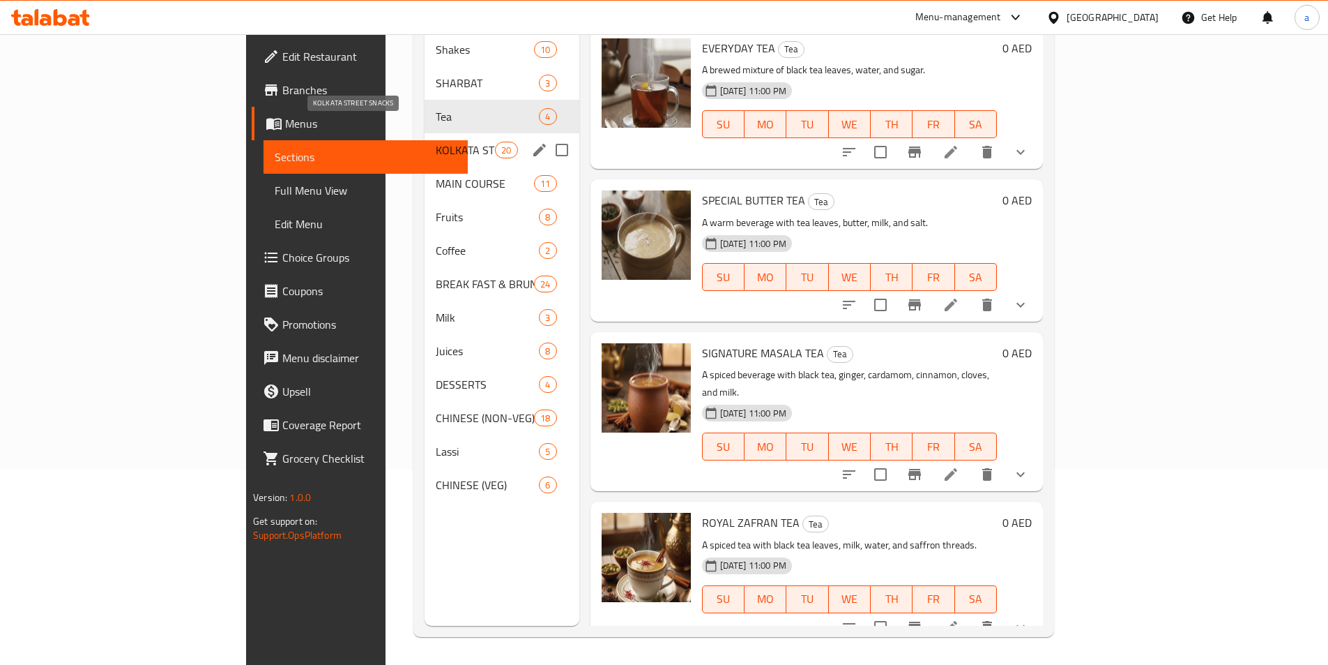
click at [436, 142] on span "KOLKATA STREET SNACKS" at bounding box center [465, 150] width 59 height 17
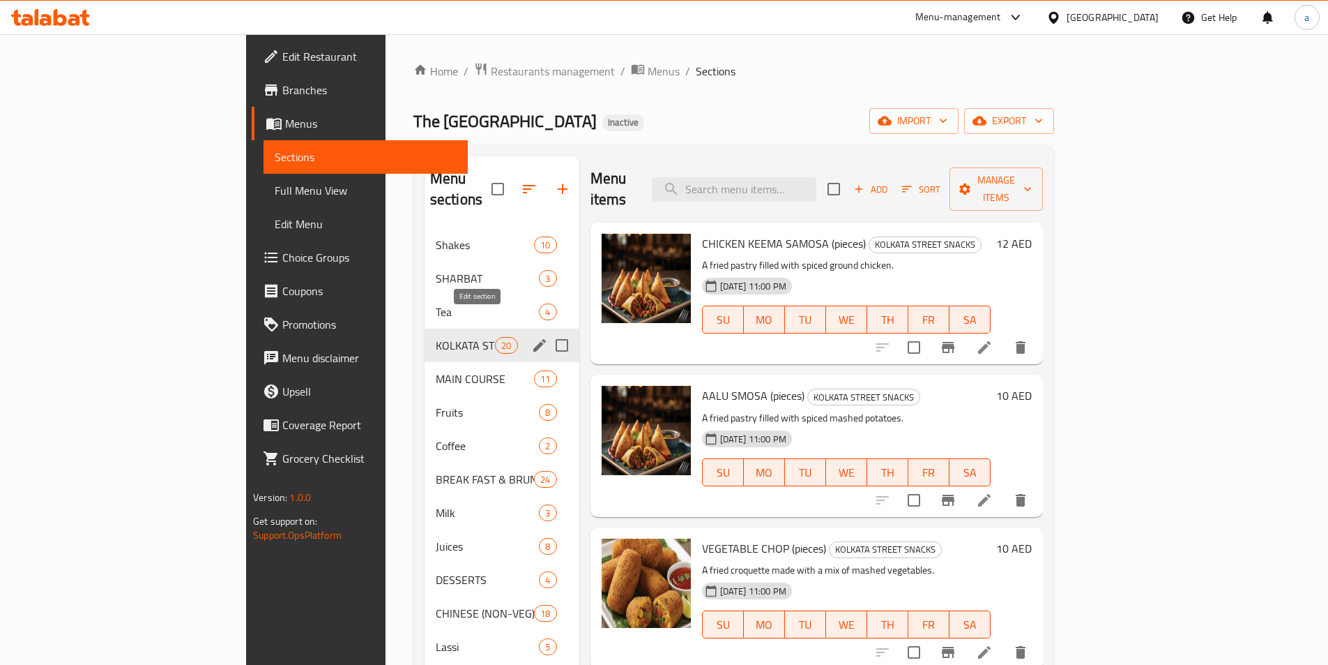
click at [531, 337] on icon "edit" at bounding box center [539, 345] width 17 height 17
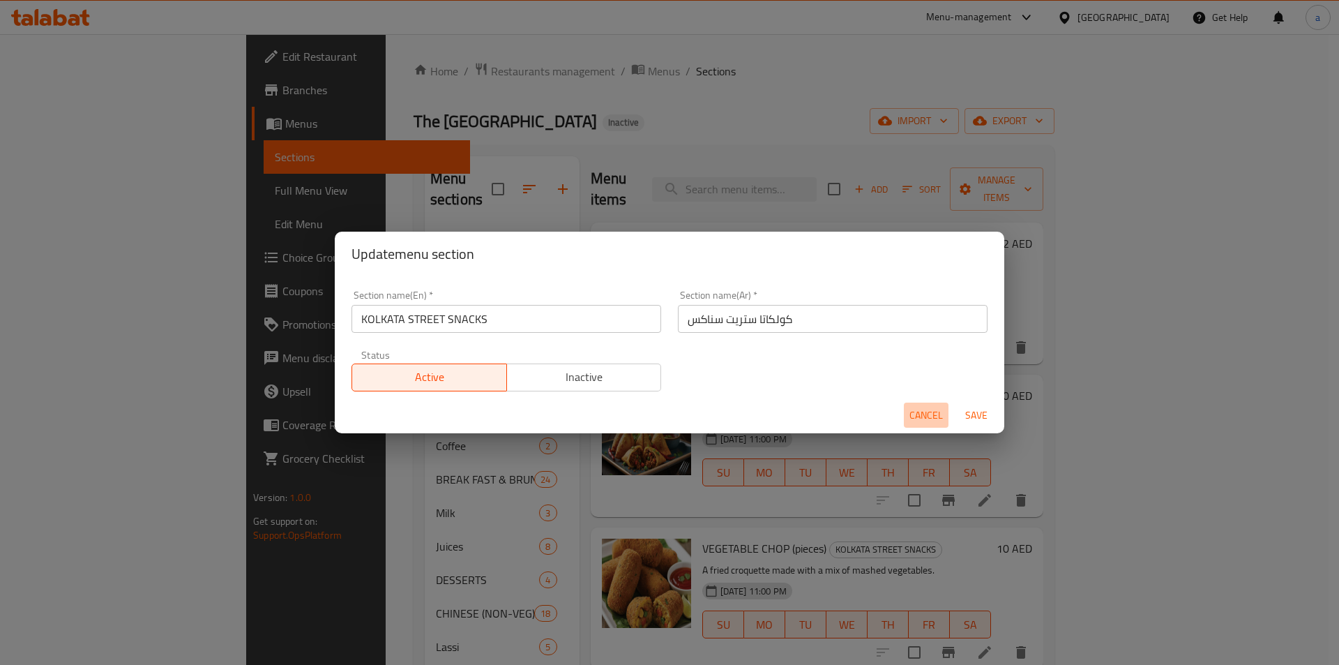
click at [928, 419] on span "Cancel" at bounding box center [925, 415] width 33 height 17
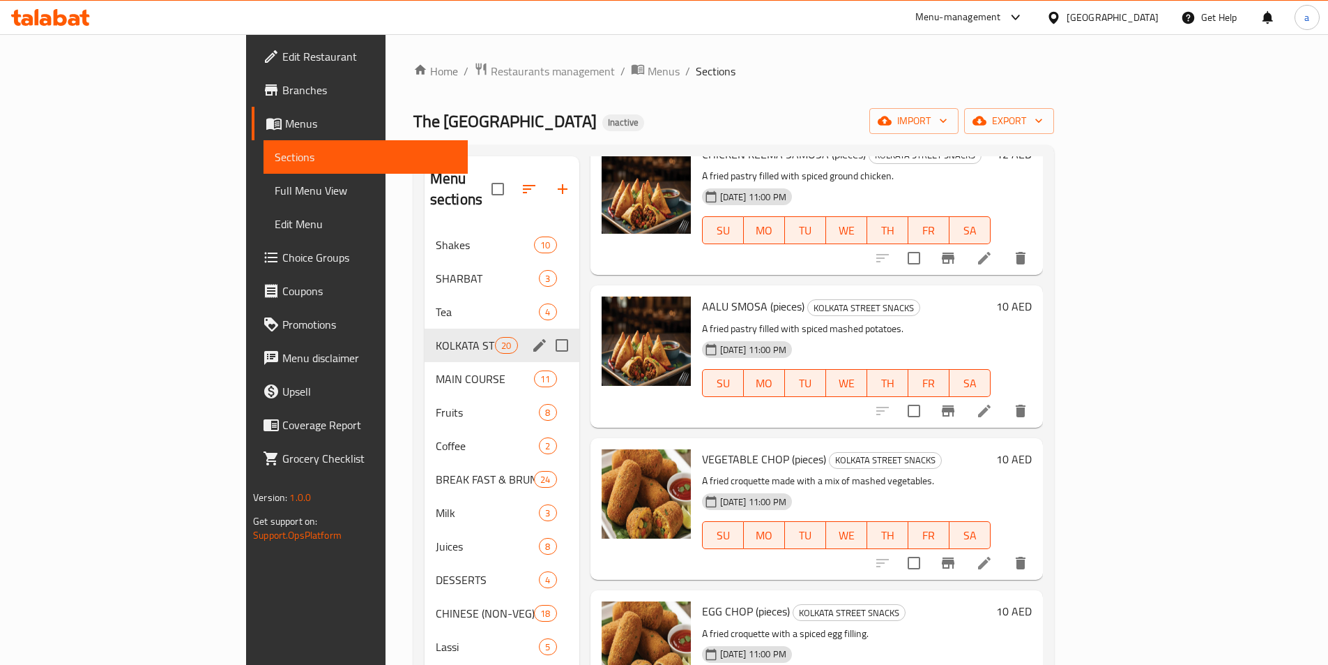
scroll to position [209, 0]
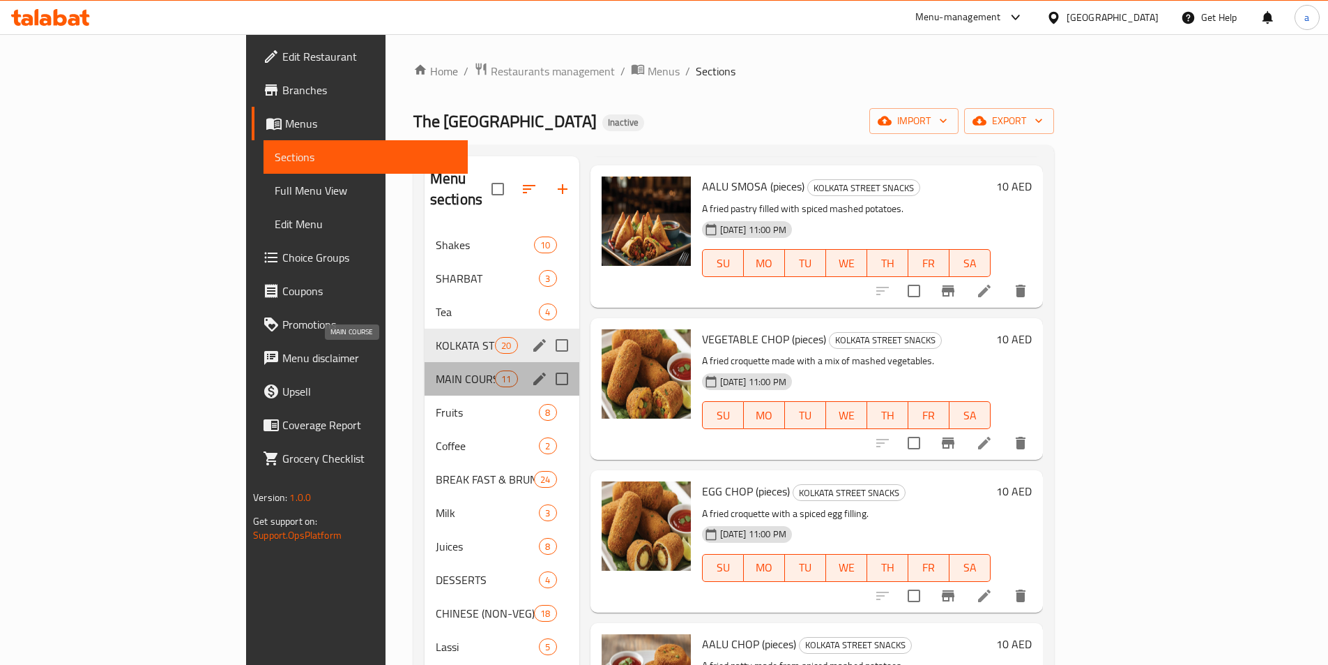
click at [436, 370] on span "MAIN COURSE" at bounding box center [465, 378] width 59 height 17
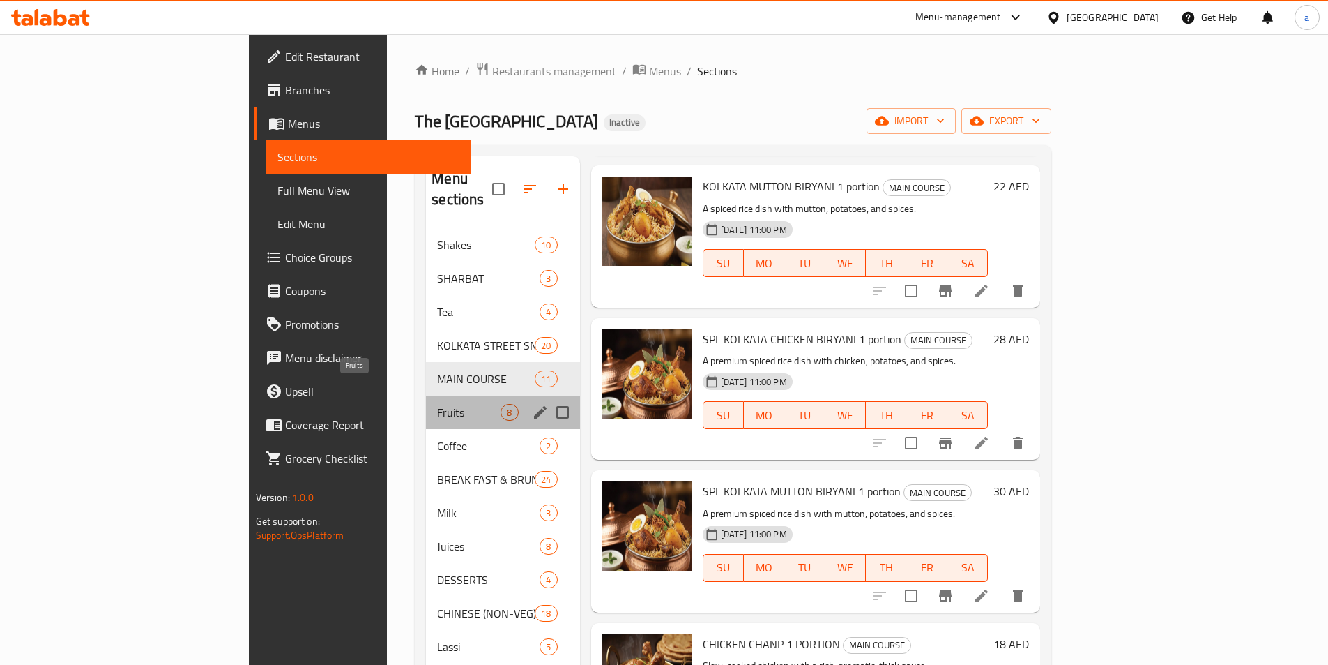
click at [437, 404] on span "Fruits" at bounding box center [468, 412] width 63 height 17
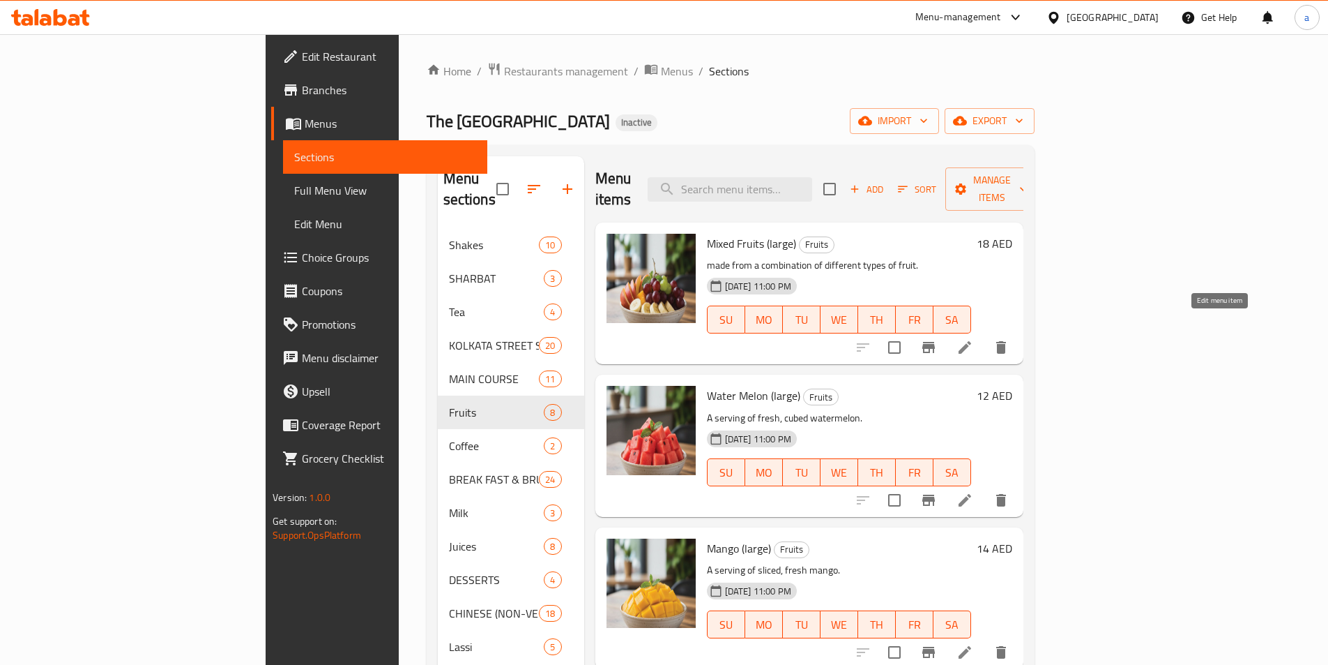
click at [973, 339] on icon at bounding box center [965, 347] width 17 height 17
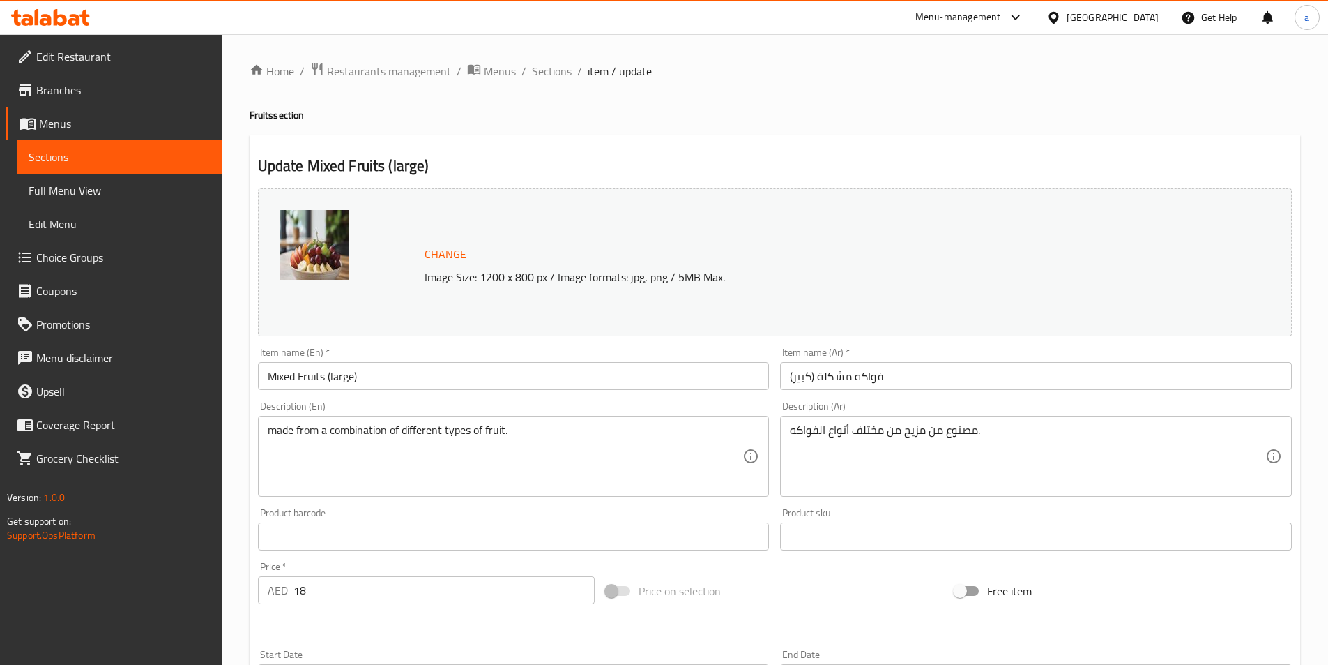
click at [399, 367] on input "Mixed Fruits (large)" at bounding box center [514, 376] width 512 height 28
click at [548, 72] on span "Sections" at bounding box center [552, 71] width 40 height 17
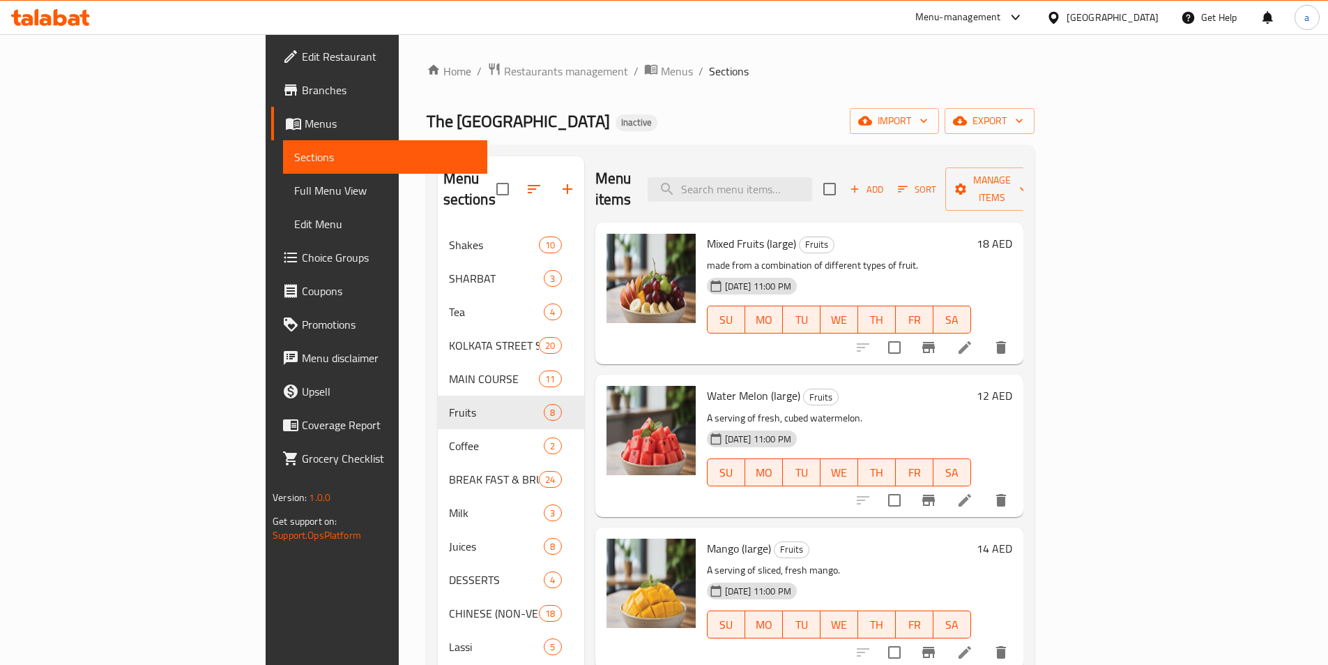
click at [707, 233] on span "Mixed Fruits (large)" at bounding box center [751, 243] width 89 height 21
copy span "Fruits"
click at [844, 409] on p "A serving of fresh, cubed watermelon." at bounding box center [839, 417] width 264 height 17
click at [973, 492] on icon at bounding box center [965, 500] width 17 height 17
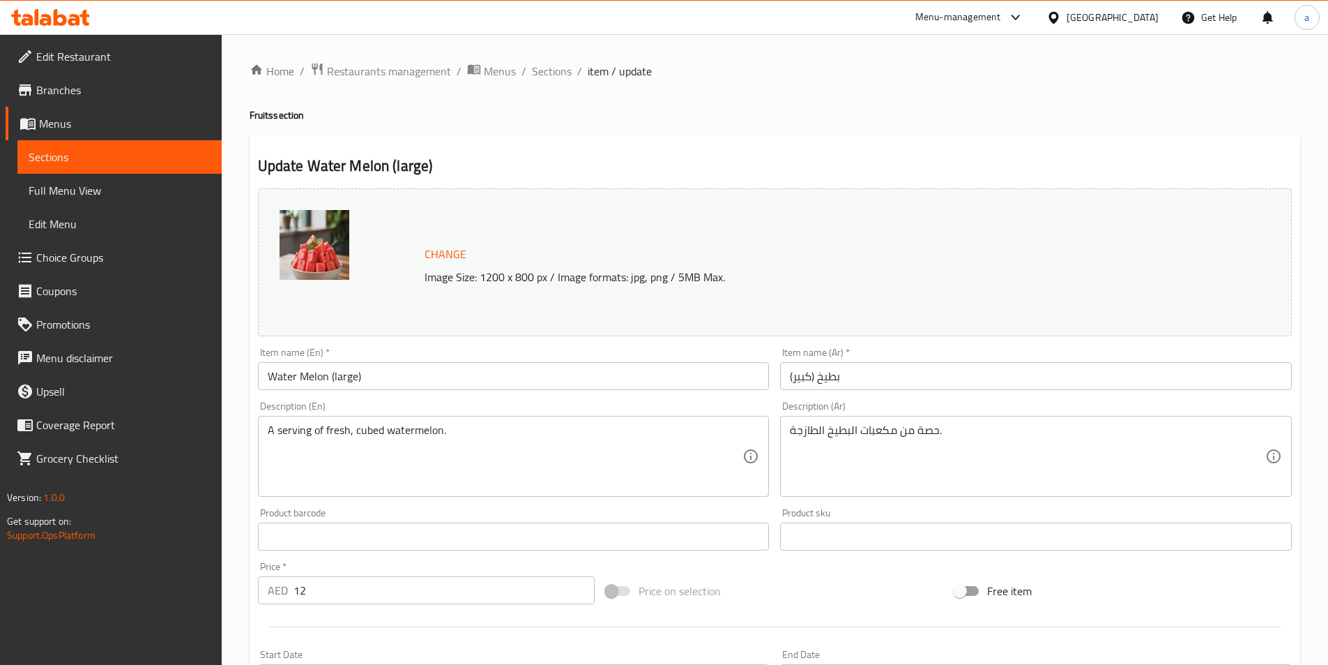
click at [538, 383] on input "Water Melon (large)" at bounding box center [514, 376] width 512 height 28
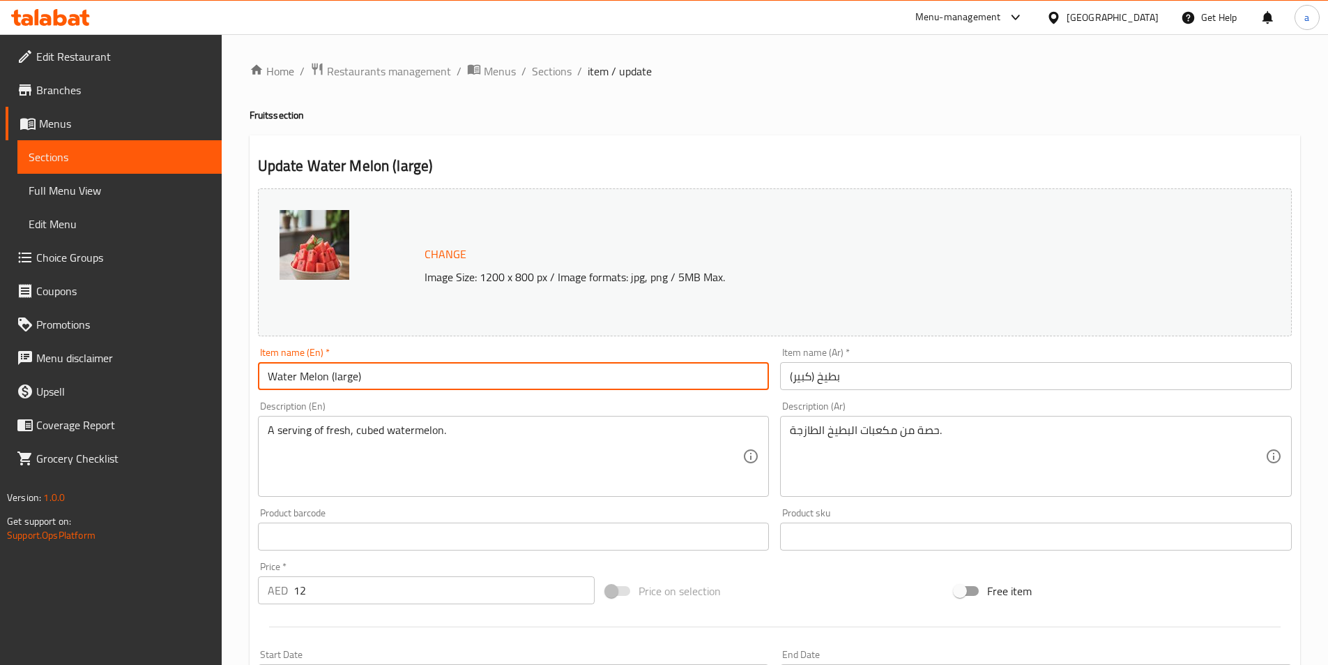
paste input "Fruits"
type input "Water Melon Fruits (large)"
click at [903, 374] on input "بطيخ (كبير)" at bounding box center [1036, 376] width 512 height 28
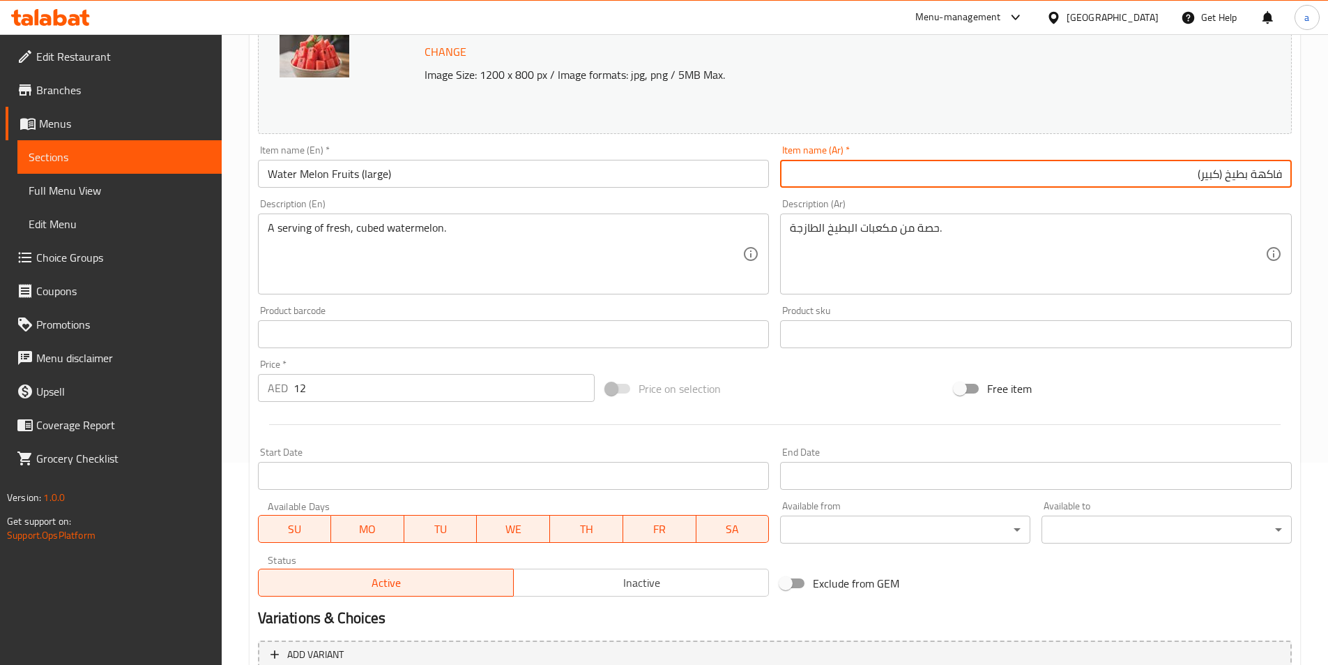
scroll to position [209, 0]
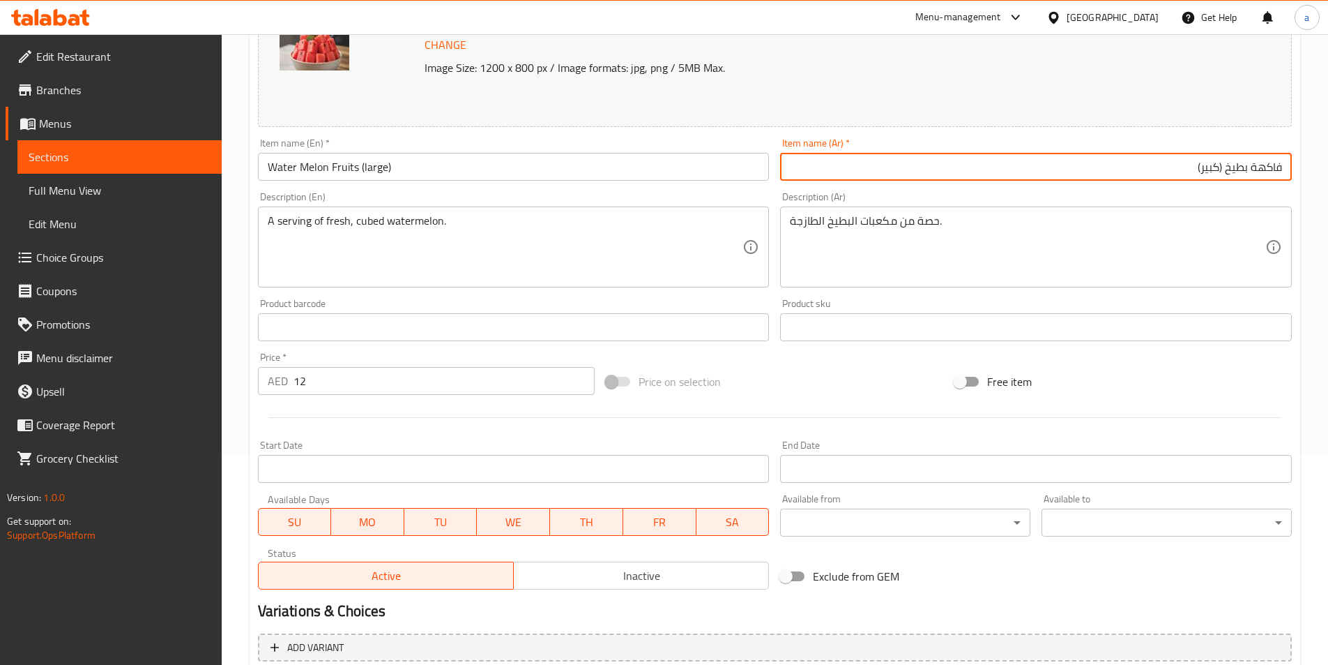
click at [1270, 164] on input "فاكهة بطيخ (كبير)" at bounding box center [1036, 167] width 512 height 28
click at [898, 155] on input "فاكهة بطيخ (كبير)" at bounding box center [1036, 167] width 512 height 28
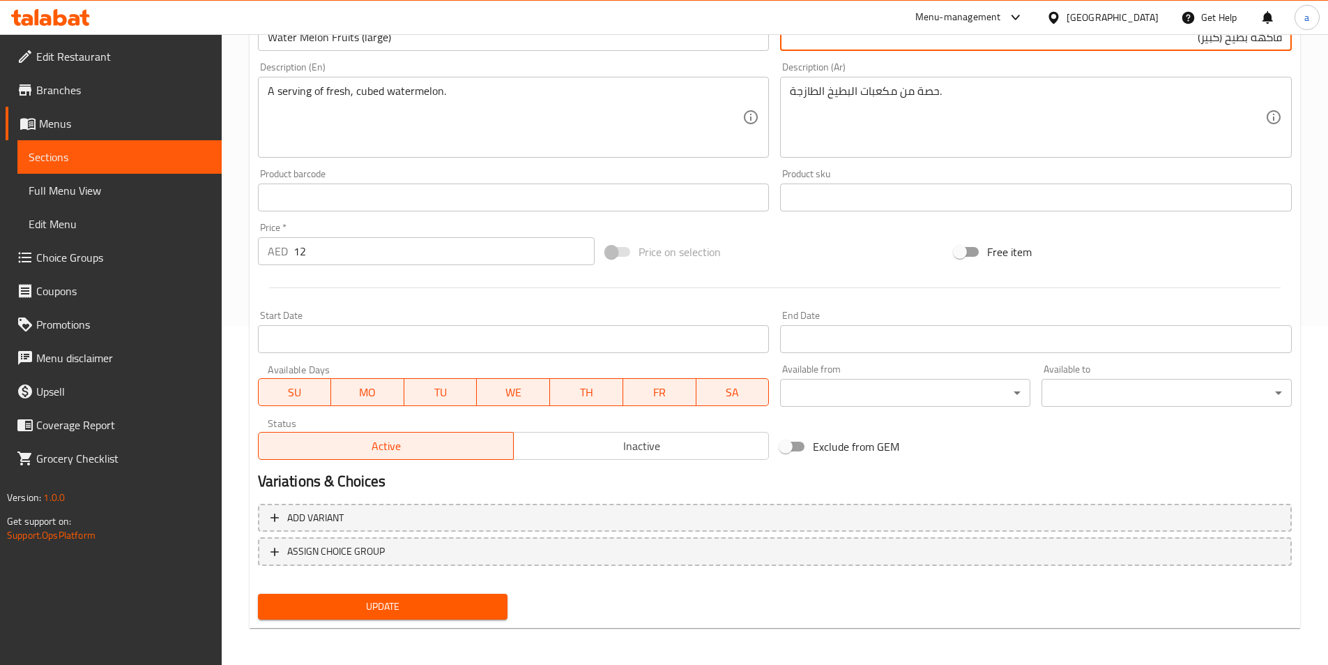
scroll to position [341, 0]
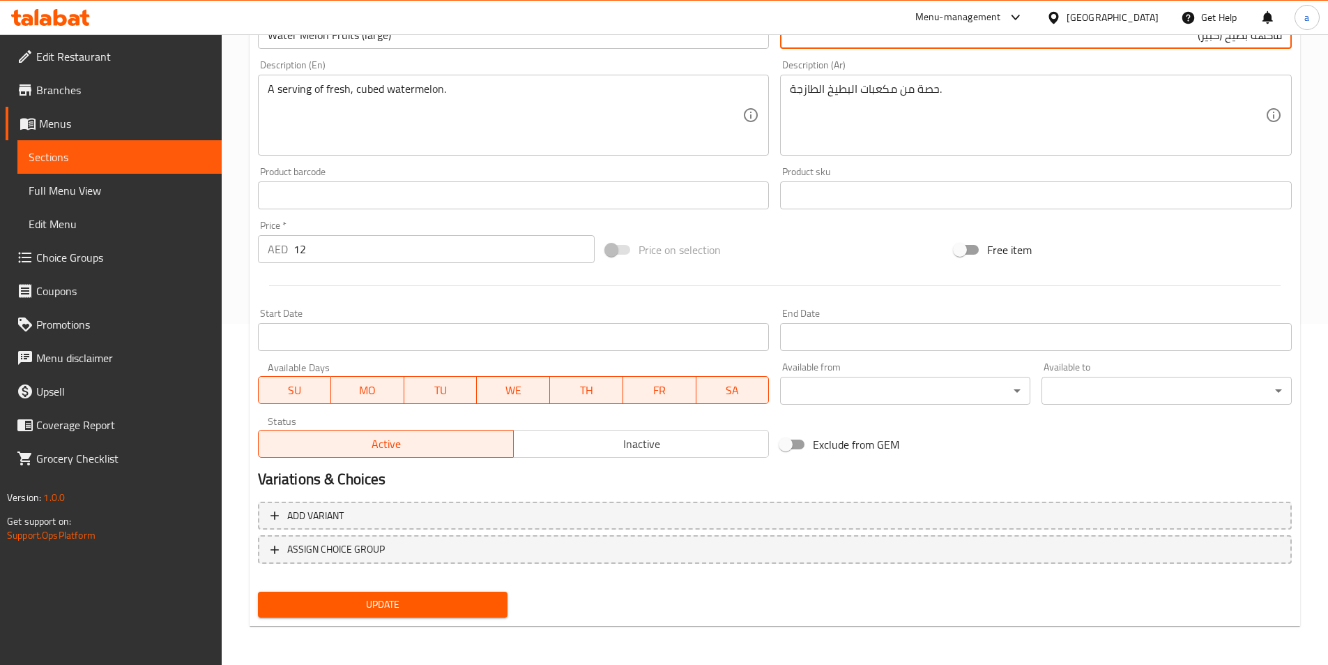
type input "فاكهة بطيخ (كبير)"
click at [453, 601] on span "Update" at bounding box center [383, 604] width 228 height 17
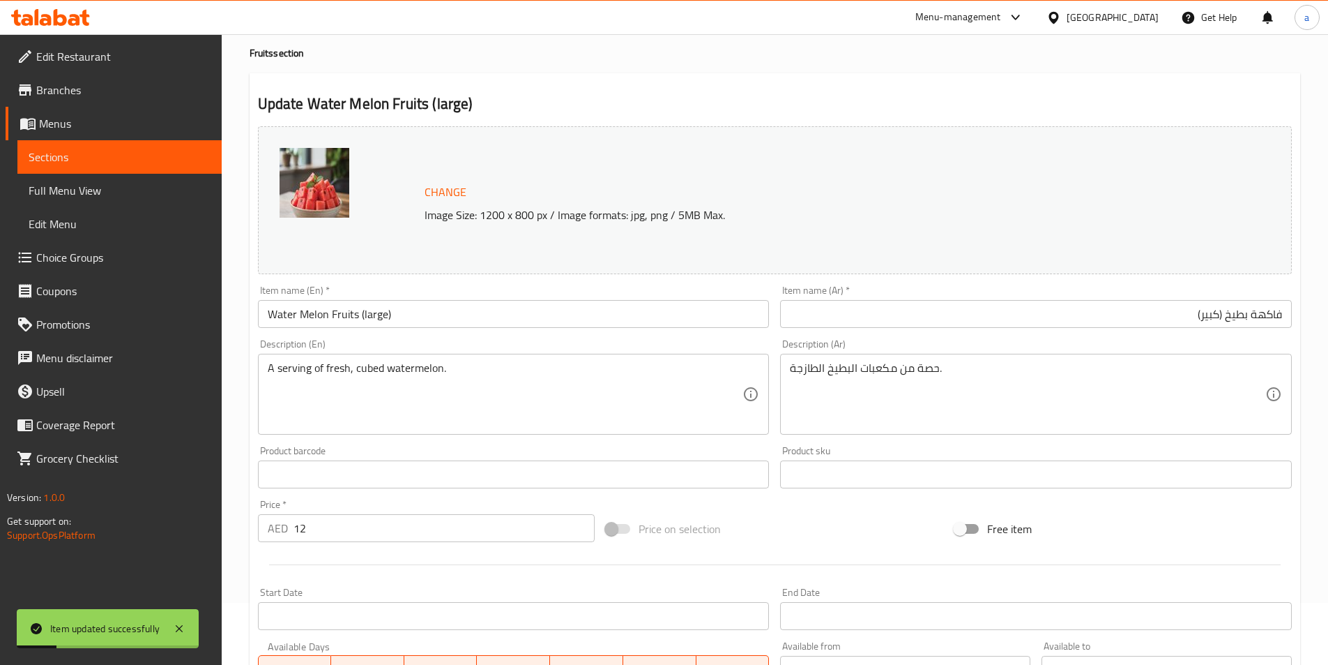
scroll to position [0, 0]
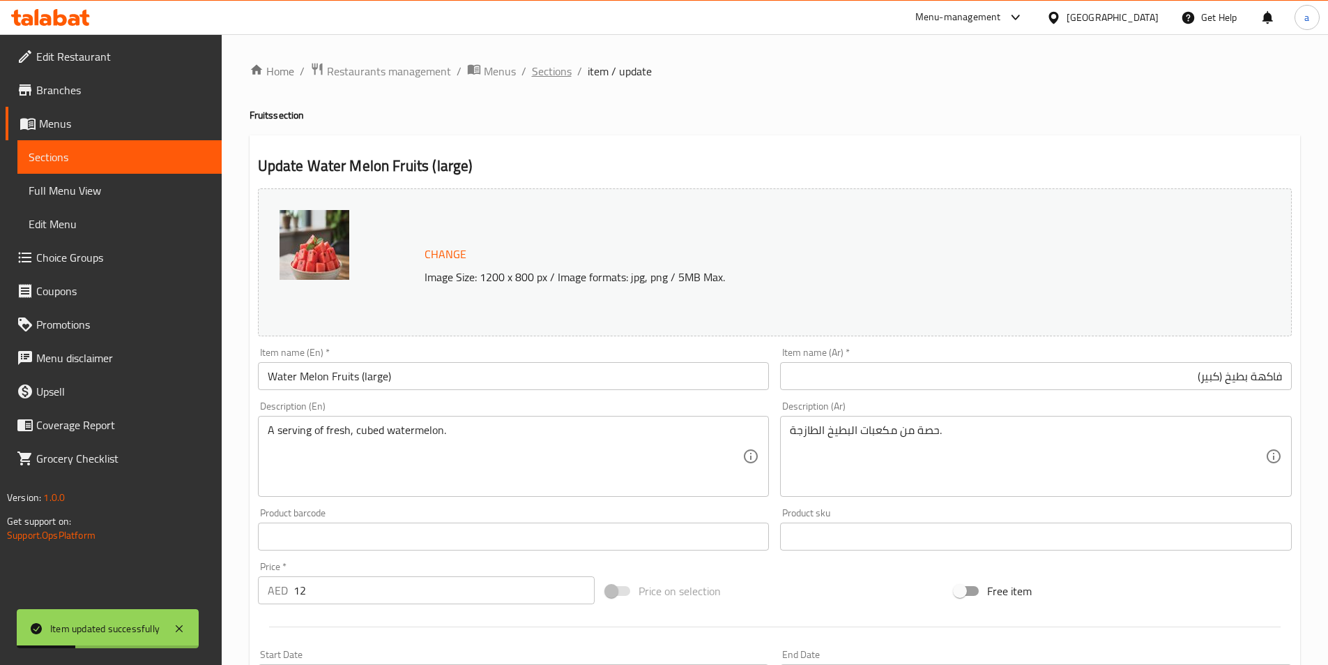
click at [561, 73] on span "Sections" at bounding box center [552, 71] width 40 height 17
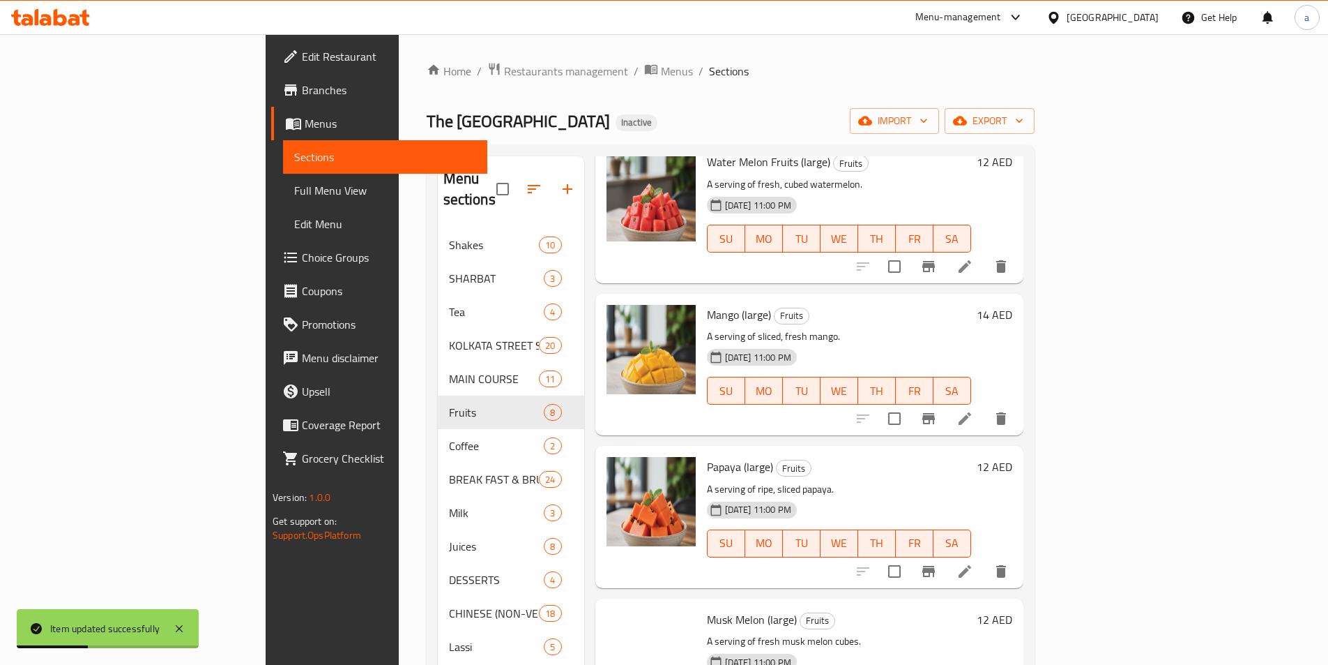
scroll to position [279, 0]
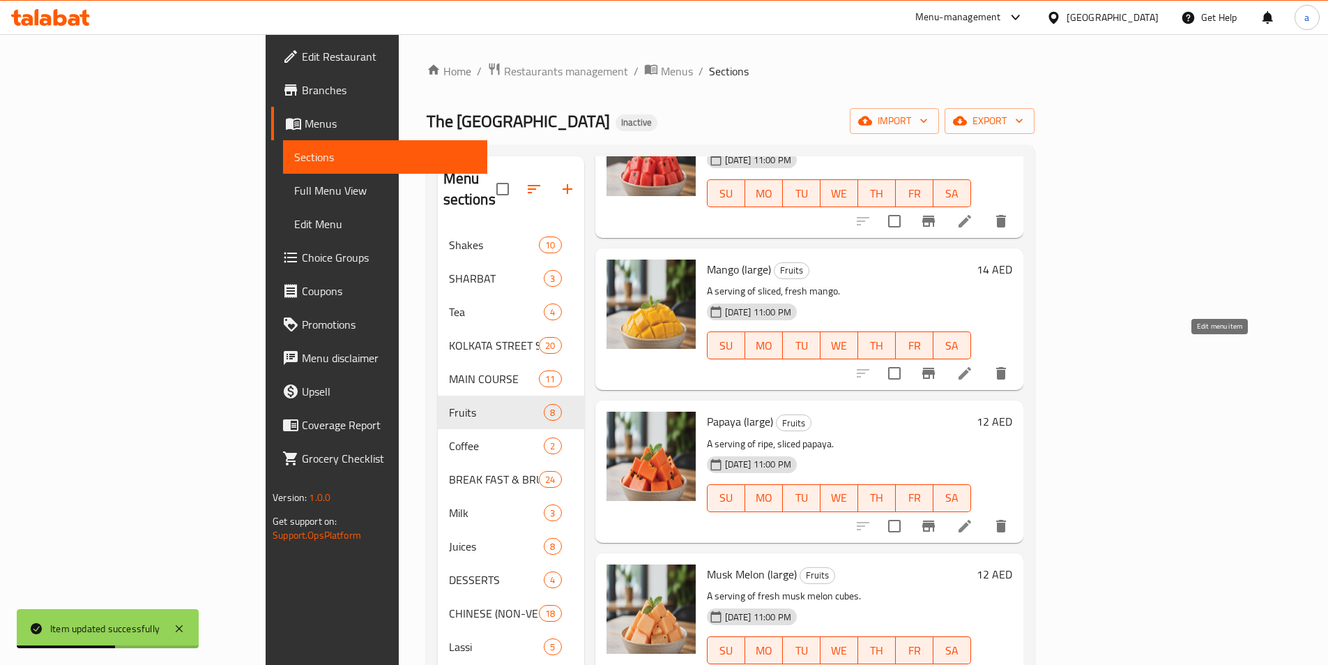
click at [971, 367] on icon at bounding box center [965, 373] width 13 height 13
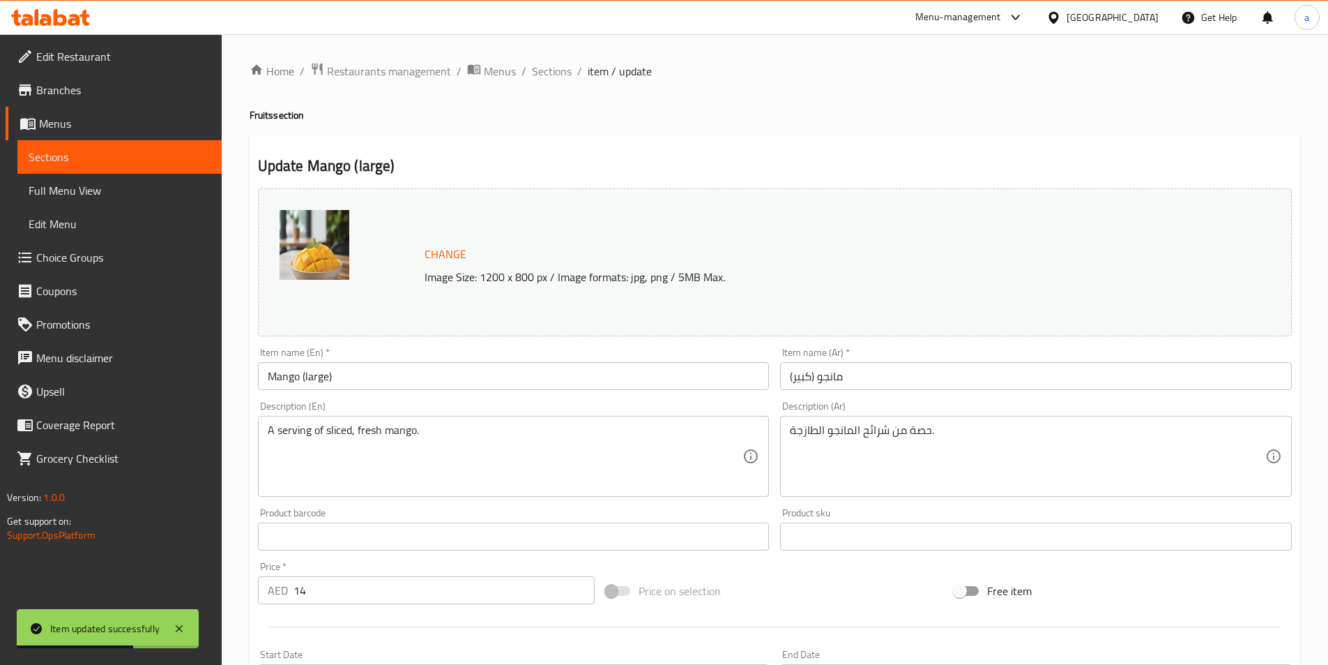
click at [416, 376] on input "Mango (large)" at bounding box center [514, 376] width 512 height 28
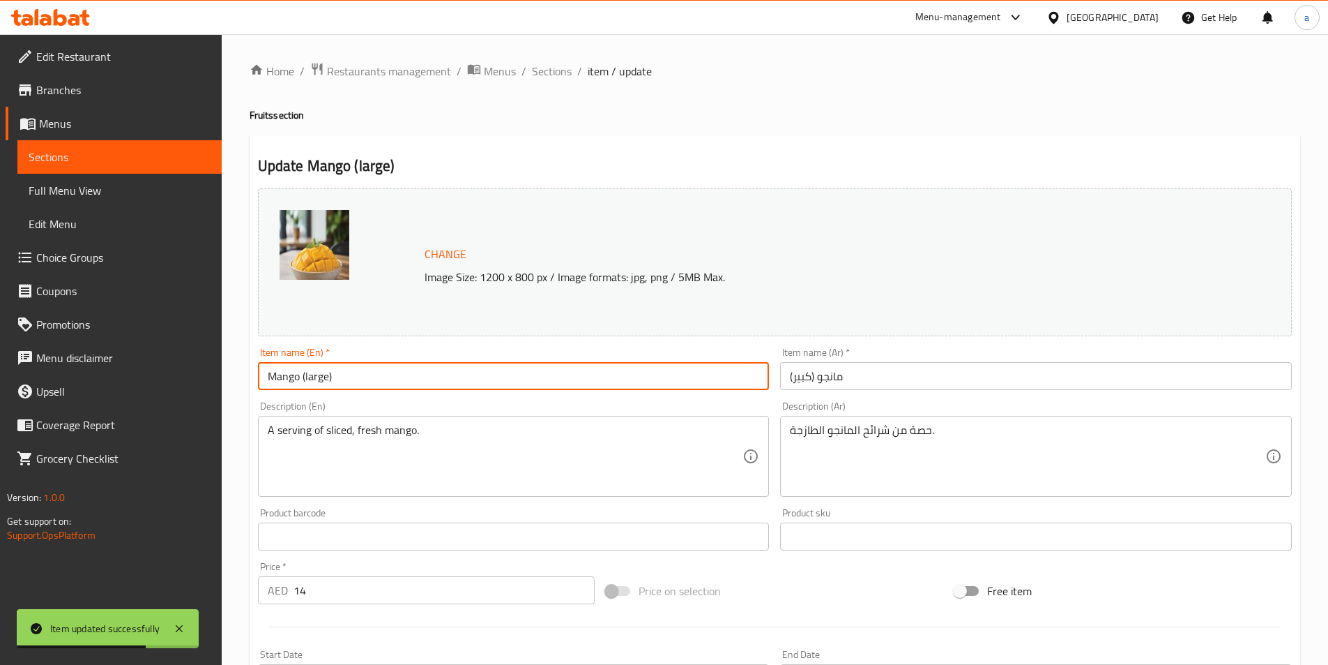
click at [301, 380] on input "Mango (large)" at bounding box center [514, 376] width 512 height 28
paste input "Fruits"
click at [314, 379] on input "Mango Fruit (large)" at bounding box center [514, 376] width 512 height 28
type input "Mango Fruit (large)"
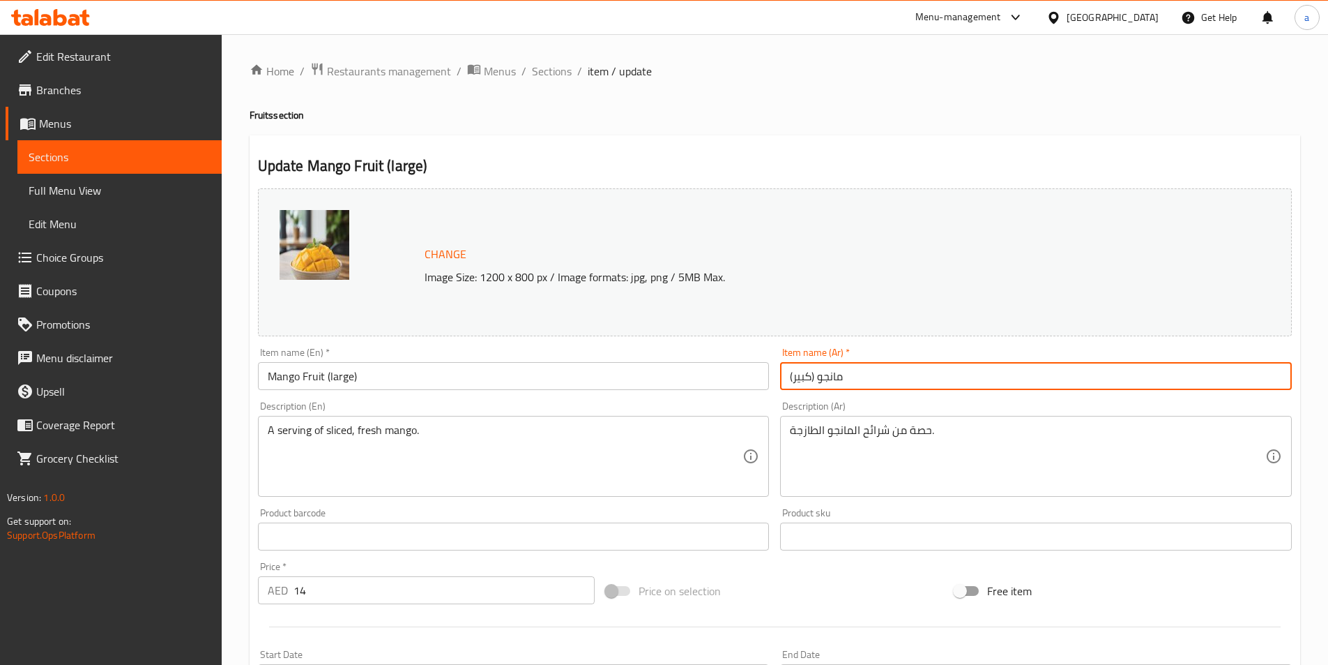
click at [909, 378] on input "مانجو (كبير)" at bounding box center [1036, 376] width 512 height 28
paste input "فاكهة"
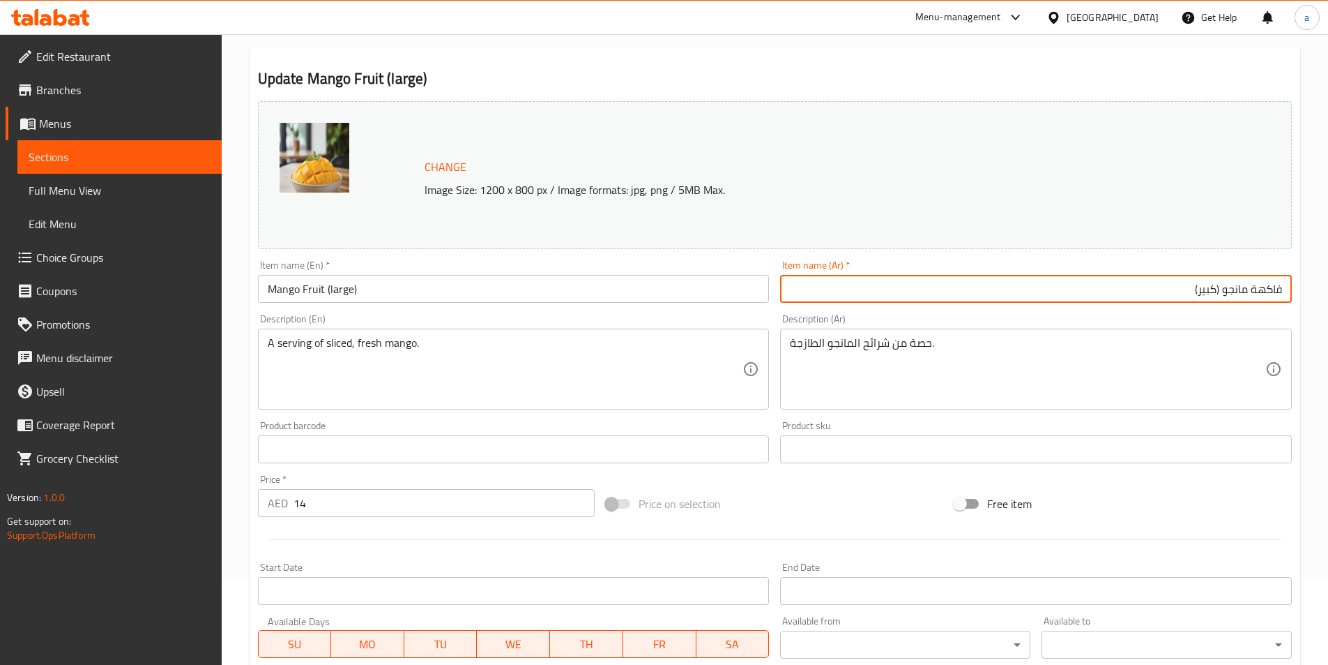
scroll to position [279, 0]
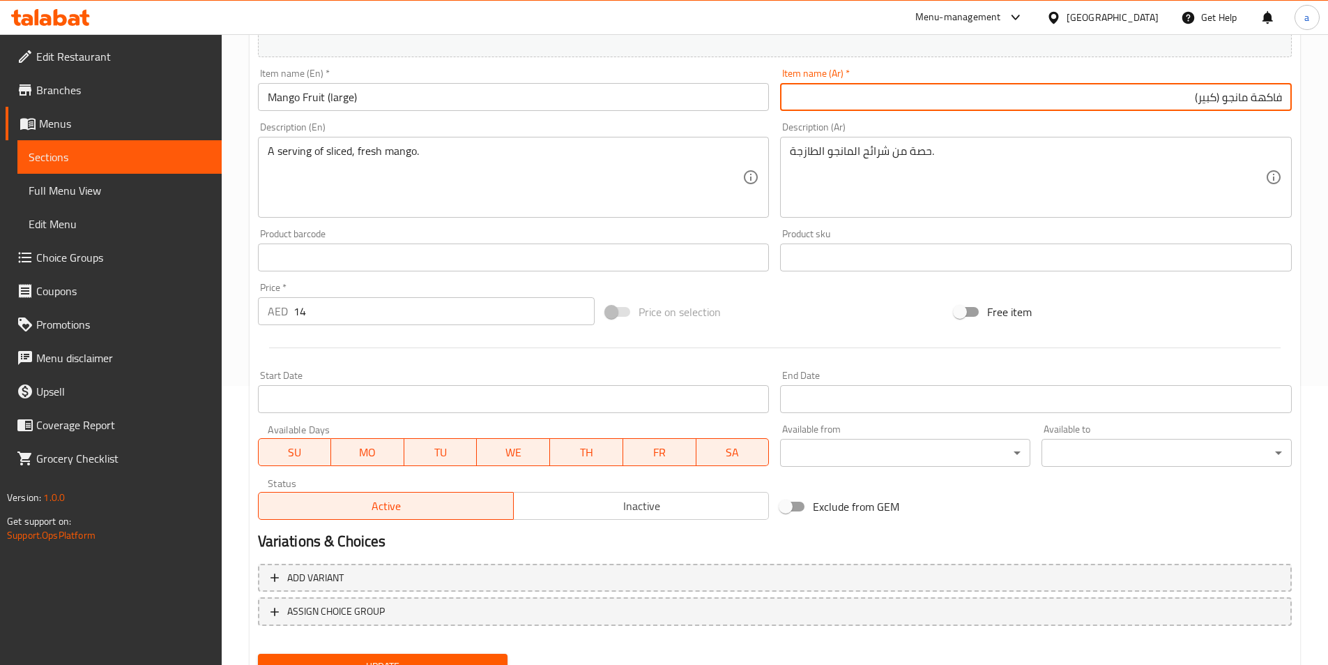
type input "فاكهة مانجو (كبير)"
click at [424, 661] on span "Update" at bounding box center [383, 666] width 228 height 17
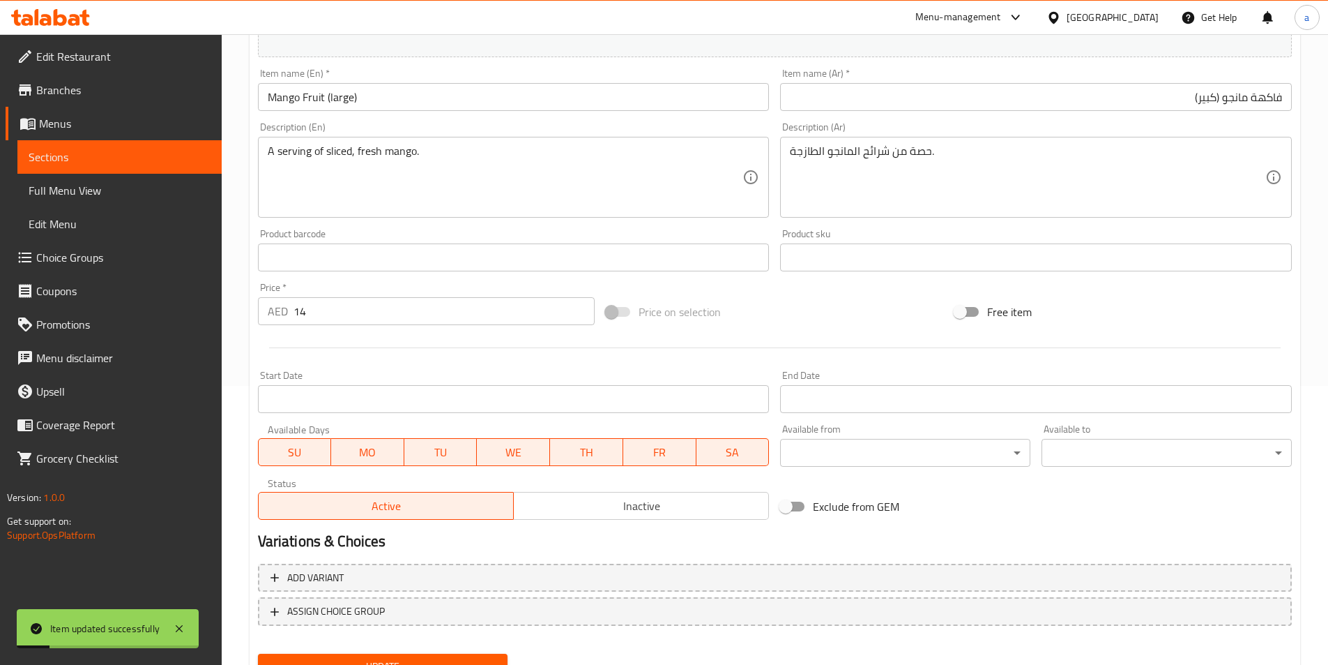
click at [289, 98] on input "Mango Fruit (large)" at bounding box center [514, 97] width 512 height 28
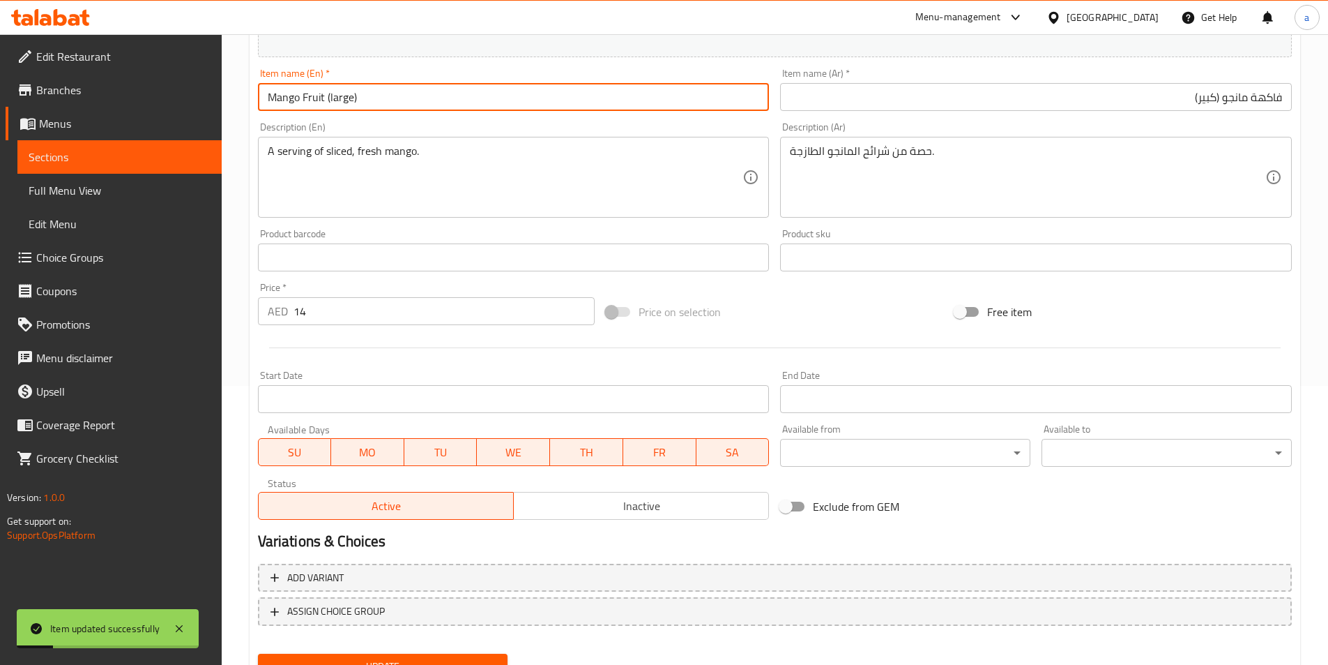
click at [289, 98] on input "Mango Fruit (large)" at bounding box center [514, 97] width 512 height 28
click at [328, 98] on input "Mango Fruit (large)" at bounding box center [514, 97] width 512 height 28
drag, startPoint x: 327, startPoint y: 98, endPoint x: 261, endPoint y: 98, distance: 66.2
click at [261, 98] on input "Mango Fruit (large)" at bounding box center [514, 97] width 512 height 28
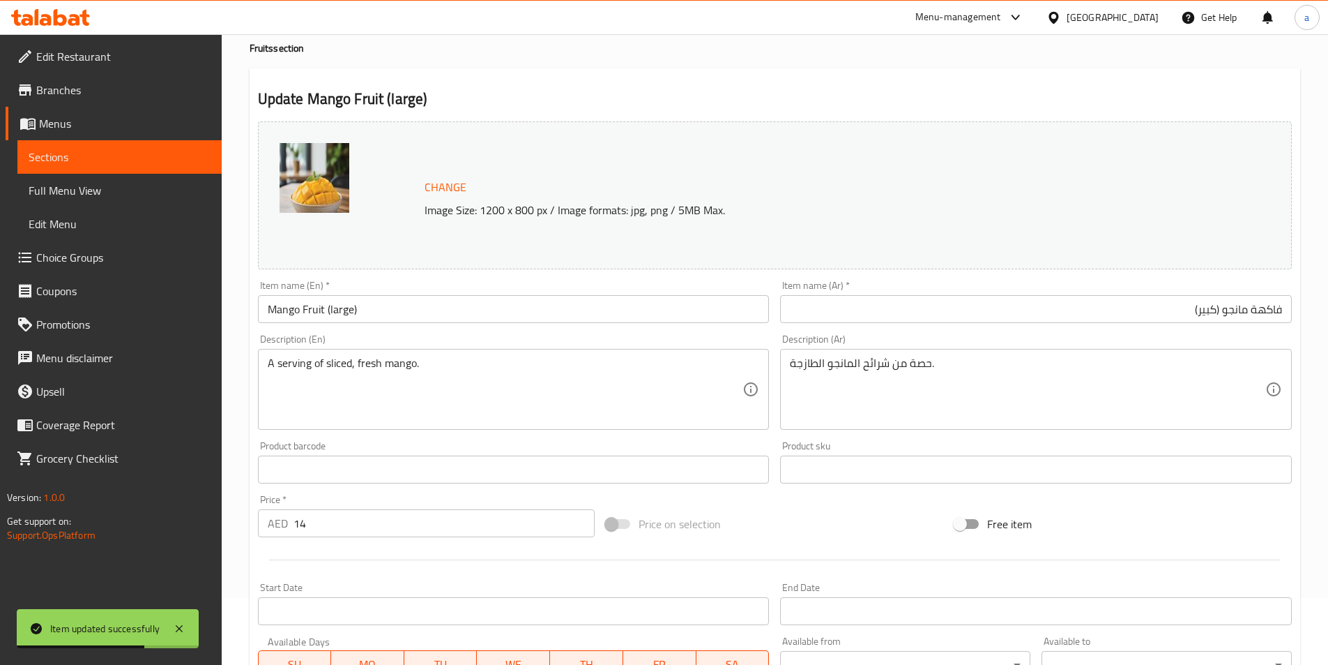
scroll to position [0, 0]
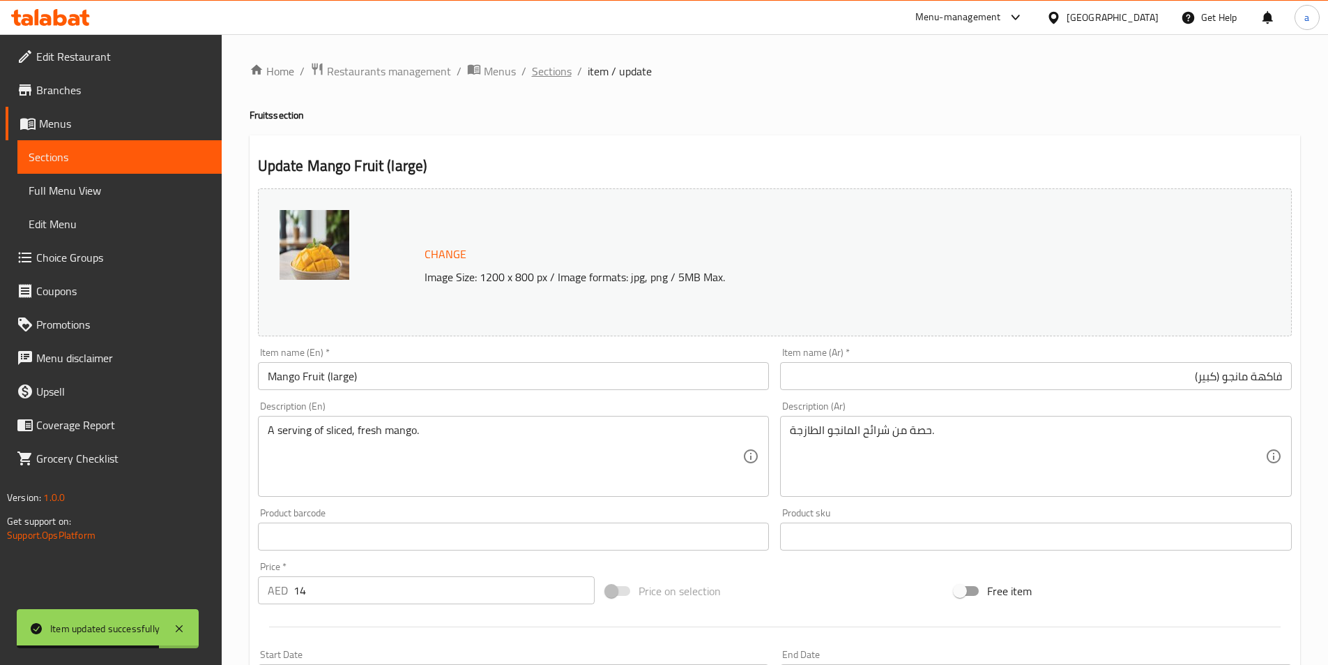
click at [553, 72] on span "Sections" at bounding box center [552, 71] width 40 height 17
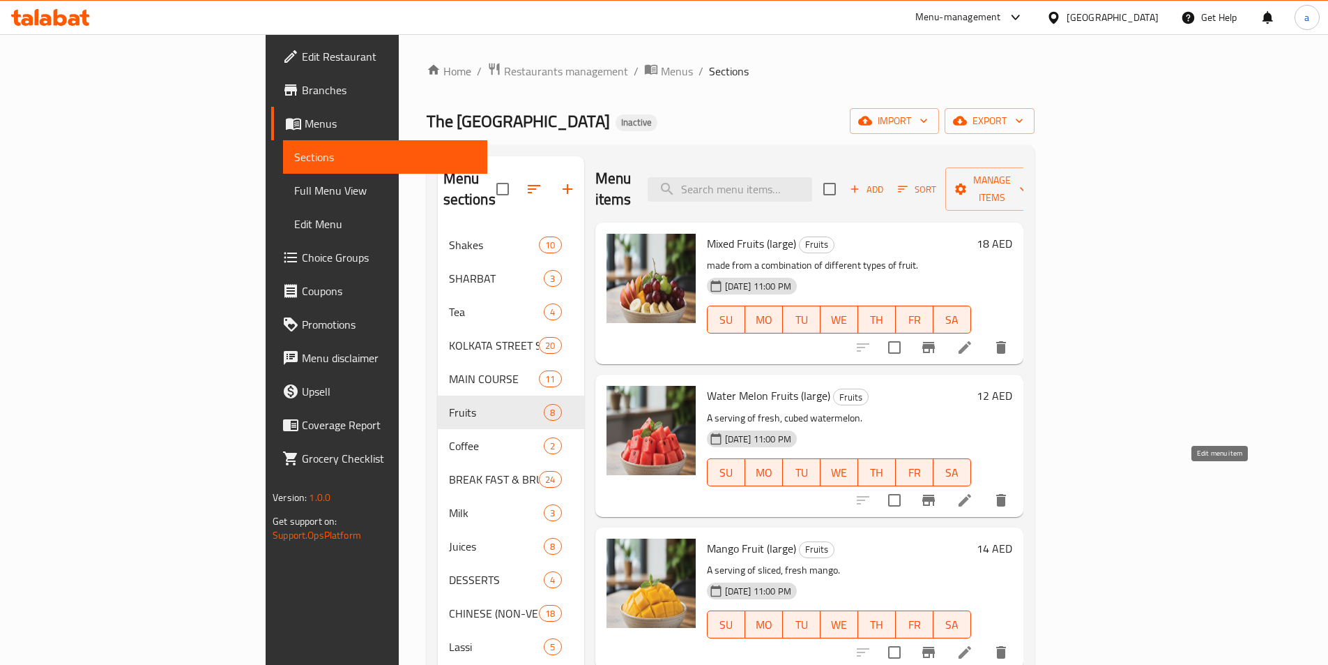
click at [971, 494] on icon at bounding box center [965, 500] width 13 height 13
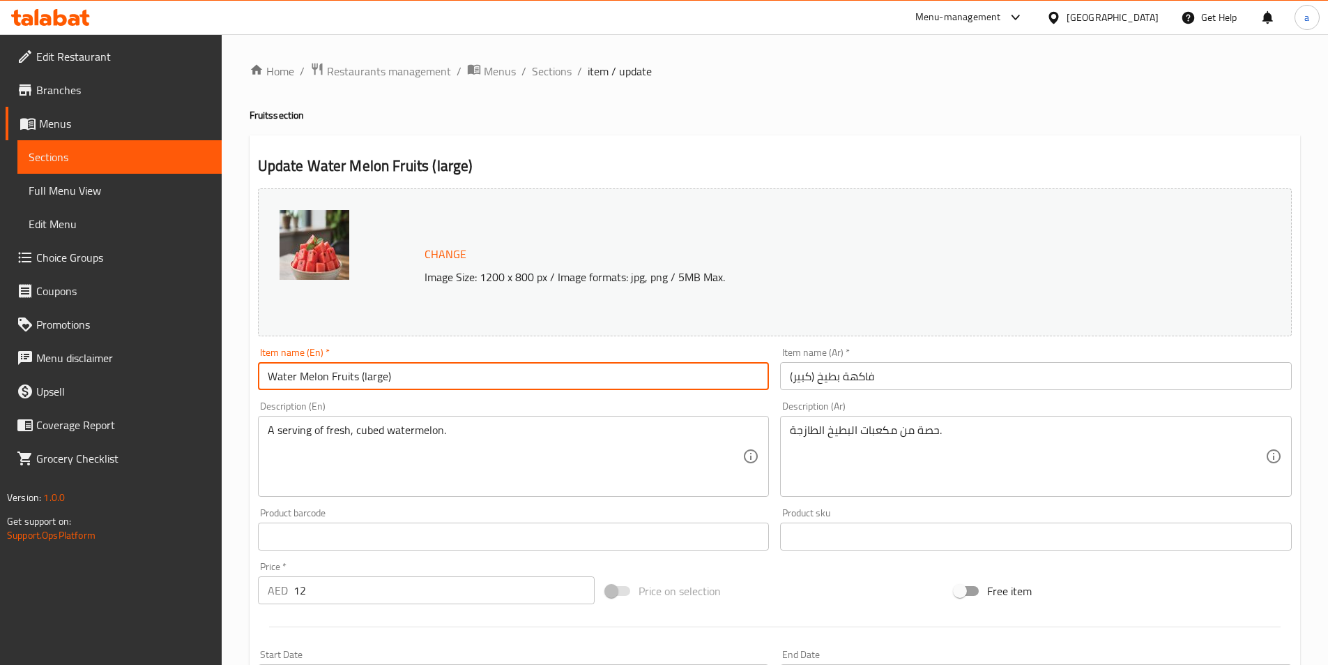
click at [359, 379] on input "Water Melon Fruits (large)" at bounding box center [514, 376] width 512 height 28
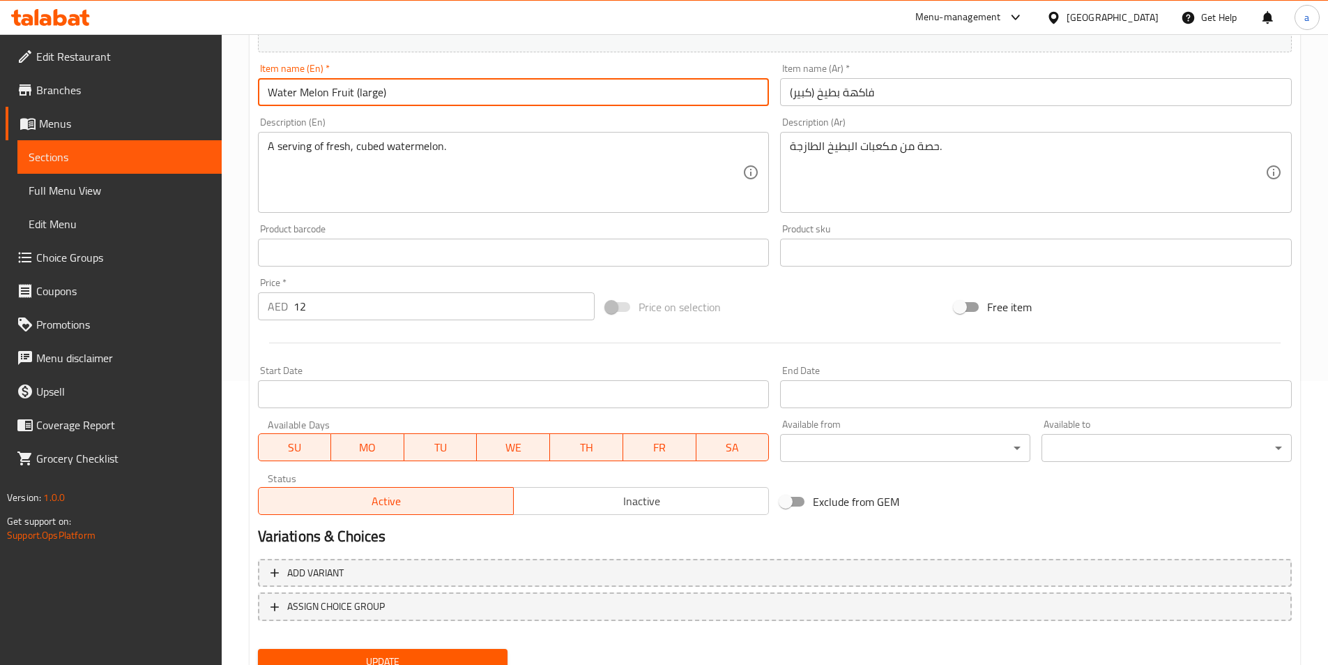
scroll to position [341, 0]
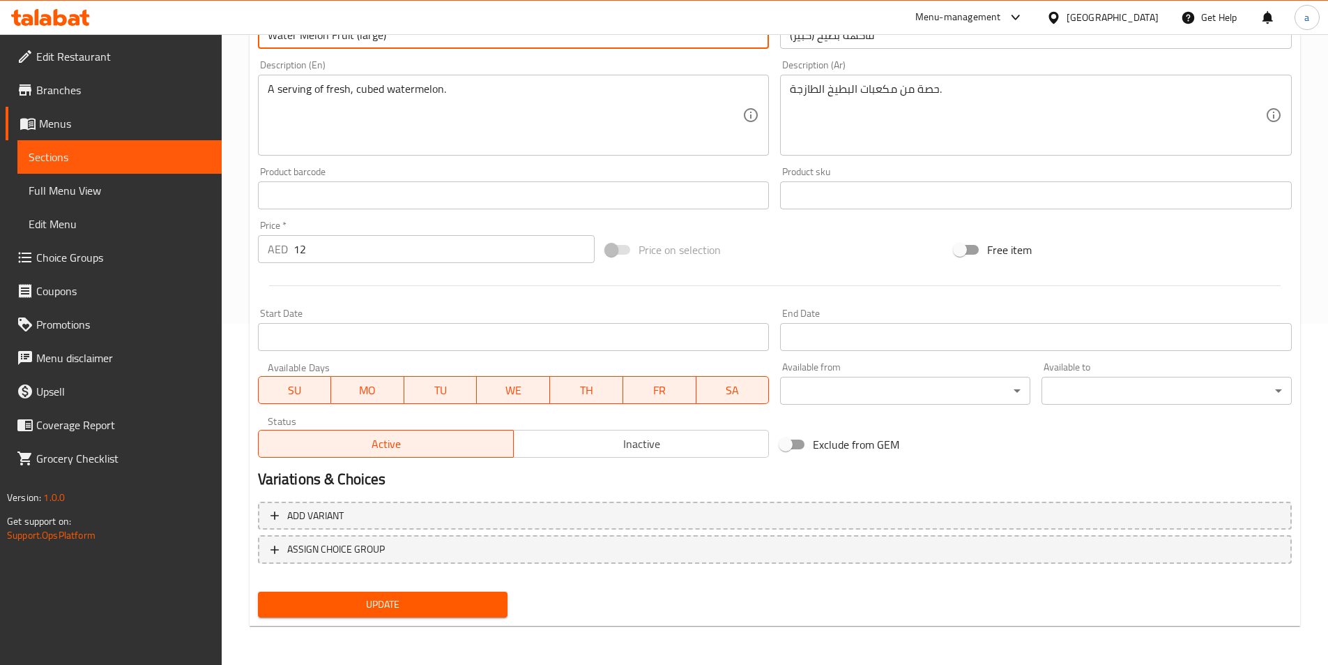
type input "Water Melon Fruit (large)"
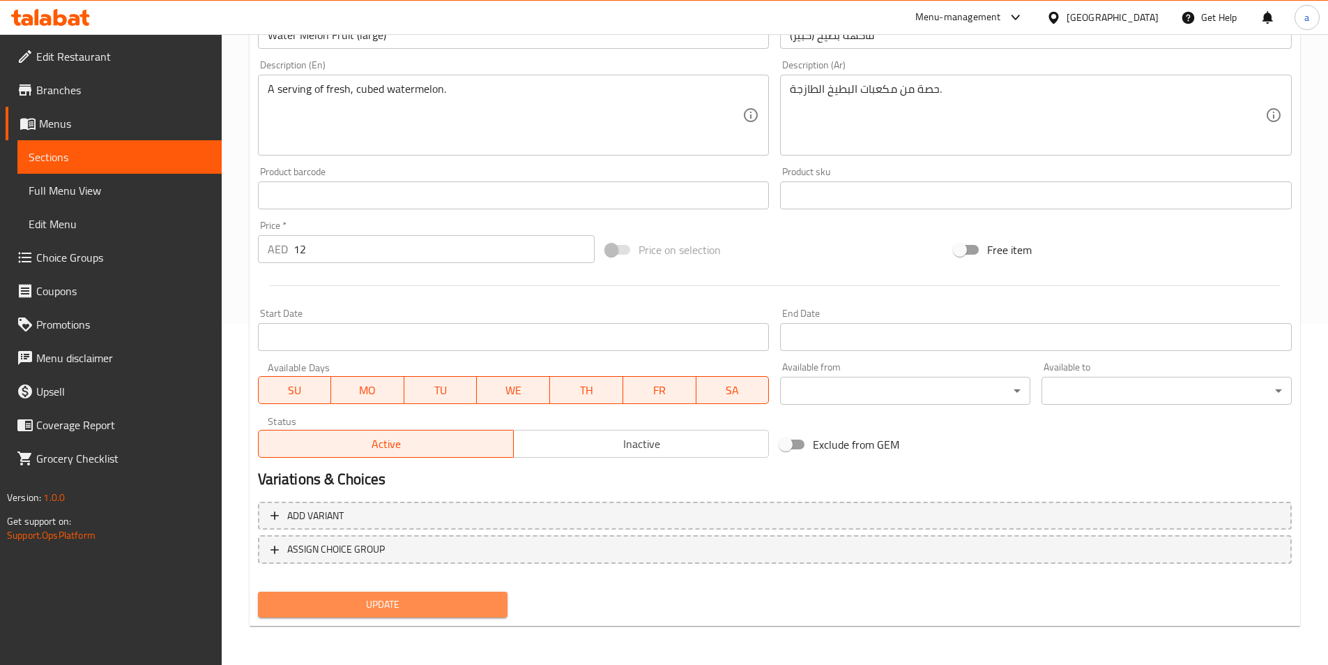
click at [356, 613] on span "Update" at bounding box center [383, 604] width 228 height 17
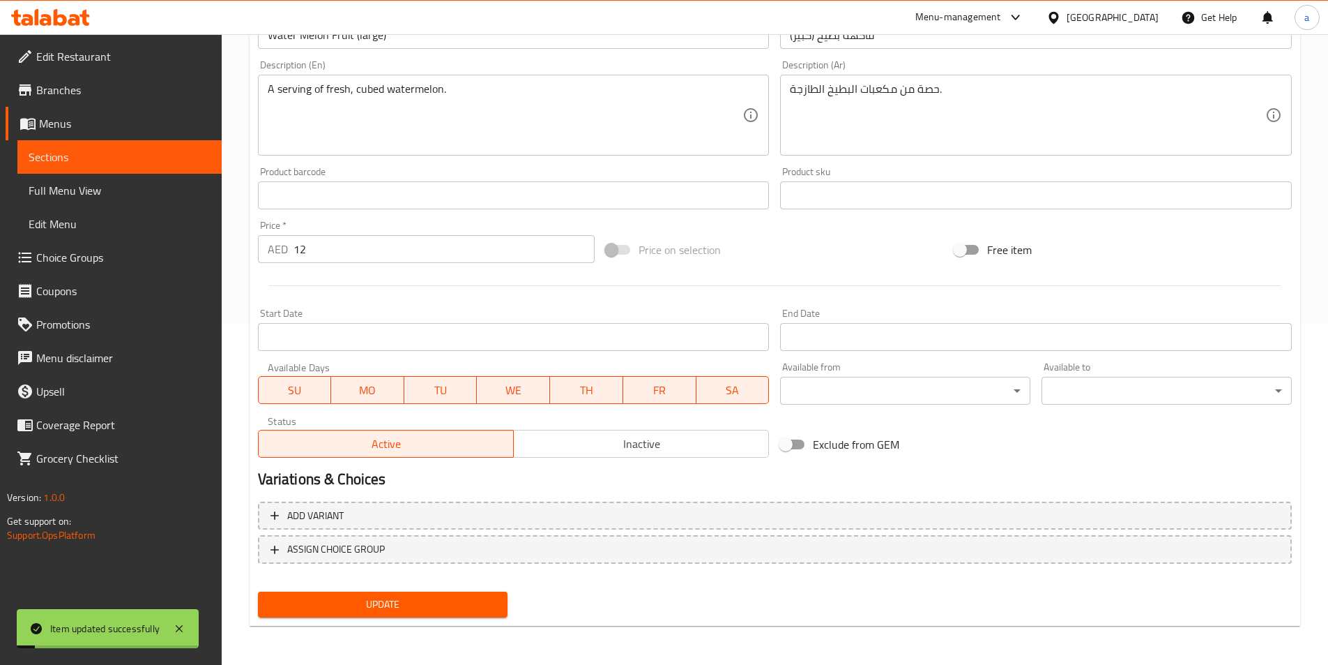
scroll to position [0, 0]
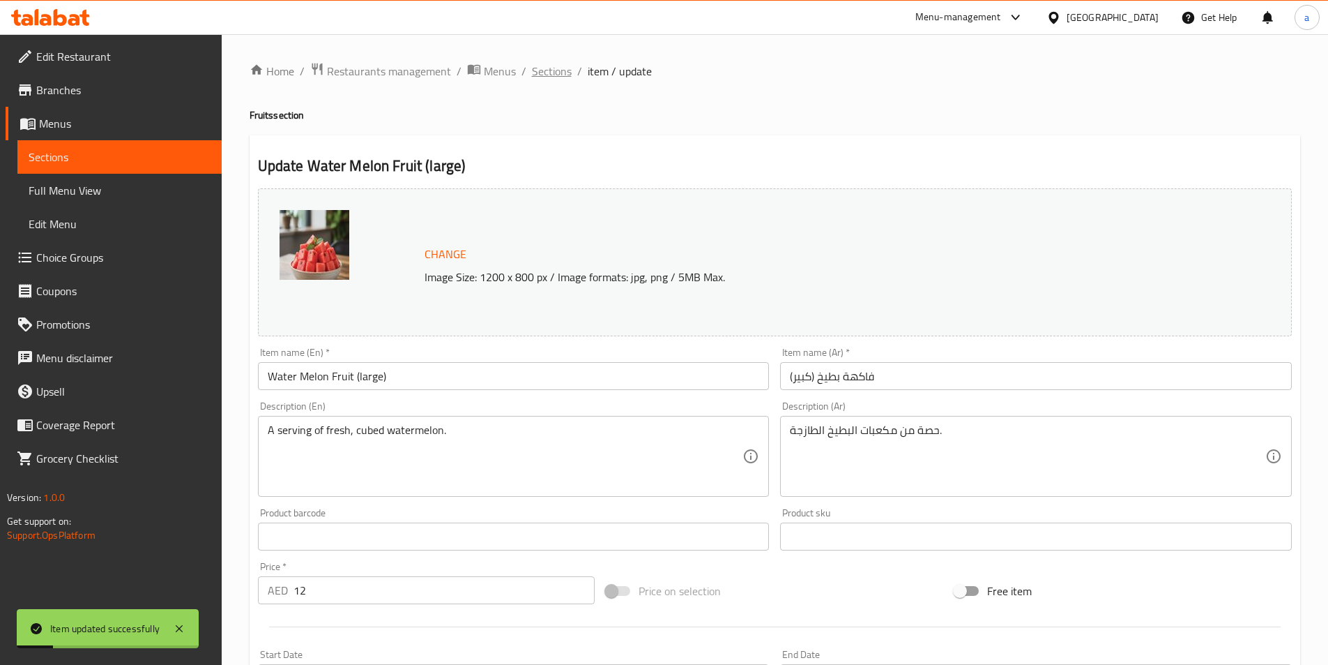
click at [551, 77] on span "Sections" at bounding box center [552, 71] width 40 height 17
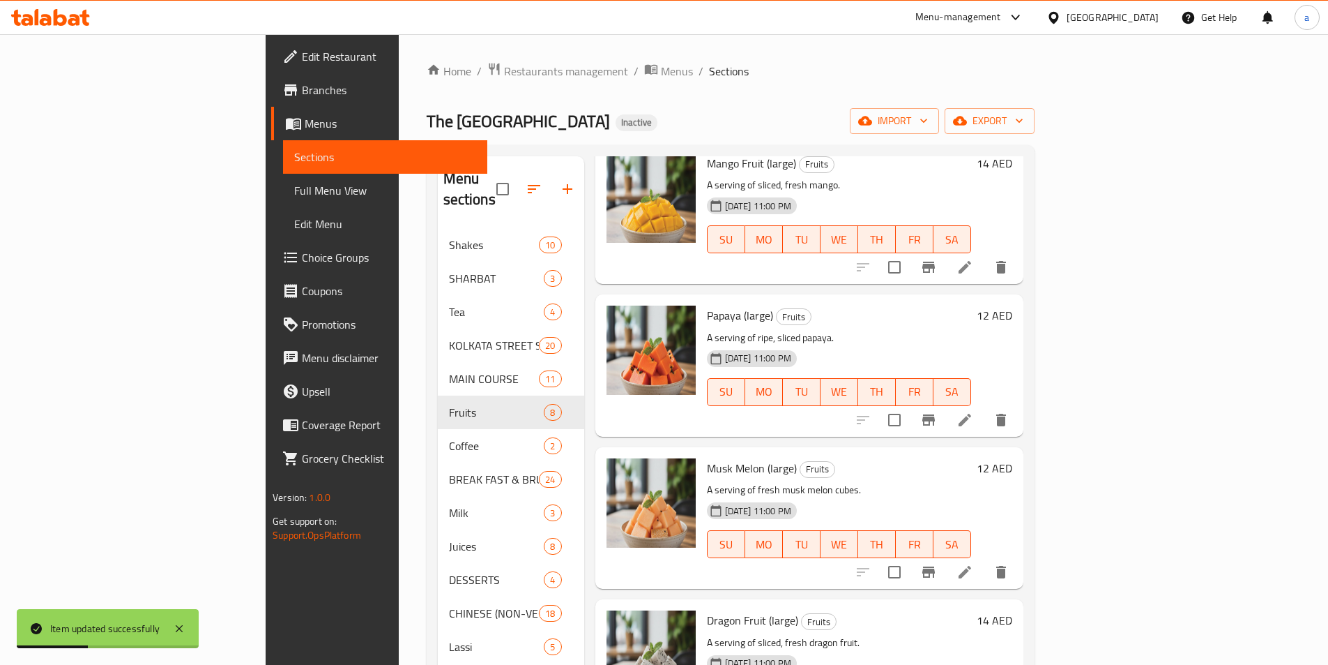
scroll to position [418, 0]
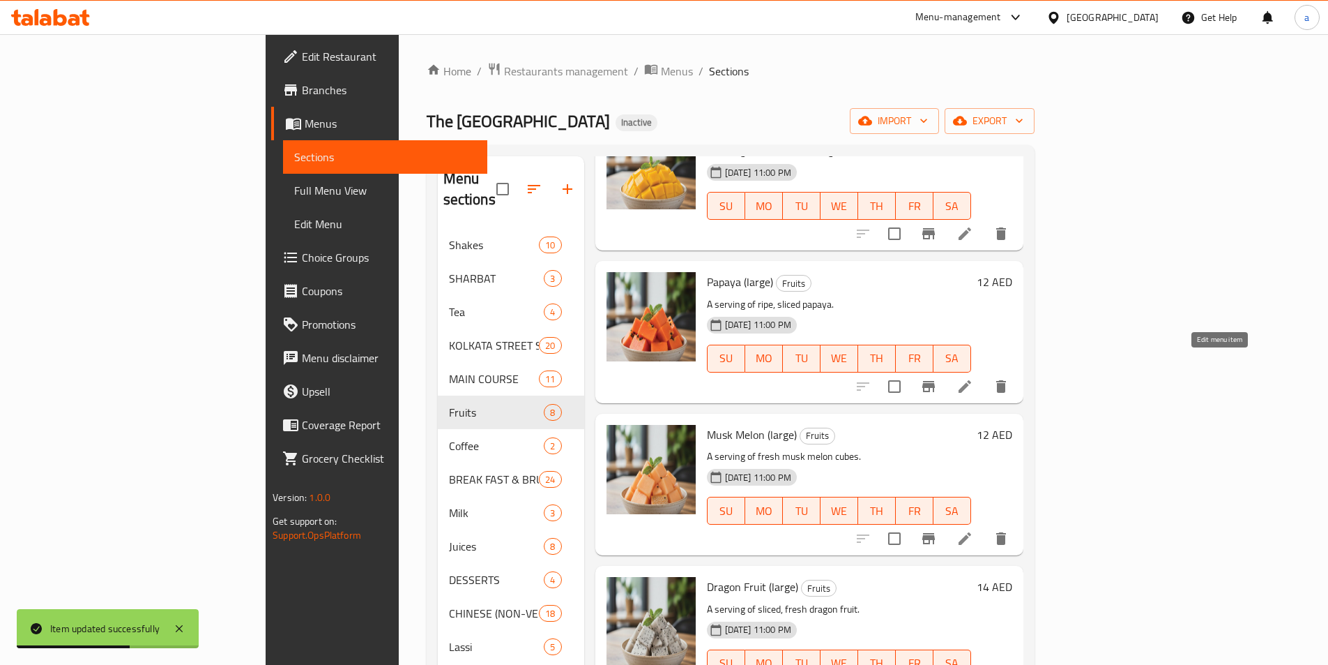
click at [973, 378] on icon at bounding box center [965, 386] width 17 height 17
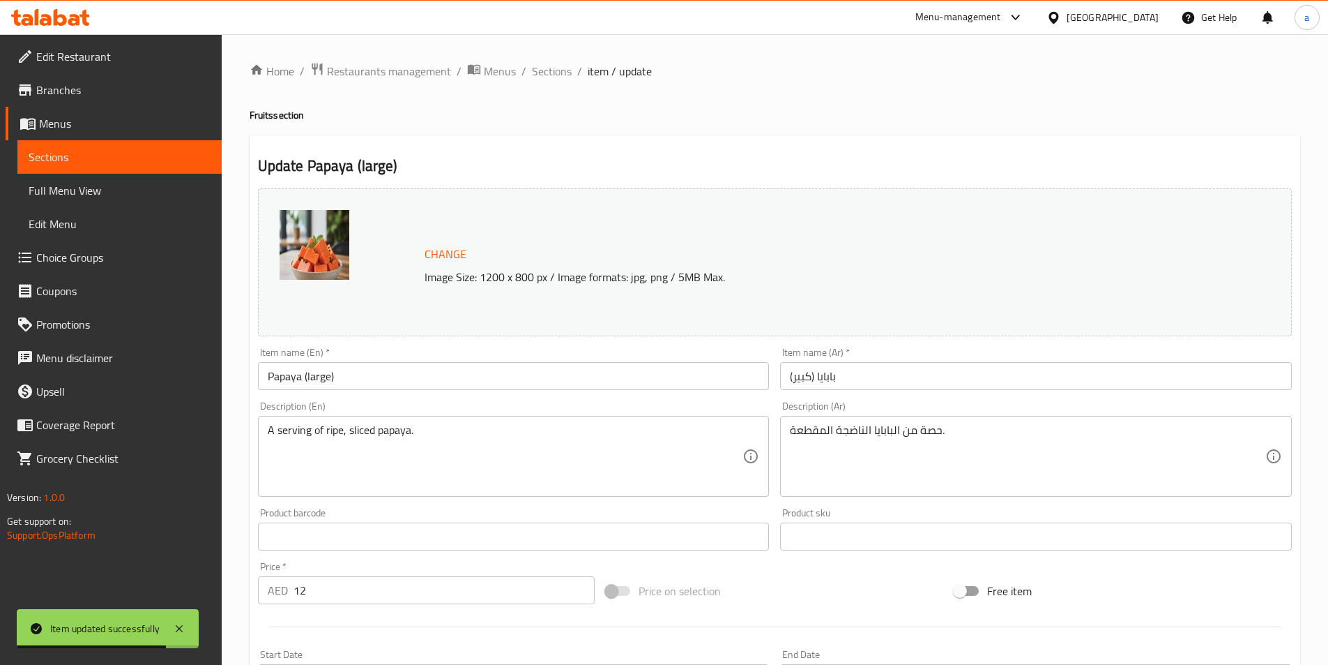
click at [361, 373] on input "Papaya (large)" at bounding box center [514, 376] width 512 height 28
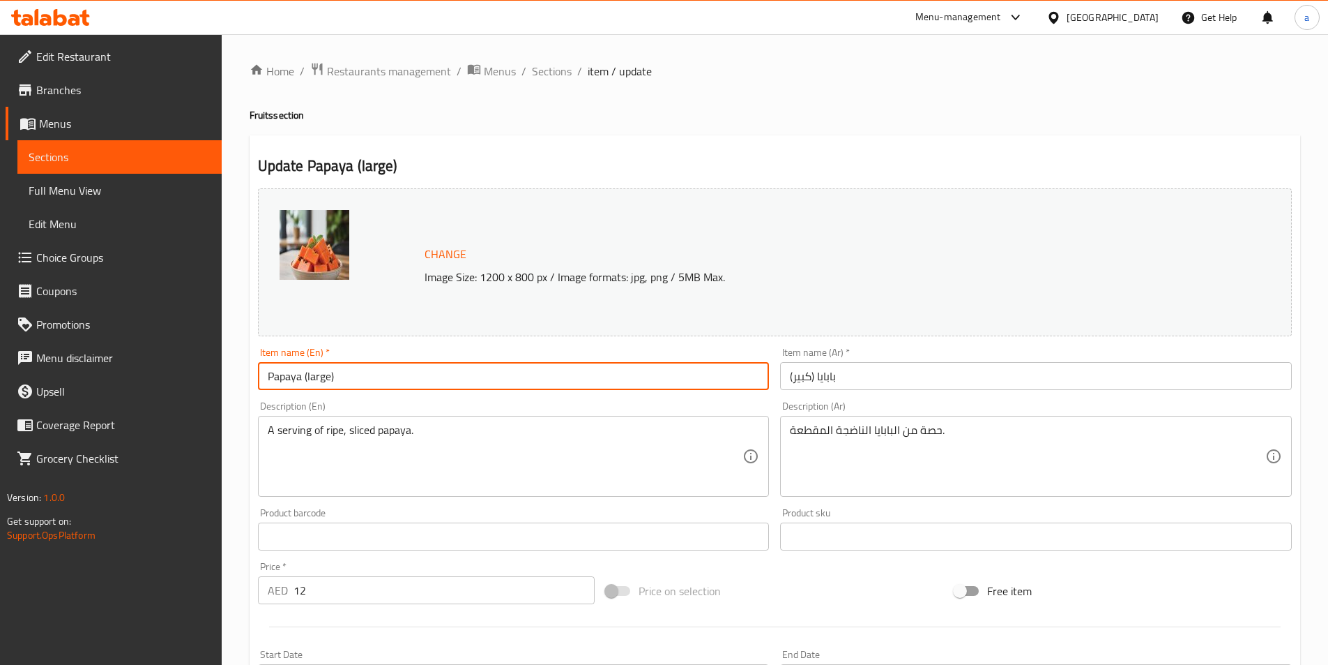
click at [303, 376] on input "Papaya (large)" at bounding box center [514, 376] width 512 height 28
paste input "Fruits"
type input "Papaya Fruit (large)"
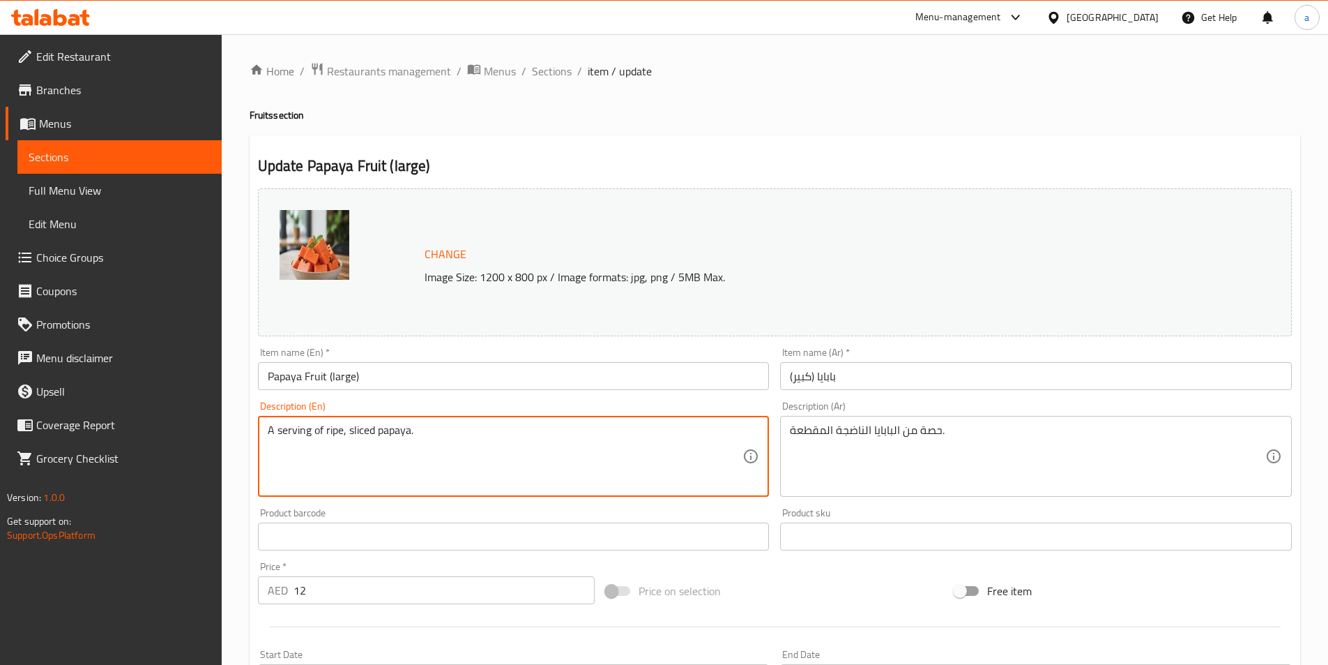
click at [321, 378] on input "Papaya Fruit (large)" at bounding box center [514, 376] width 512 height 28
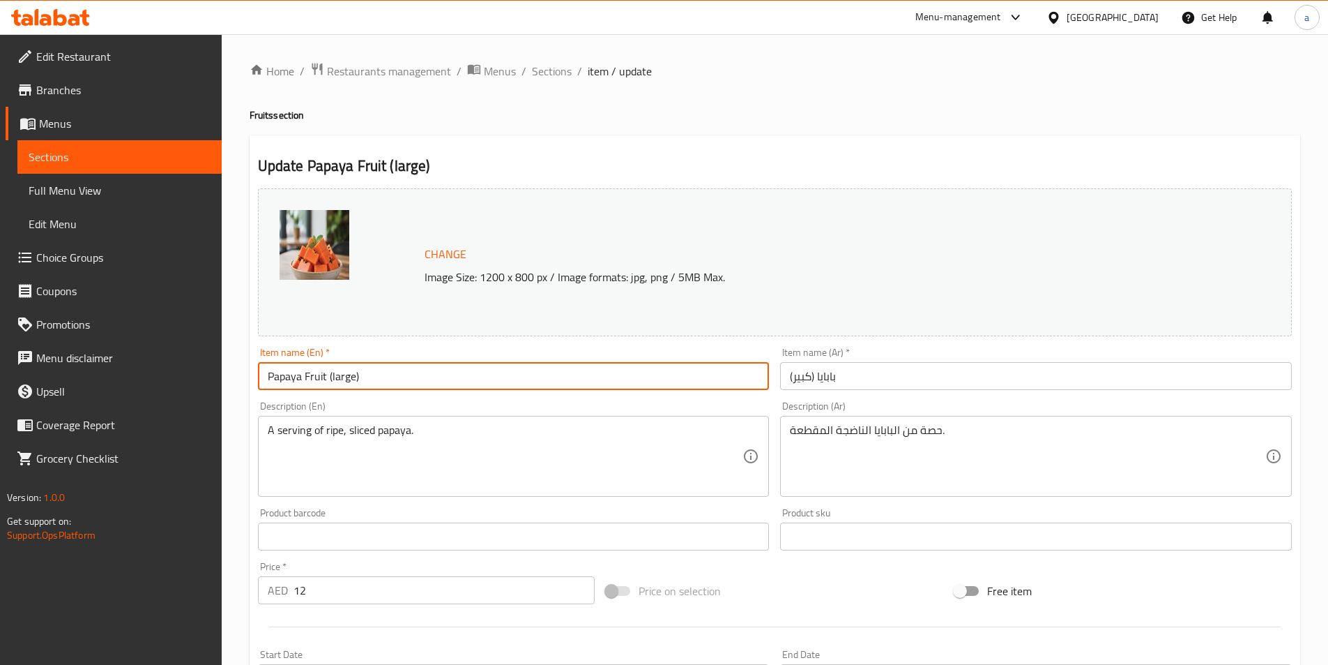
click at [321, 378] on input "Papaya Fruit (large)" at bounding box center [514, 376] width 512 height 28
click at [388, 370] on input "Papaya Fruit (large)" at bounding box center [514, 376] width 512 height 28
click at [858, 372] on input "بابايا (كبير)" at bounding box center [1036, 376] width 512 height 28
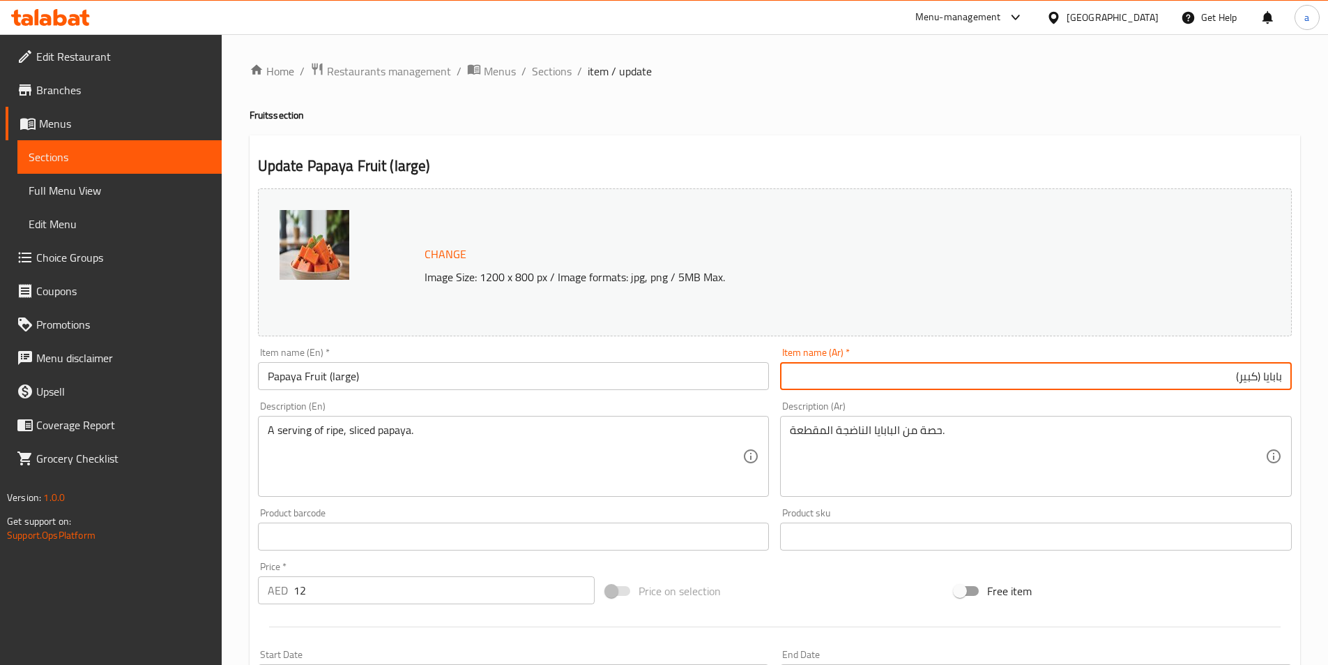
paste input "فاكهة"
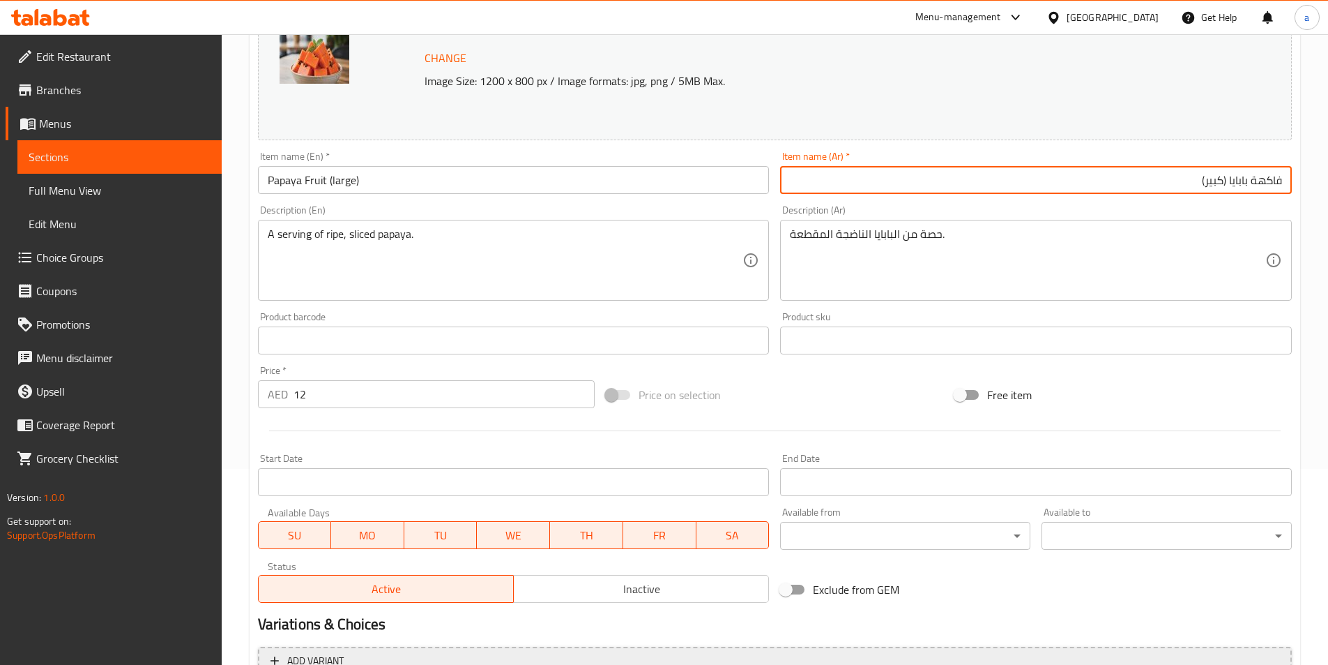
scroll to position [341, 0]
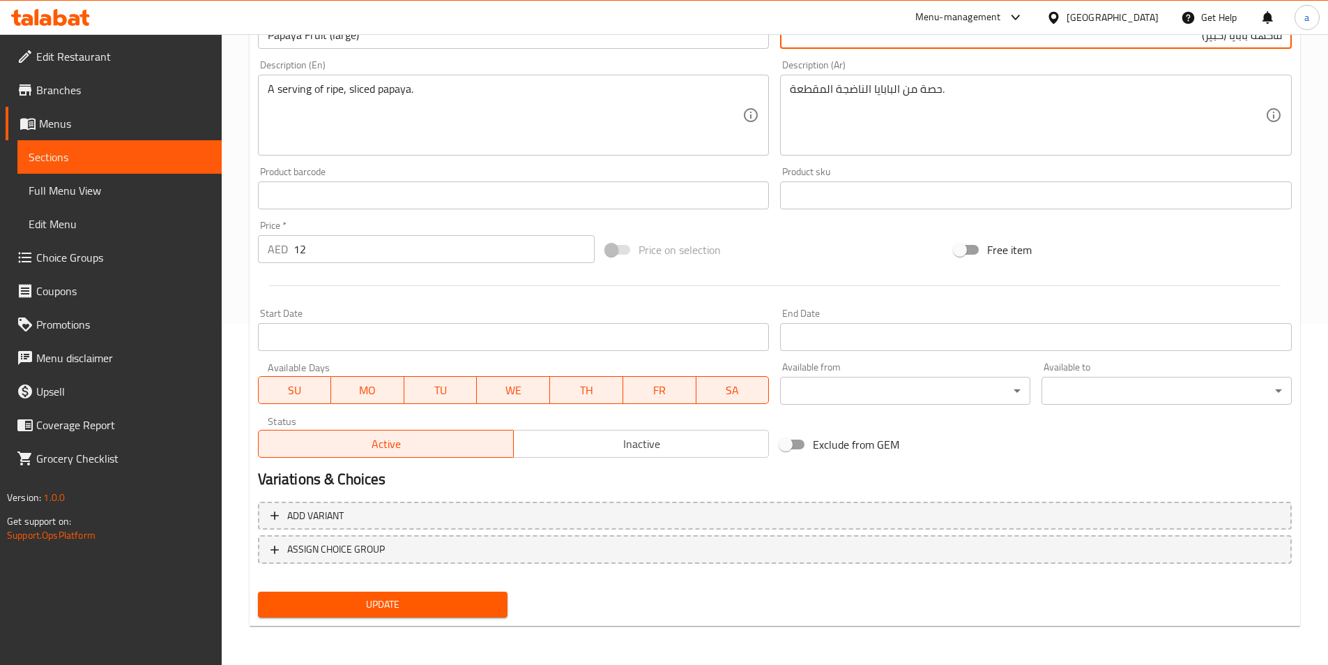
type input "فاكهة بابايا (كبير)"
click at [427, 607] on span "Update" at bounding box center [383, 604] width 228 height 17
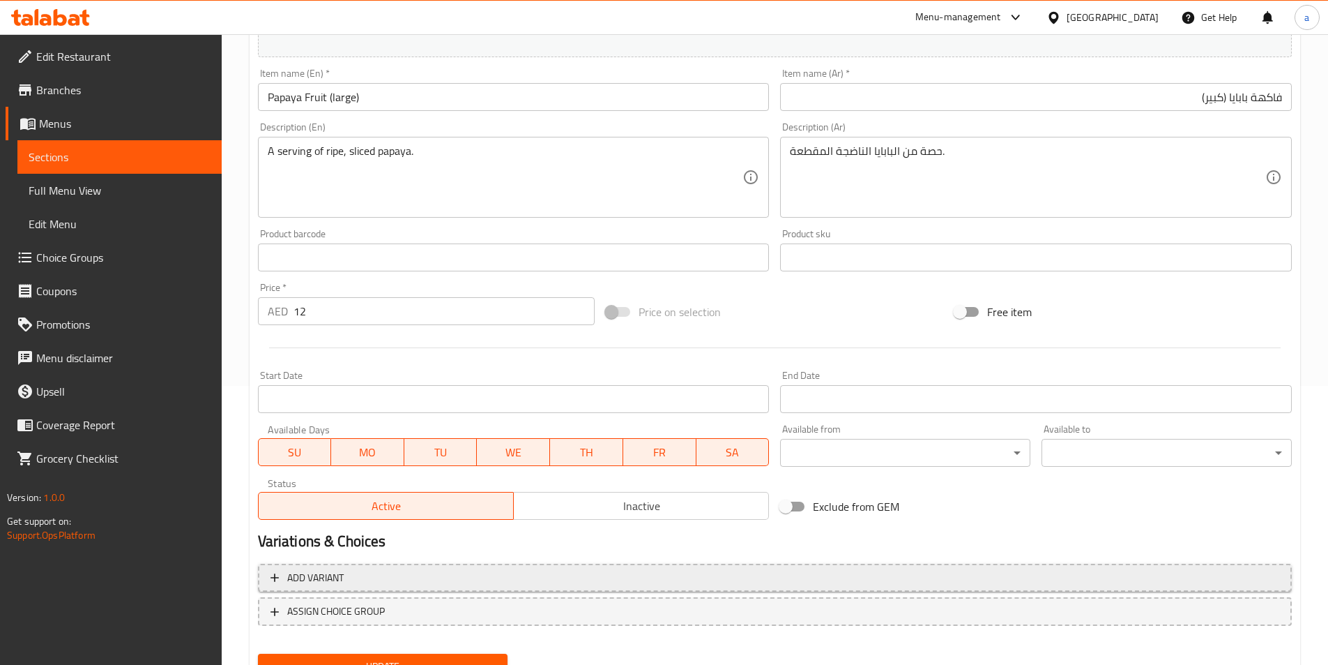
scroll to position [202, 0]
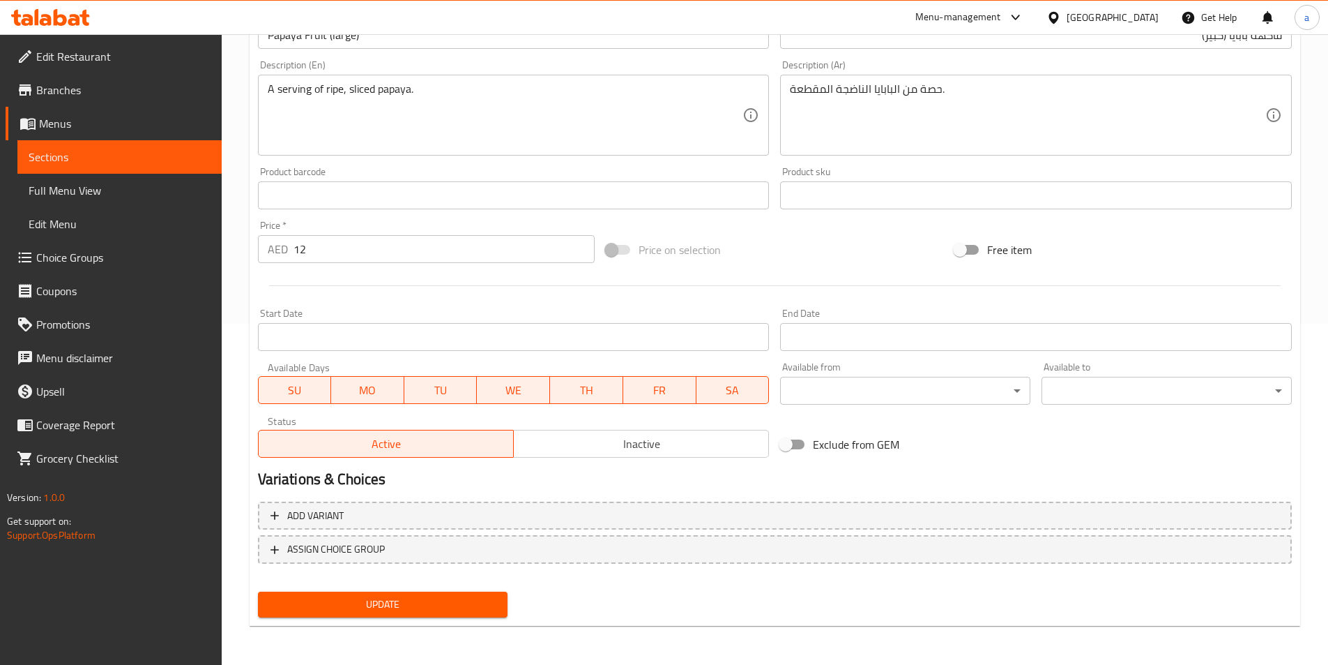
click at [437, 617] on button "Update" at bounding box center [383, 604] width 250 height 26
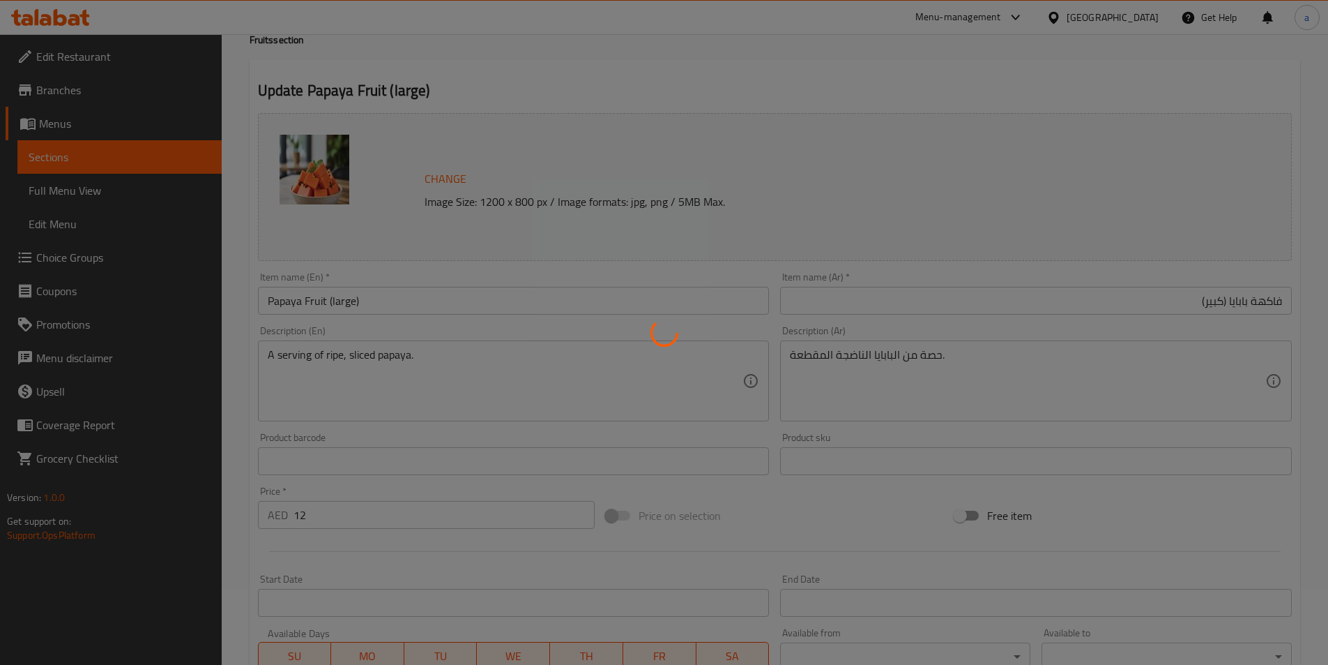
scroll to position [0, 0]
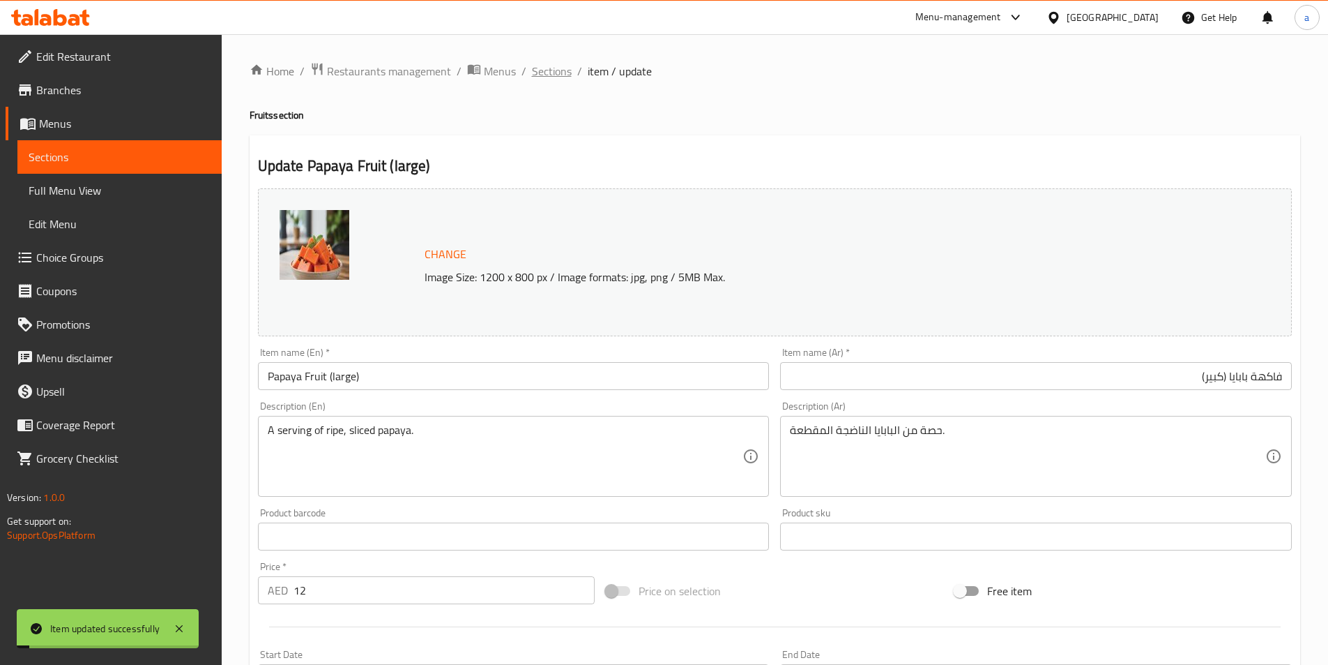
click at [552, 75] on span "Sections" at bounding box center [552, 71] width 40 height 17
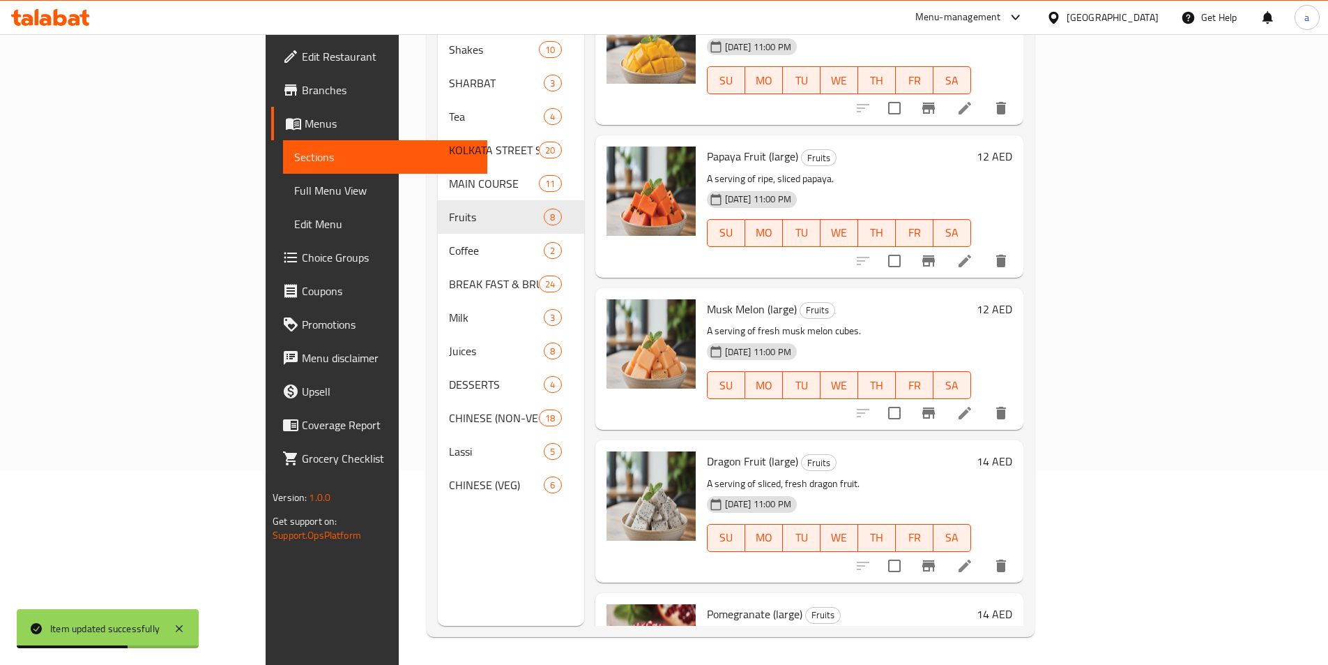
scroll to position [488, 0]
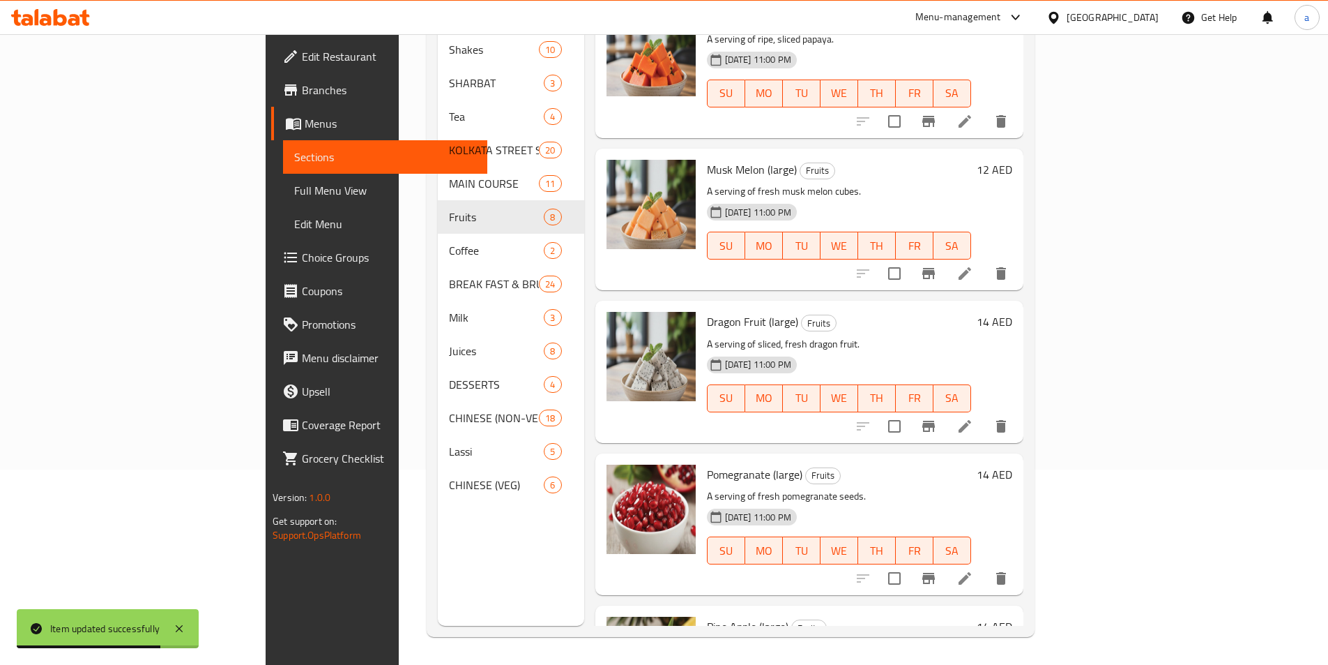
click at [973, 265] on icon at bounding box center [965, 273] width 17 height 17
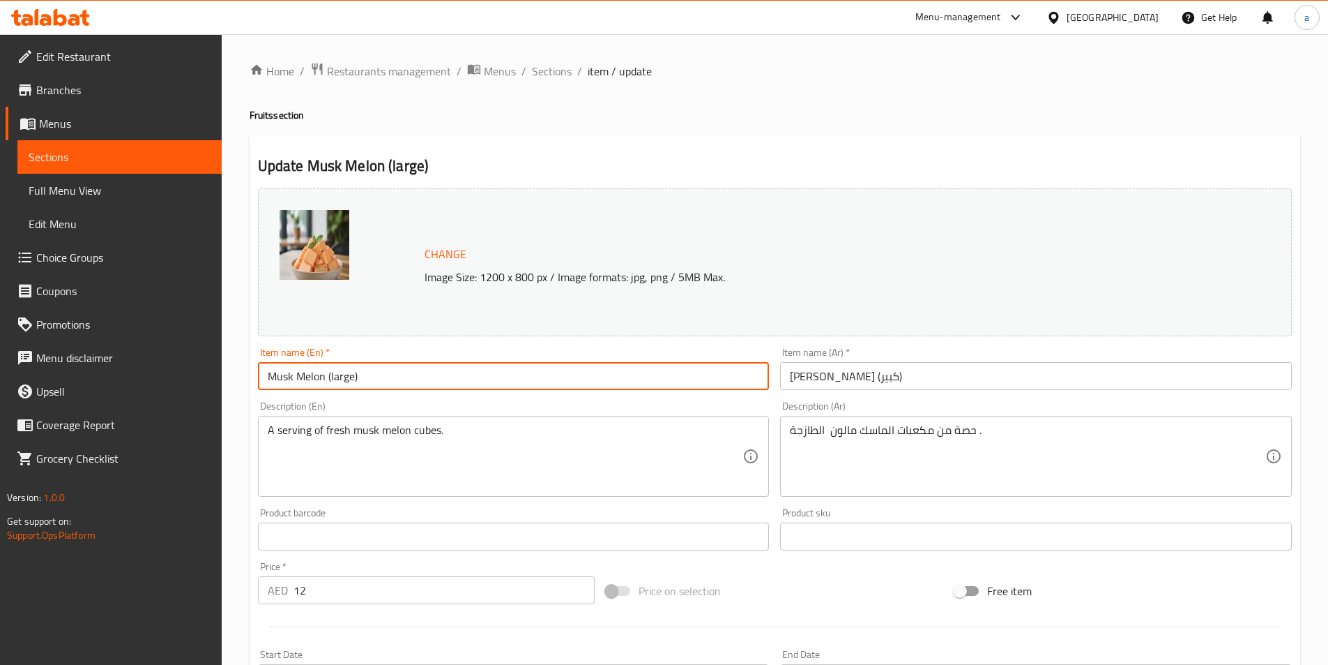
click at [328, 377] on input "Musk Melon (large)" at bounding box center [514, 376] width 512 height 28
paste input "Fruit"
click at [326, 378] on input "Musk MelonFruit (large)" at bounding box center [514, 376] width 512 height 28
type input "Musk Melon Fruit (large)"
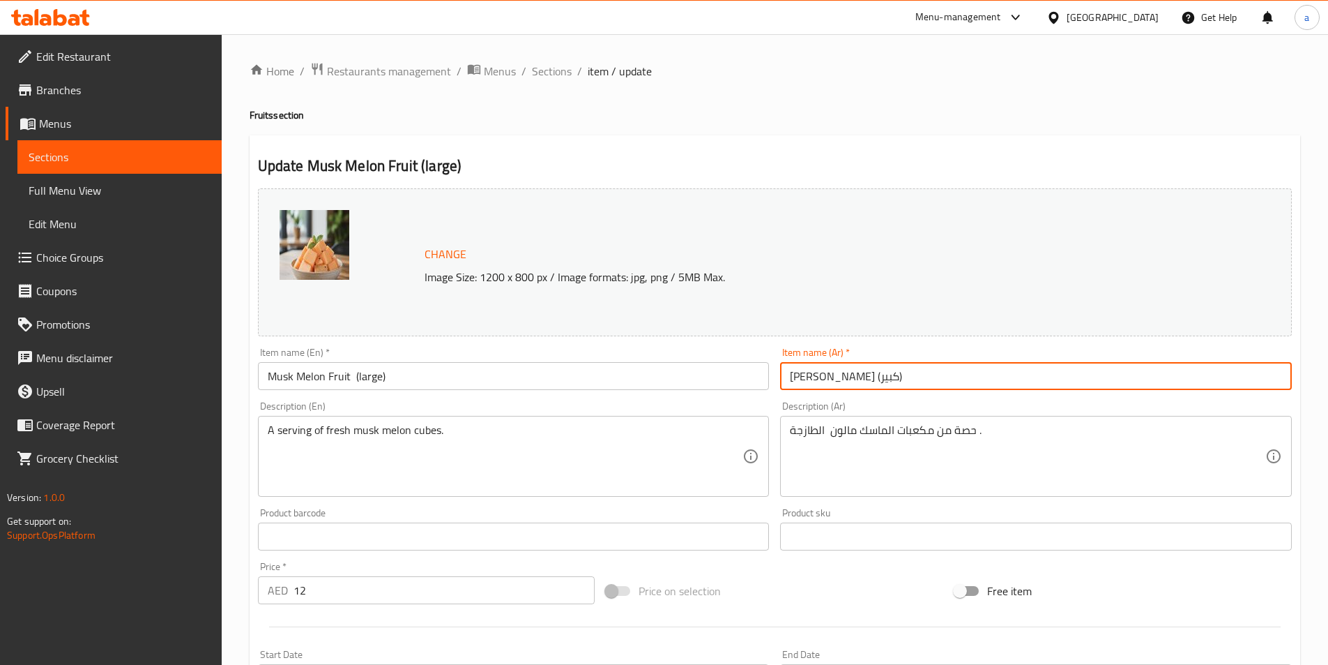
click at [890, 374] on input "ماسك مالون (كبير)" at bounding box center [1036, 376] width 512 height 28
paste input "فاكهة"
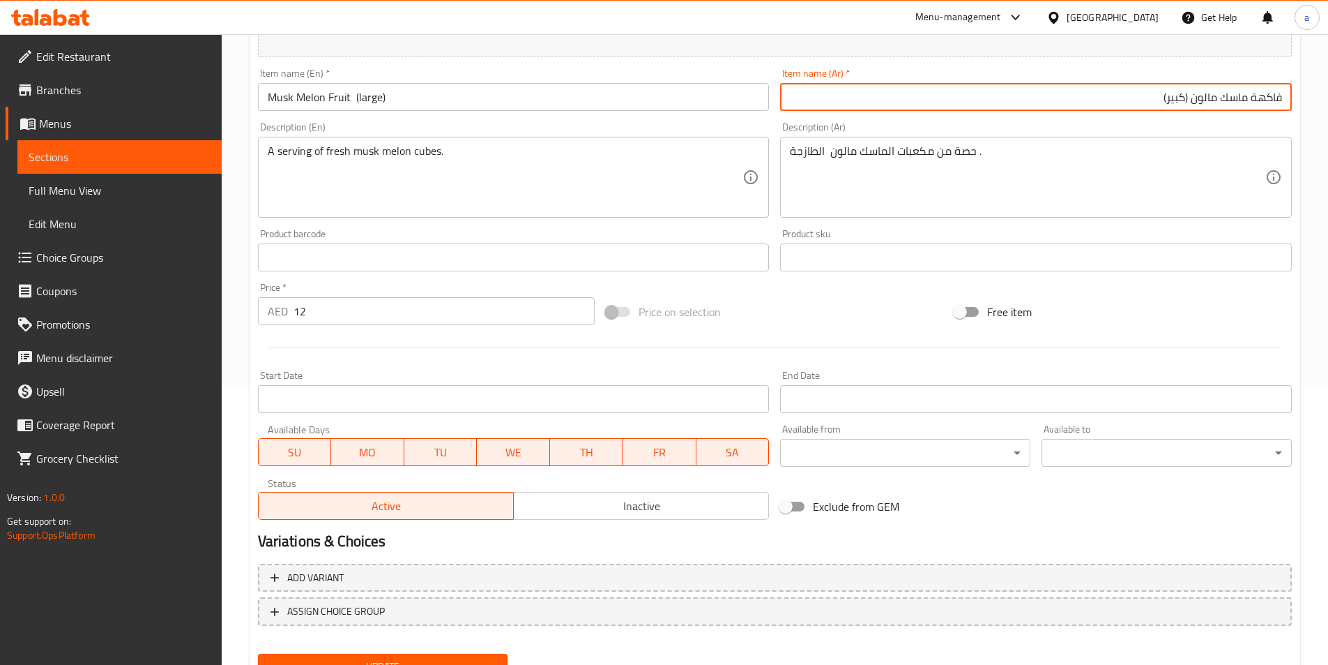
scroll to position [341, 0]
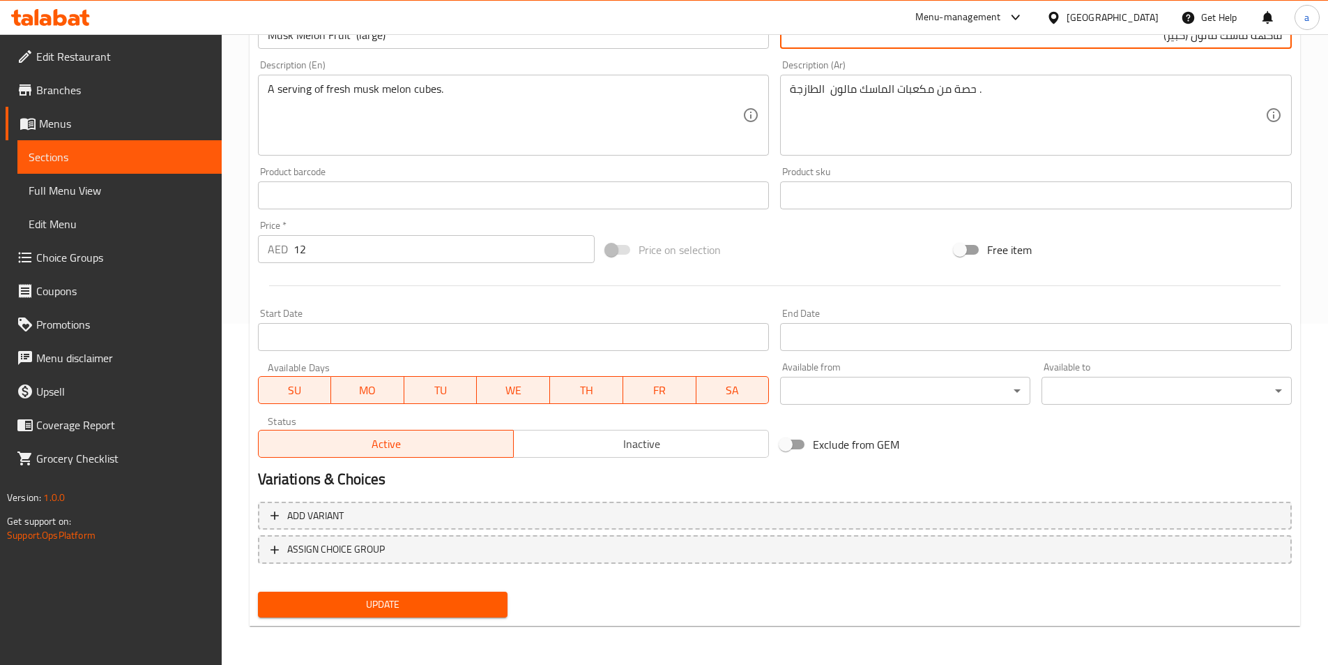
type input "فاكهة ماسك مالون (كبير)"
click at [475, 602] on span "Update" at bounding box center [383, 604] width 228 height 17
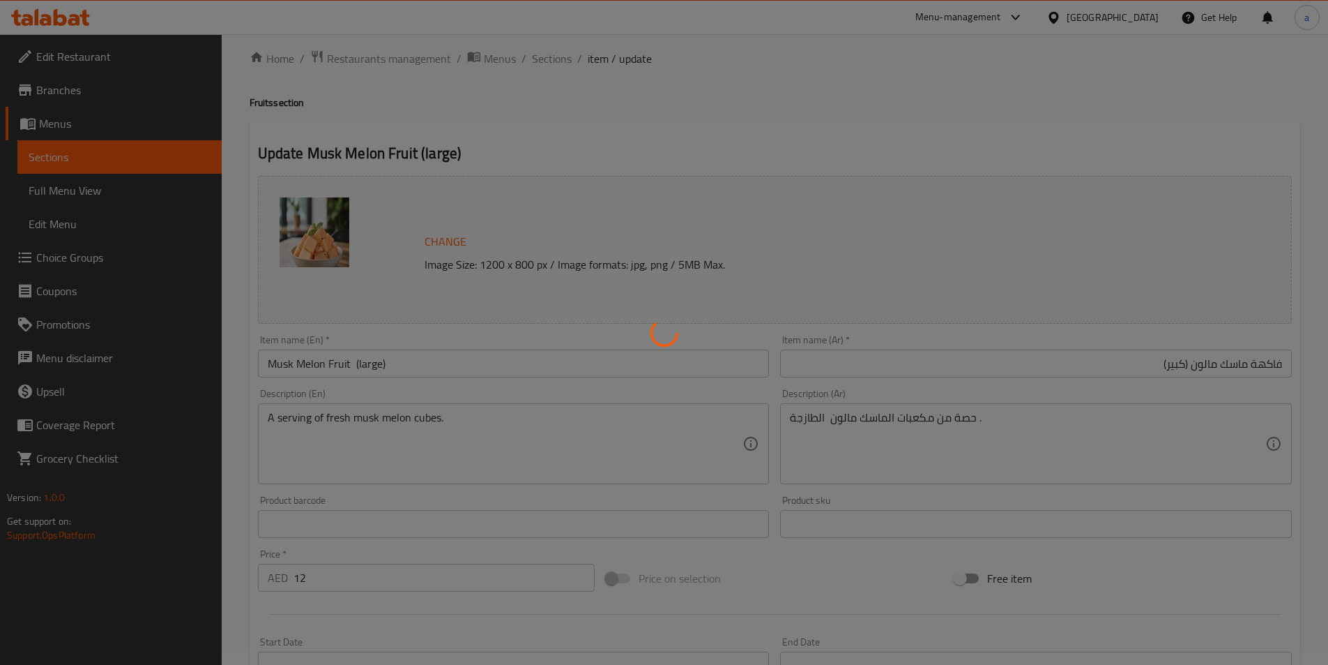
scroll to position [0, 0]
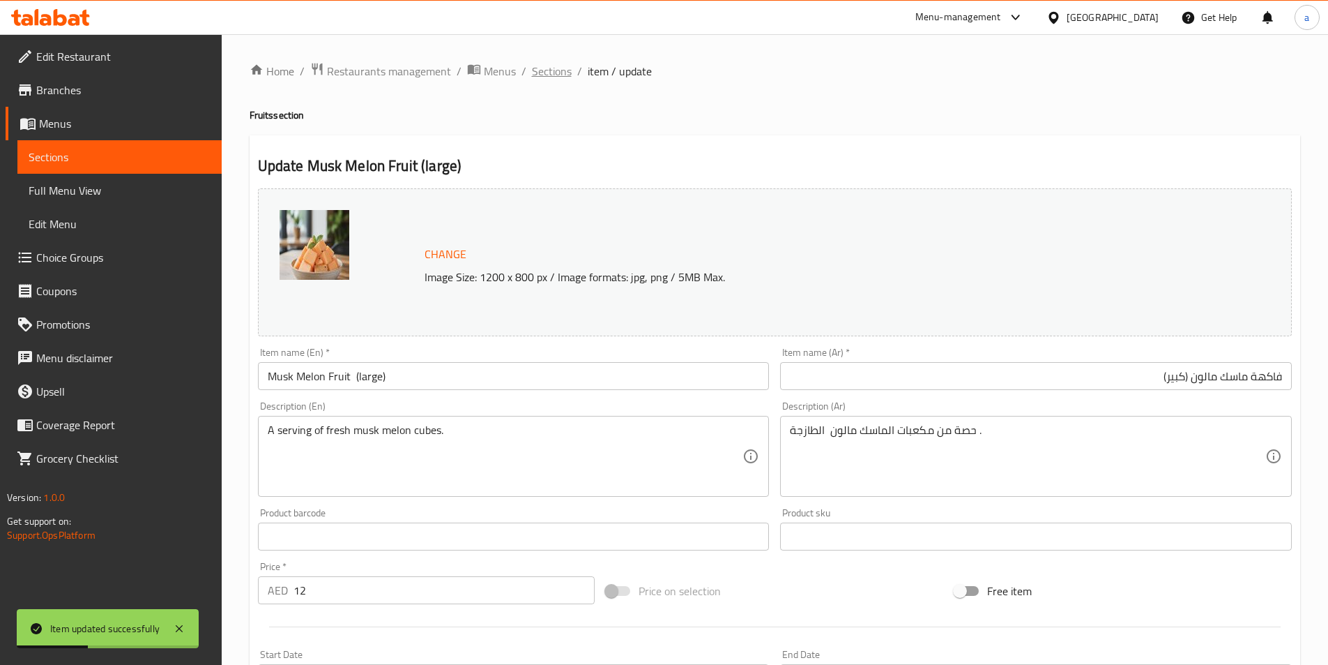
click at [543, 75] on span "Sections" at bounding box center [552, 71] width 40 height 17
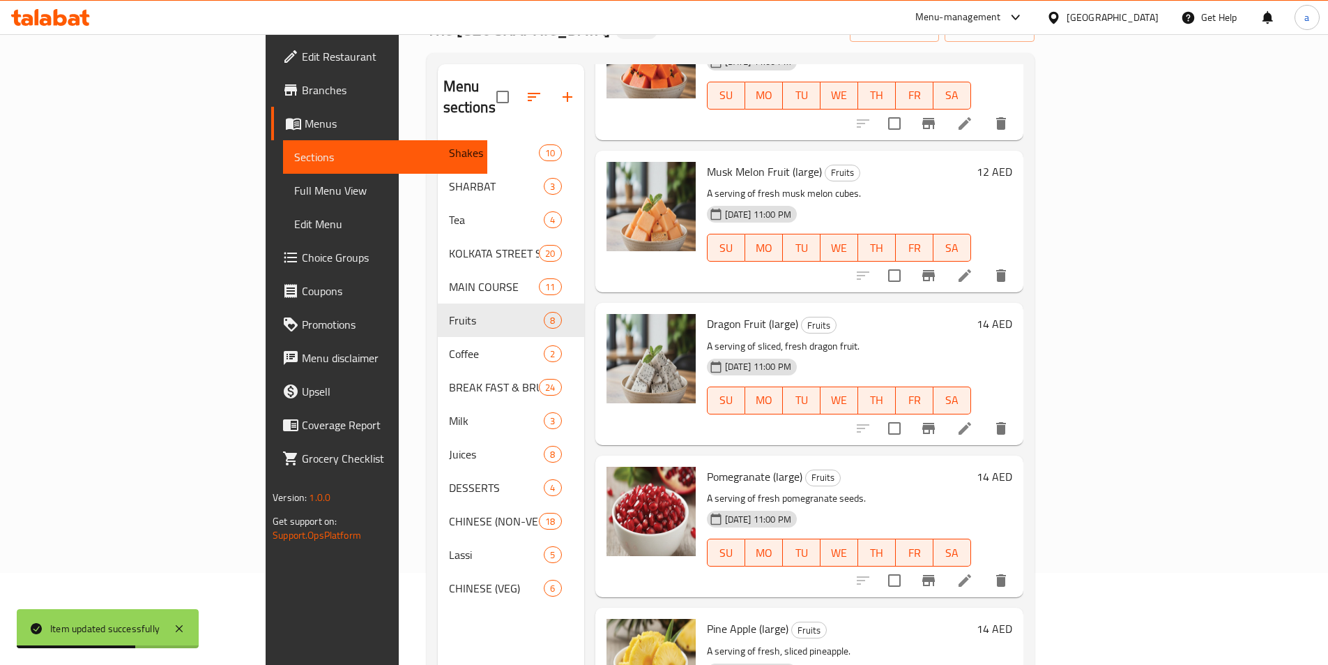
scroll to position [195, 0]
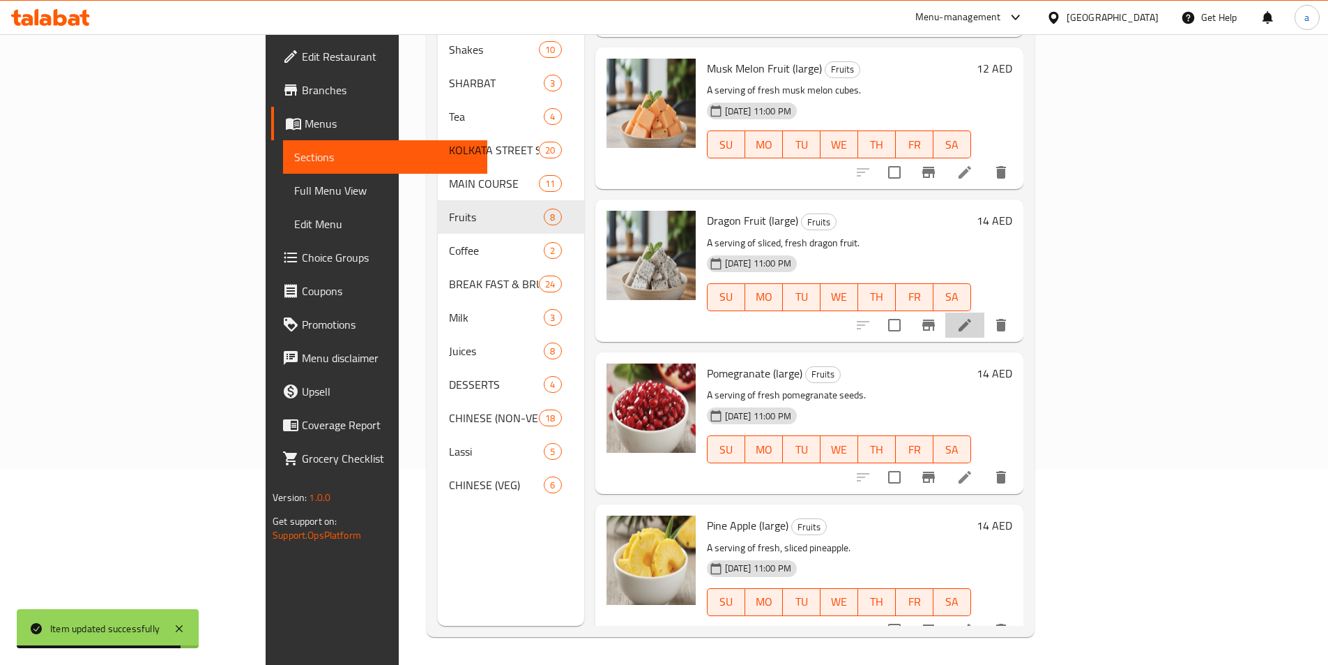
click at [985, 312] on li at bounding box center [965, 324] width 39 height 25
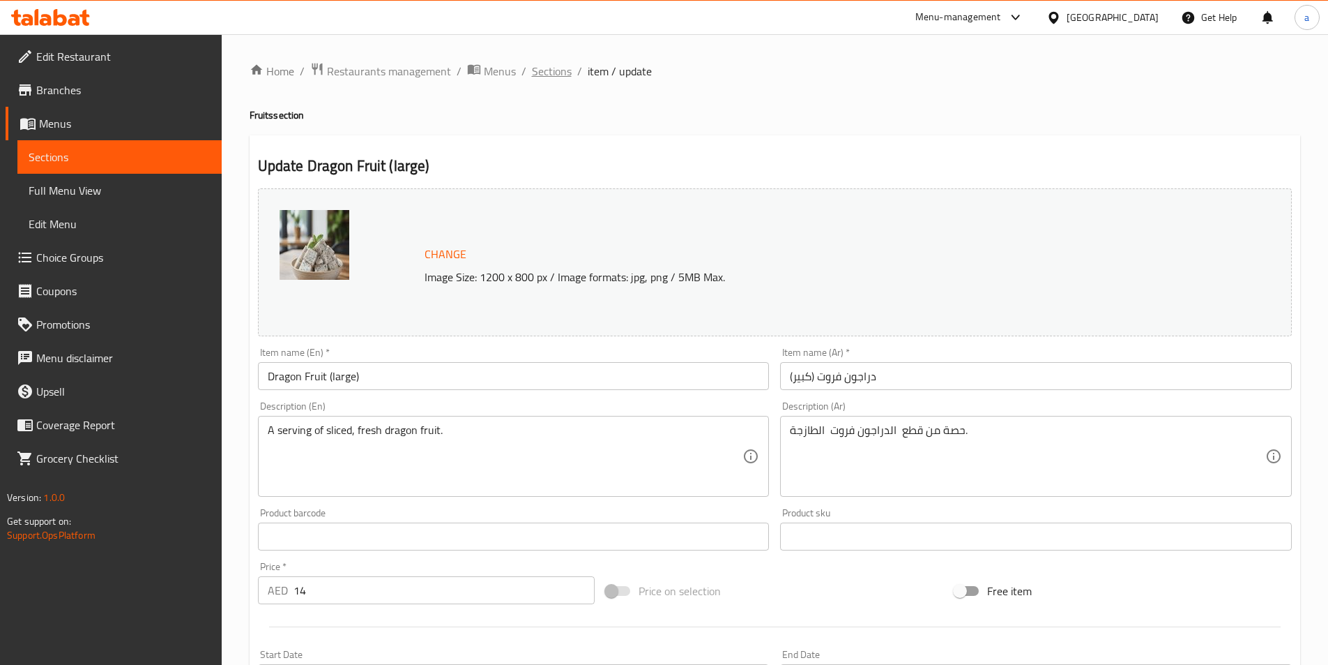
click at [554, 72] on span "Sections" at bounding box center [552, 71] width 40 height 17
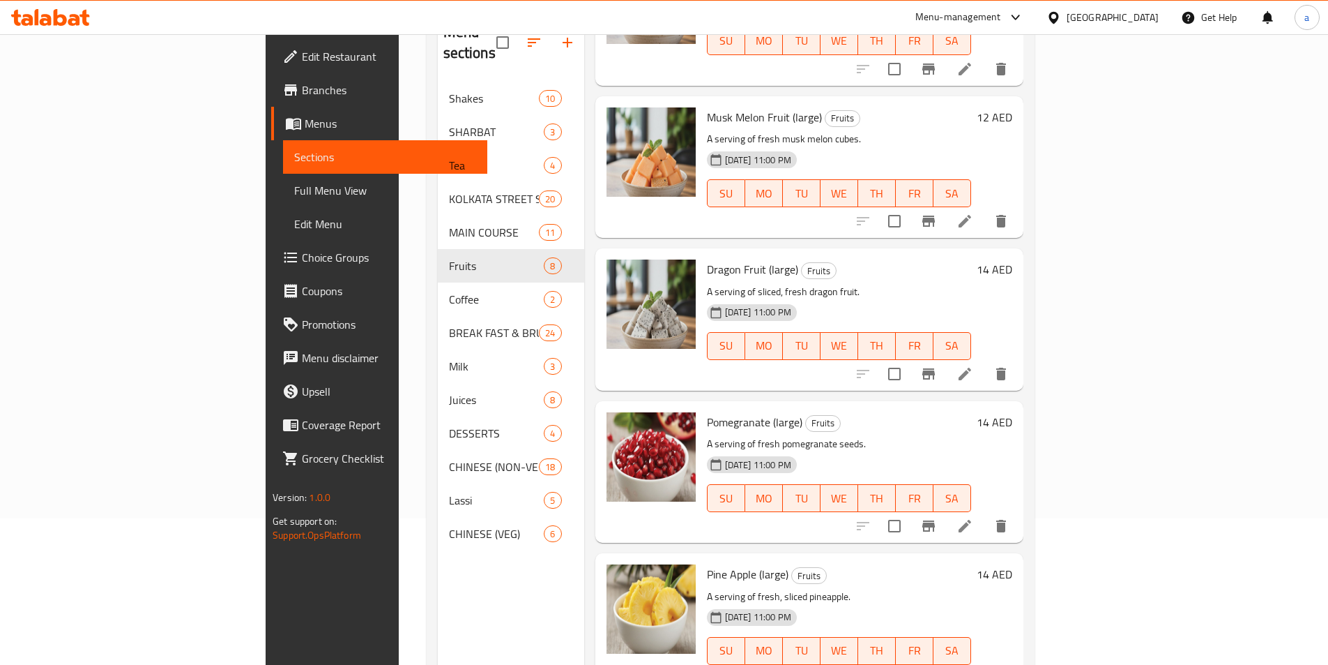
scroll to position [195, 0]
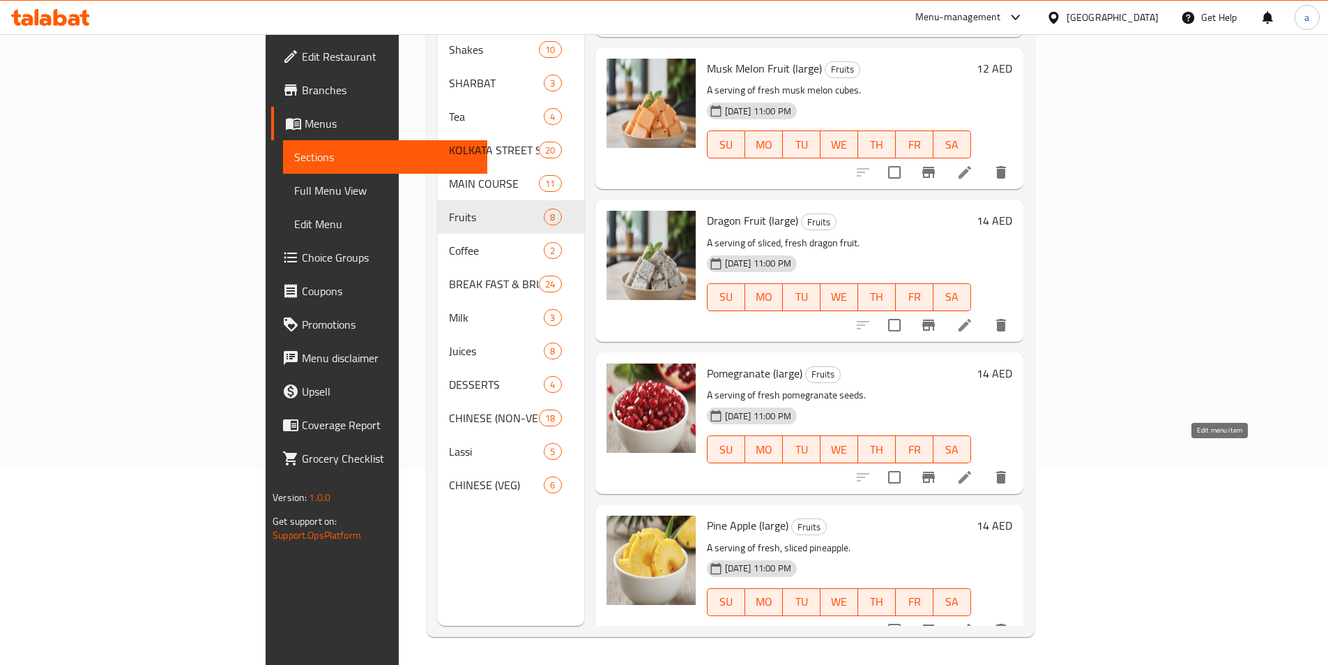
click at [971, 471] on icon at bounding box center [965, 477] width 13 height 13
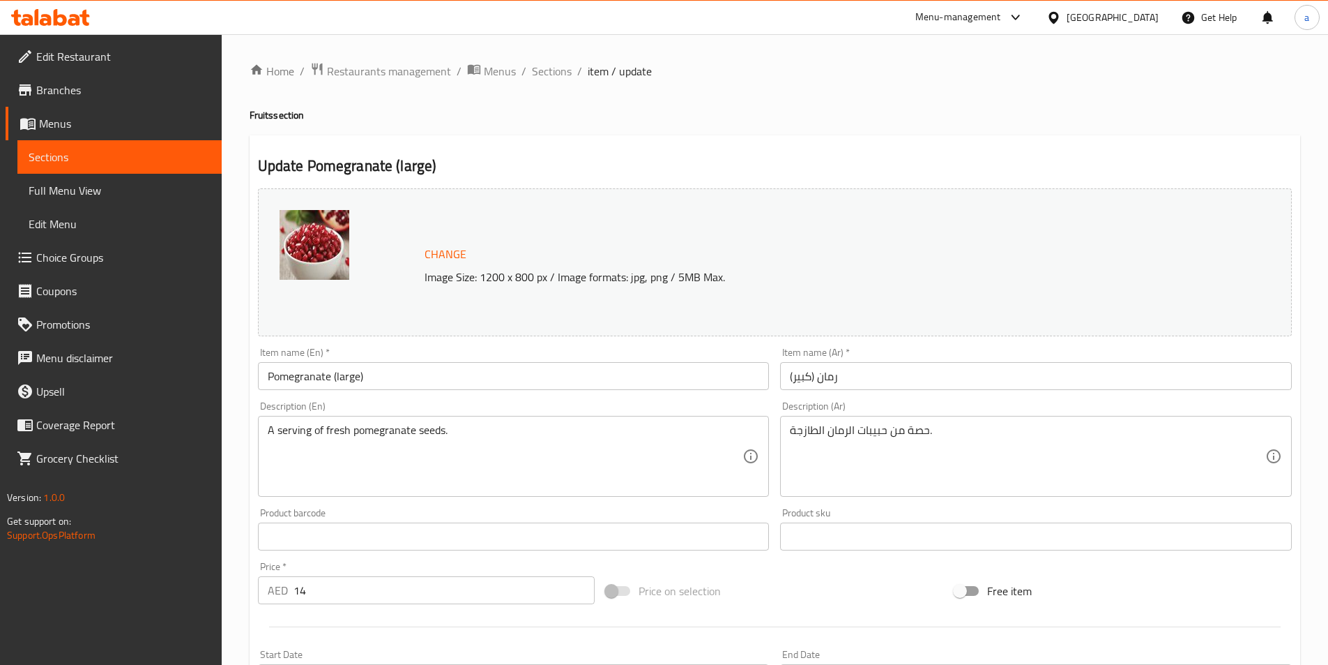
click at [336, 377] on input "Pomegranate (large)" at bounding box center [514, 376] width 512 height 28
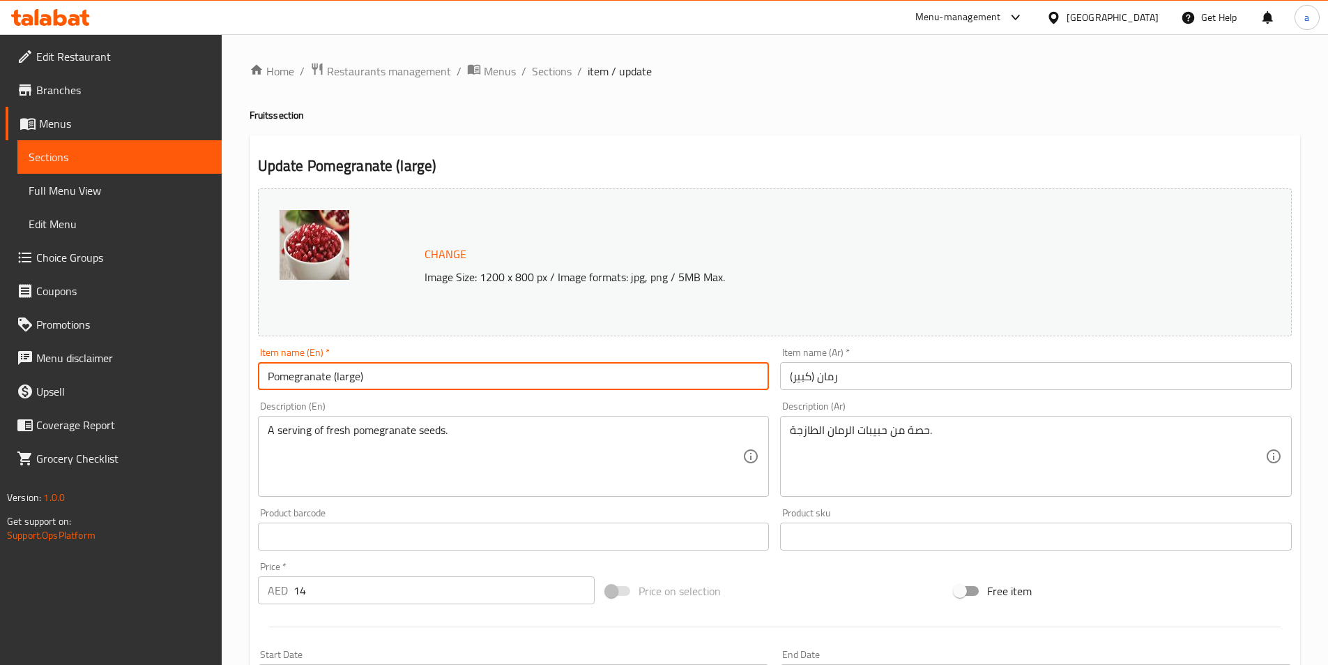
click at [333, 378] on input "Pomegranate (large)" at bounding box center [514, 376] width 512 height 28
paste input "Fruit"
click at [334, 377] on input "Pomegranate Fruit (large)" at bounding box center [514, 376] width 512 height 28
type input "Pomegranate Fruit (large)"
click at [847, 379] on input "رمان (كبير)" at bounding box center [1036, 376] width 512 height 28
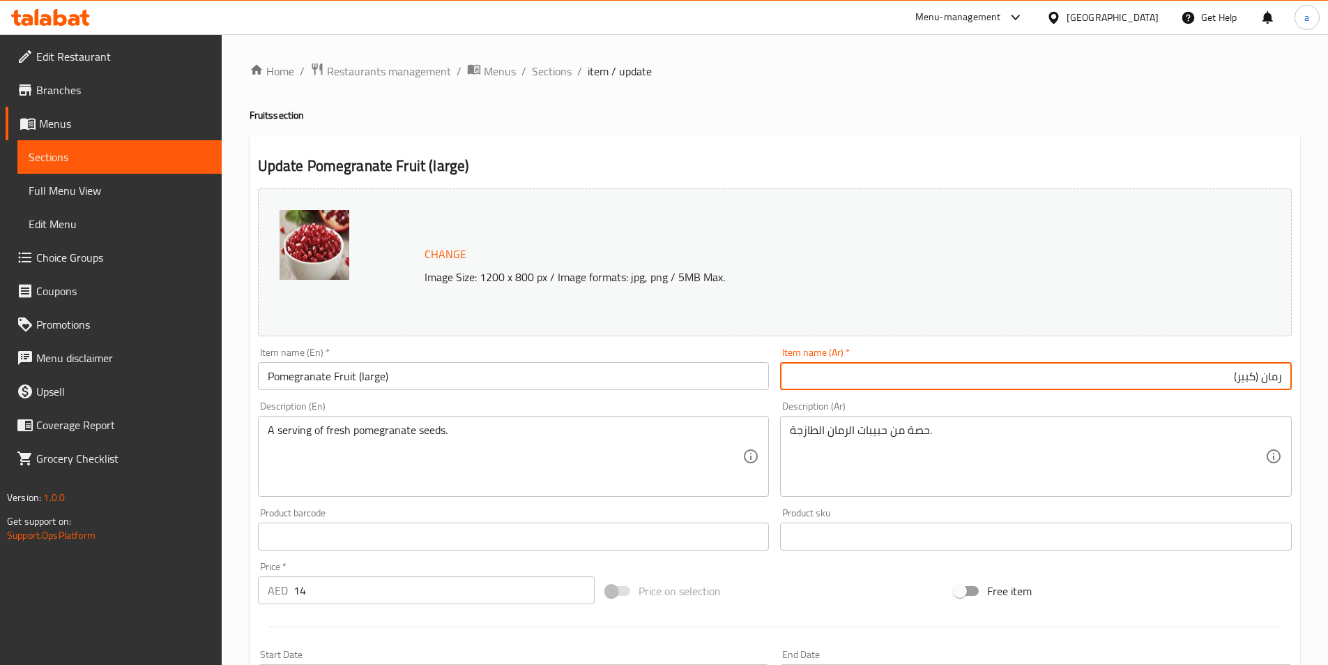
paste input "فاكهة"
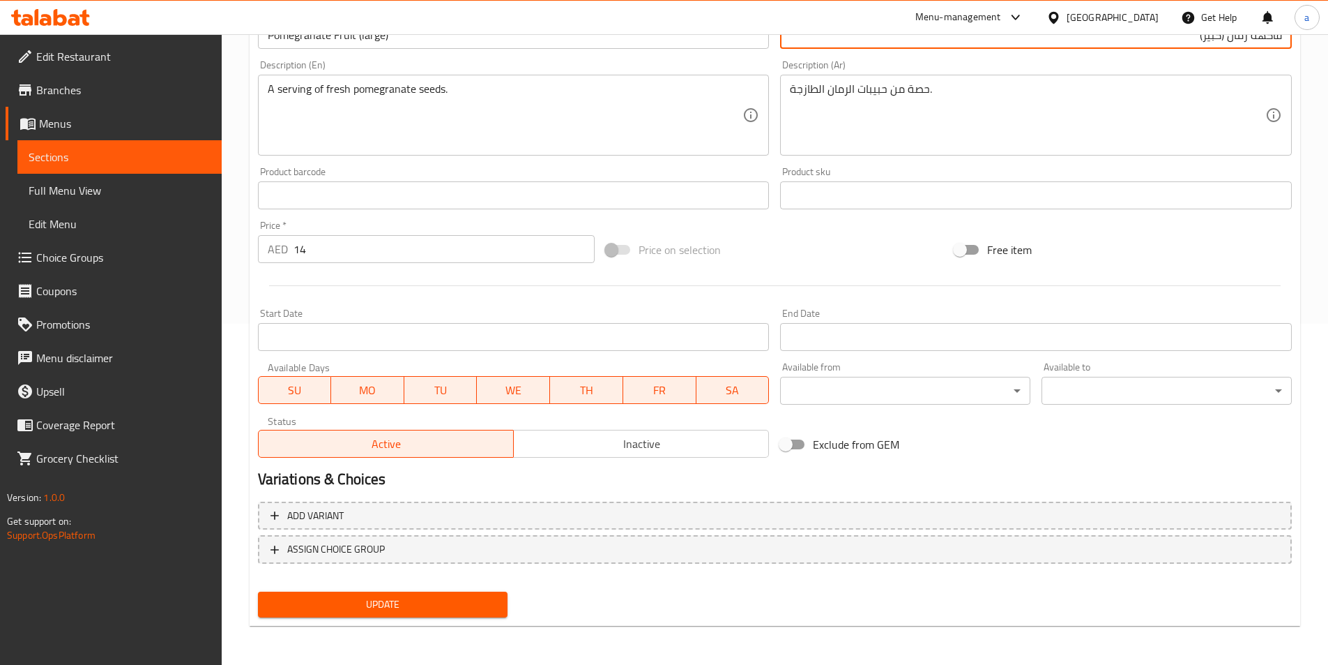
type input "فاكهة رمان (كبير)"
click at [414, 601] on span "Update" at bounding box center [383, 604] width 228 height 17
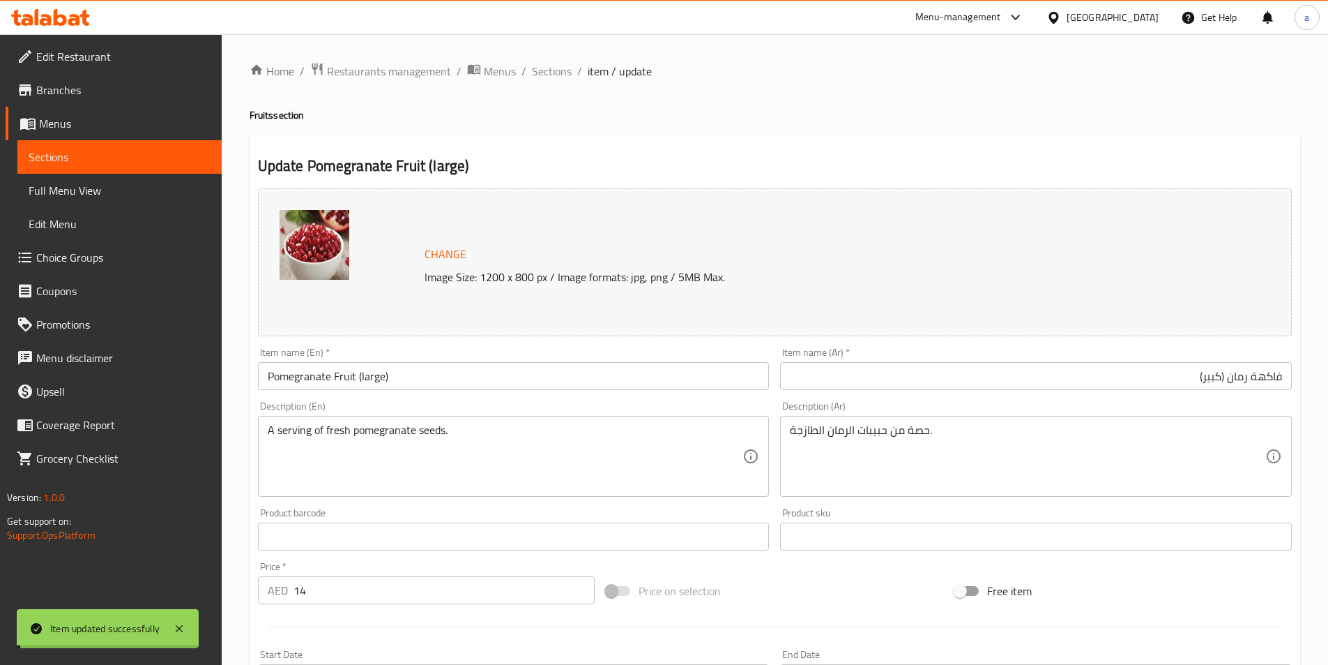
click at [545, 70] on span "Sections" at bounding box center [552, 71] width 40 height 17
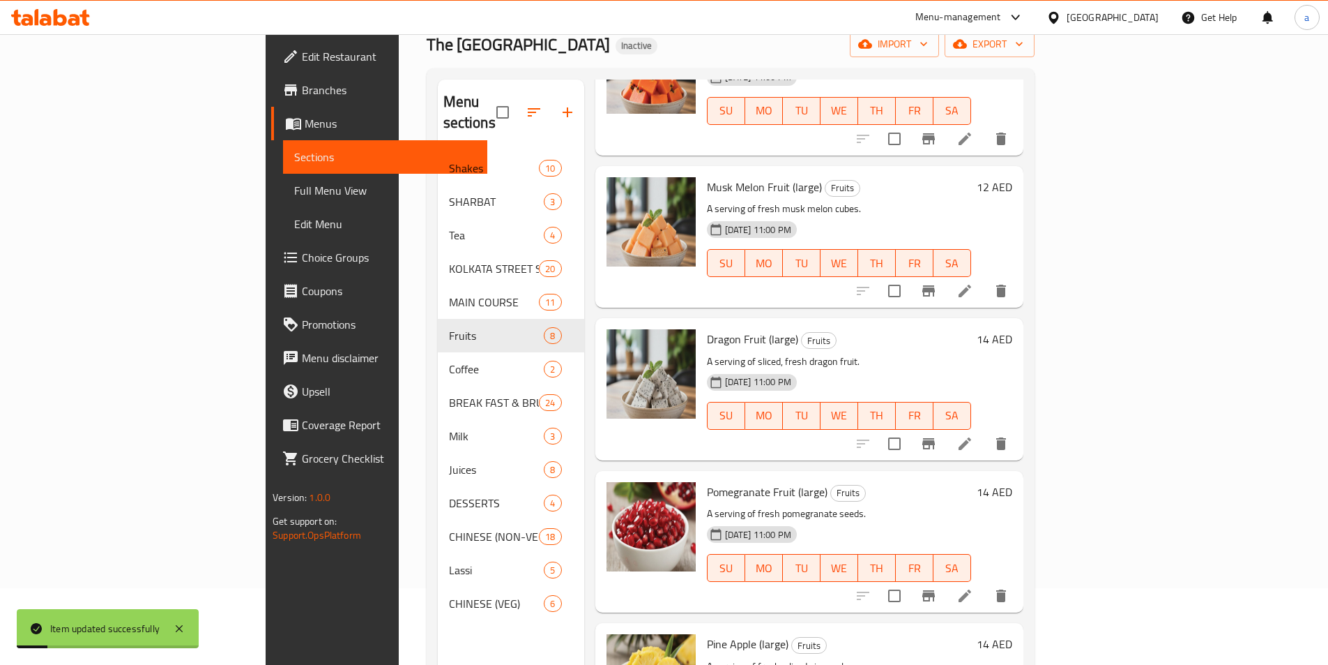
scroll to position [195, 0]
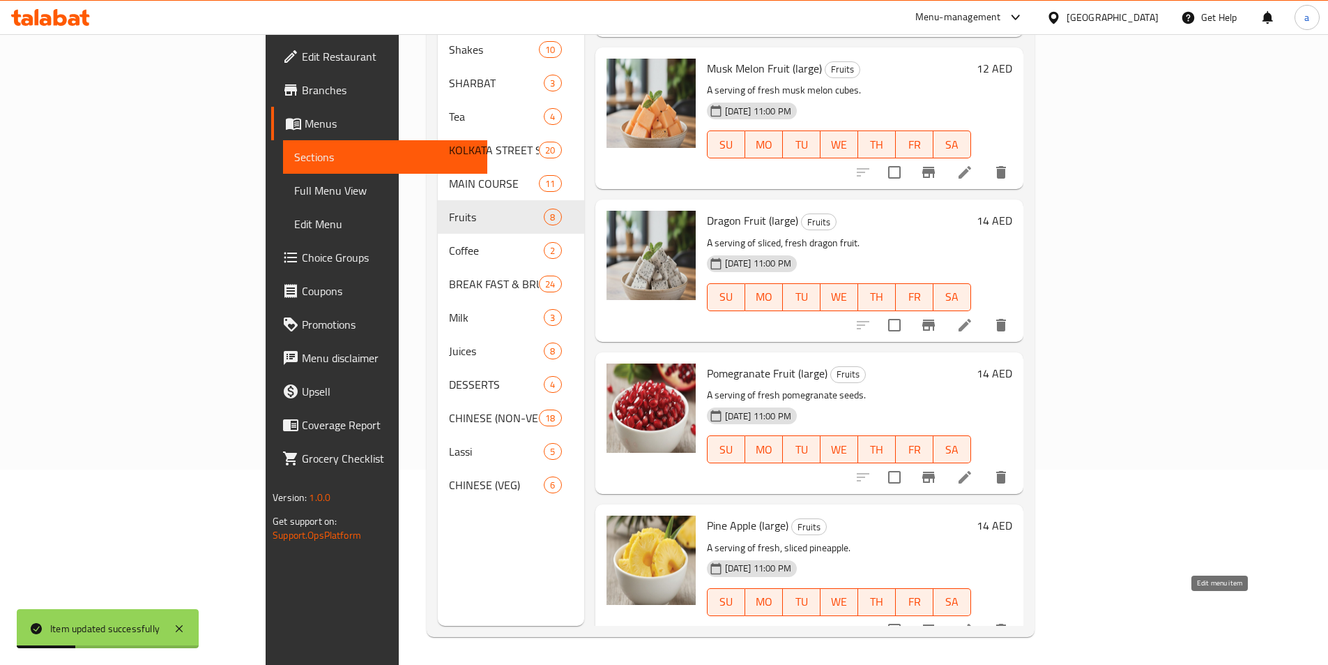
click at [973, 621] on icon at bounding box center [965, 629] width 17 height 17
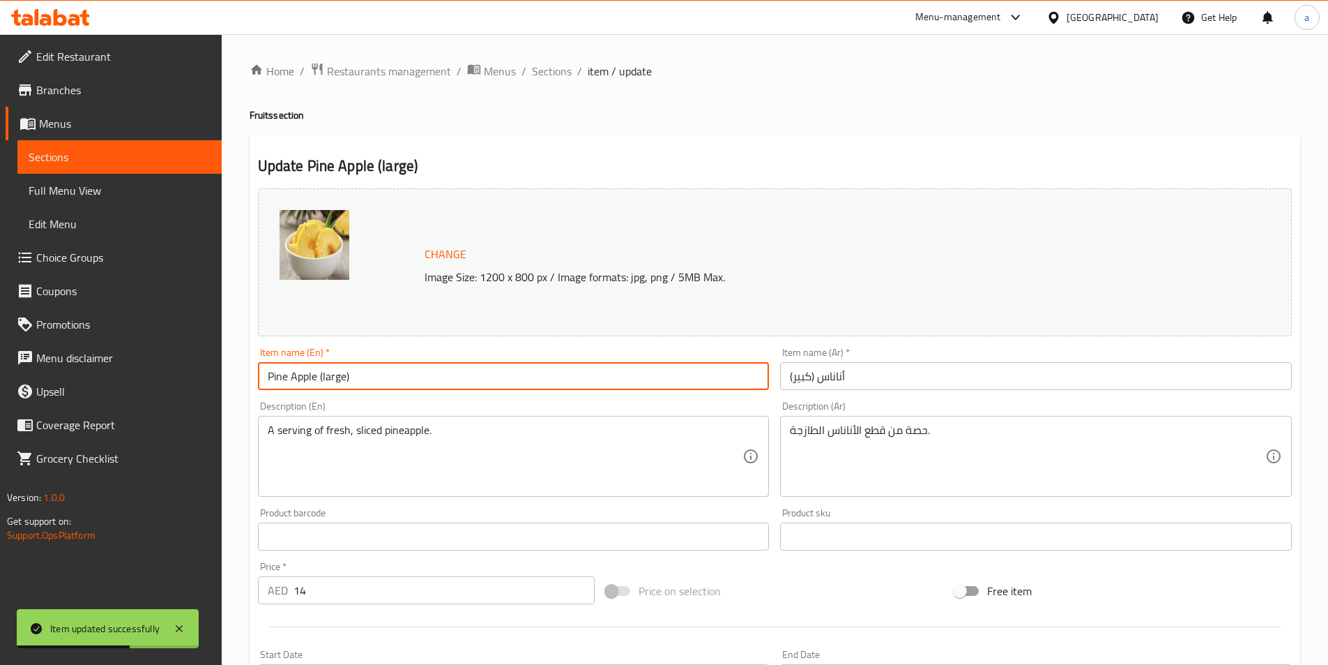
click at [513, 384] on input "Pine Apple (large)" at bounding box center [514, 376] width 512 height 28
paste input "فاكهة"
paste input "Fruit"
type input "Pine Apple Fruit (large)"
click at [944, 379] on input "أناناس (كبير)" at bounding box center [1036, 376] width 512 height 28
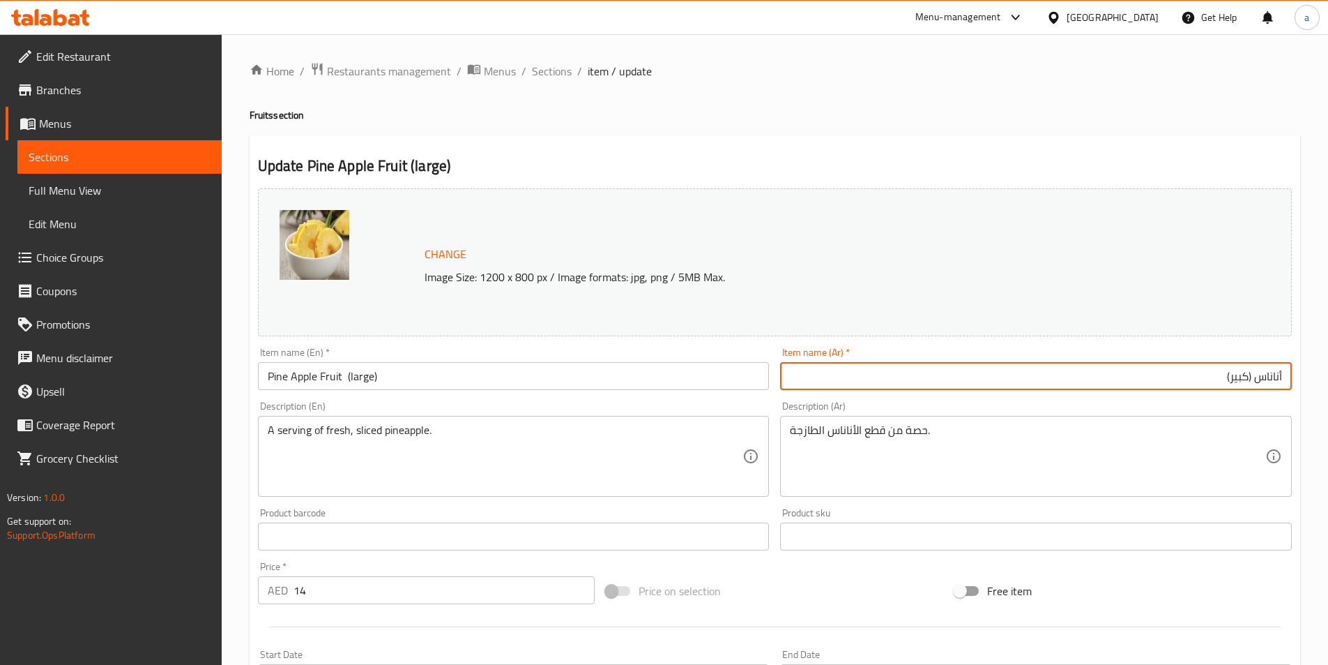
paste input "فاكهة"
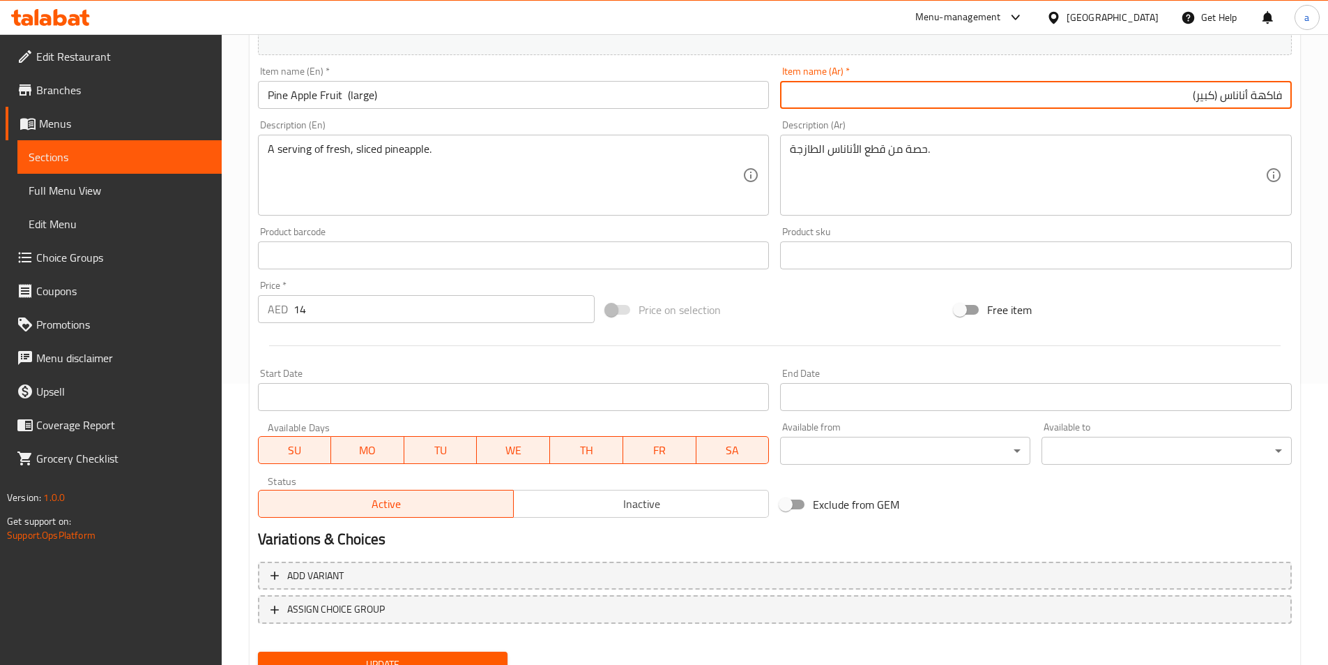
scroll to position [341, 0]
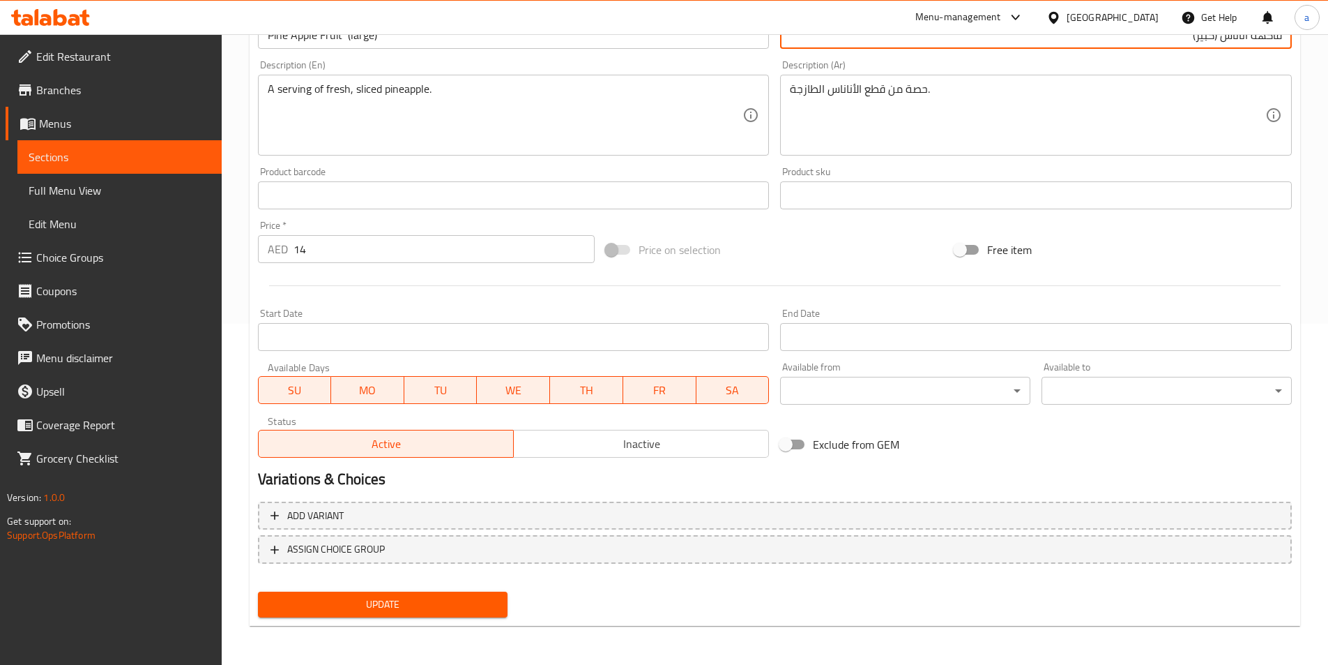
type input "فاكهة أناناس (كبير)"
click at [454, 600] on span "Update" at bounding box center [383, 604] width 228 height 17
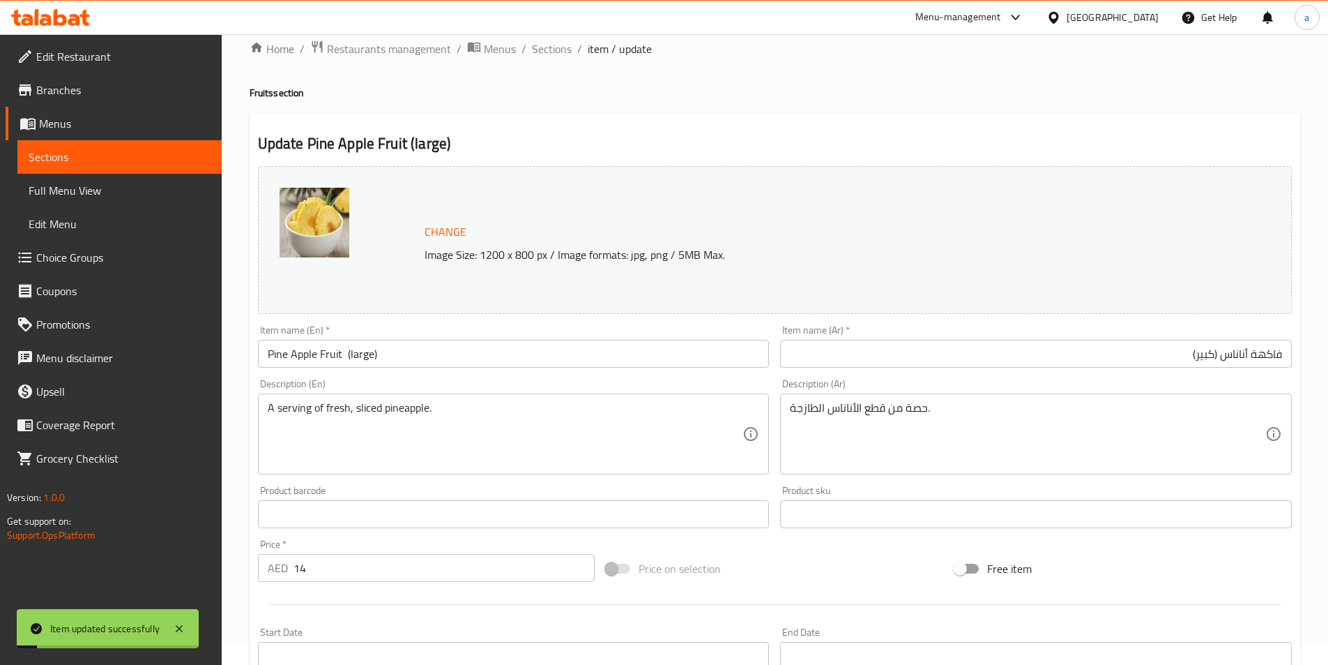
scroll to position [0, 0]
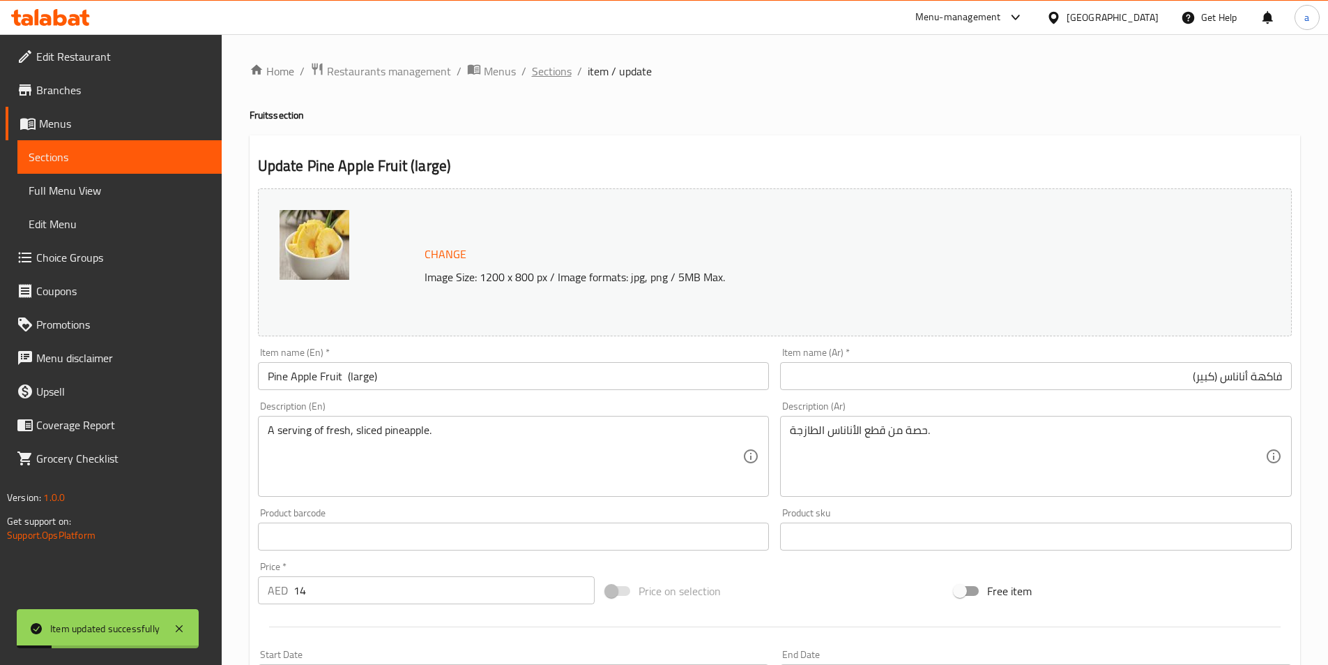
click at [556, 71] on span "Sections" at bounding box center [552, 71] width 40 height 17
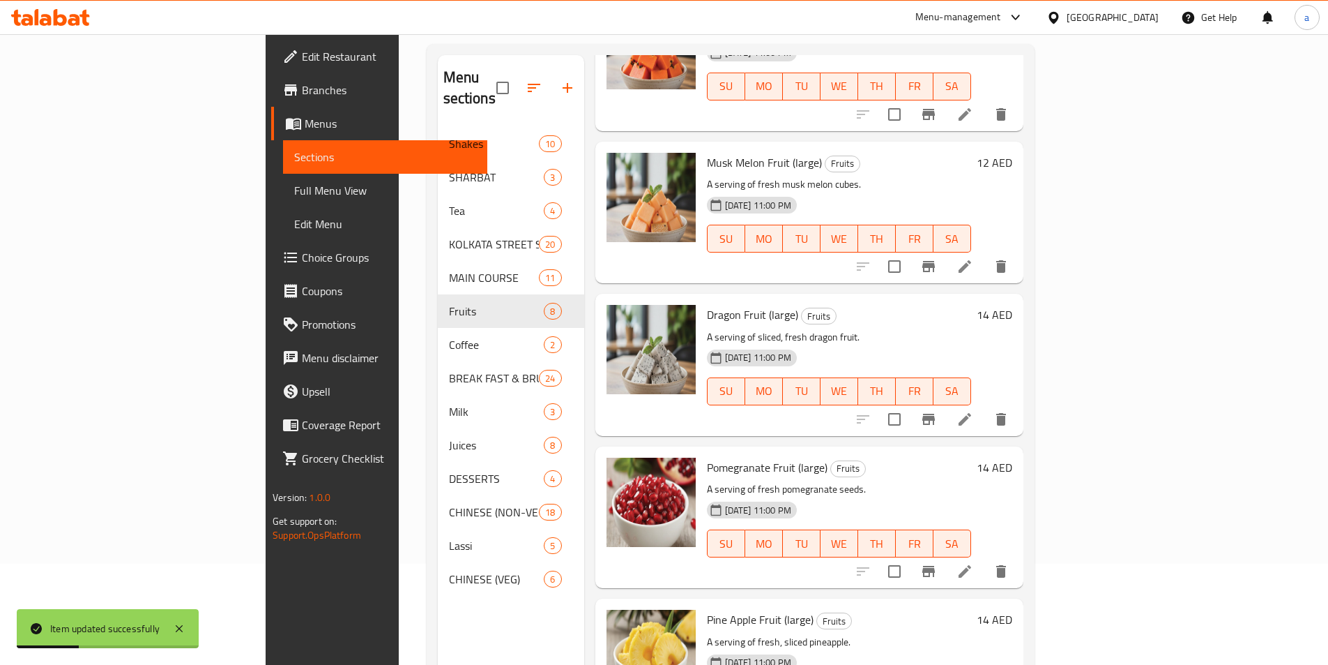
scroll to position [195, 0]
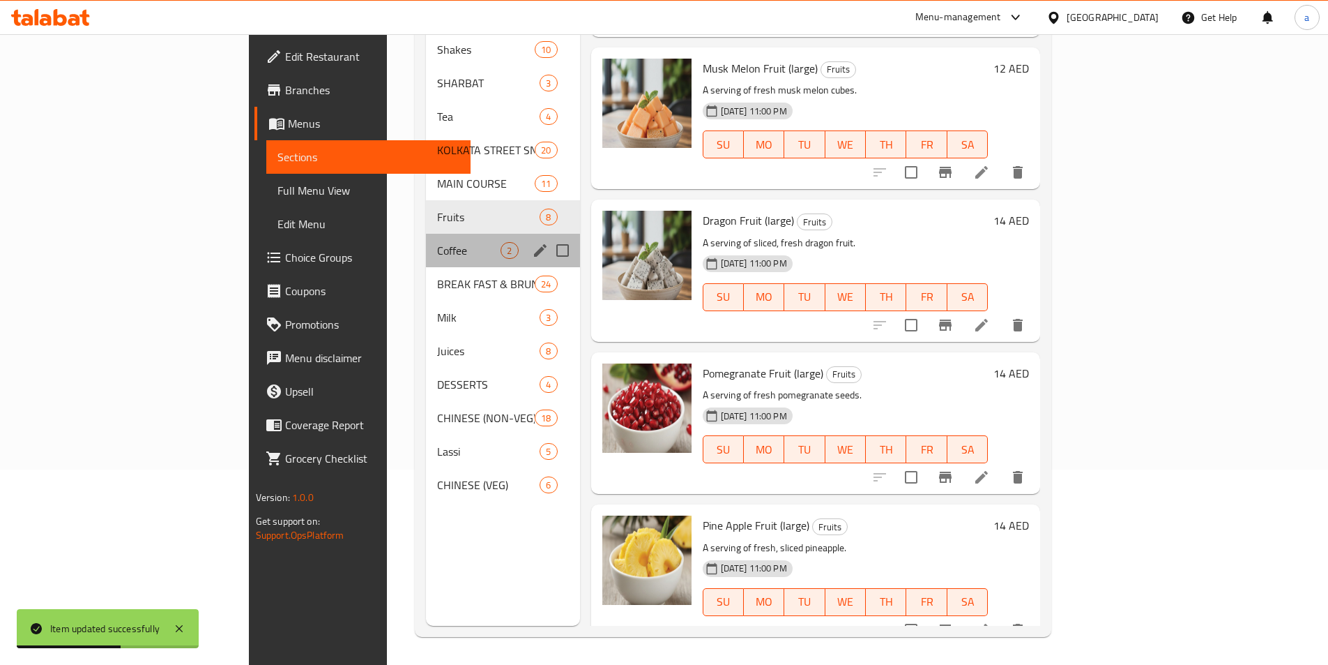
click at [426, 239] on div "Coffee 2" at bounding box center [502, 250] width 153 height 33
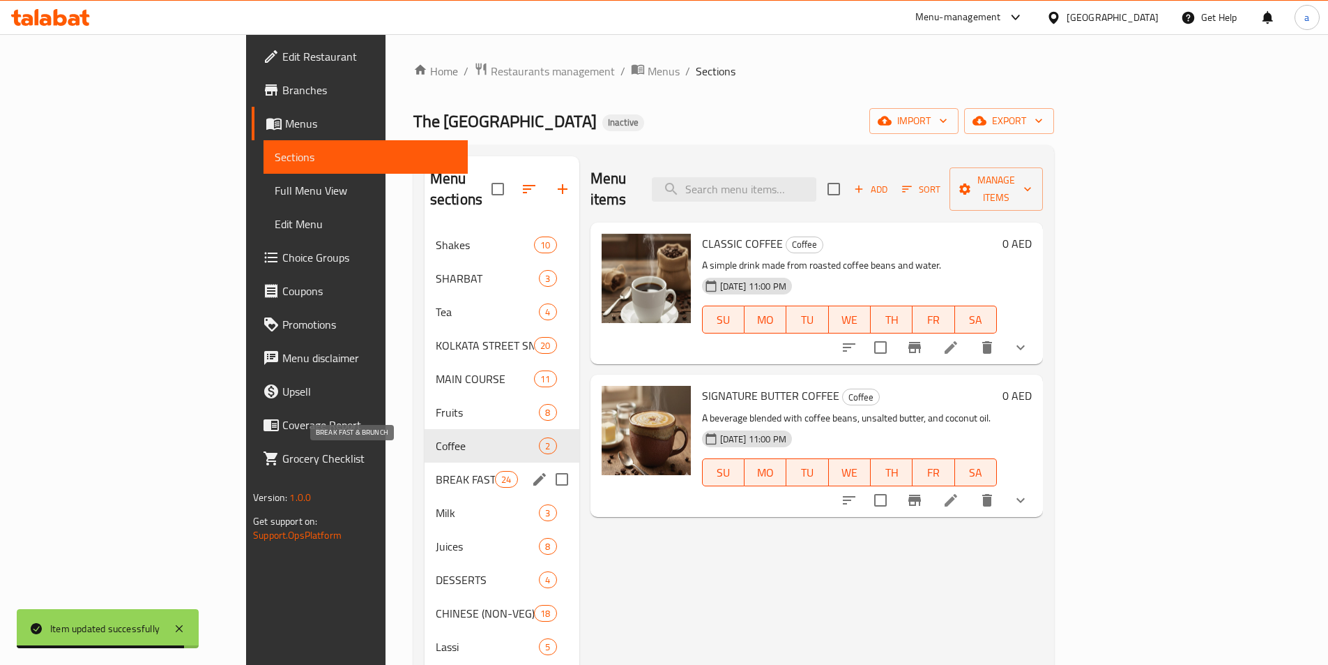
click at [436, 471] on span "BREAK FAST & BRUNCH" at bounding box center [465, 479] width 59 height 17
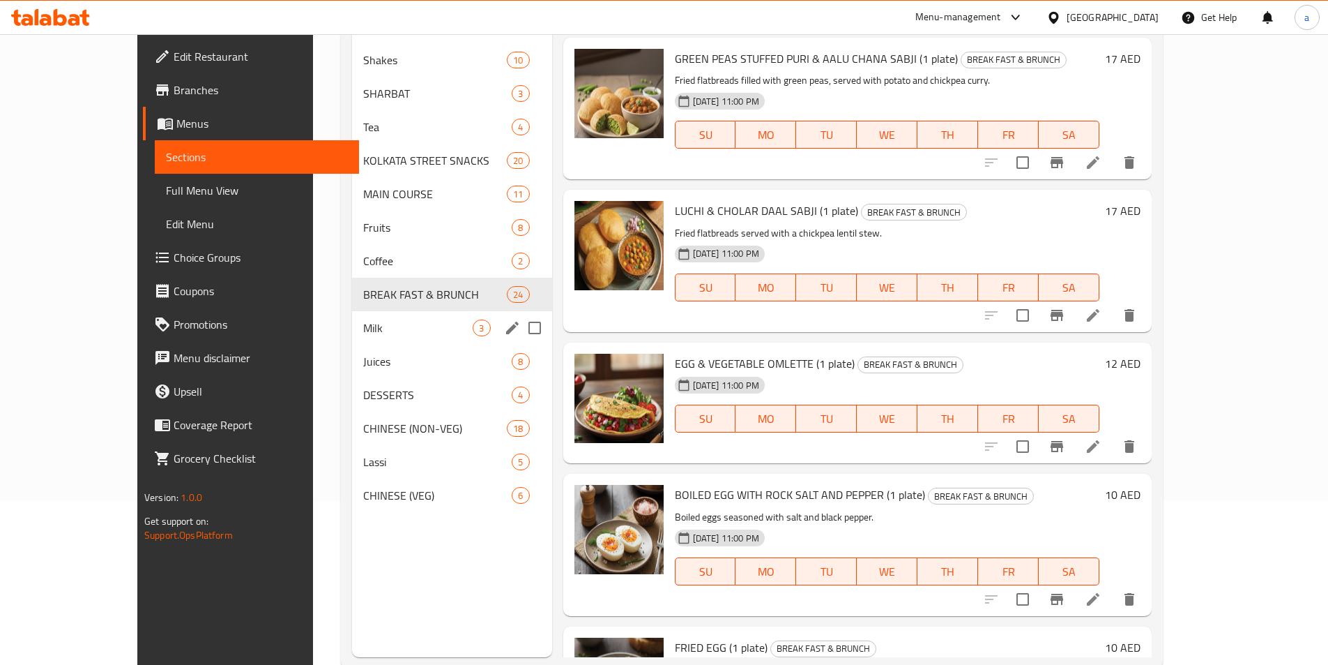
scroll to position [195, 0]
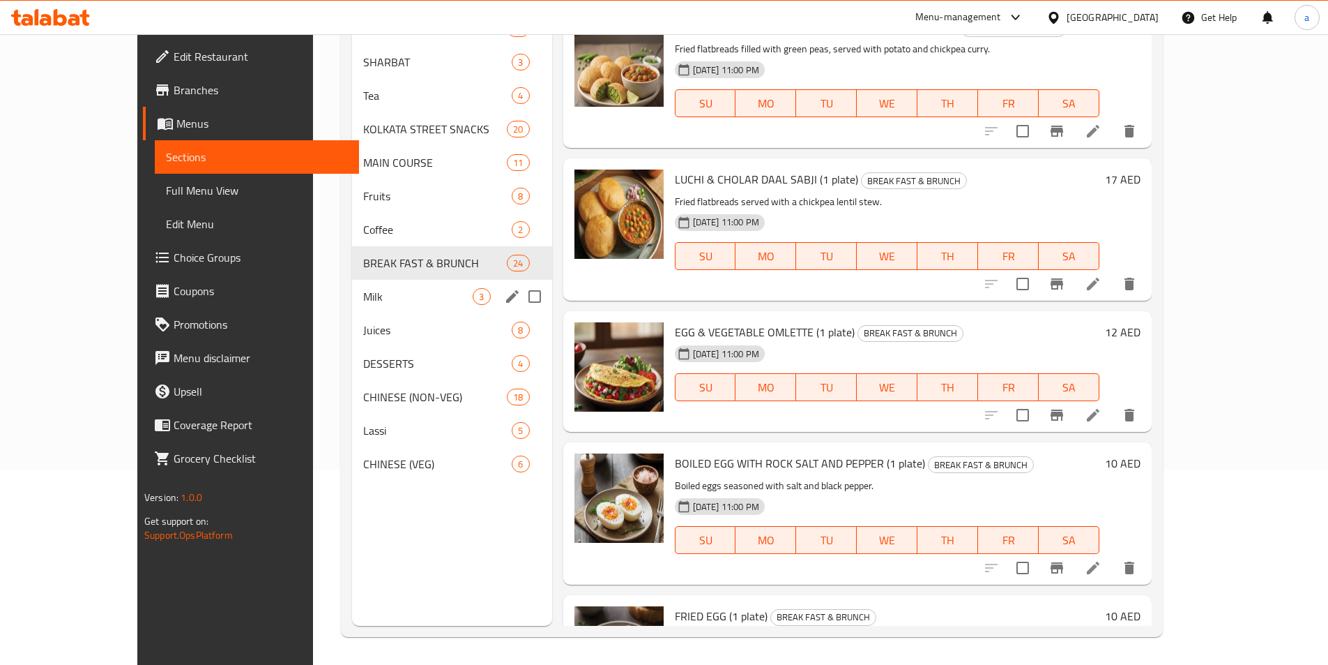
click at [352, 308] on div "Milk 3" at bounding box center [452, 296] width 200 height 33
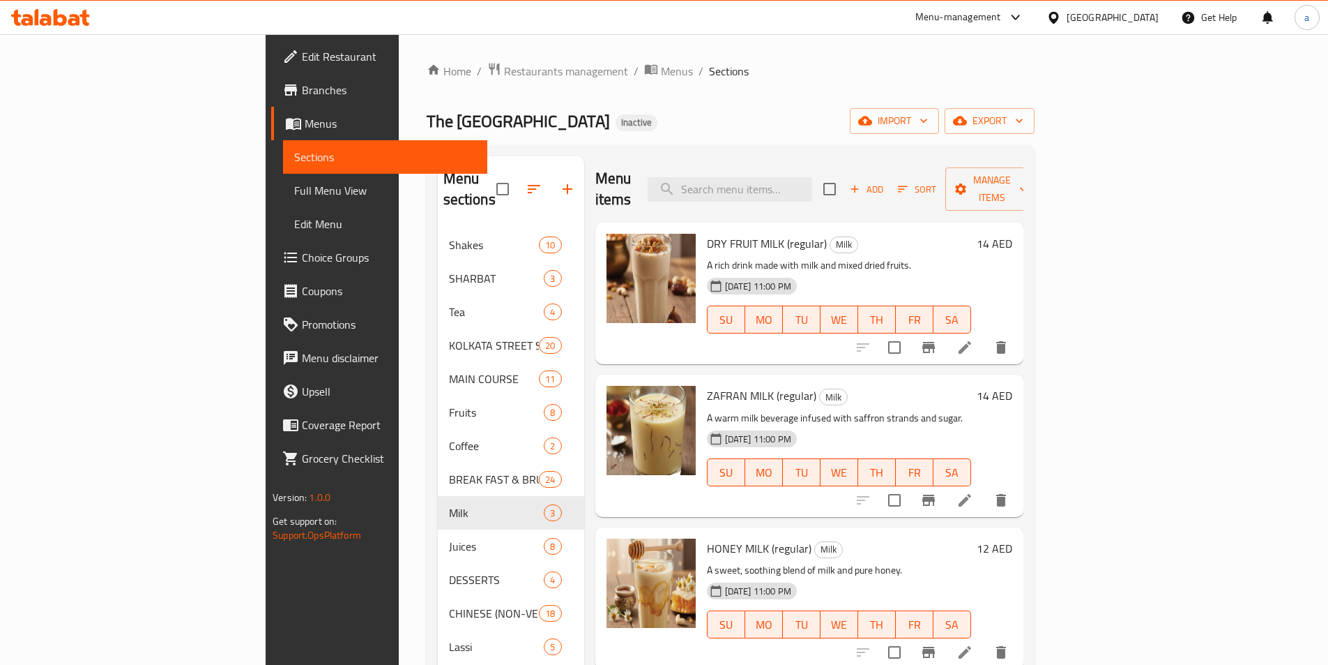
scroll to position [195, 0]
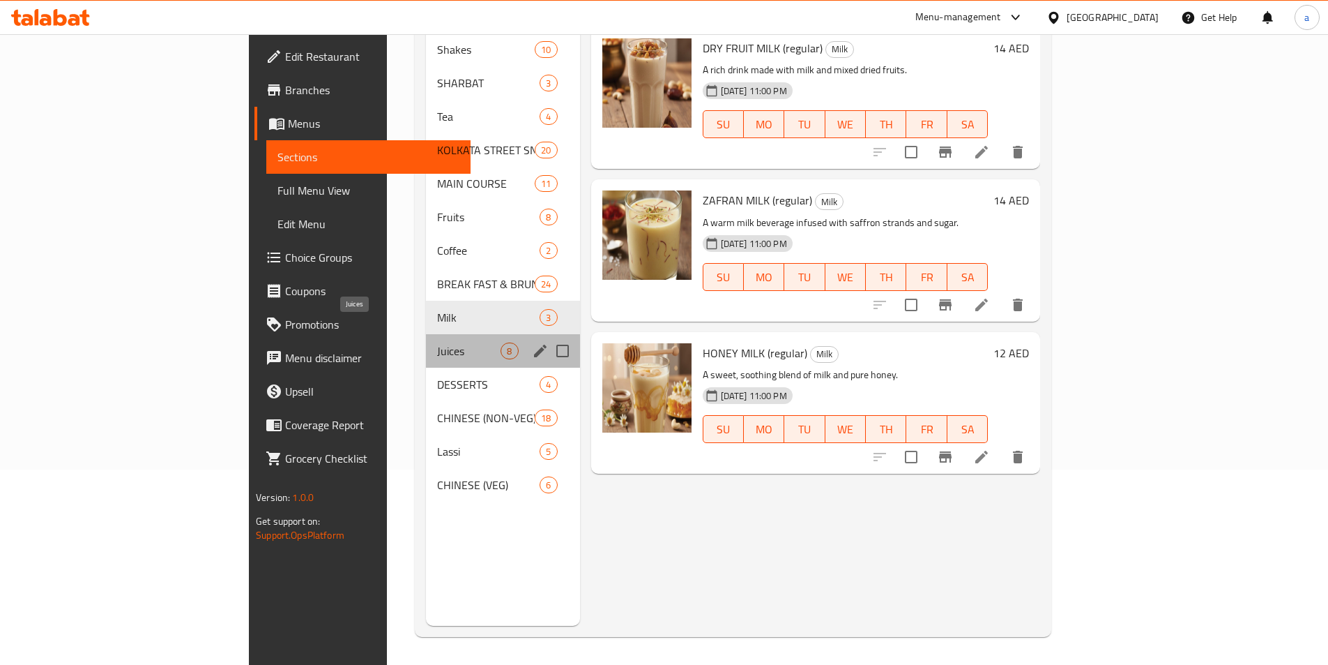
click at [437, 342] on span "Juices" at bounding box center [468, 350] width 63 height 17
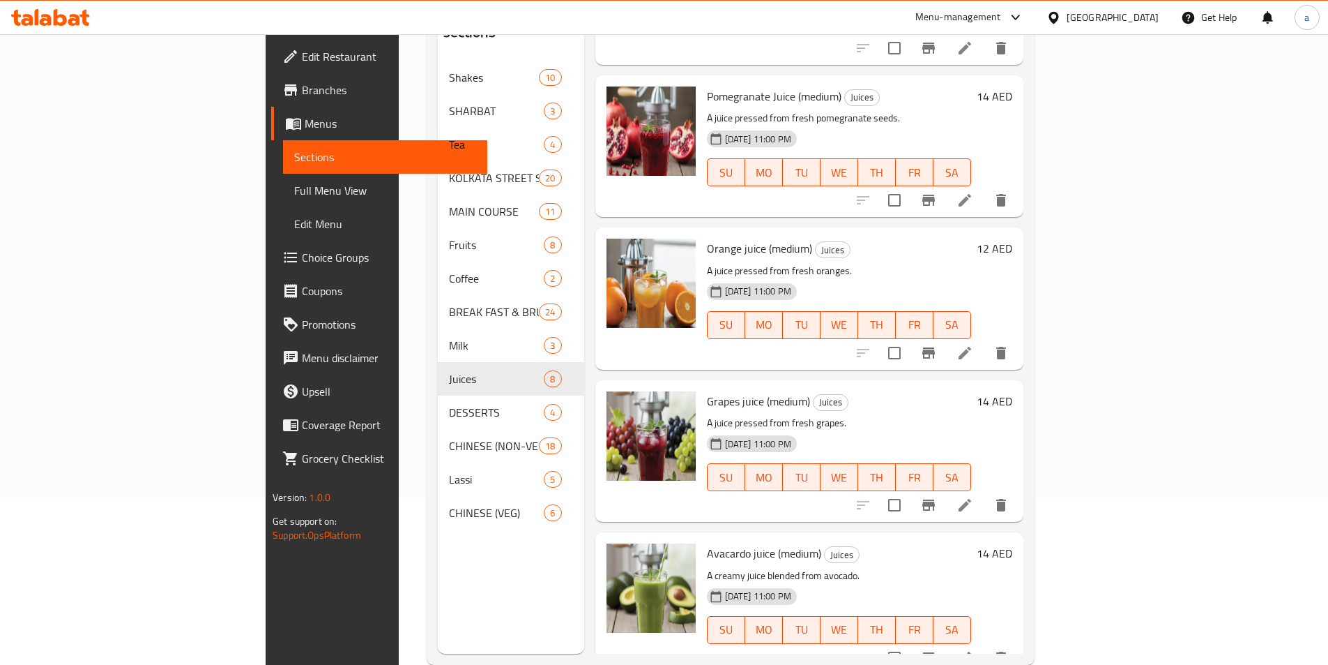
scroll to position [195, 0]
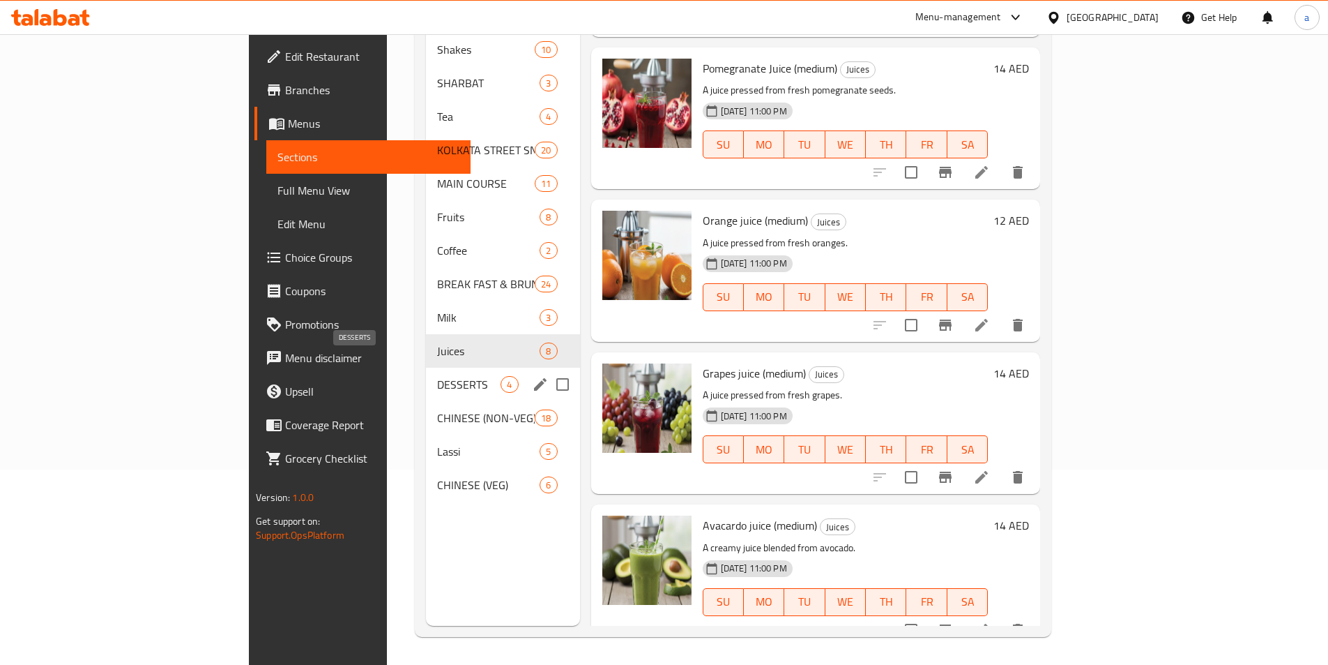
click at [437, 376] on span "DESSERTS" at bounding box center [468, 384] width 63 height 17
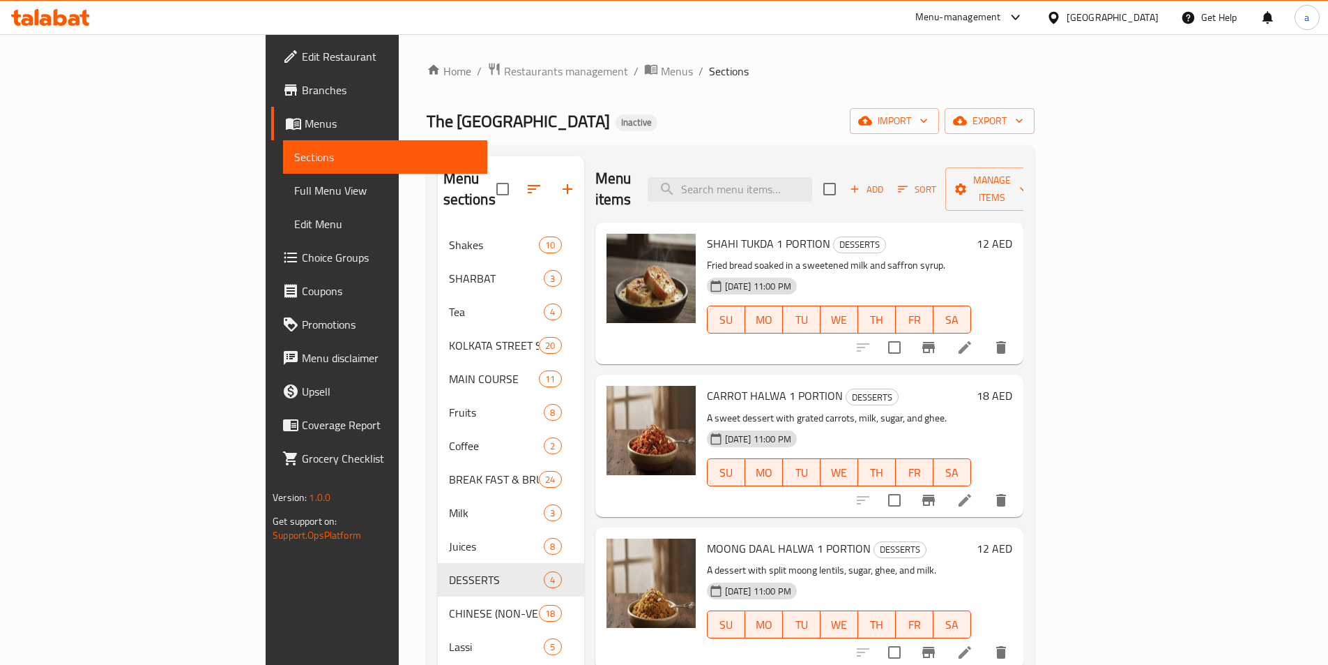
click at [707, 233] on span "SHAHI TUKDA 1 PORTION" at bounding box center [768, 243] width 123 height 21
click at [834, 236] on span "DESSERTS" at bounding box center [860, 244] width 52 height 16
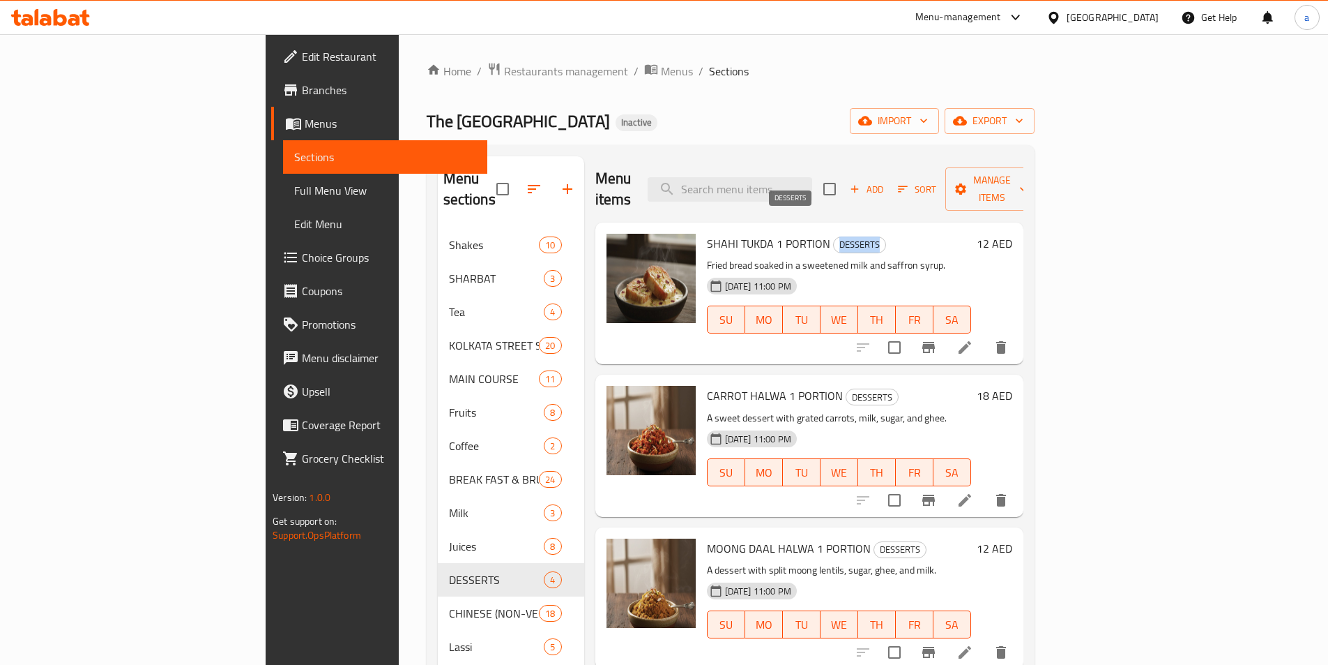
click at [834, 236] on span "DESSERTS" at bounding box center [860, 244] width 52 height 16
copy span "DESSERTS"
click at [973, 339] on icon at bounding box center [965, 347] width 17 height 17
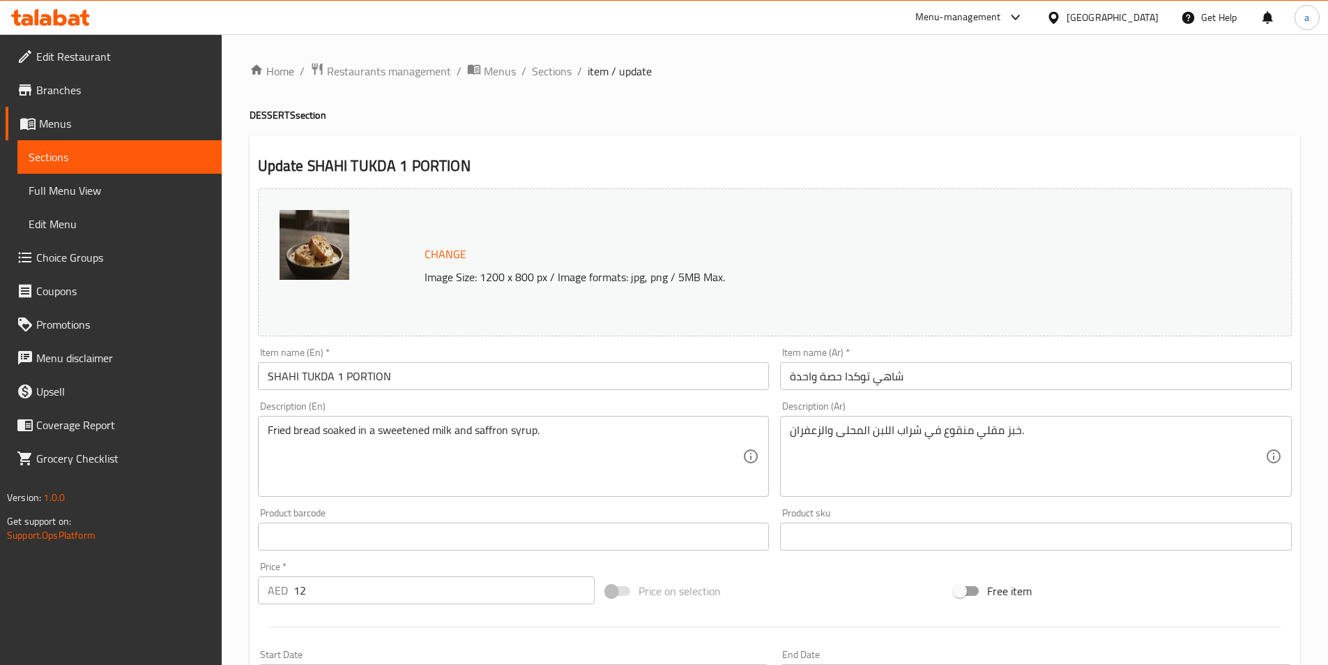
click at [403, 382] on input "SHAHI TUKDA 1 PORTION" at bounding box center [514, 376] width 512 height 28
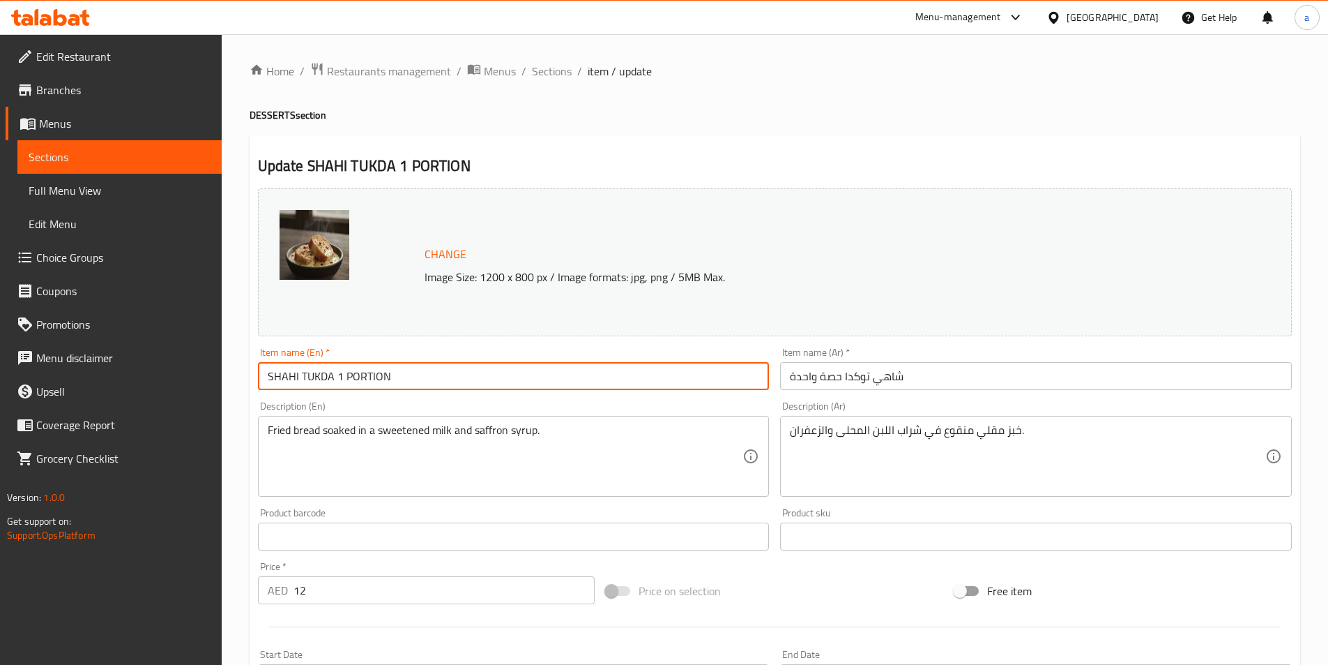
paste input "DESSERTS"
click at [291, 376] on input "DESSERT SHAHI TUKDA 1 PORTION" at bounding box center [514, 376] width 512 height 28
type input "DESSERT SHAHI TUKDA 1 PORTION"
click at [291, 383] on input "DESSERT SHAHI TUKDA 1 PORTION" at bounding box center [514, 376] width 512 height 28
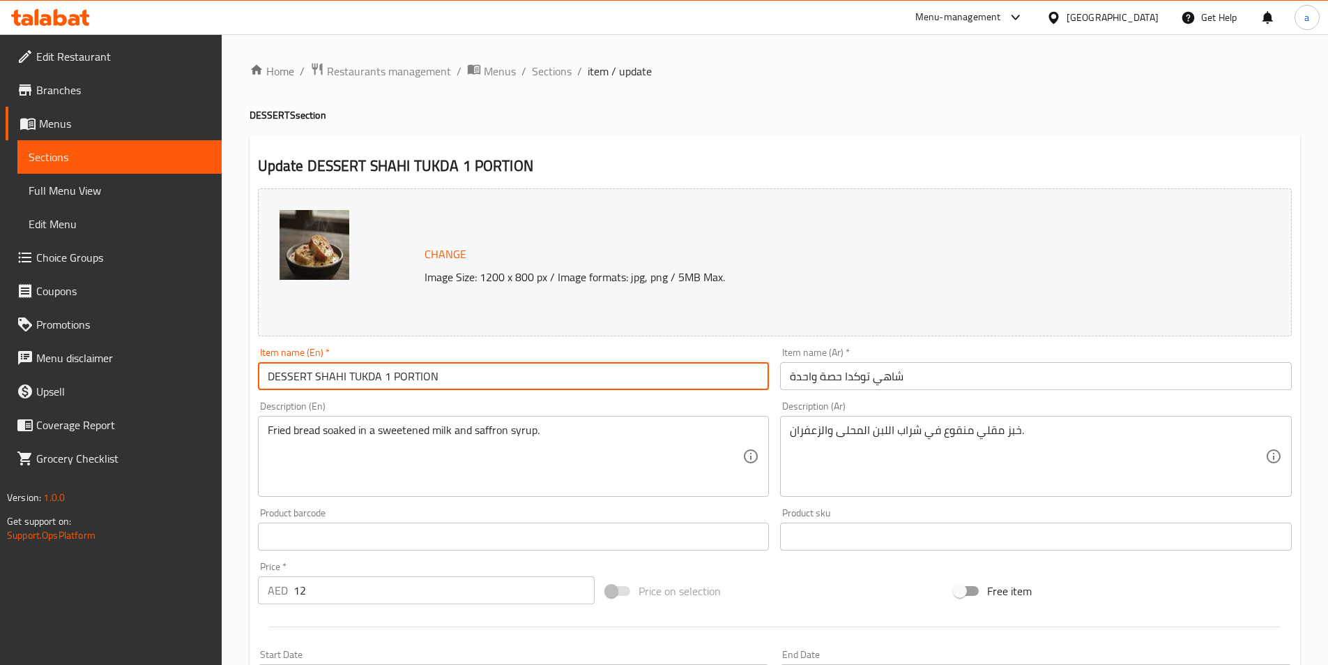
click at [291, 383] on input "DESSERT SHAHI TUKDA 1 PORTION" at bounding box center [514, 376] width 512 height 28
click at [977, 386] on input "شاهي توكدا حصة واحدة" at bounding box center [1036, 376] width 512 height 28
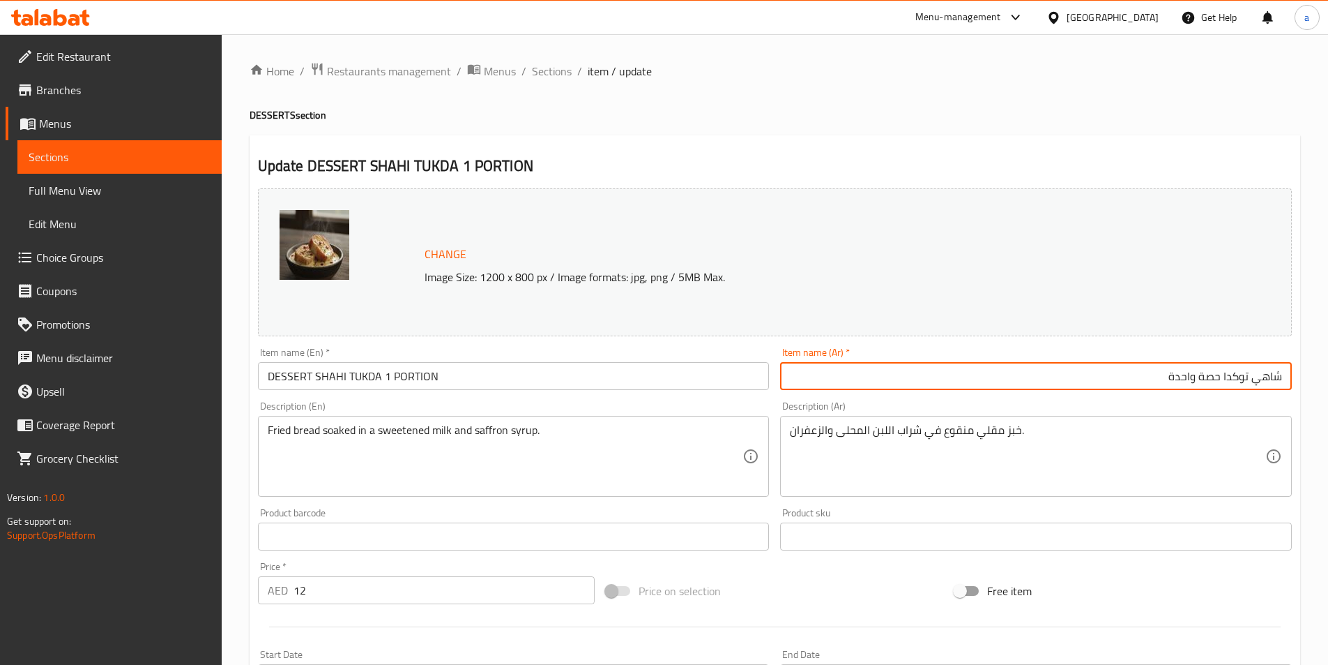
paste input "حَلوَى"
click at [1266, 375] on input "حَلوَى شاهي توكدا حصة واحدة" at bounding box center [1036, 376] width 512 height 28
click at [1246, 374] on input "حلوى شاهي توكدا حصة واحدة" at bounding box center [1036, 376] width 512 height 28
click at [1268, 380] on input "حلوى شاهي توكدا حصة واحدة" at bounding box center [1036, 376] width 512 height 28
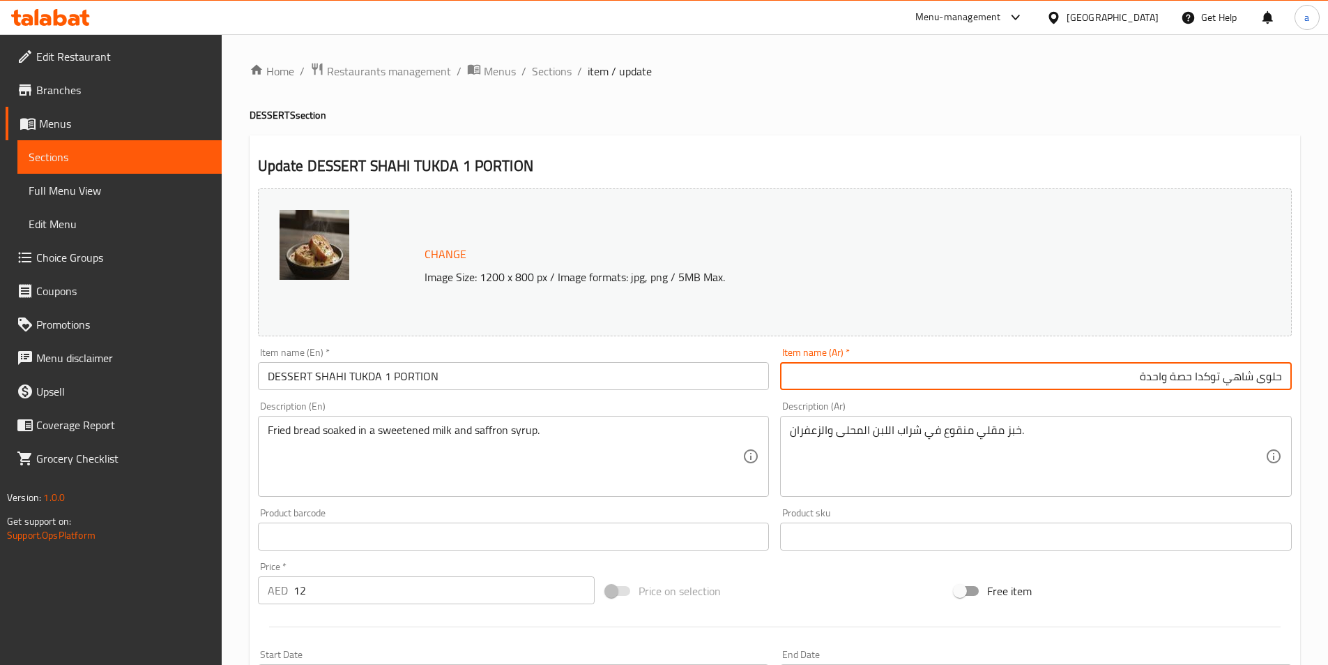
click at [1093, 369] on input "حلوى شاهي توكدا حصة واحدة" at bounding box center [1036, 376] width 512 height 28
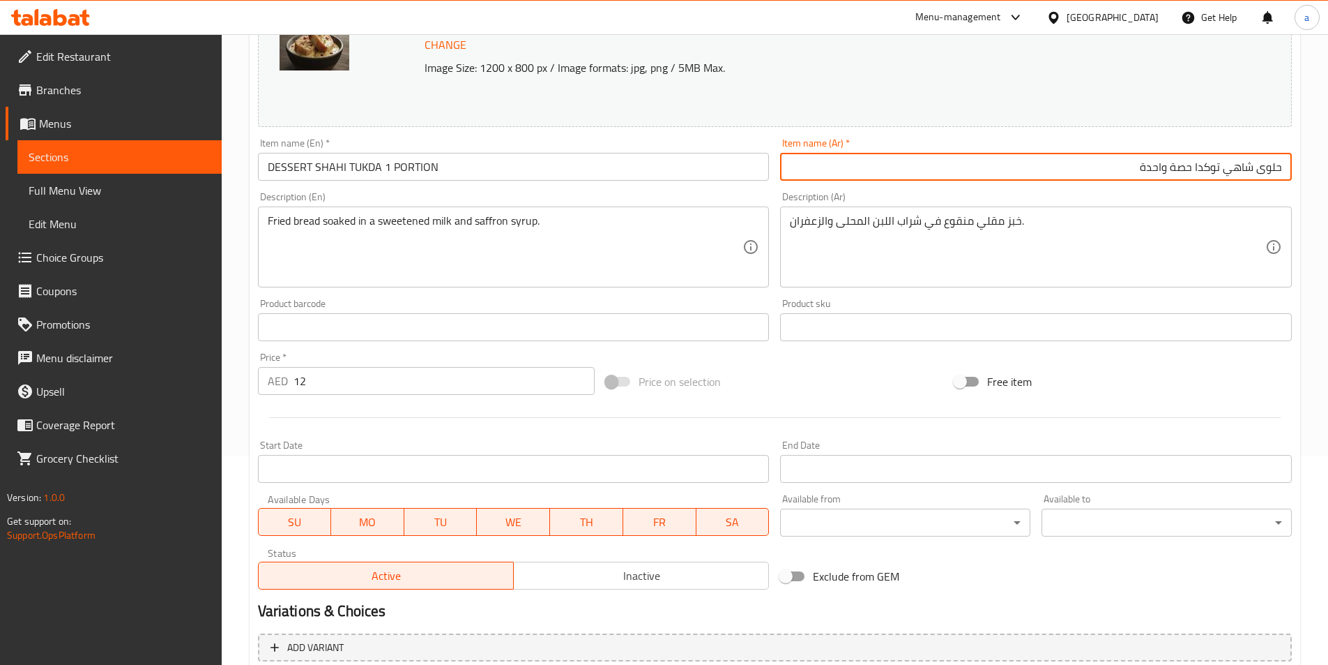
scroll to position [341, 0]
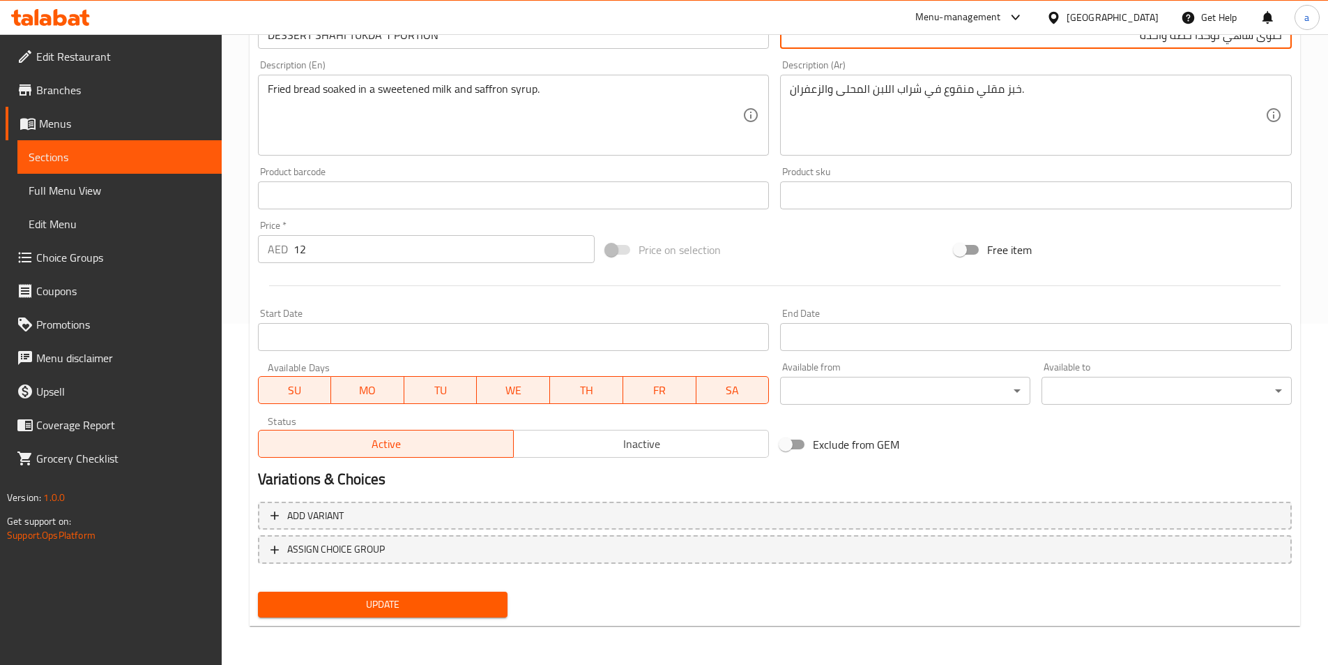
type input "حلوى شاهي توكدا حصة واحدة"
click at [446, 602] on span "Update" at bounding box center [383, 604] width 228 height 17
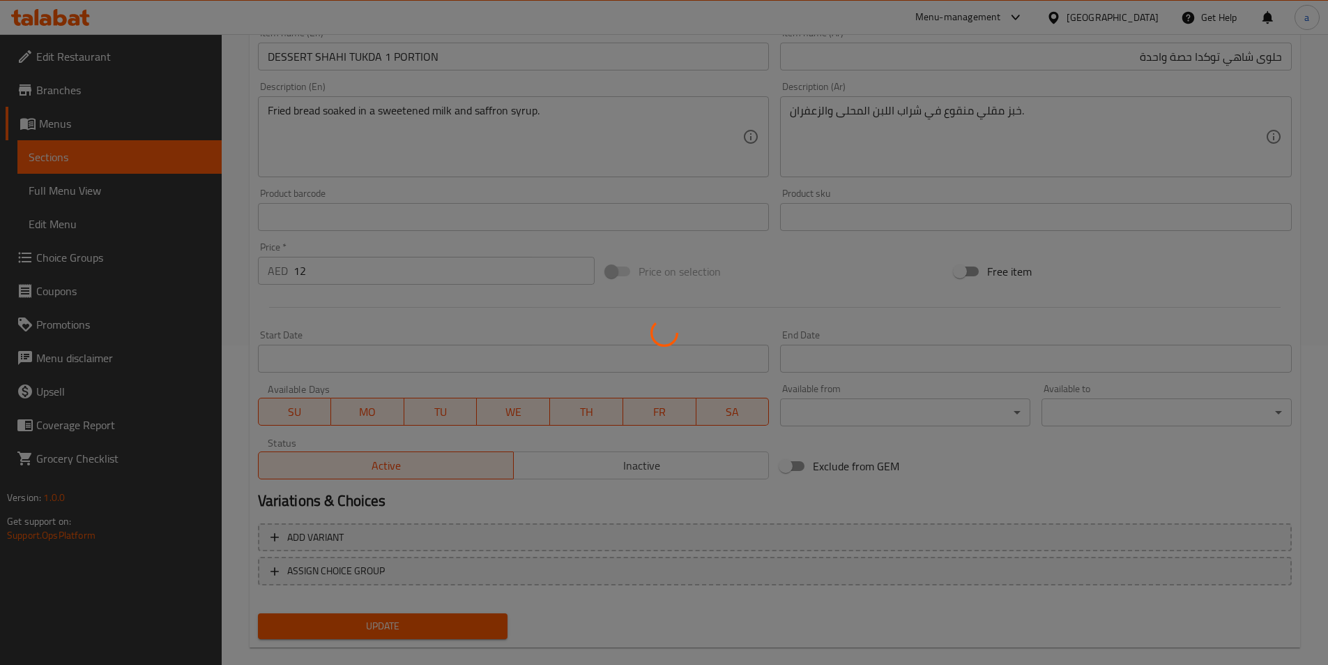
scroll to position [0, 0]
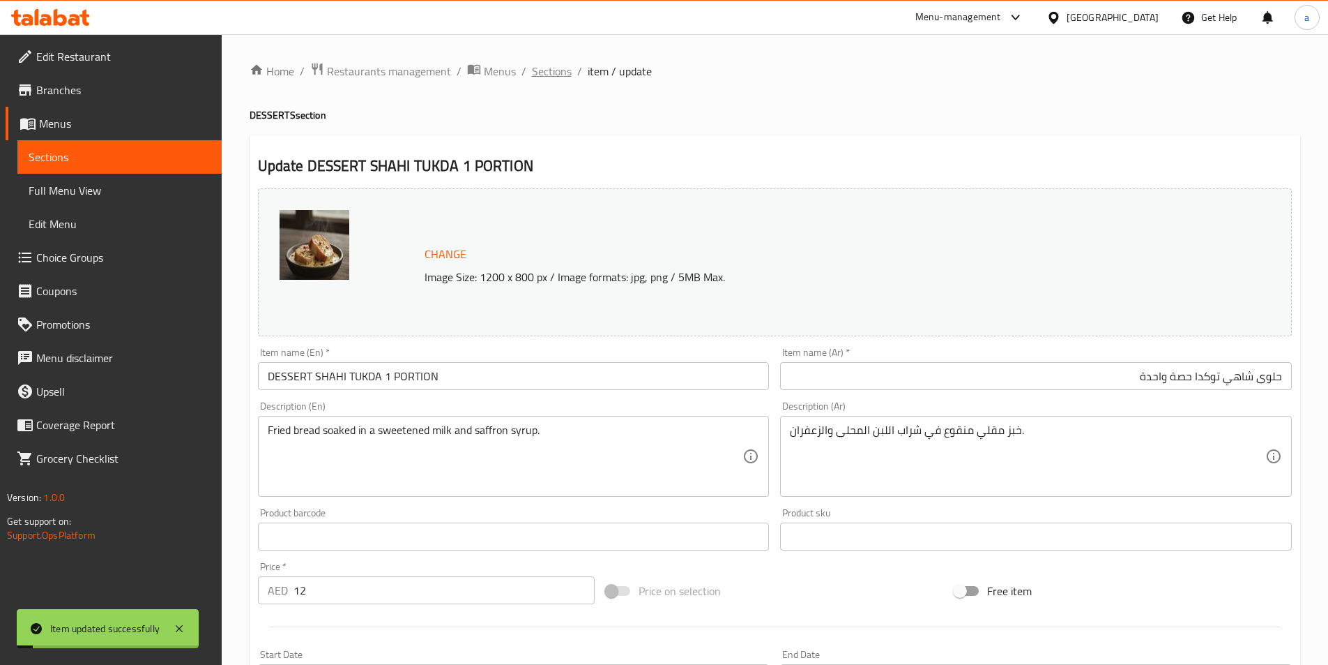
click at [541, 68] on span "Sections" at bounding box center [552, 71] width 40 height 17
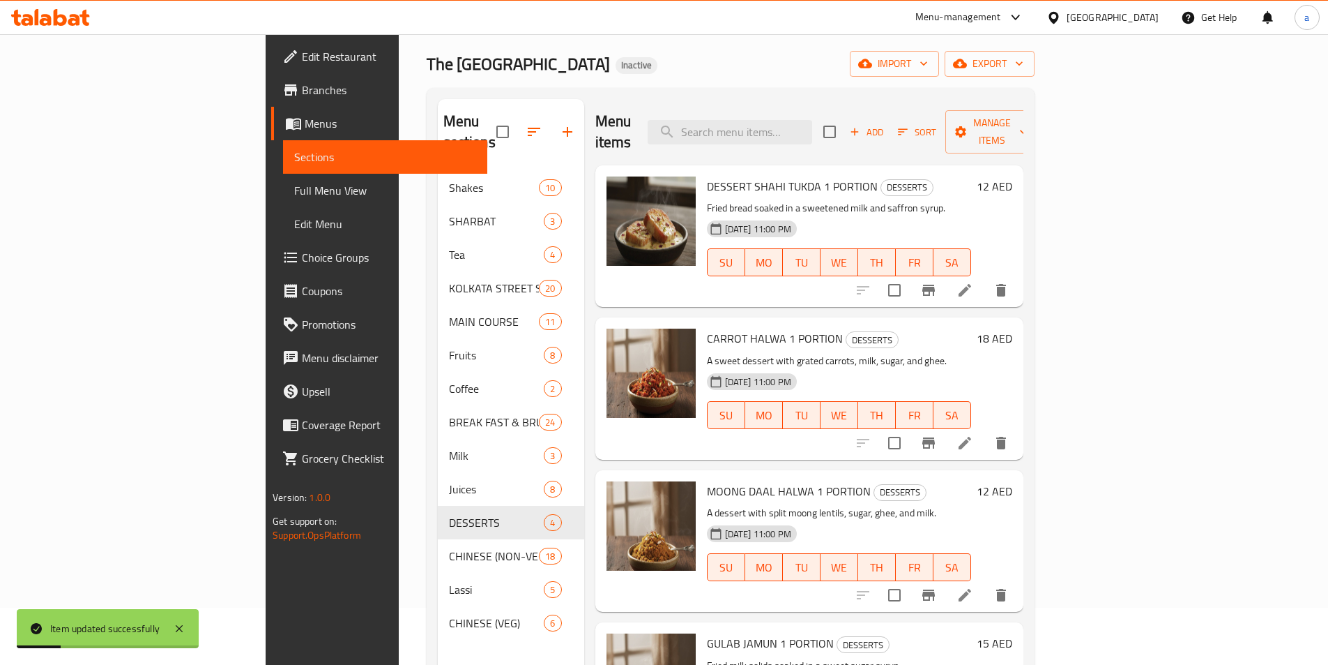
scroll to position [56, 0]
click at [971, 438] on icon at bounding box center [965, 444] width 13 height 13
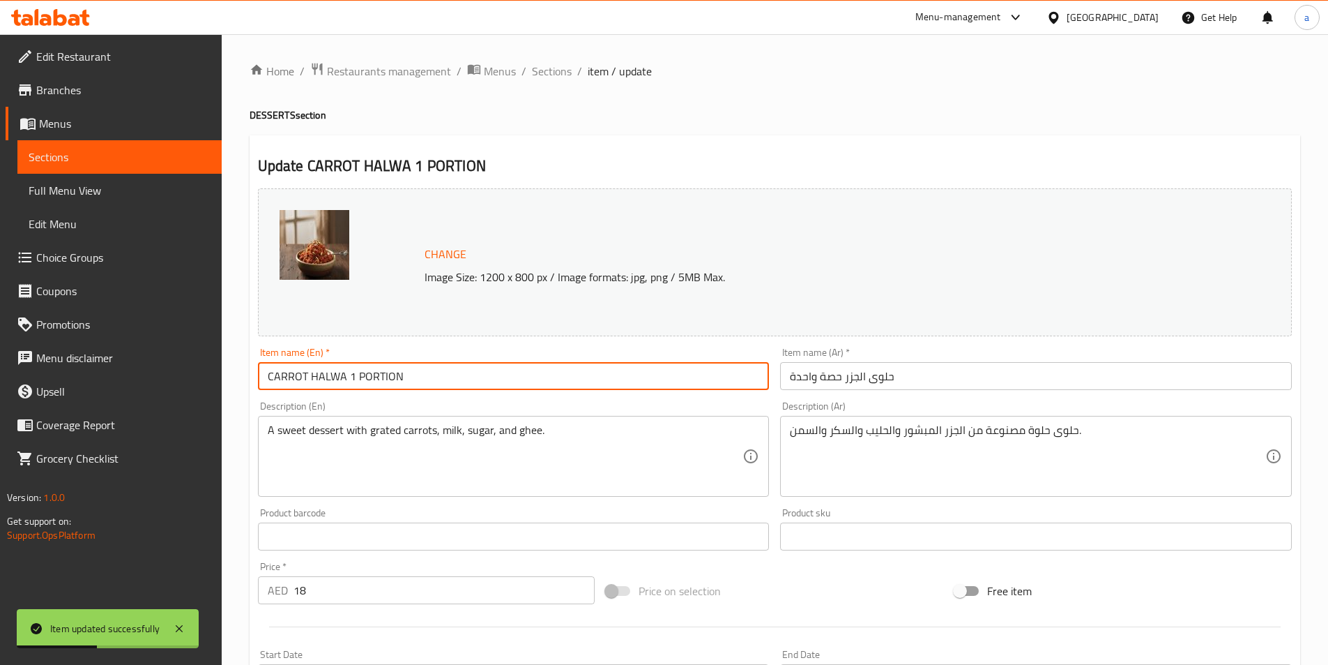
click at [443, 373] on input "CARROT HALWA 1 PORTION" at bounding box center [514, 376] width 512 height 28
paste input "DESSERT"
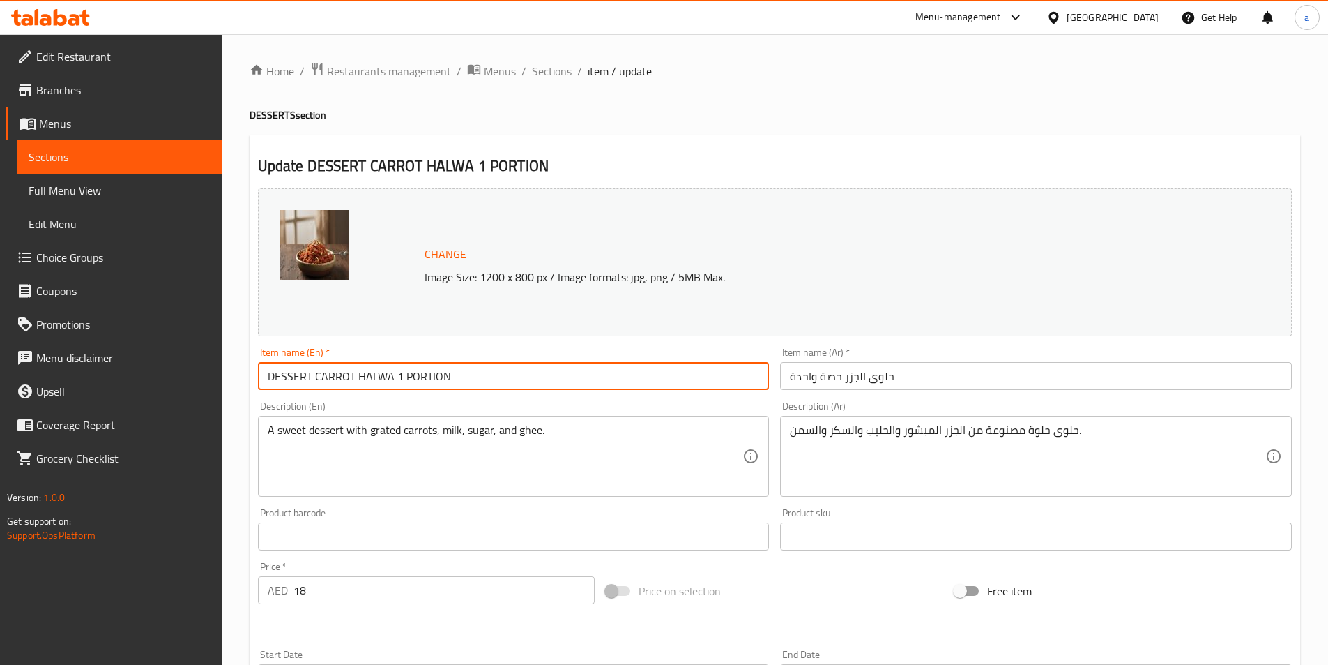
click at [281, 378] on input "DESSERT CARROT HALWA 1 PORTION" at bounding box center [514, 376] width 512 height 28
type input "CARROT HALWA 1 PORTION"
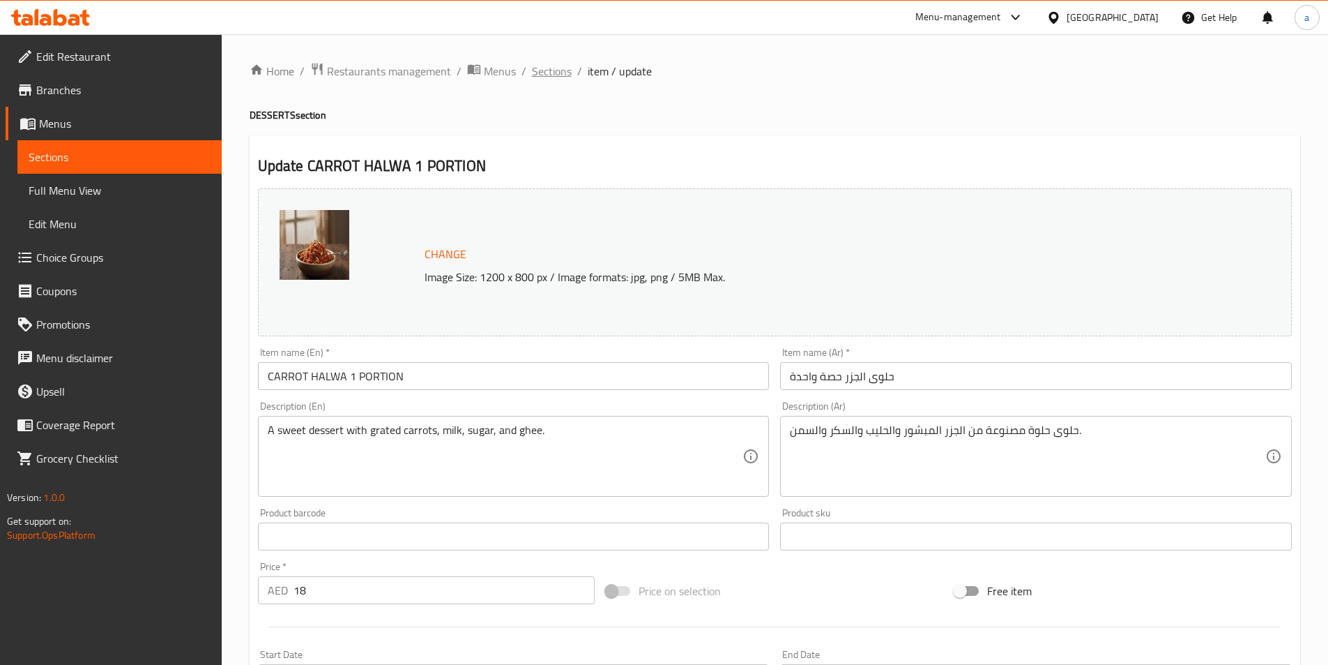
click at [553, 74] on span "Sections" at bounding box center [552, 71] width 40 height 17
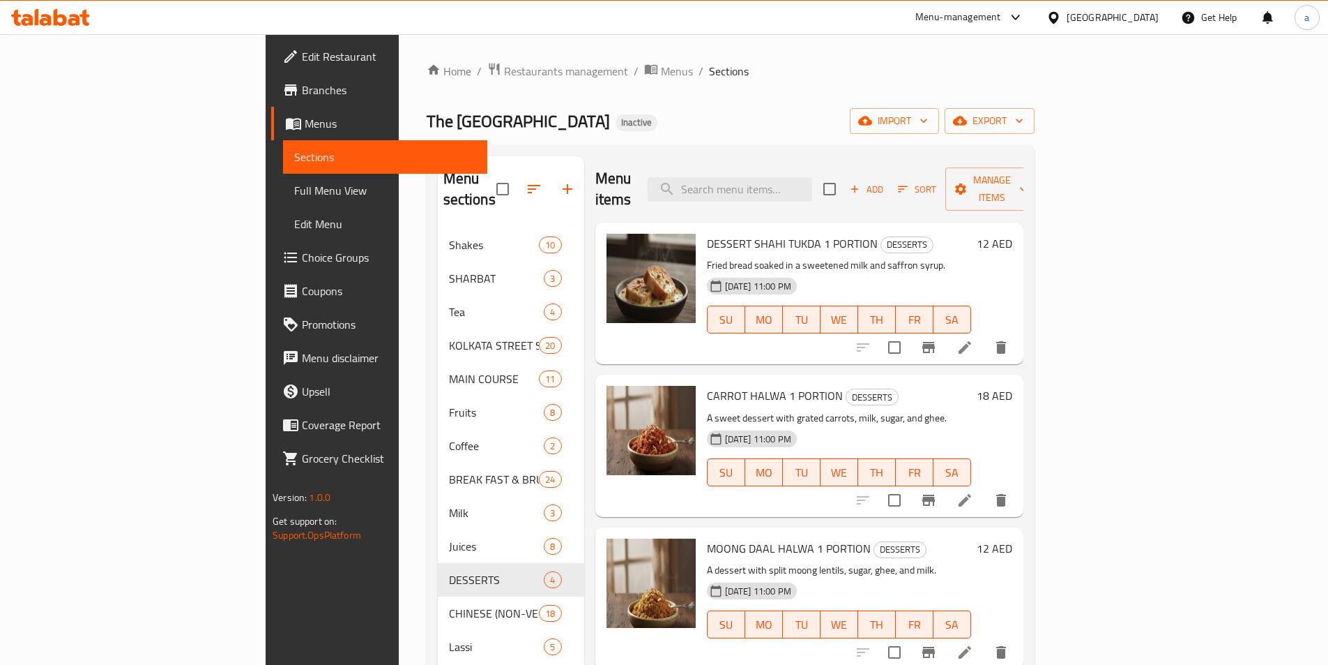
click at [985, 337] on li at bounding box center [965, 347] width 39 height 25
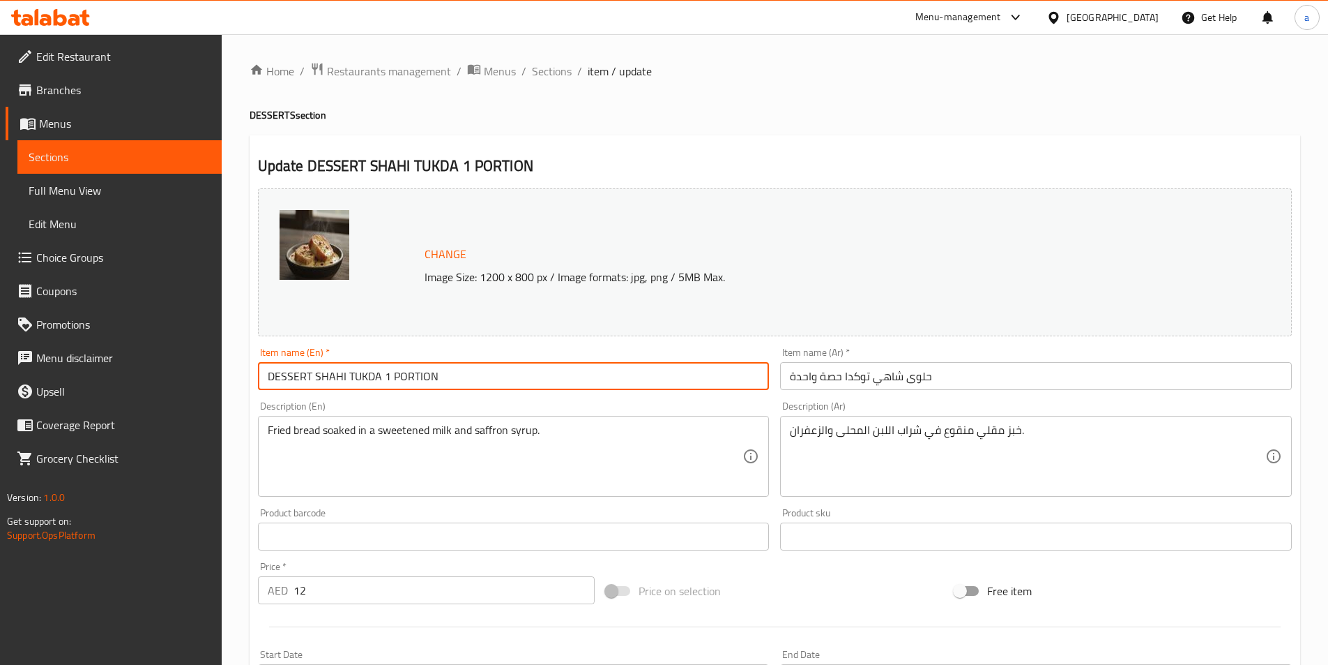
click at [292, 374] on input "DESSERT SHAHI TUKDA 1 PORTION" at bounding box center [514, 376] width 512 height 28
type input "SHAHI TUKDA 1 PORTION"
click at [919, 378] on input "حلوى شاهي توكدا حصة واحدة" at bounding box center [1036, 376] width 512 height 28
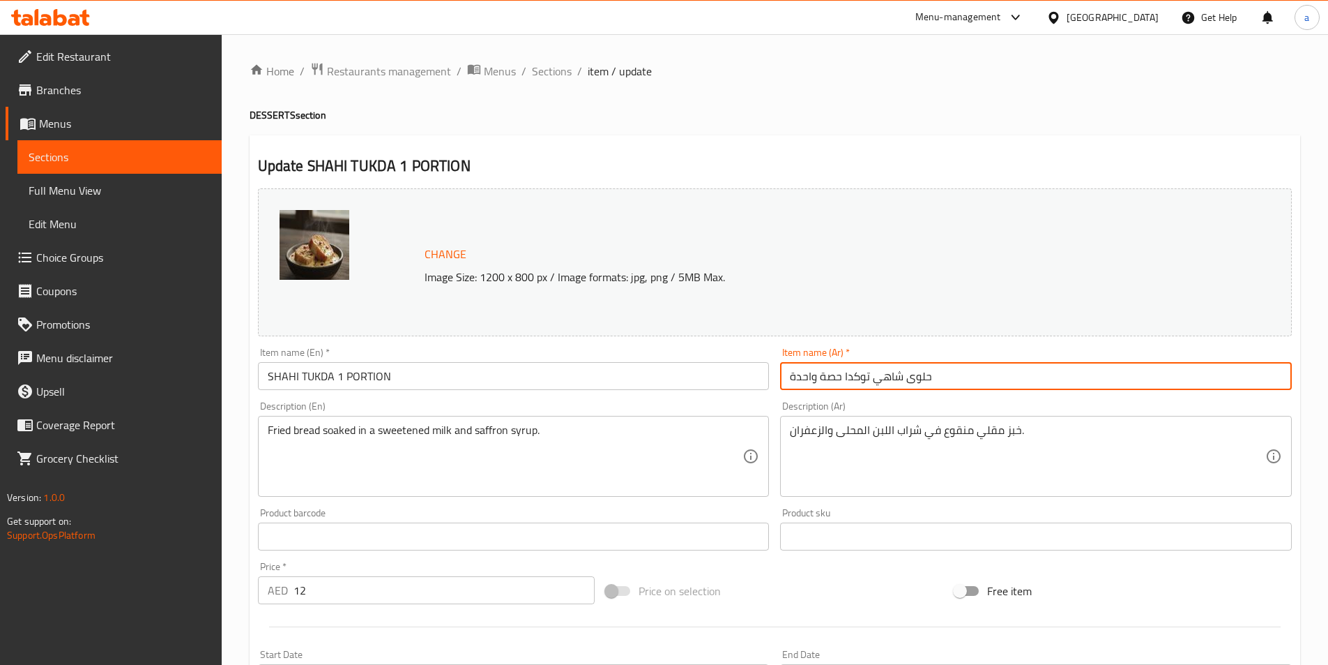
click at [919, 378] on input "حلوى شاهي توكدا حصة واحدة" at bounding box center [1036, 376] width 512 height 28
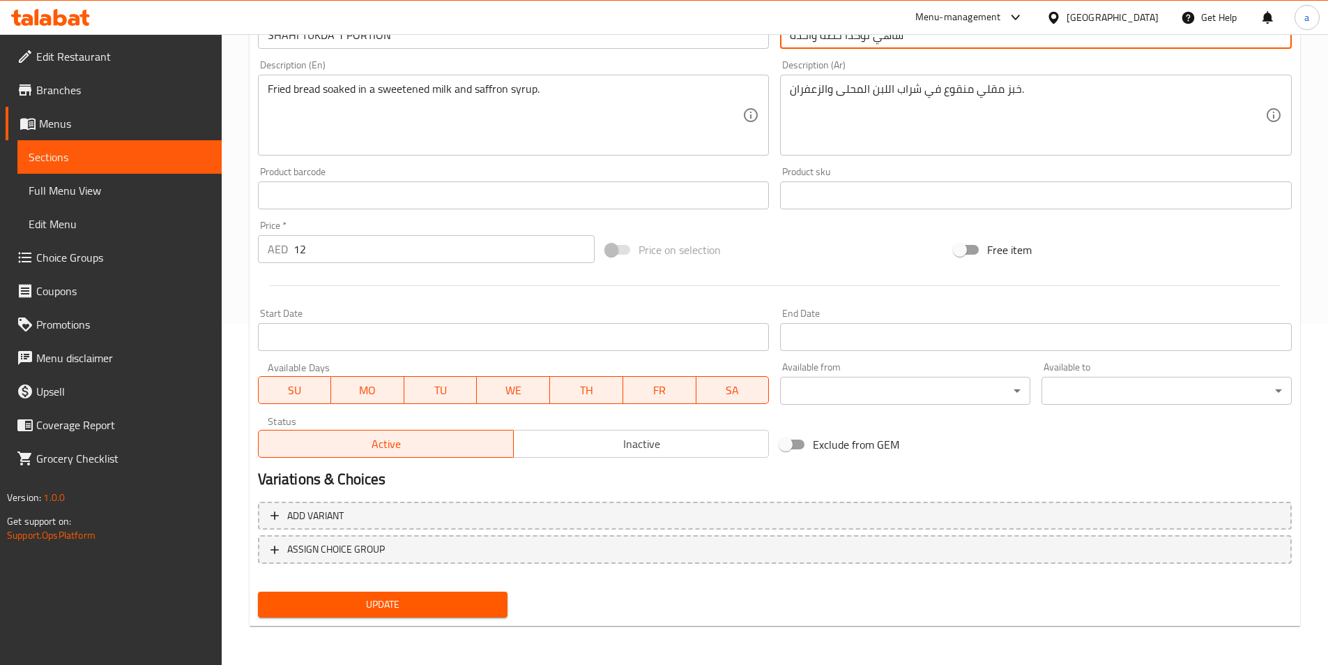
type input "شاهي توكدا حصة واحدة"
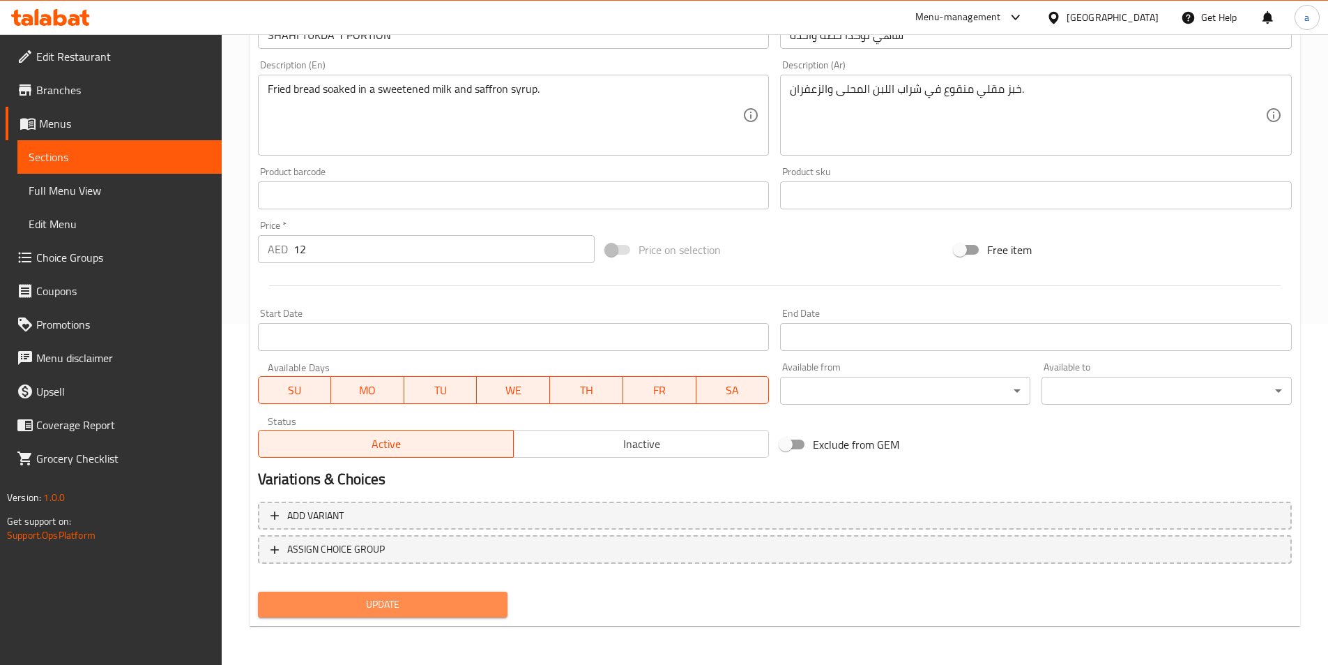
click at [435, 600] on span "Update" at bounding box center [383, 604] width 228 height 17
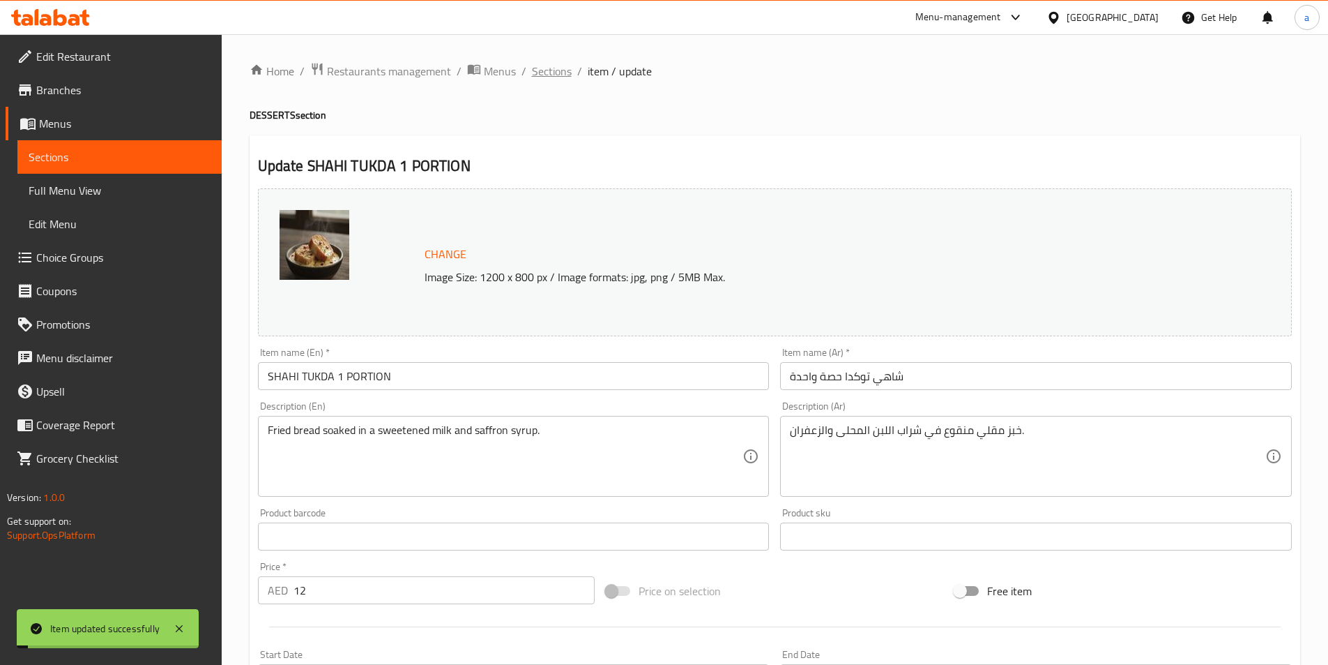
click at [545, 68] on span "Sections" at bounding box center [552, 71] width 40 height 17
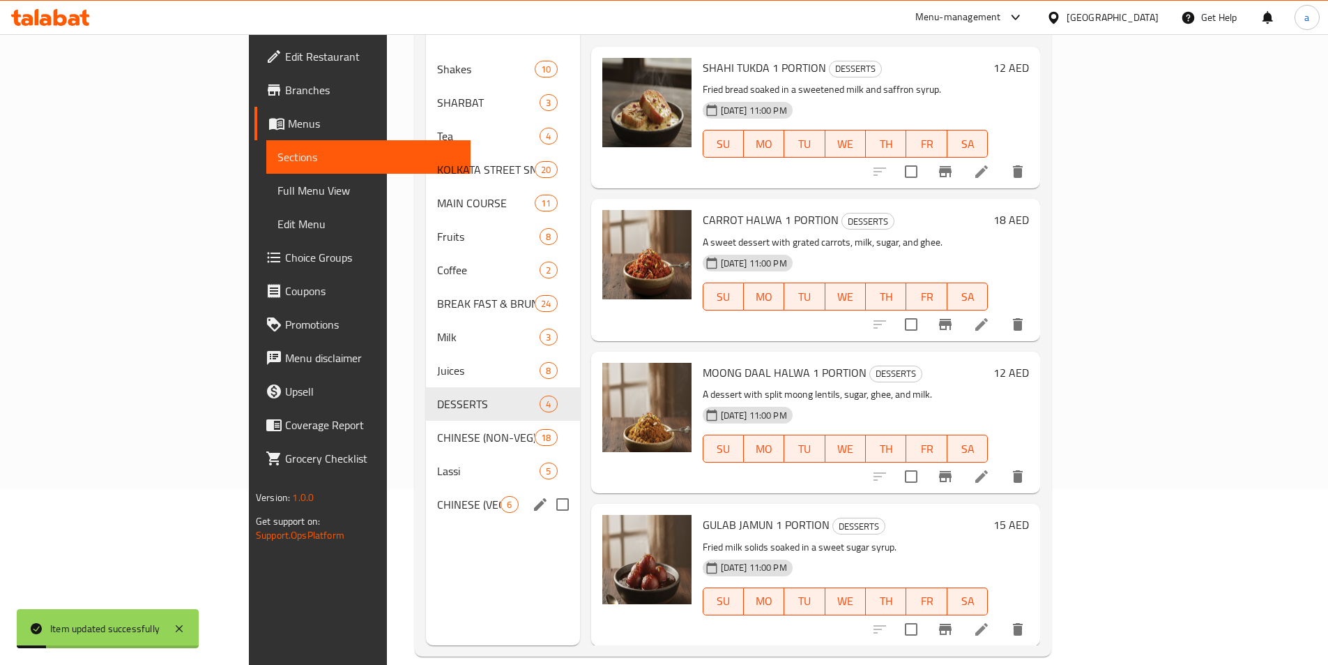
scroll to position [195, 0]
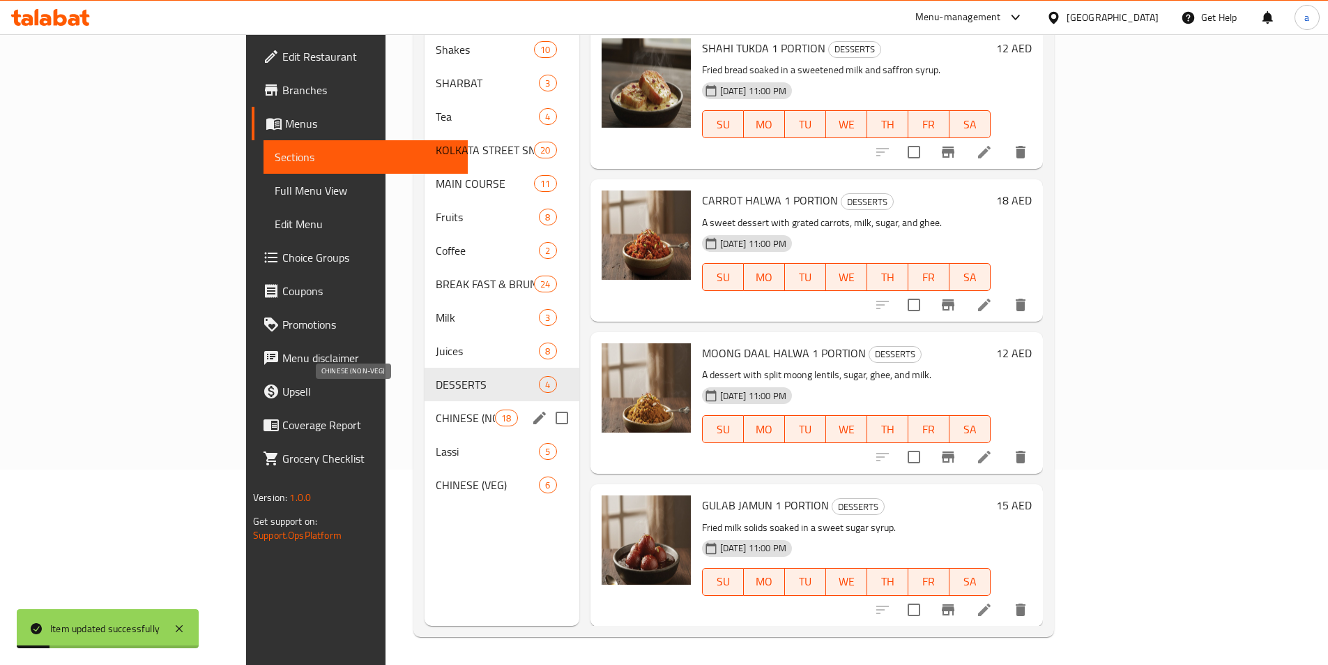
click at [436, 409] on span "CHINESE (NON-VEG)" at bounding box center [465, 417] width 59 height 17
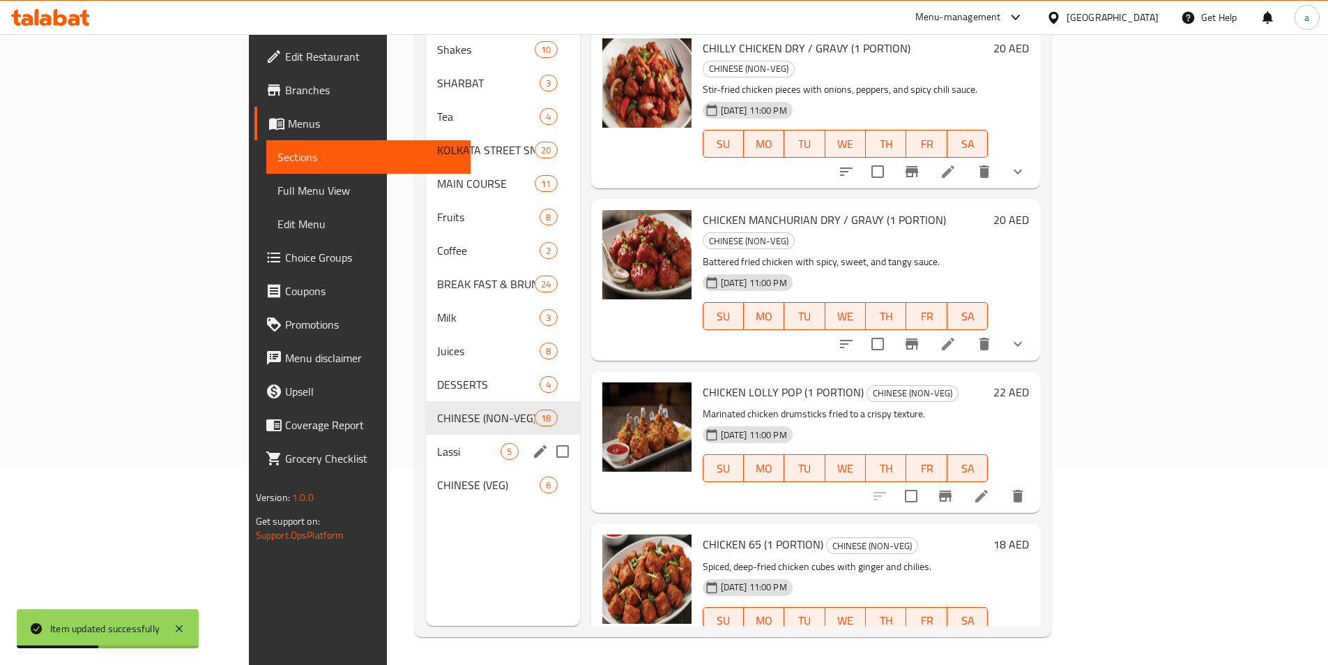
click at [437, 443] on span "Lassi" at bounding box center [468, 451] width 63 height 17
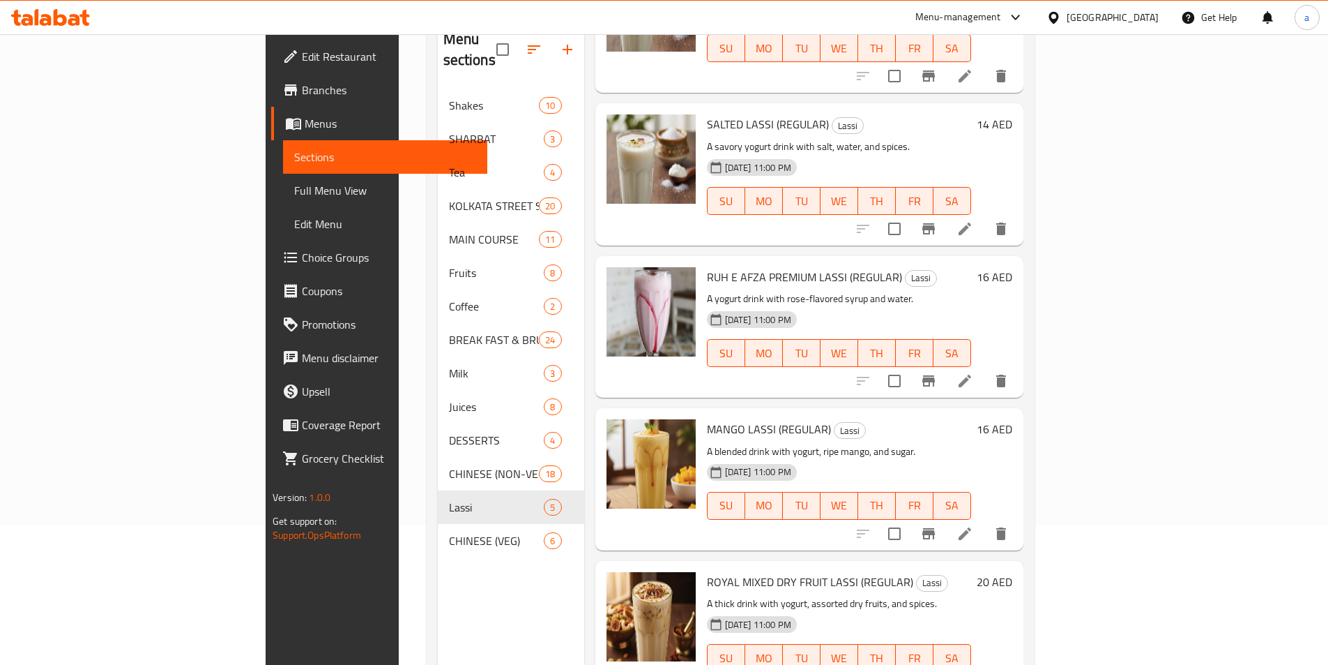
scroll to position [195, 0]
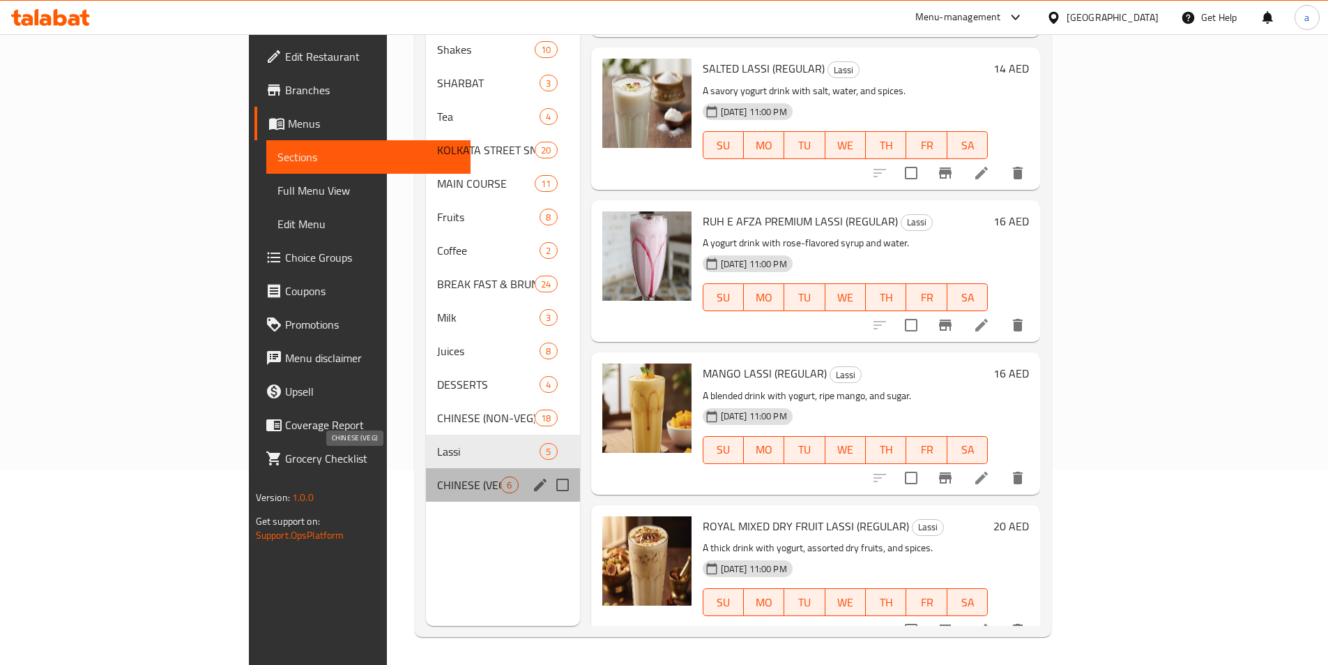
click at [437, 476] on span "CHINESE (VEG)" at bounding box center [468, 484] width 63 height 17
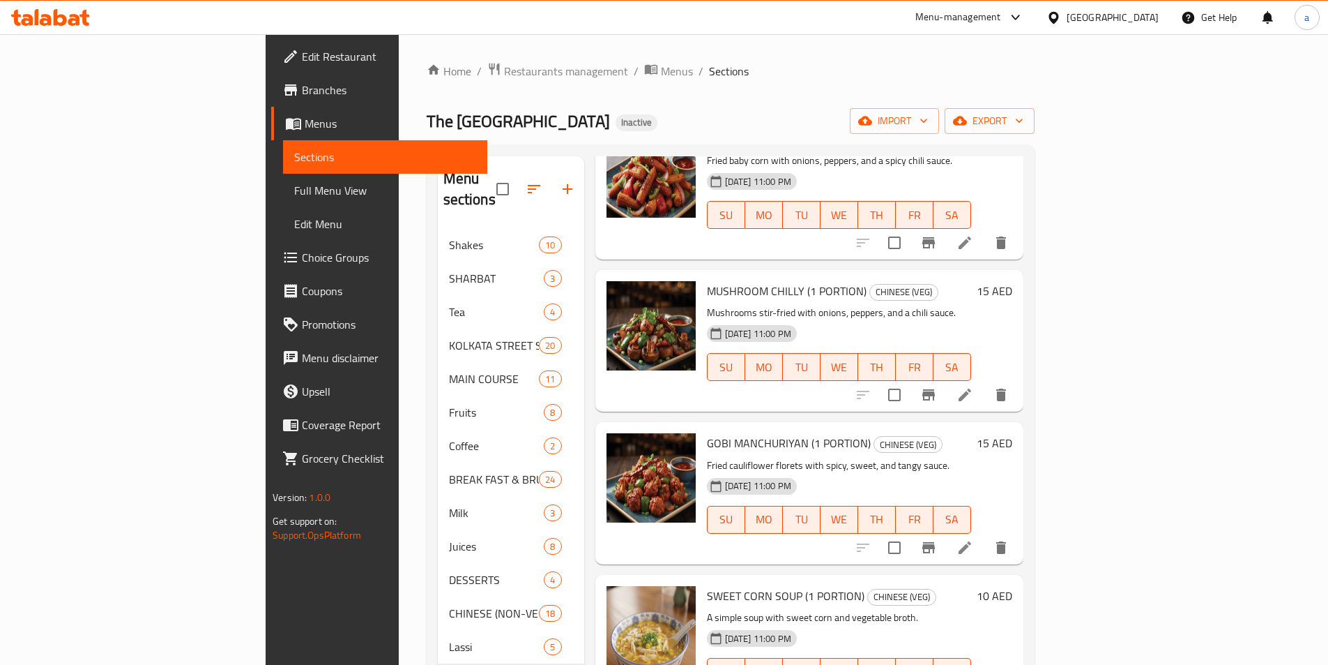
scroll to position [285, 0]
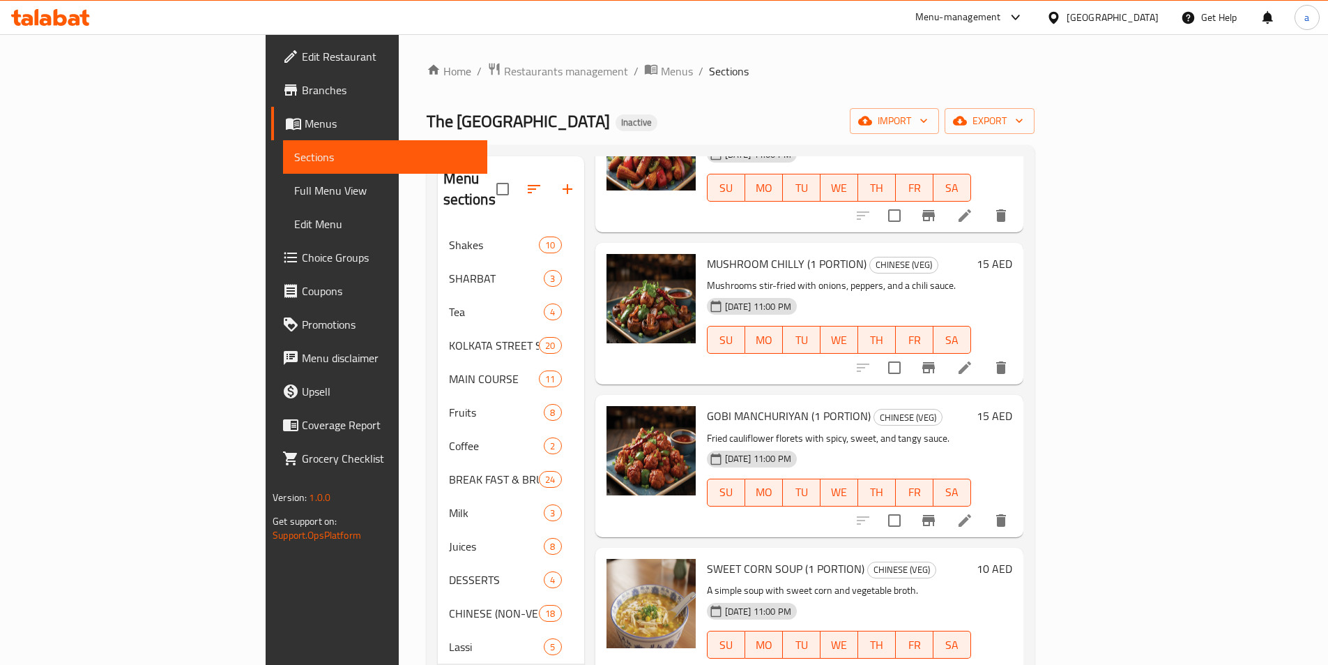
drag, startPoint x: 116, startPoint y: 190, endPoint x: 158, endPoint y: 215, distance: 49.2
click at [294, 190] on span "Full Menu View" at bounding box center [385, 190] width 182 height 17
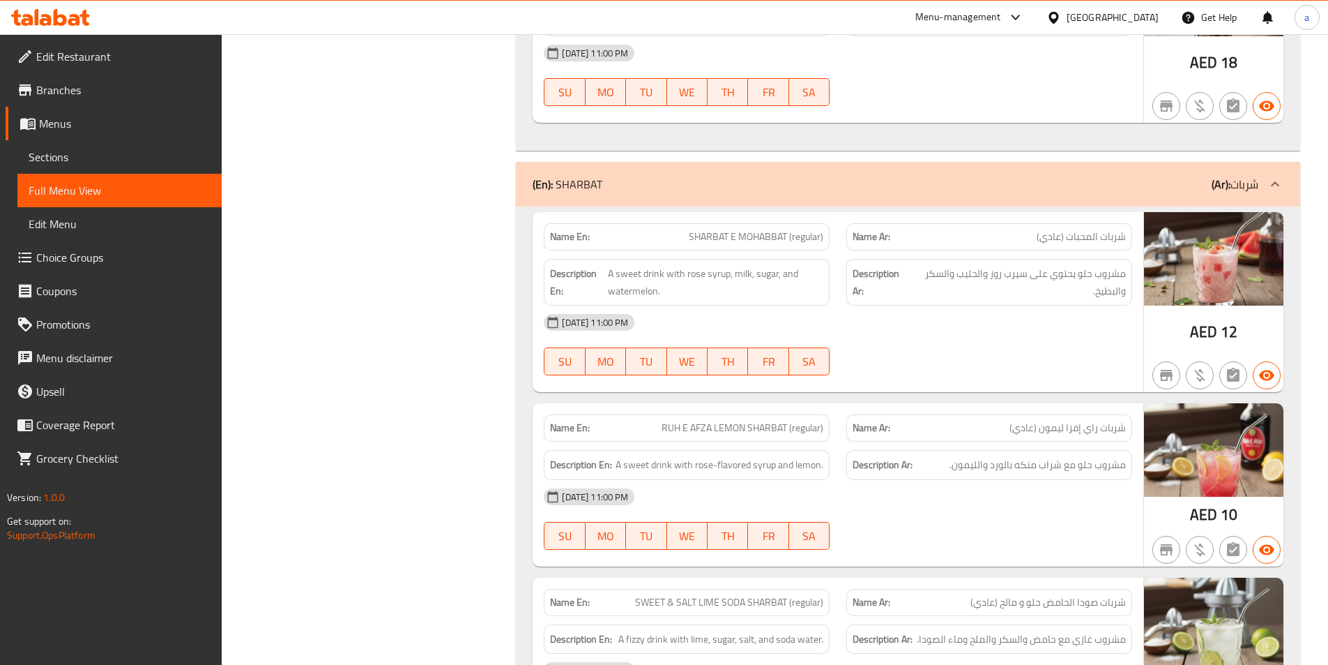
scroll to position [2162, 0]
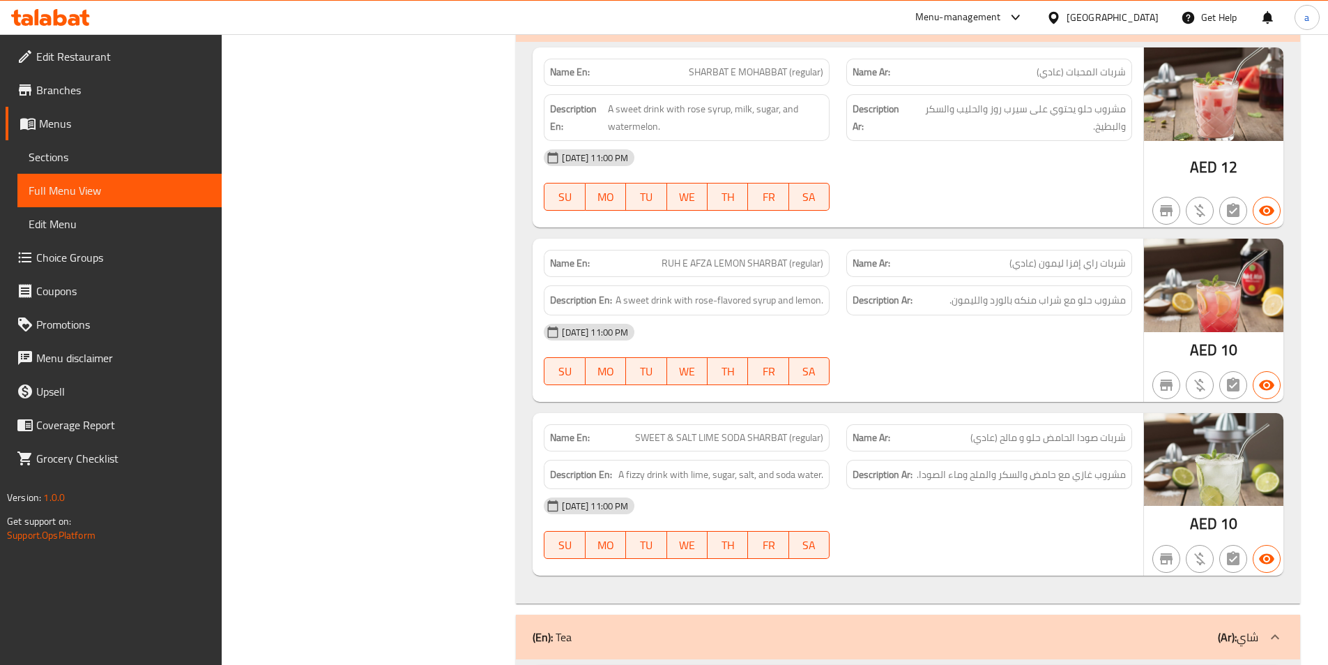
click at [764, 257] on span "RUH E AFZA LEMON SHARBAT (regular)" at bounding box center [743, 263] width 162 height 15
copy span "SHARBAT"
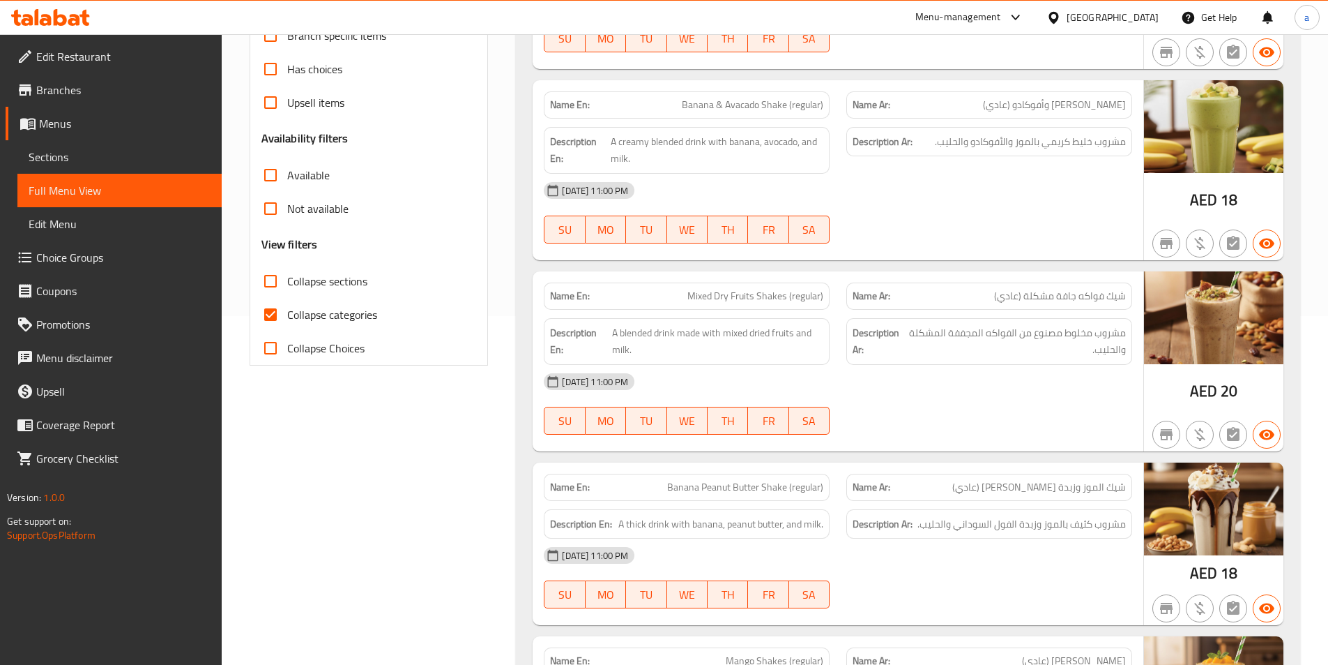
scroll to position [279, 0]
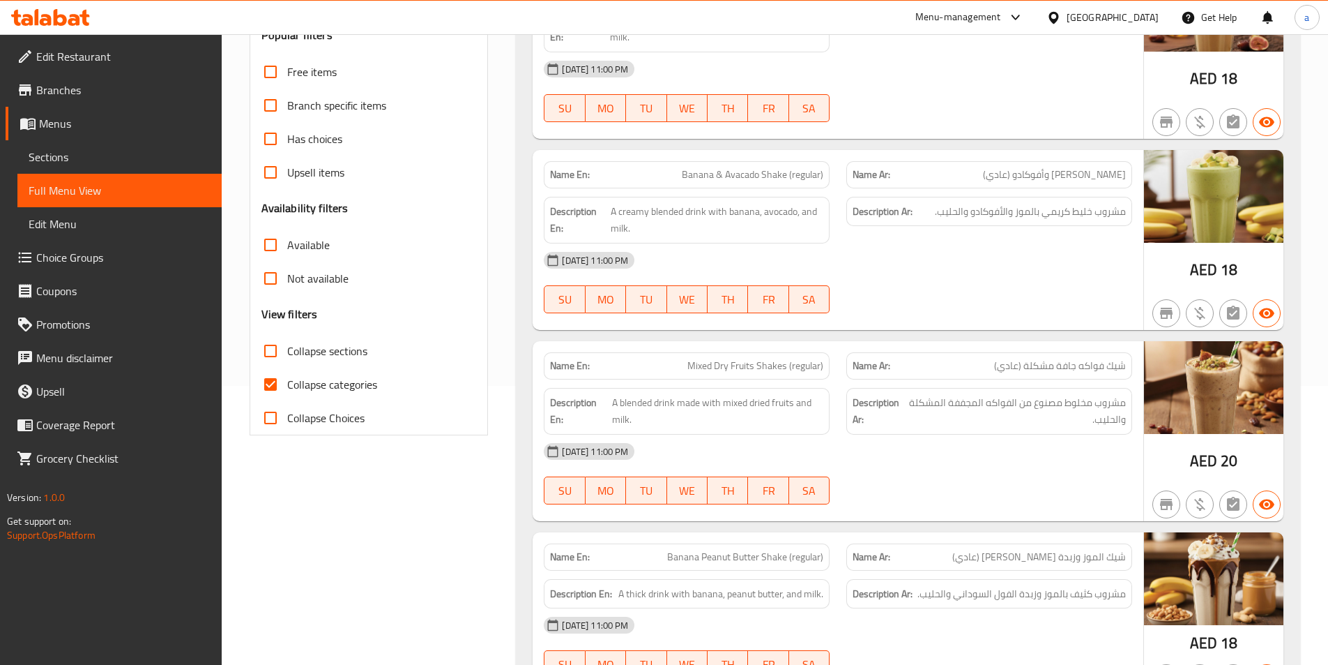
click at [275, 383] on input "Collapse categories" at bounding box center [270, 383] width 33 height 33
checkbox input "false"
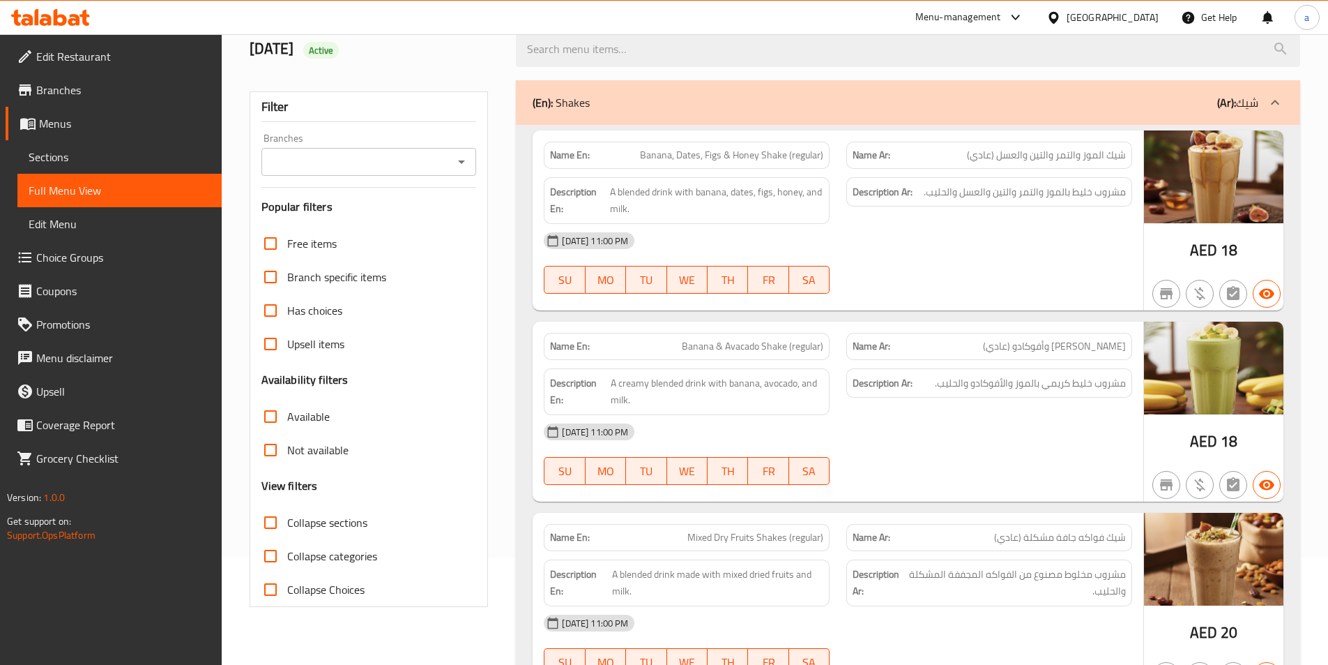
scroll to position [209, 0]
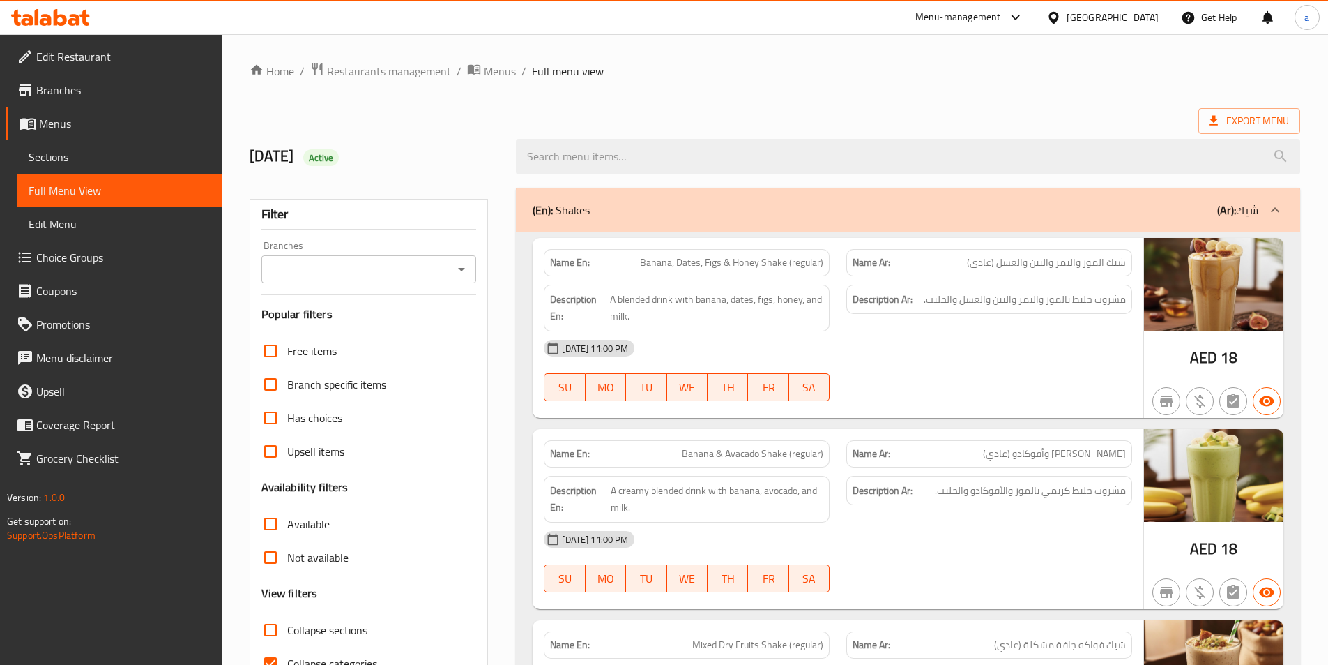
click at [1036, 329] on div "Description Ar: مشروب خليط بالموز والتمر والتين والعسل والحليب." at bounding box center [989, 307] width 303 height 63
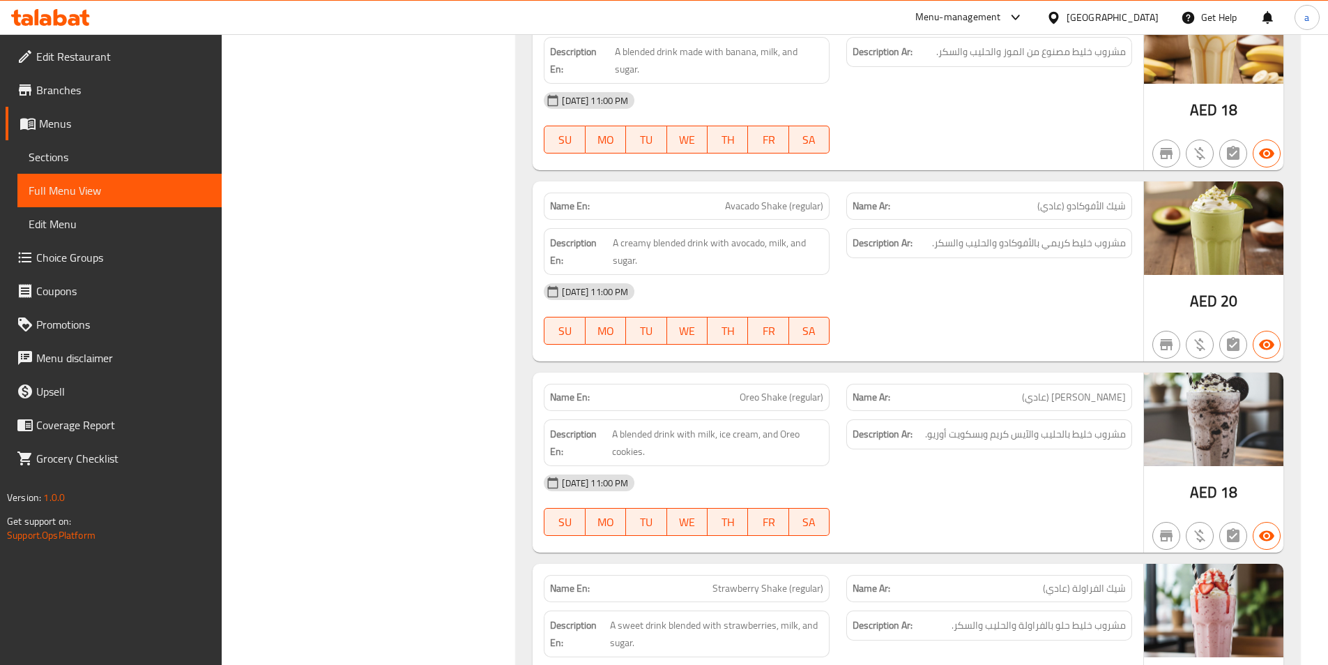
scroll to position [1464, 0]
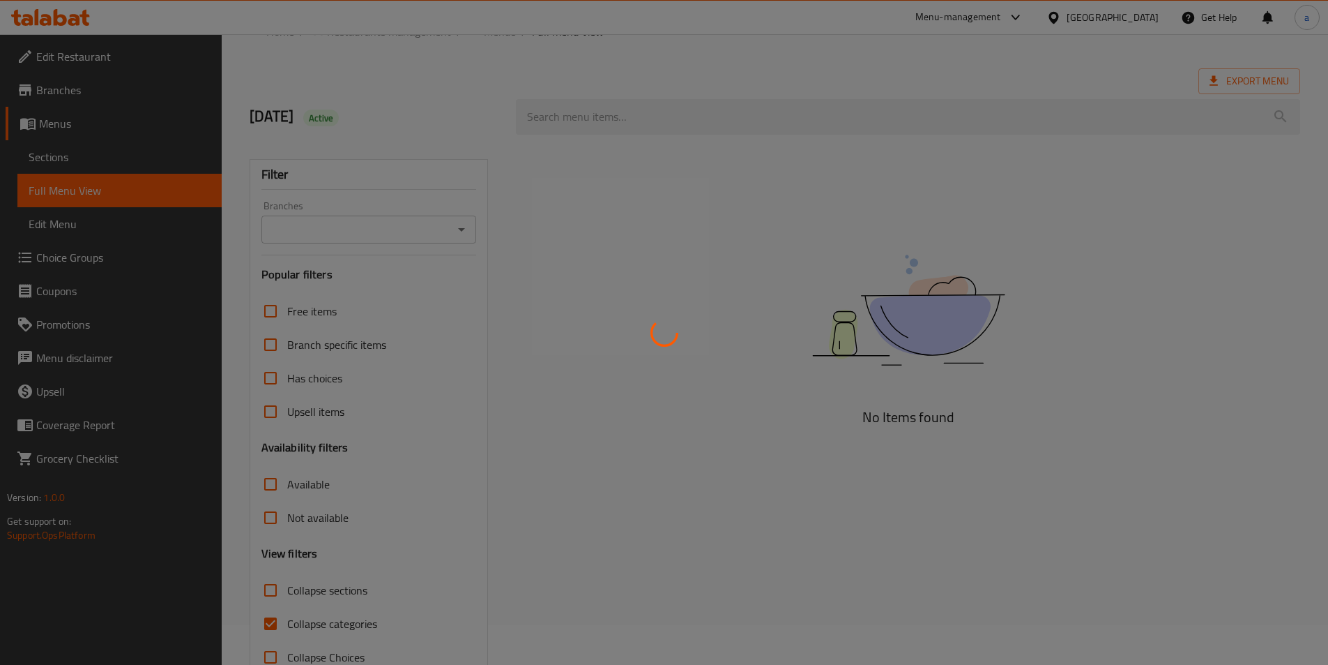
scroll to position [77, 0]
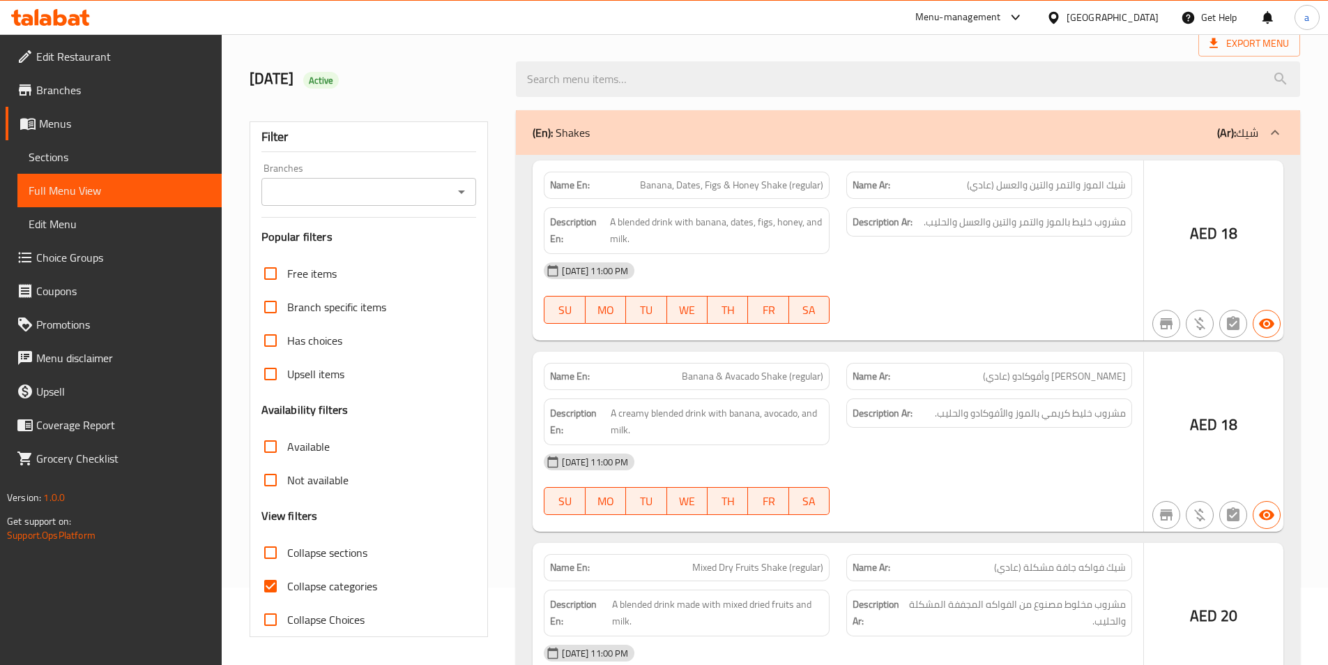
click at [268, 586] on div at bounding box center [664, 332] width 1328 height 665
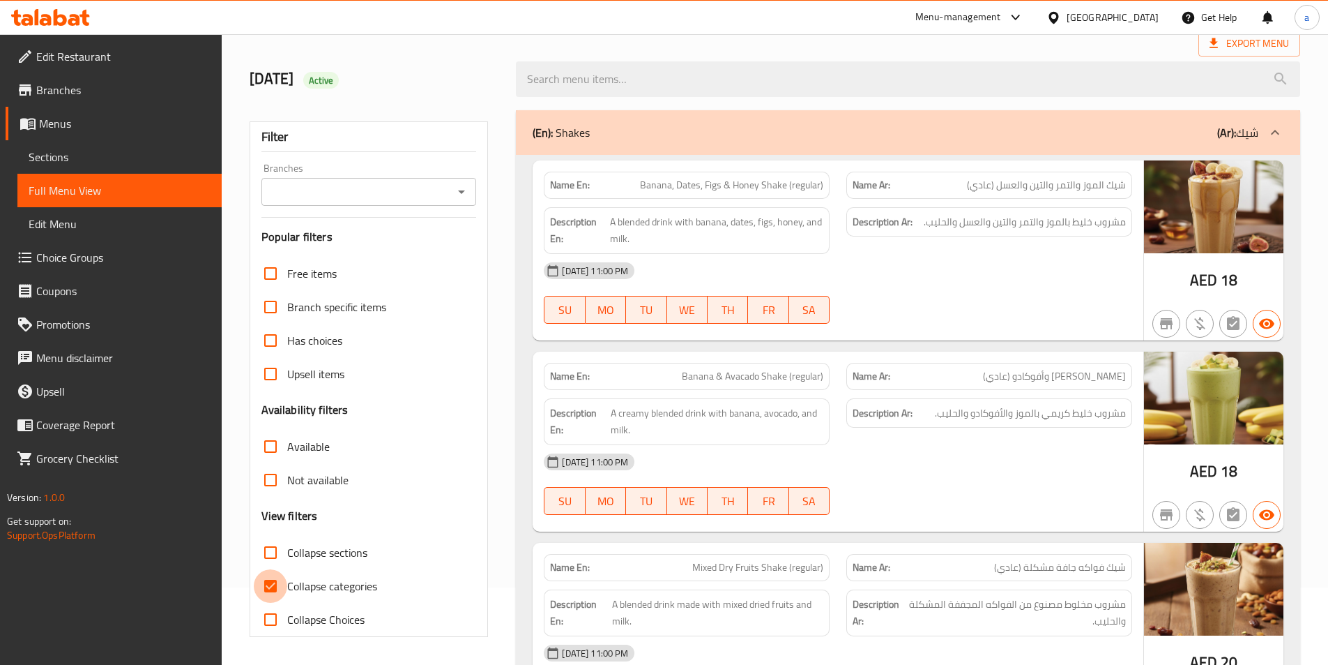
click at [268, 585] on input "Collapse categories" at bounding box center [270, 585] width 33 height 33
checkbox input "false"
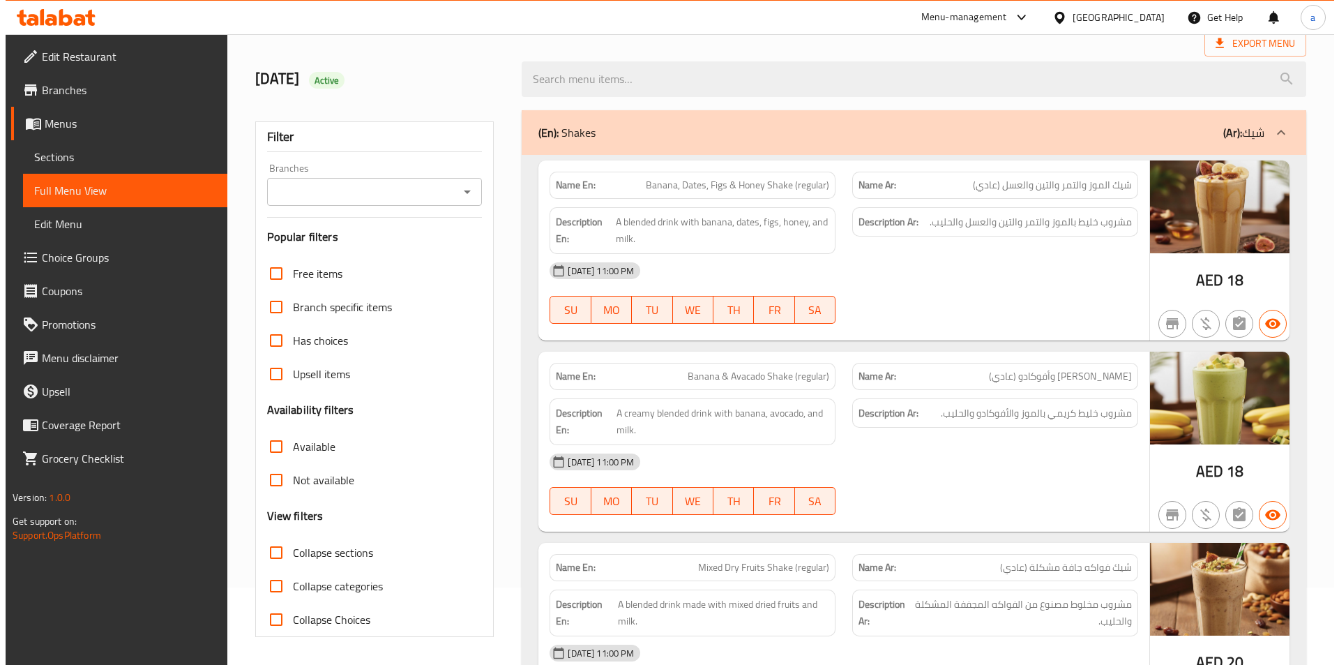
scroll to position [0, 0]
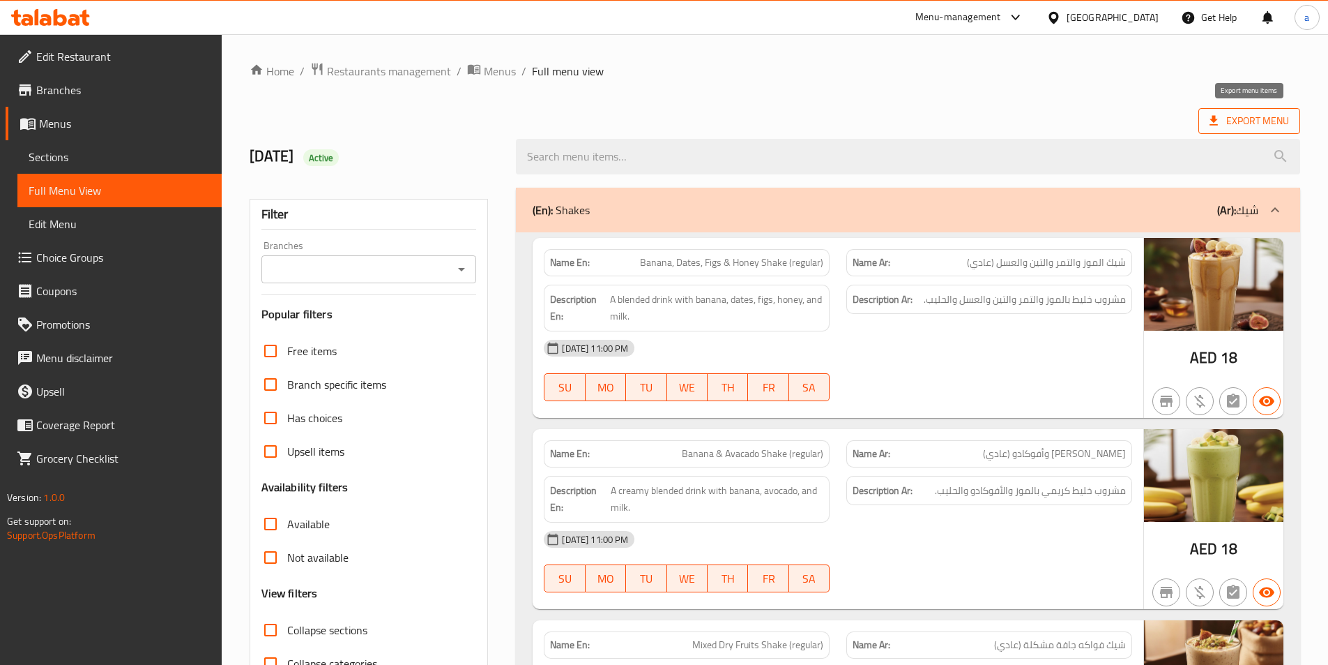
click at [1264, 118] on span "Export Menu" at bounding box center [1249, 120] width 79 height 17
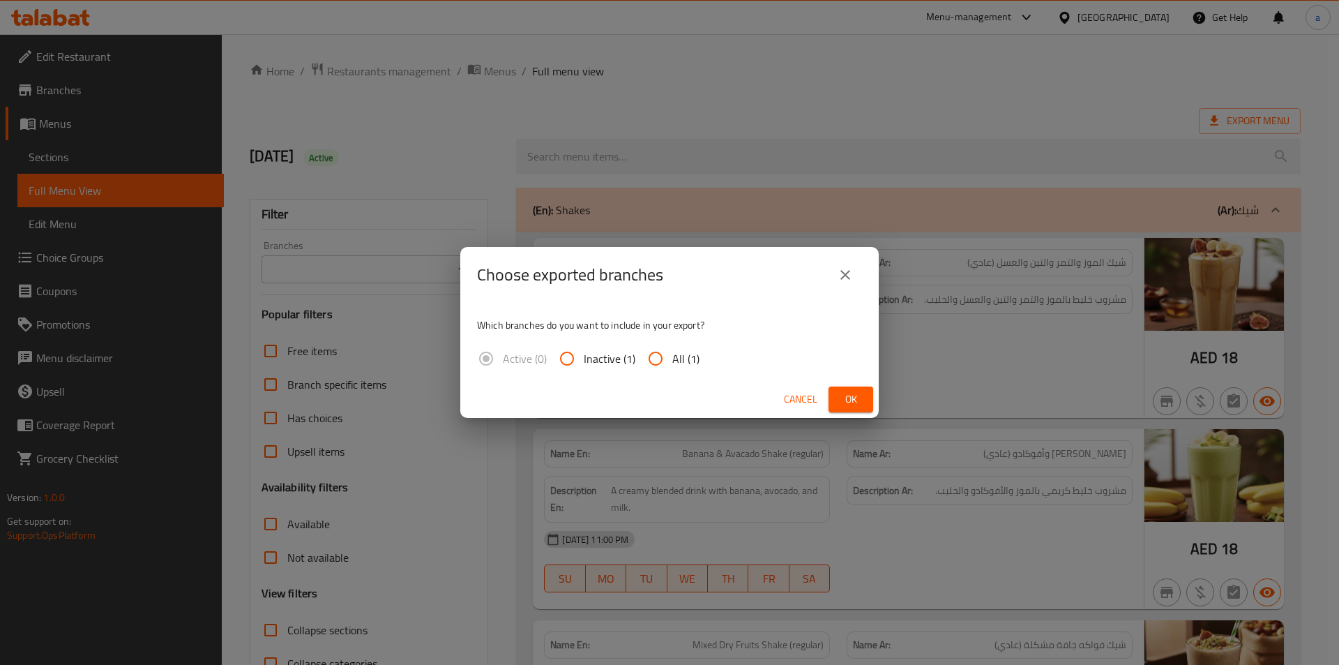
click at [674, 362] on span "All (1)" at bounding box center [685, 358] width 27 height 17
click at [672, 362] on input "All (1)" at bounding box center [655, 358] width 33 height 33
radio input "true"
click at [847, 397] on span "Ok" at bounding box center [851, 399] width 22 height 17
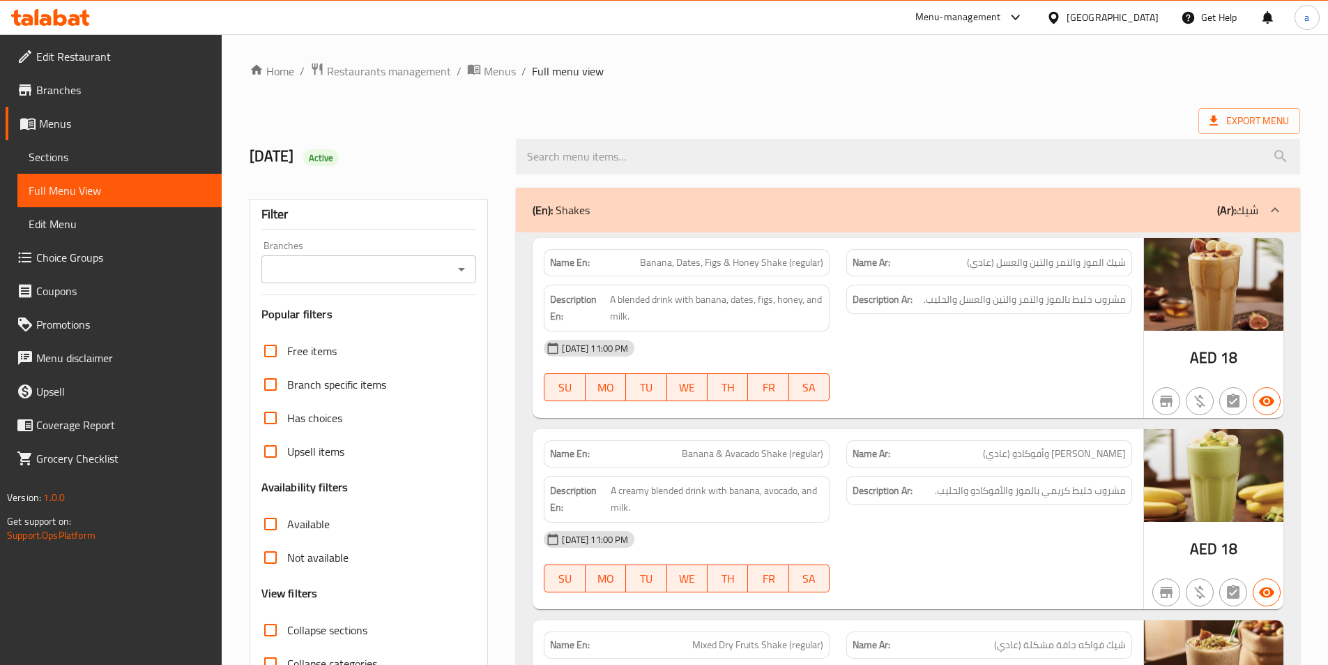
drag, startPoint x: 993, startPoint y: 67, endPoint x: 1002, endPoint y: 66, distance: 9.2
click at [993, 67] on ol "Home / Restaurants management / Menus / Full menu view" at bounding box center [775, 71] width 1051 height 18
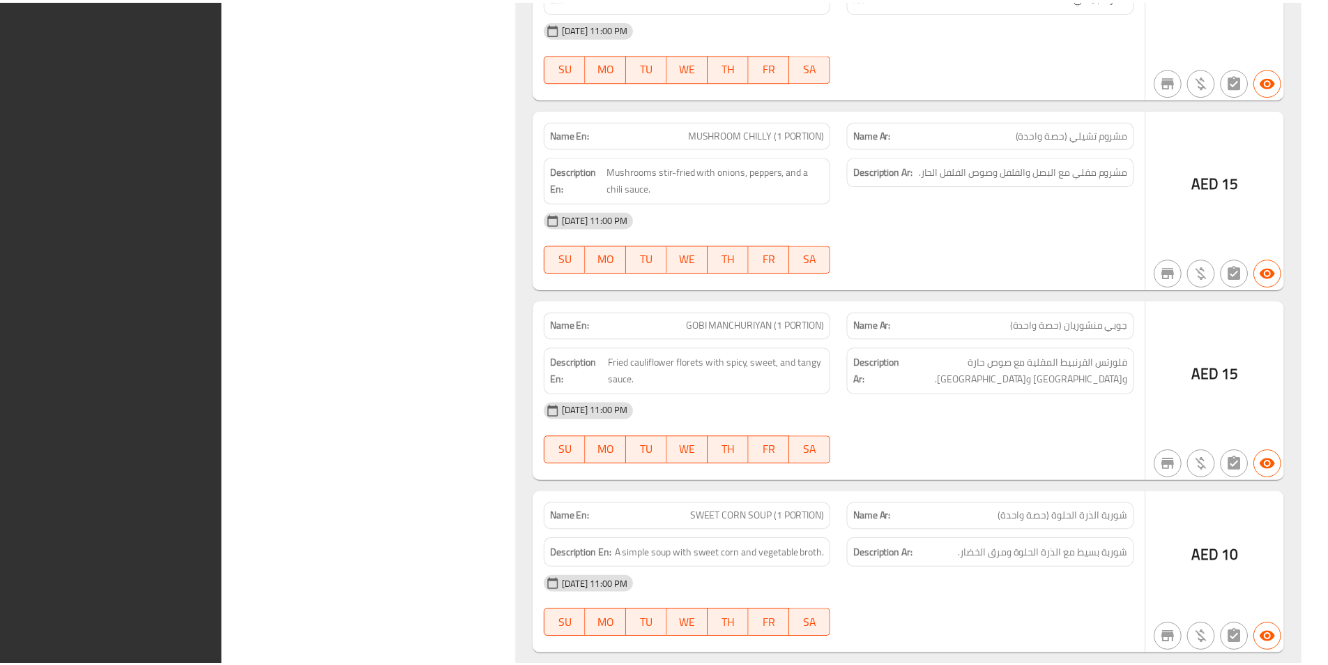
scroll to position [25897, 0]
